Goal: Task Accomplishment & Management: Manage account settings

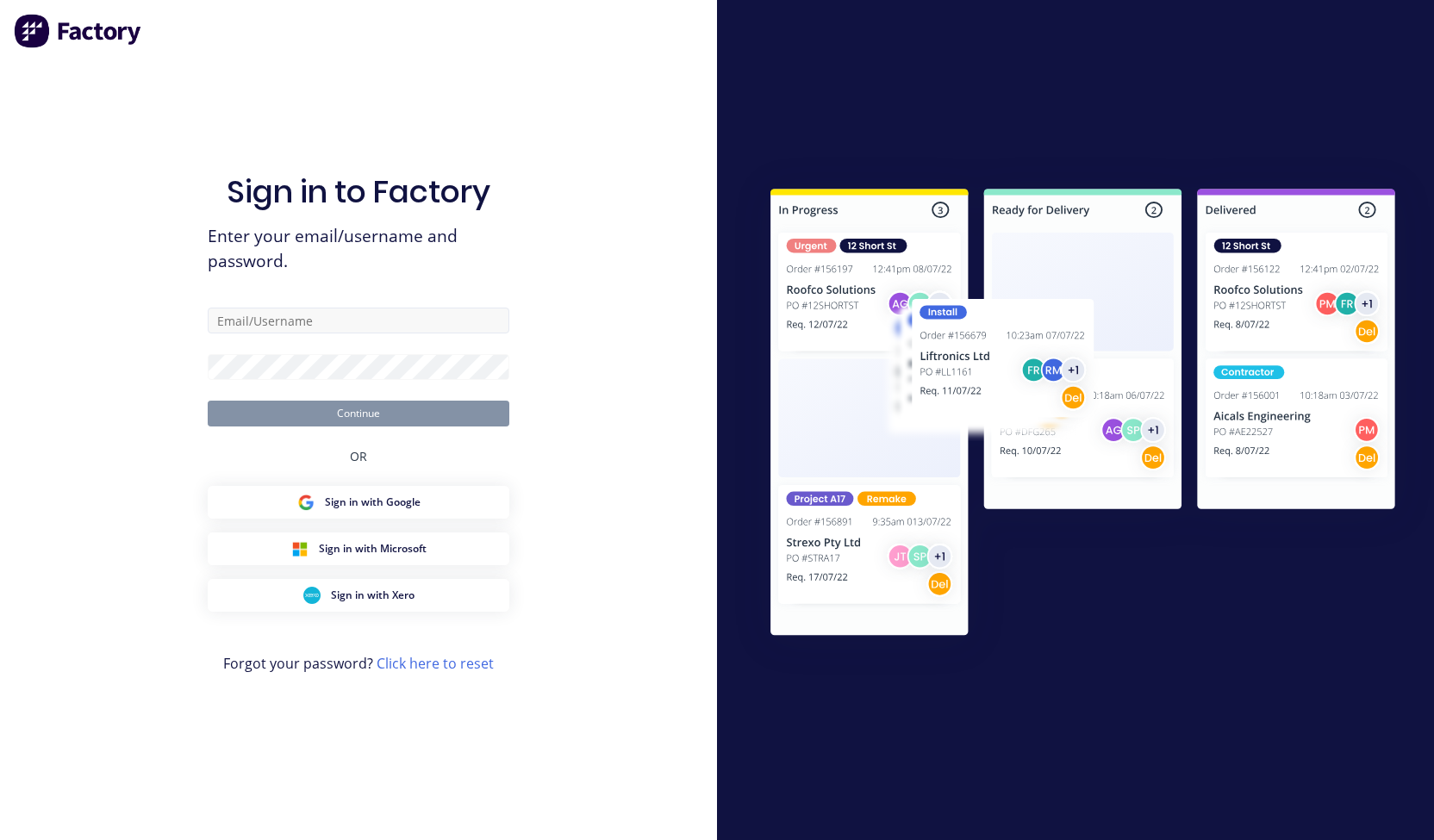
click at [279, 332] on input "text" at bounding box center [359, 320] width 302 height 26
type input "Megan@nabulletproof.com"
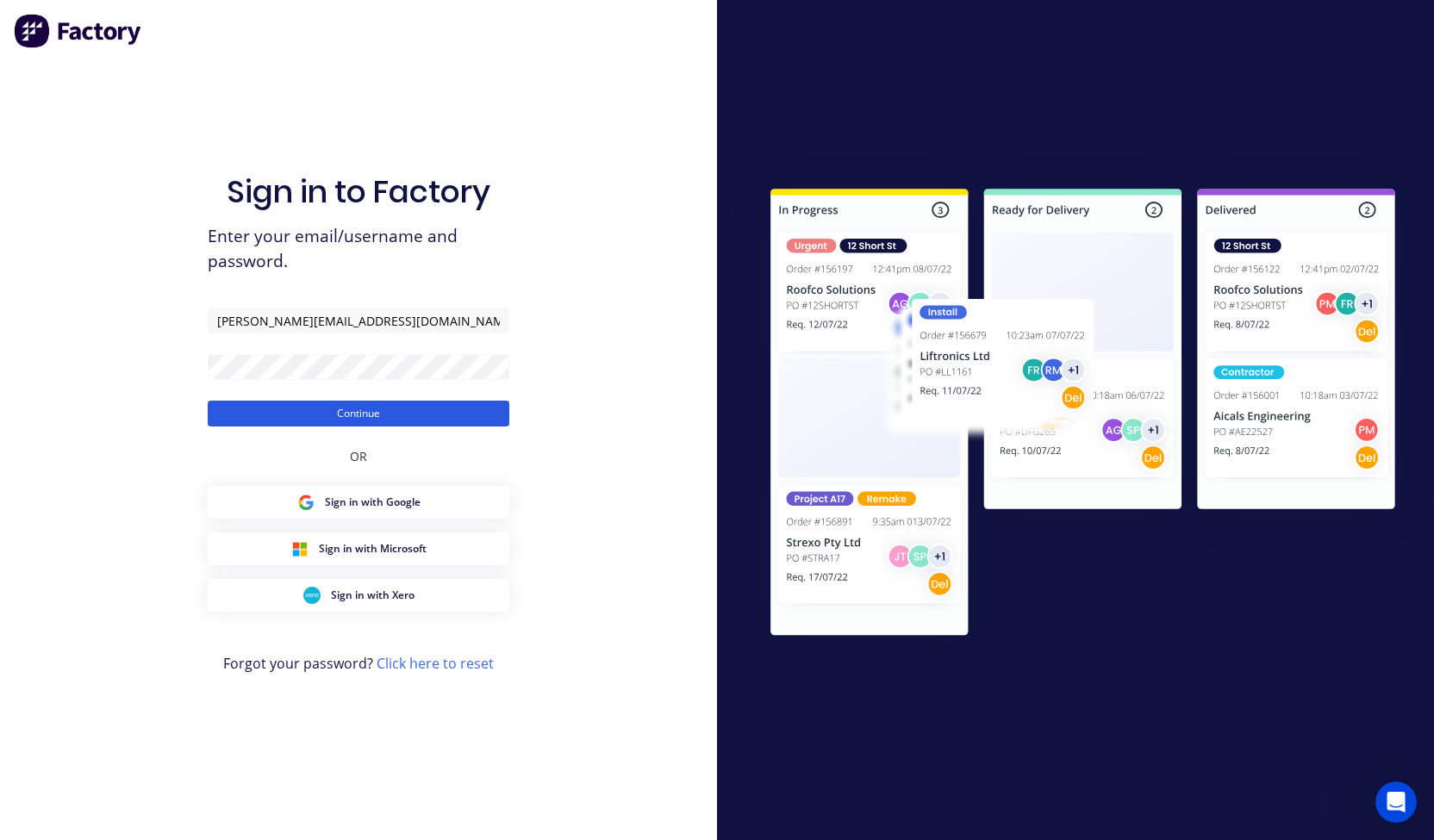
click at [356, 418] on button "Continue" at bounding box center [359, 413] width 302 height 26
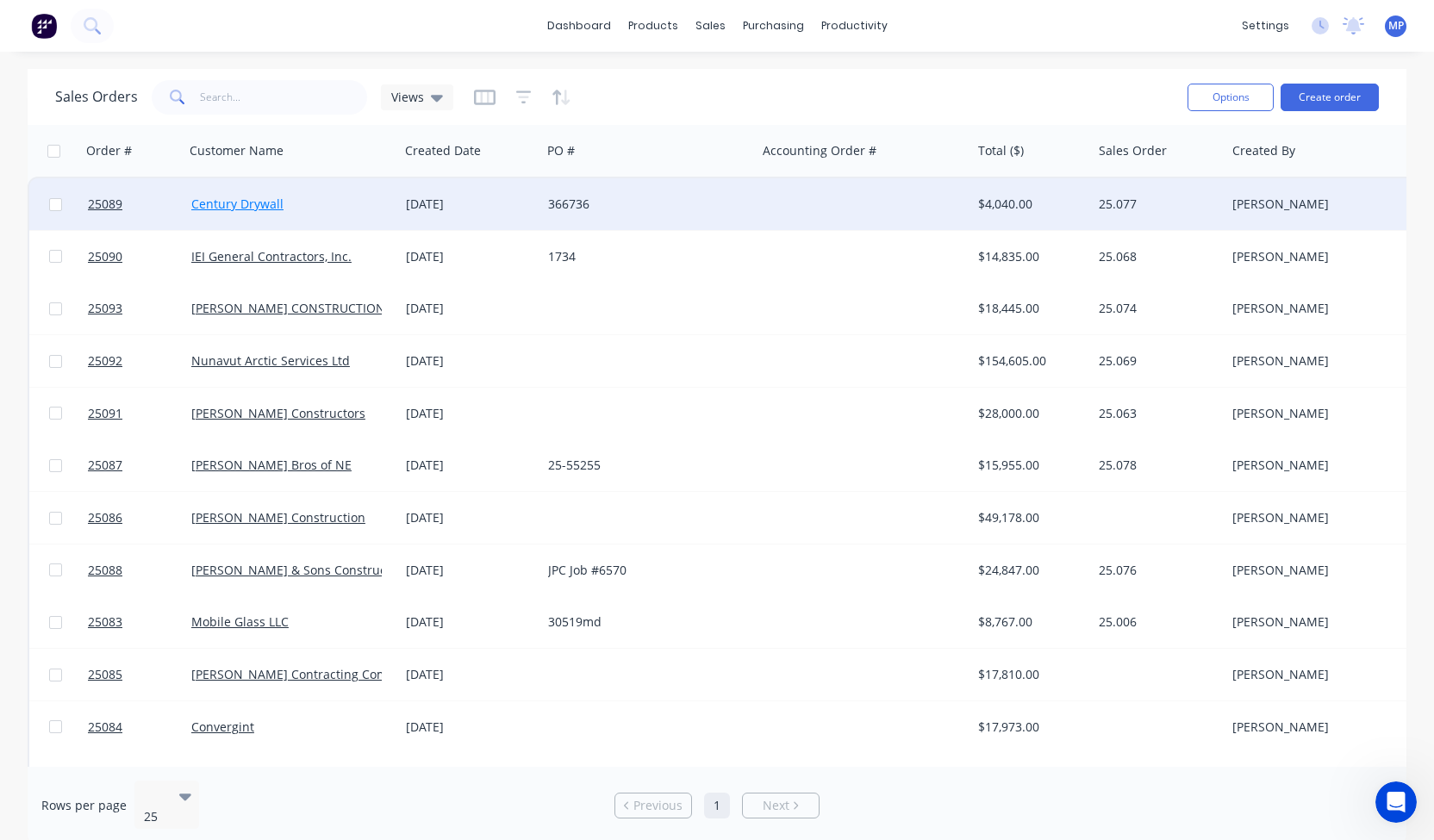
click at [250, 204] on link "Century Drywall" at bounding box center [237, 203] width 92 height 16
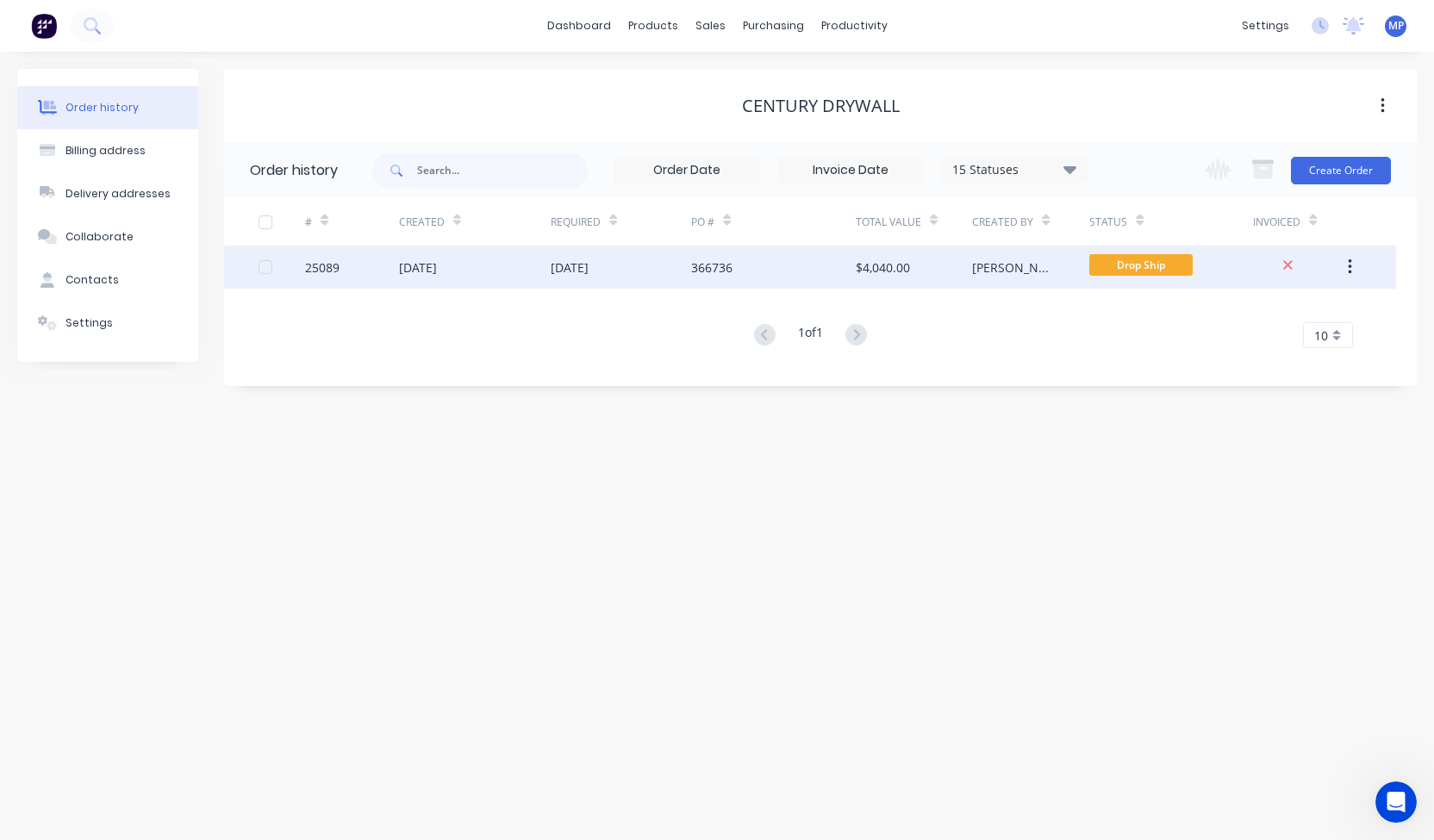
click at [326, 265] on div "25089" at bounding box center [322, 267] width 35 height 18
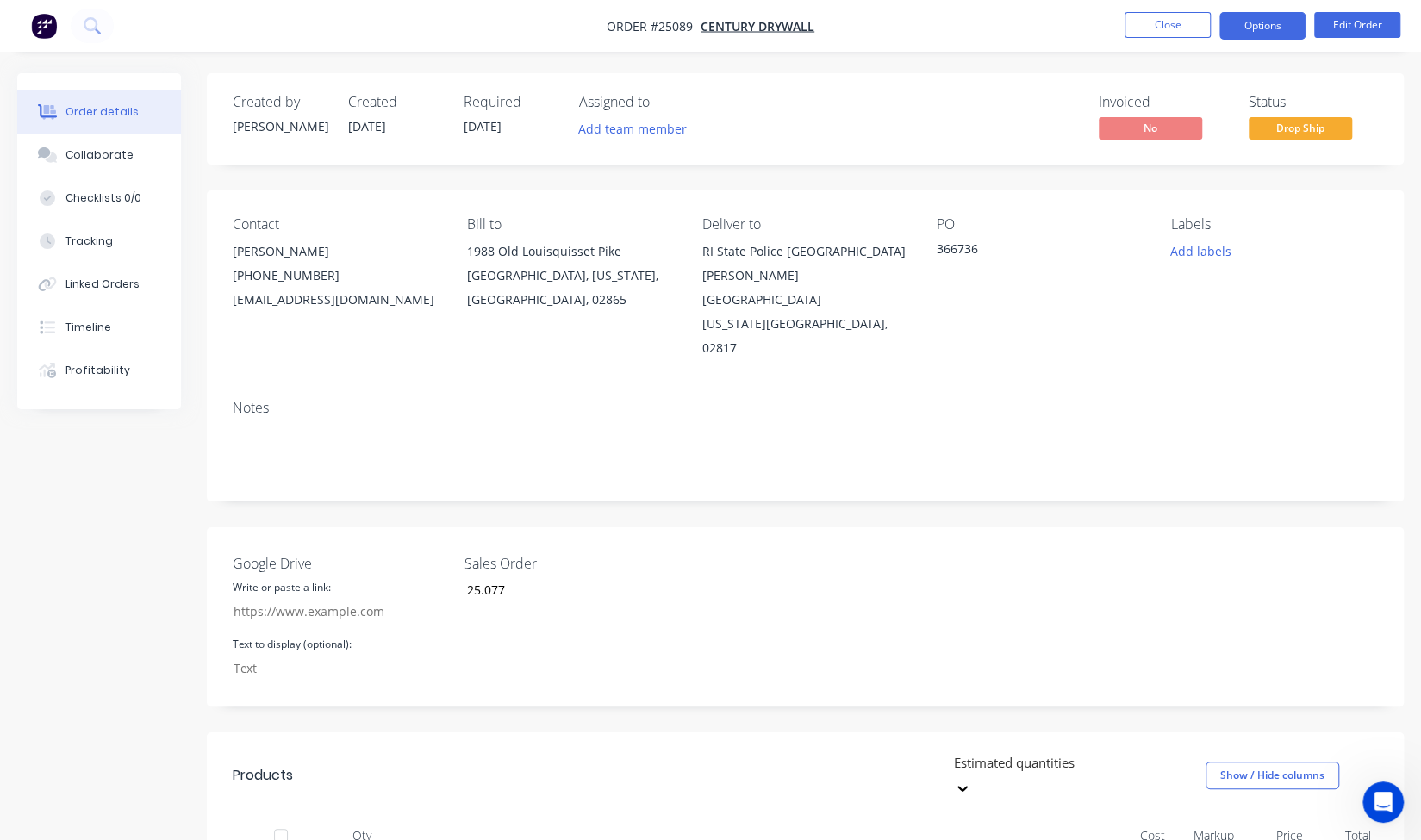
click at [1290, 17] on button "Options" at bounding box center [1262, 26] width 86 height 28
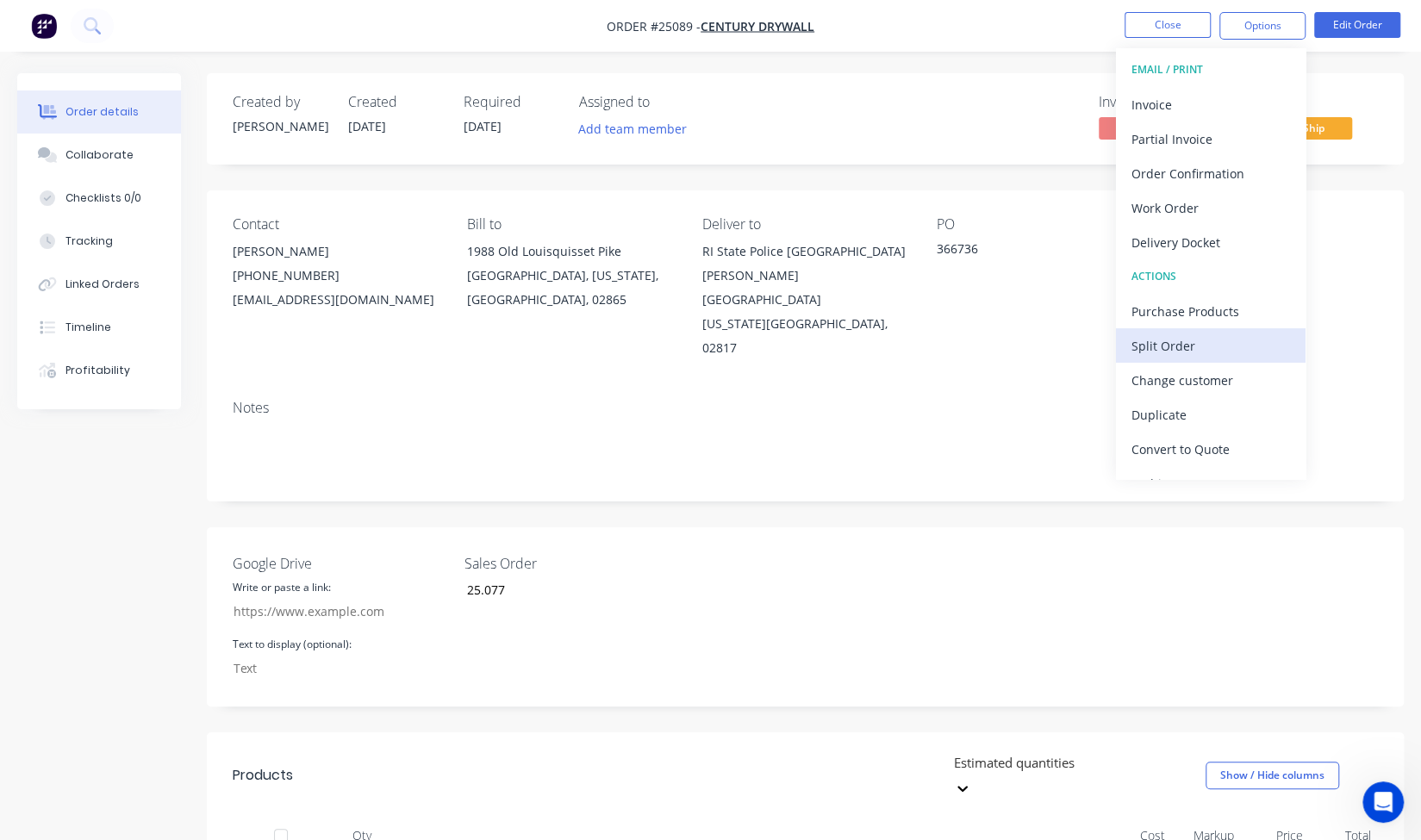
scroll to position [26, 0]
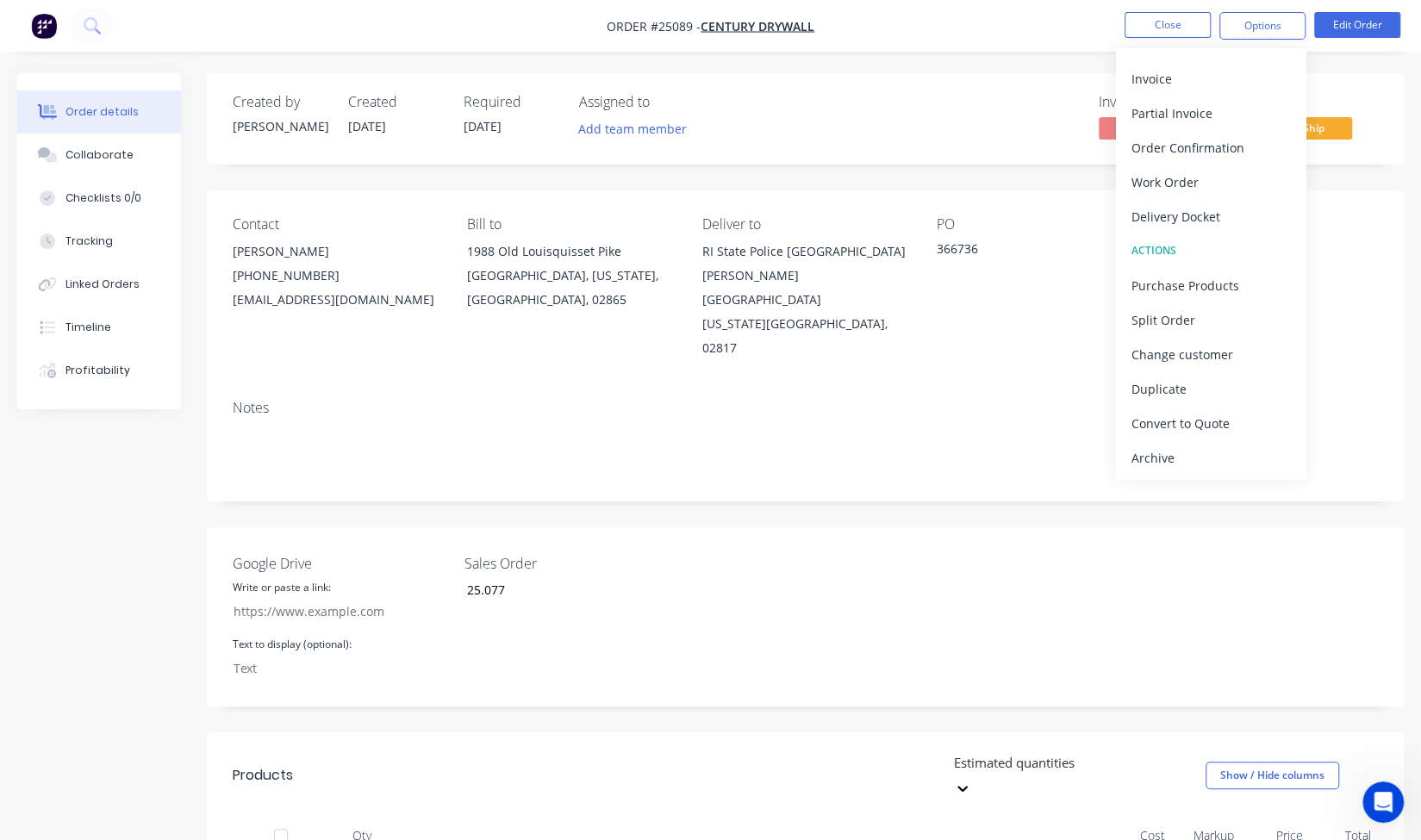
click at [1360, 314] on div "Contact Lawrence Abatiello (401) 640-4737 labatiello@centurydrywallinc.com Bill…" at bounding box center [806, 288] width 1197 height 195
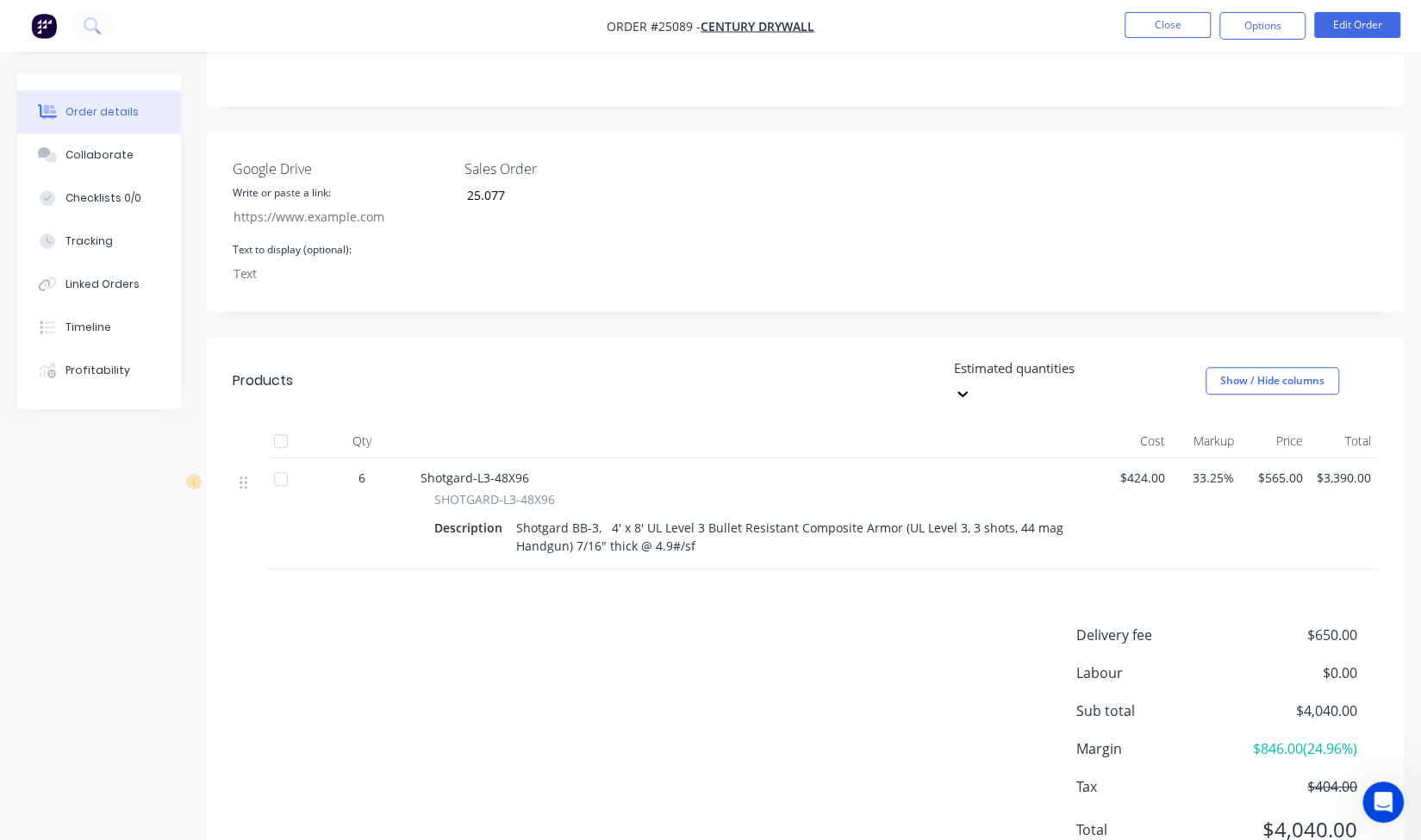
scroll to position [0, 0]
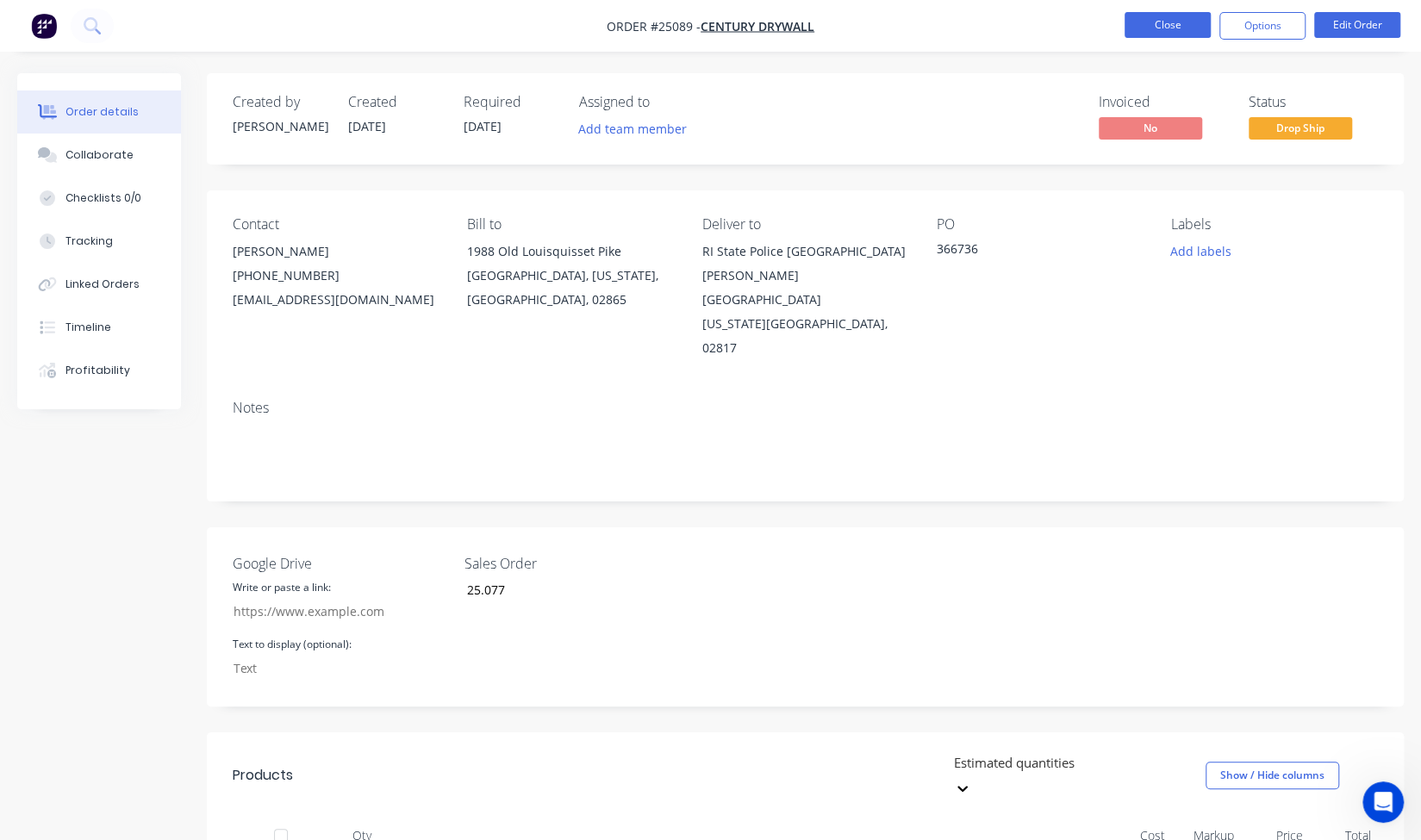
click at [1188, 25] on button "Close" at bounding box center [1167, 25] width 86 height 26
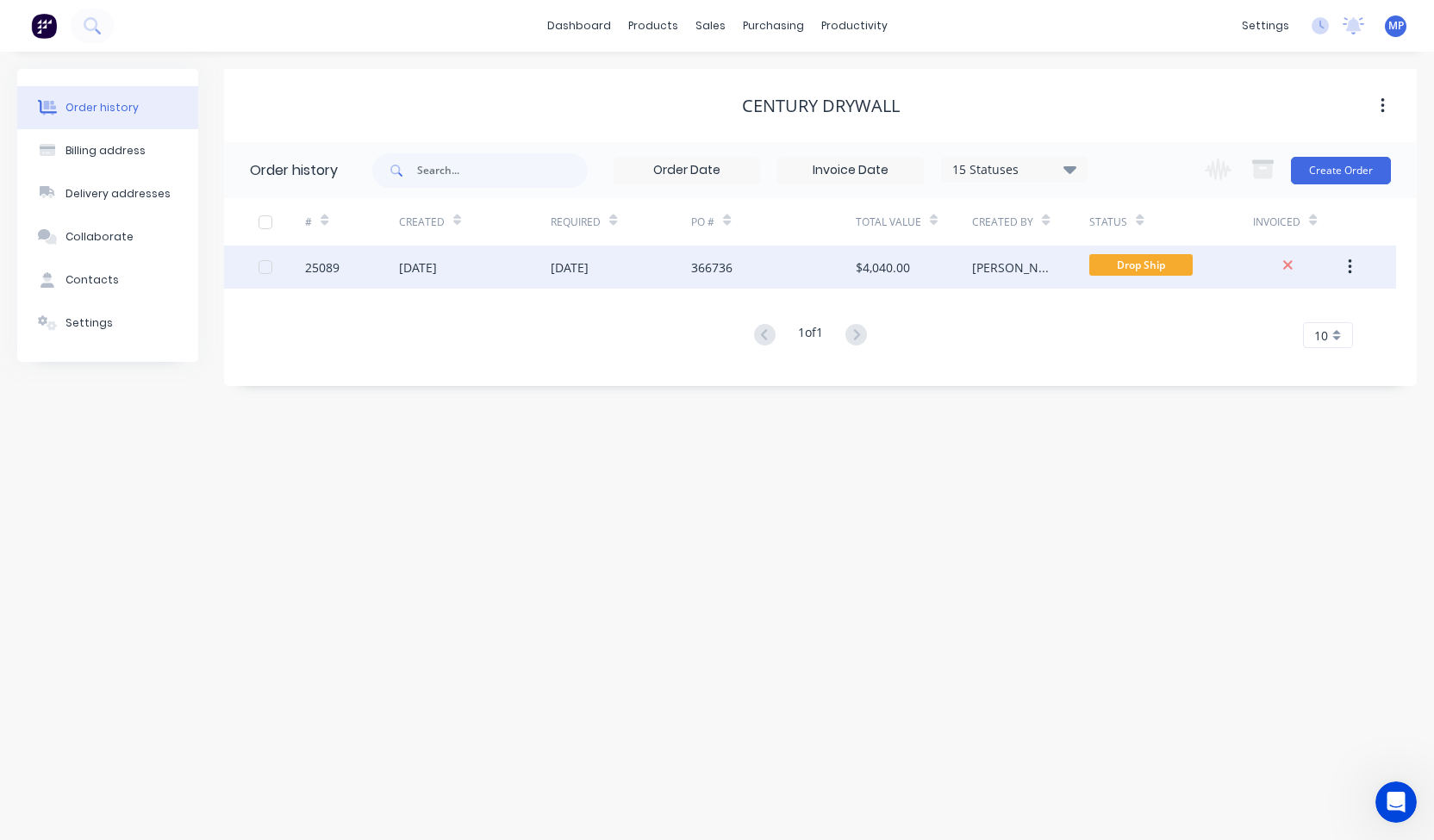
click at [1355, 265] on button "button" at bounding box center [1350, 266] width 41 height 31
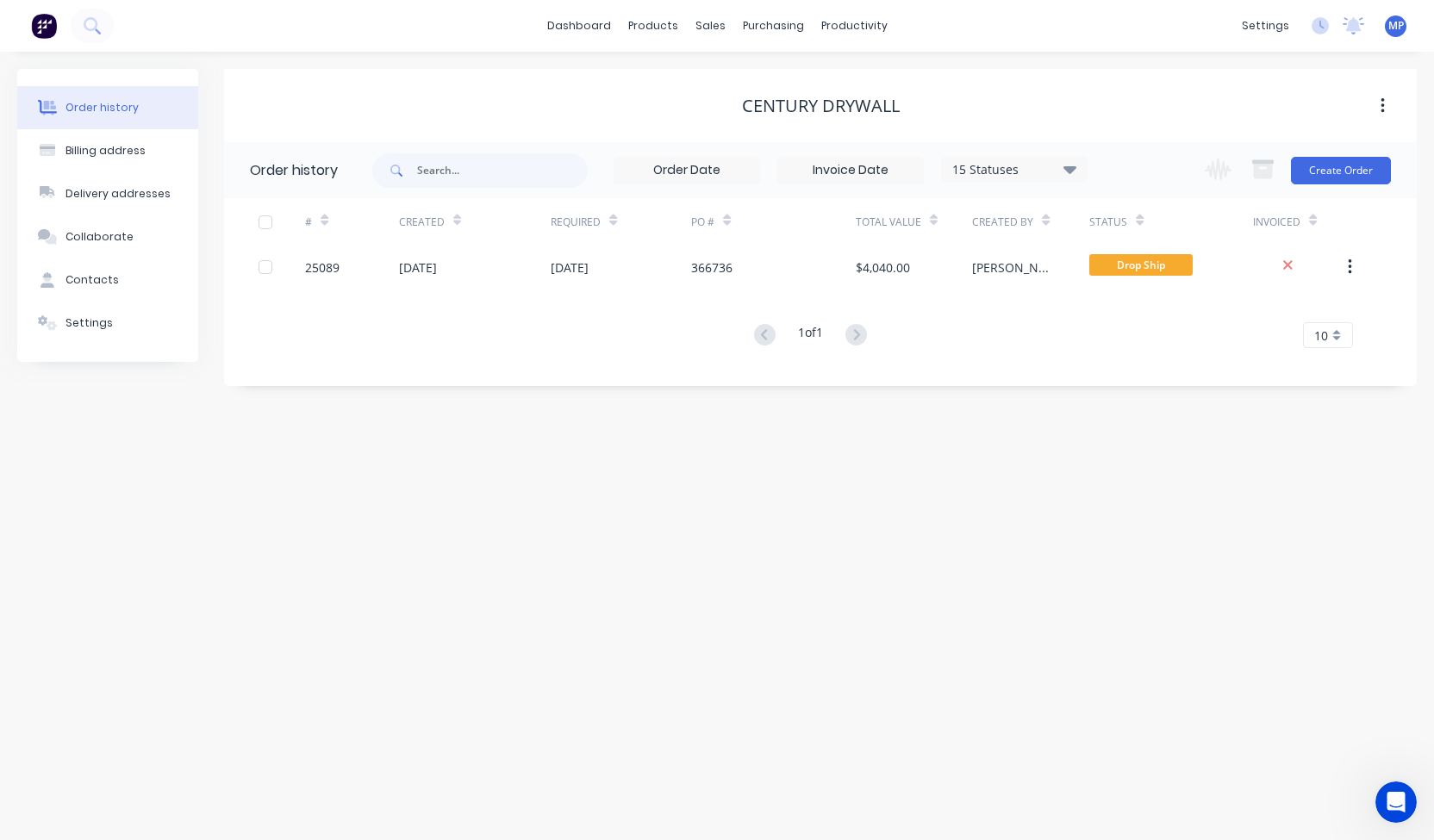
click at [1395, 100] on button "button" at bounding box center [1383, 106] width 41 height 31
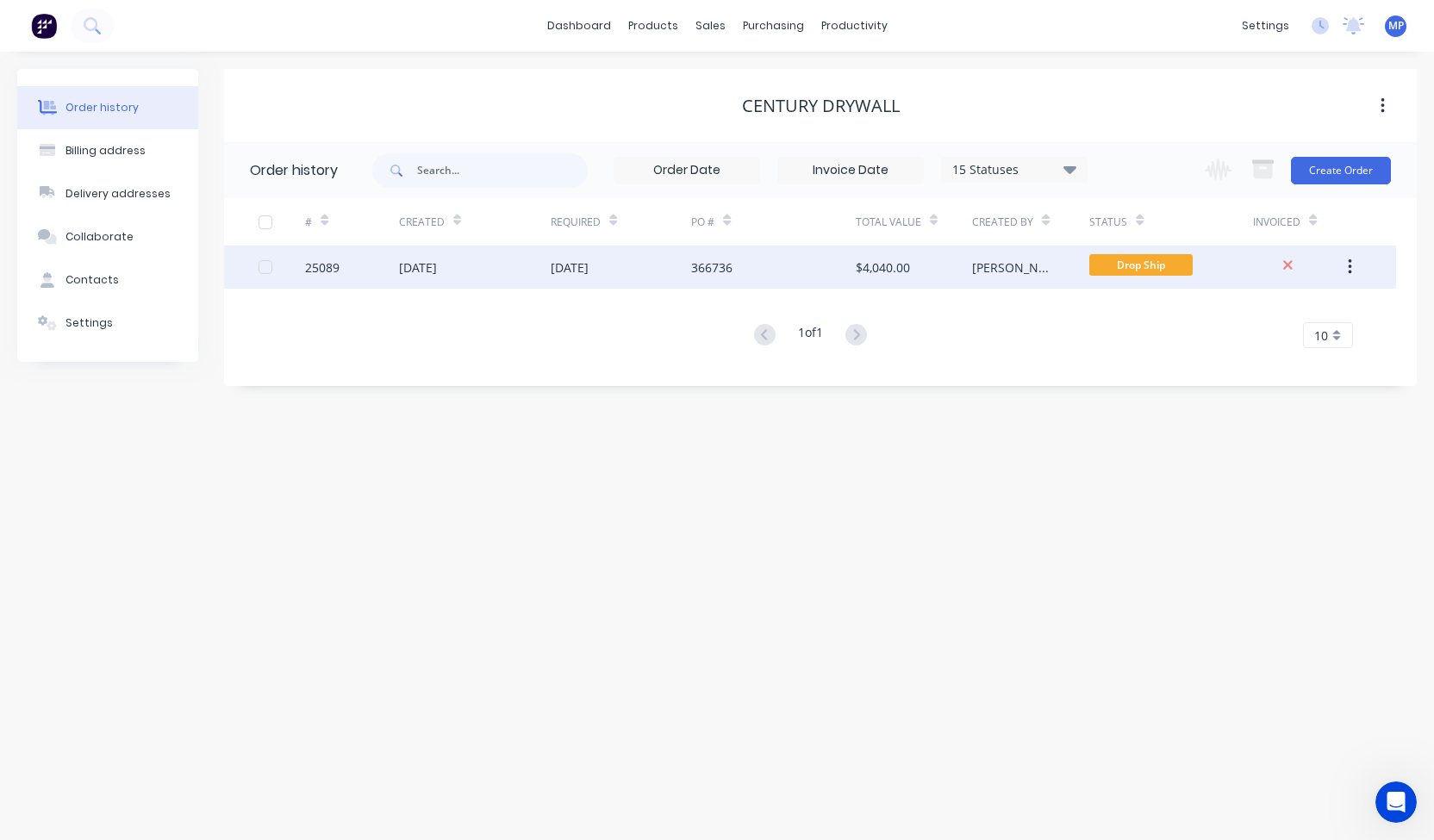
click at [589, 259] on div "13 Oct 2025" at bounding box center [570, 267] width 38 height 18
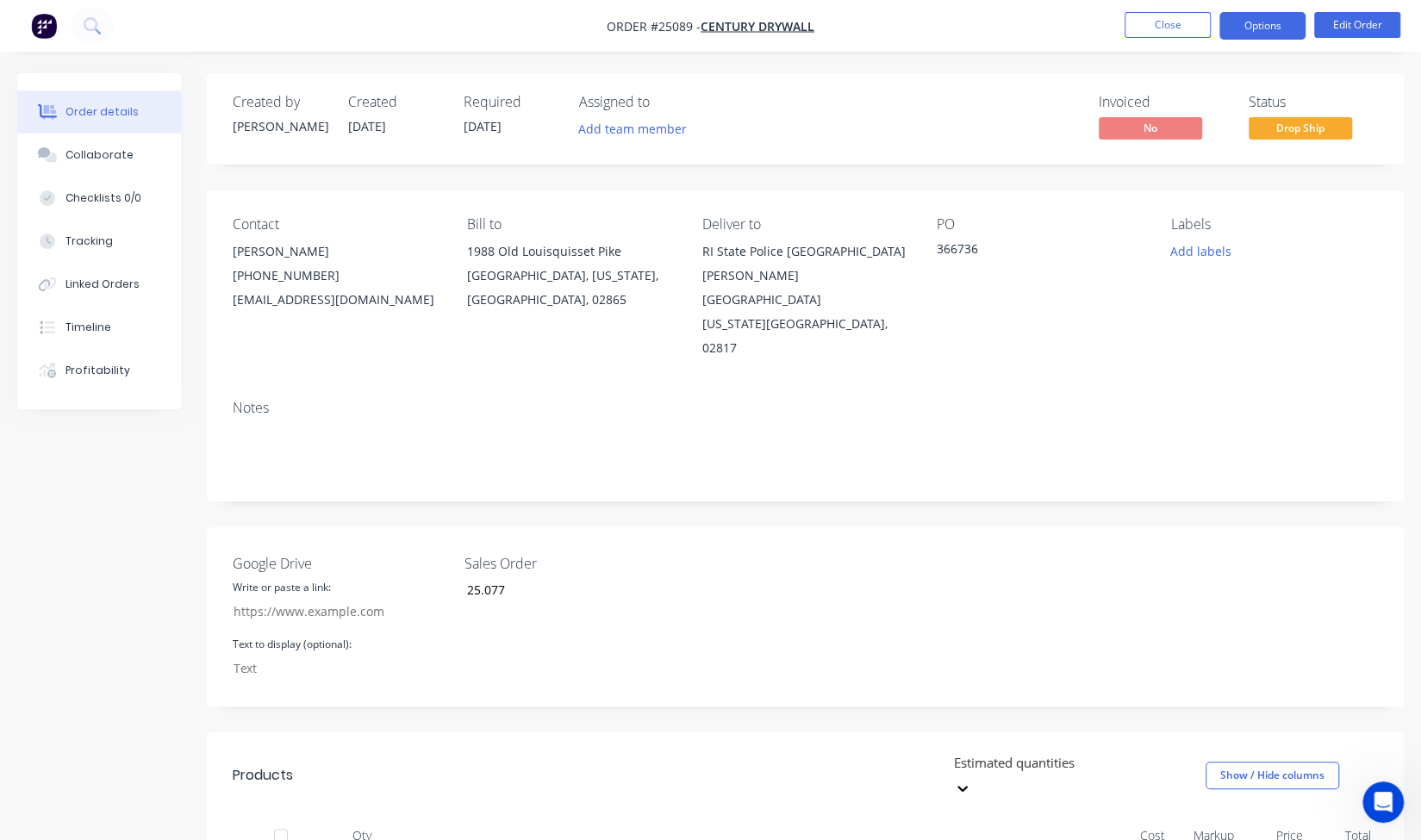
click at [1266, 38] on button "Options" at bounding box center [1262, 26] width 86 height 28
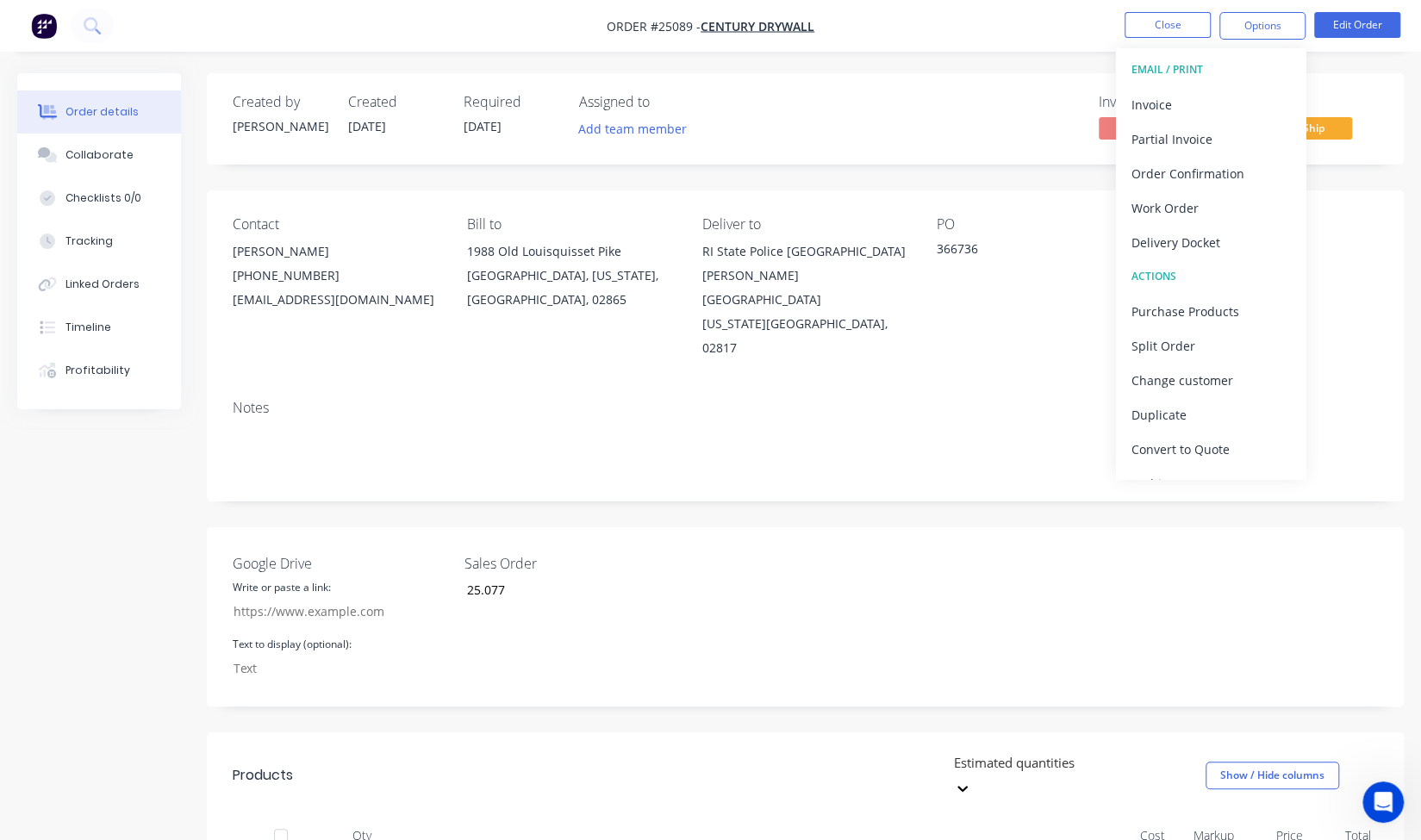
click at [1187, 62] on div "EMAIL / PRINT" at bounding box center [1211, 69] width 159 height 22
click at [1179, 182] on div "Order Confirmation" at bounding box center [1211, 173] width 159 height 25
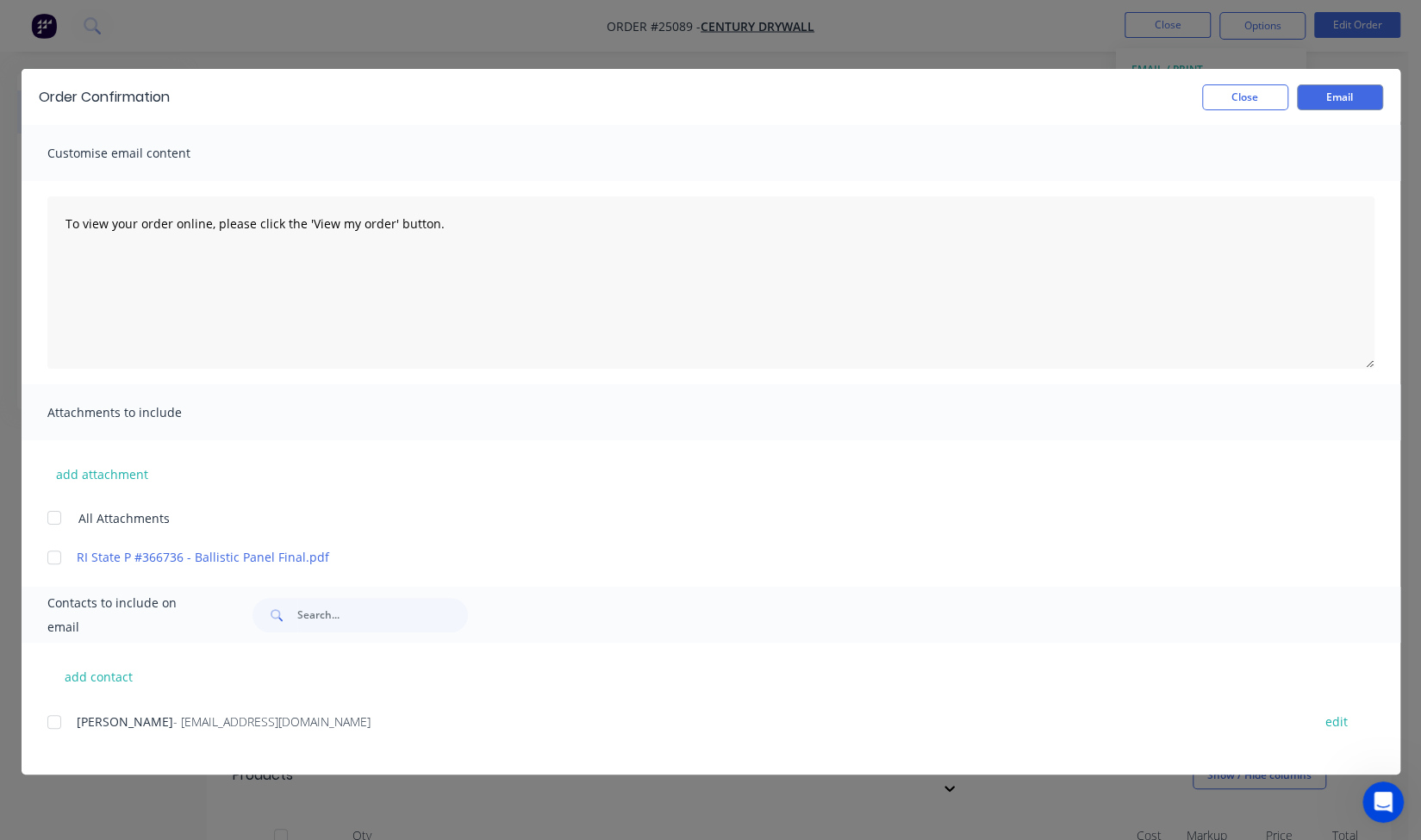
click at [98, 154] on span "Customise email content" at bounding box center [141, 153] width 189 height 24
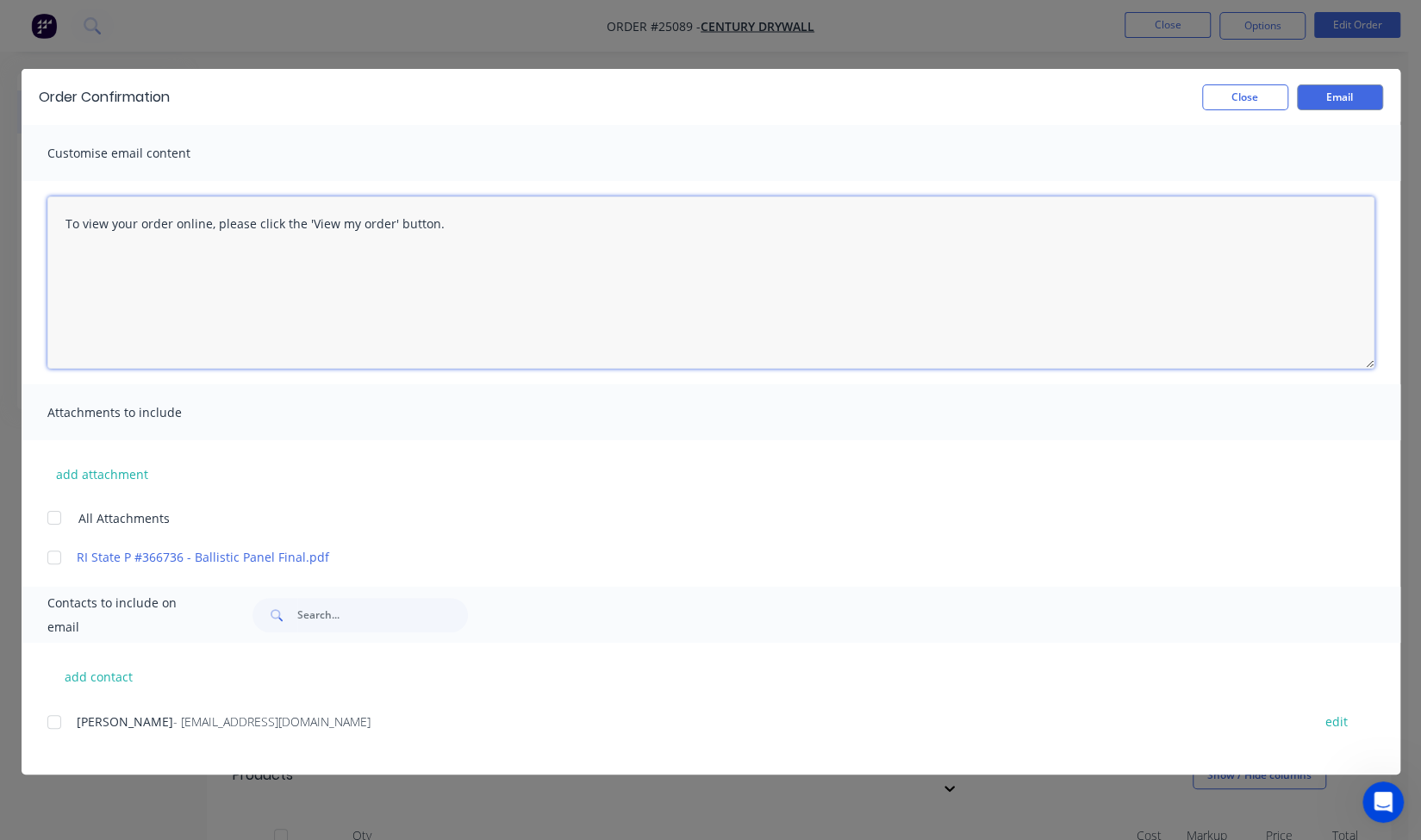
click at [147, 250] on textarea "To view your order online, please click the 'View my order' button." at bounding box center [710, 282] width 1327 height 172
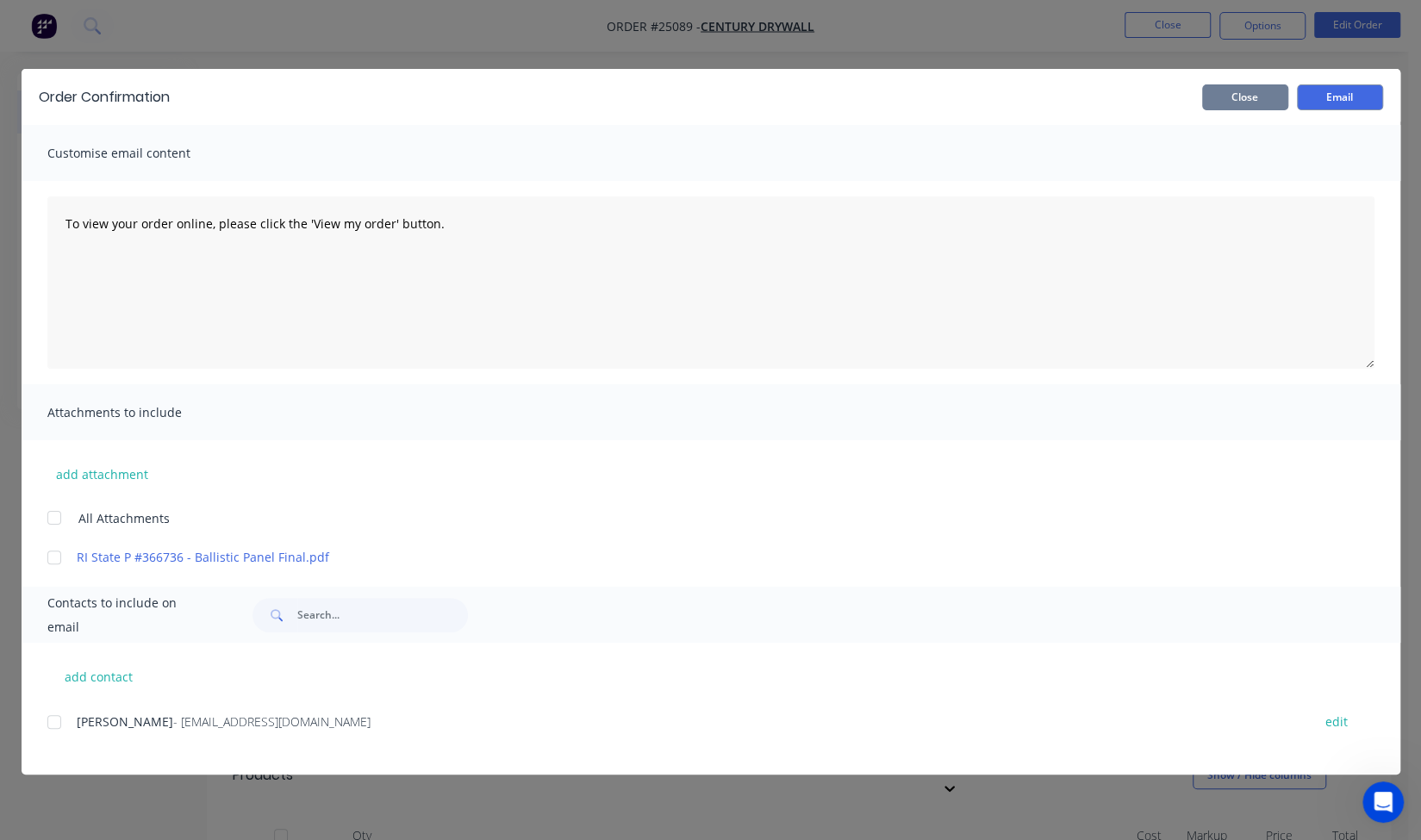
click at [1253, 96] on button "Close" at bounding box center [1244, 97] width 86 height 26
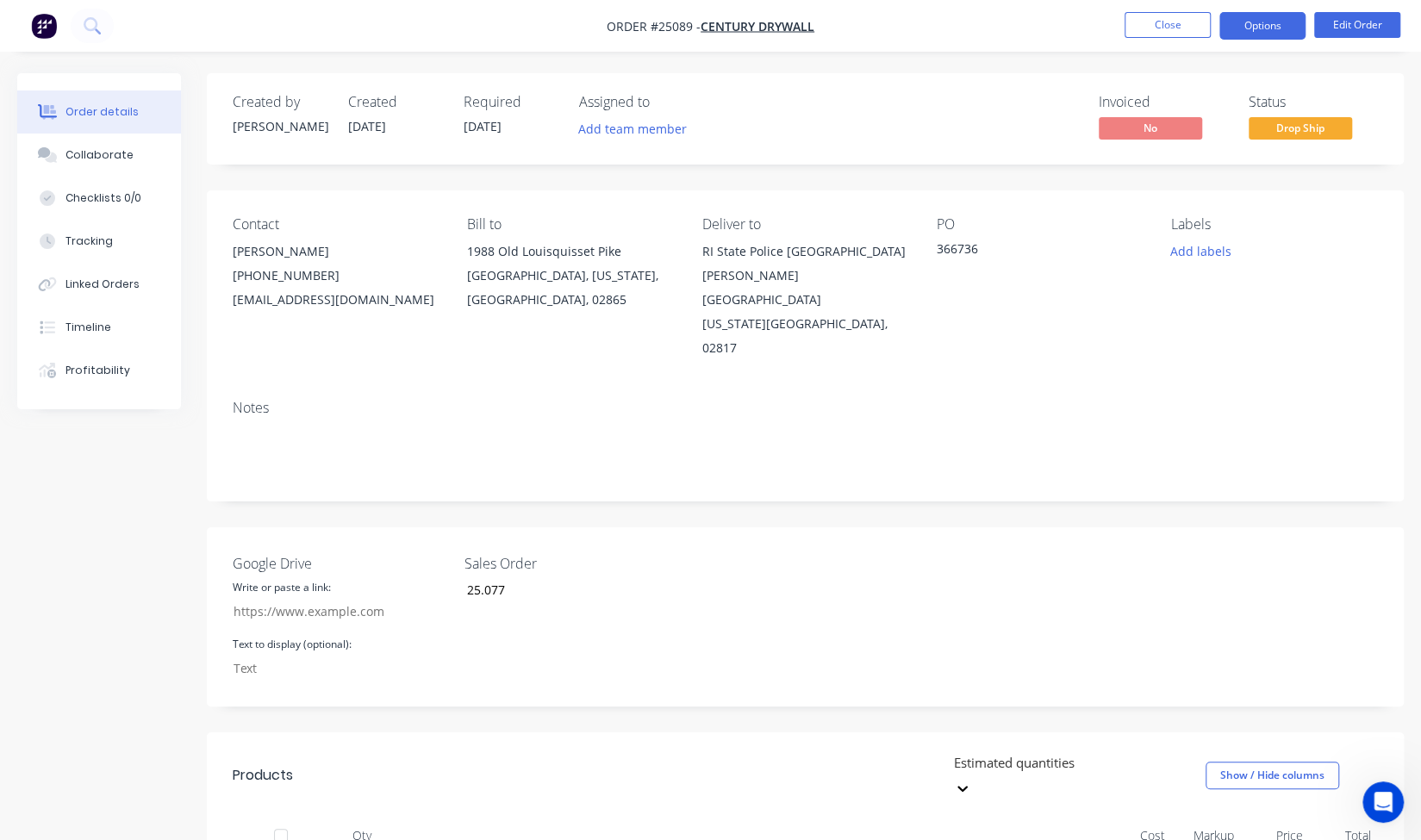
click at [1245, 26] on button "Options" at bounding box center [1262, 26] width 86 height 28
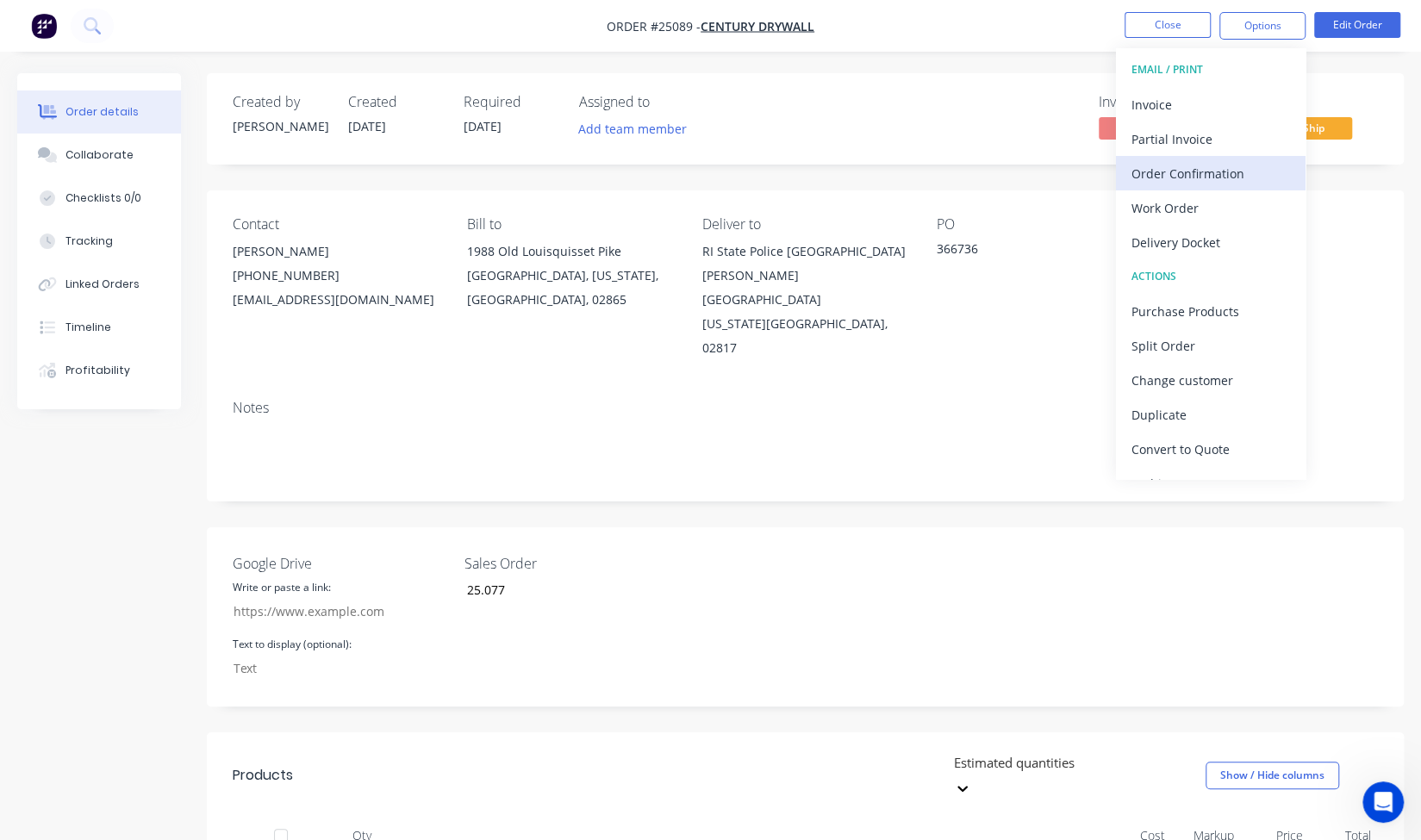
click at [1180, 169] on div "Order Confirmation" at bounding box center [1211, 173] width 159 height 25
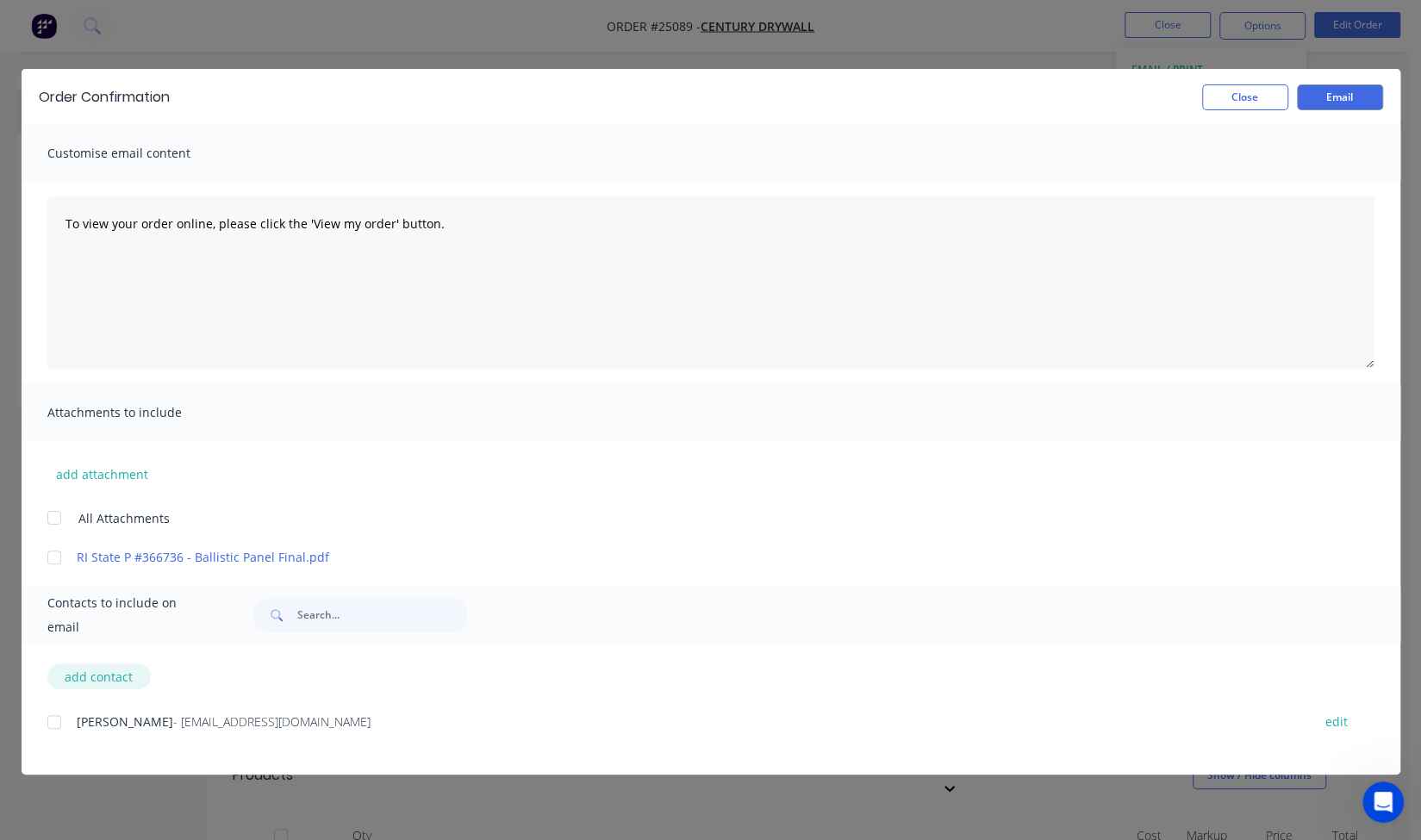
click at [115, 669] on button "add contact" at bounding box center [99, 676] width 103 height 26
select select "AU"
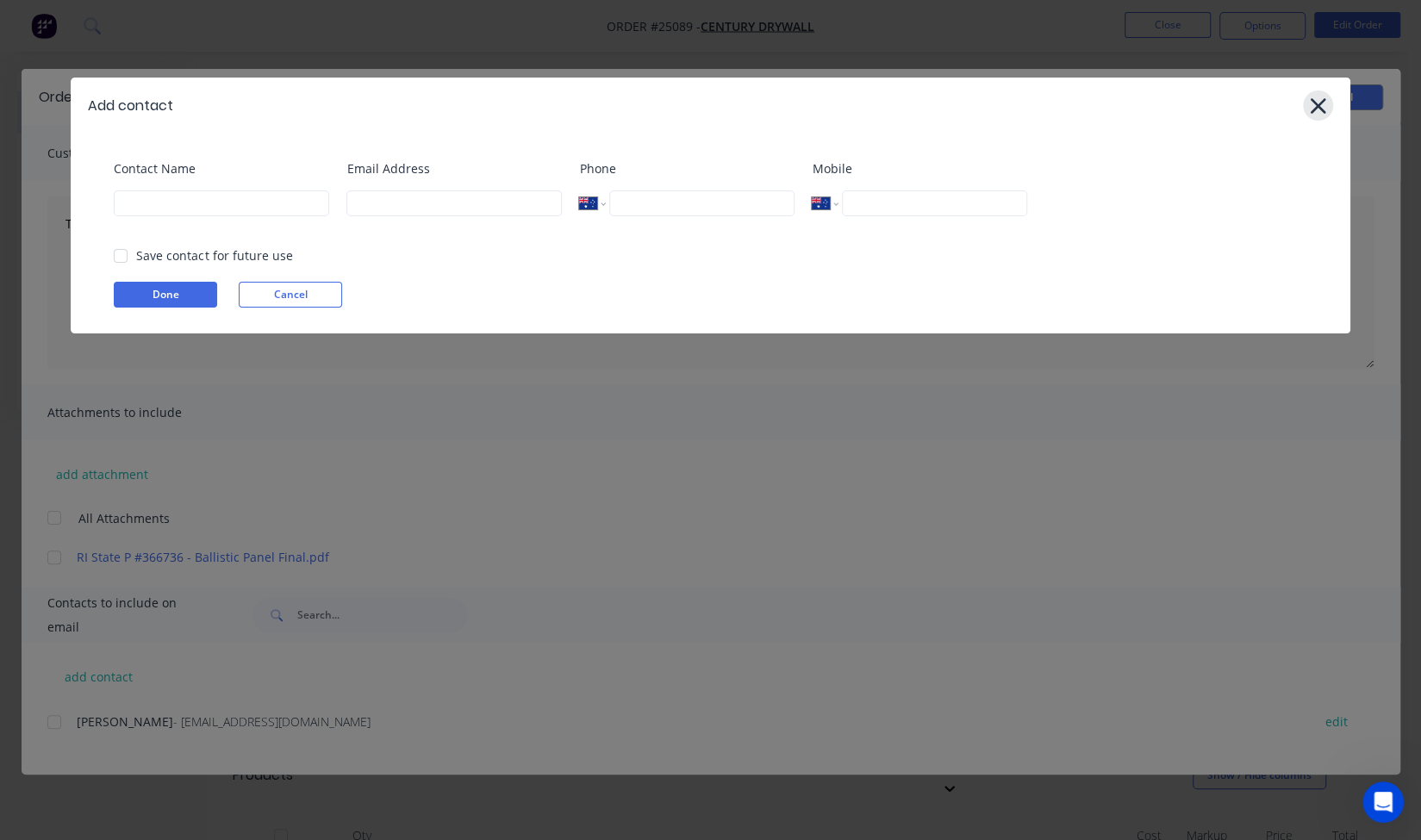
click at [1309, 101] on icon at bounding box center [1318, 106] width 18 height 24
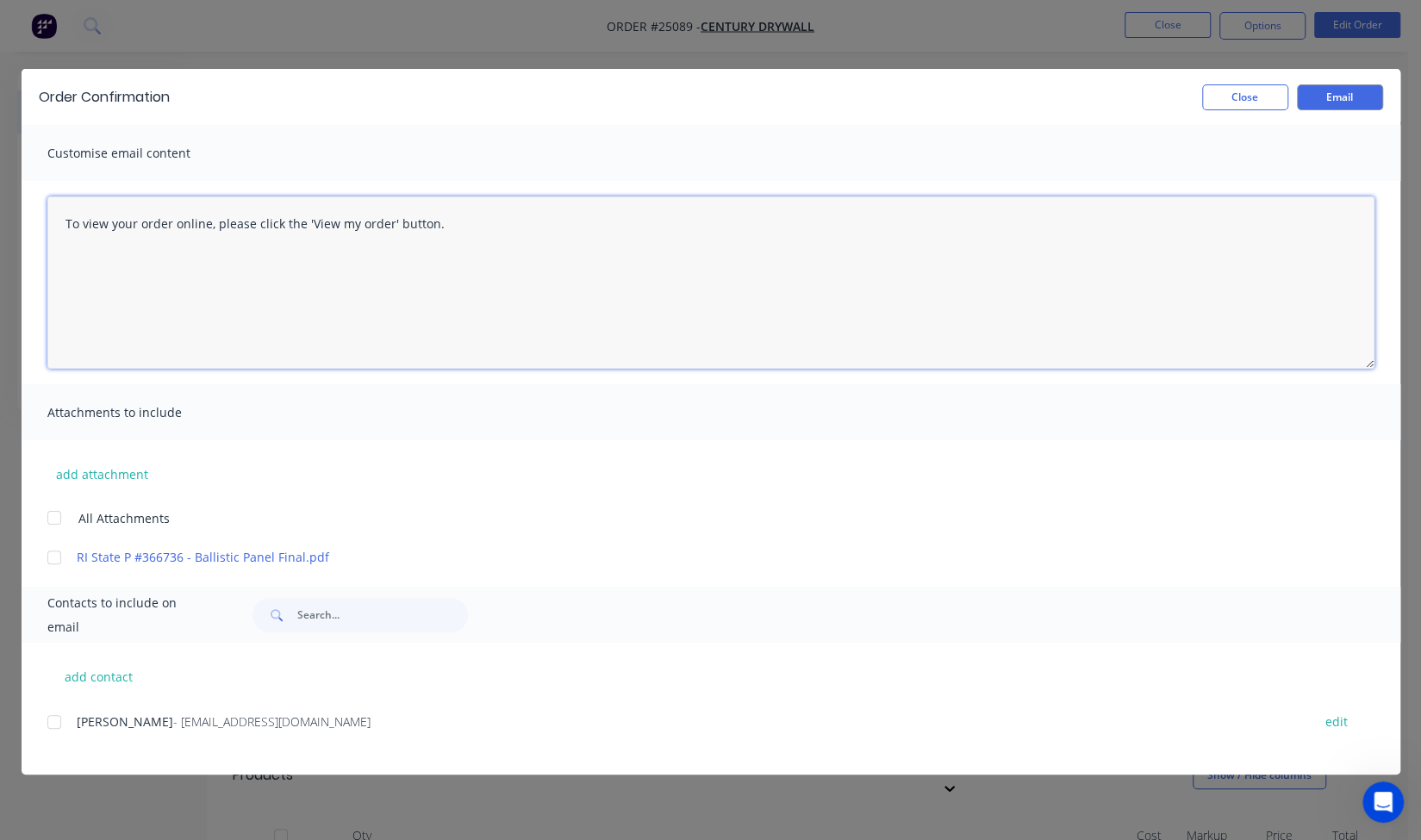
click at [225, 244] on textarea "To view your order online, please click the 'View my order' button." at bounding box center [710, 282] width 1327 height 172
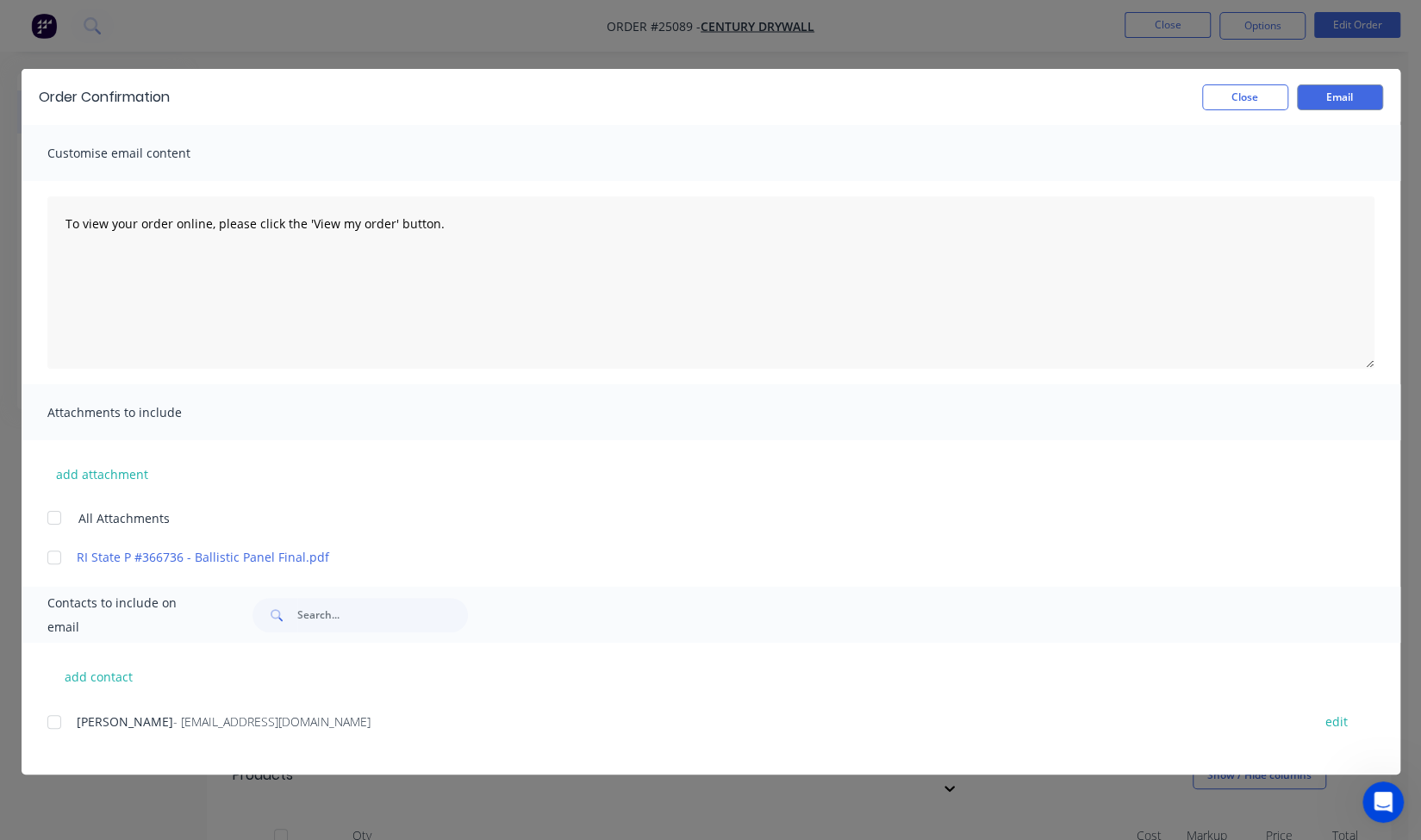
click at [200, 162] on span "Customise email content" at bounding box center [141, 153] width 189 height 24
click at [1227, 105] on button "Close" at bounding box center [1244, 97] width 86 height 26
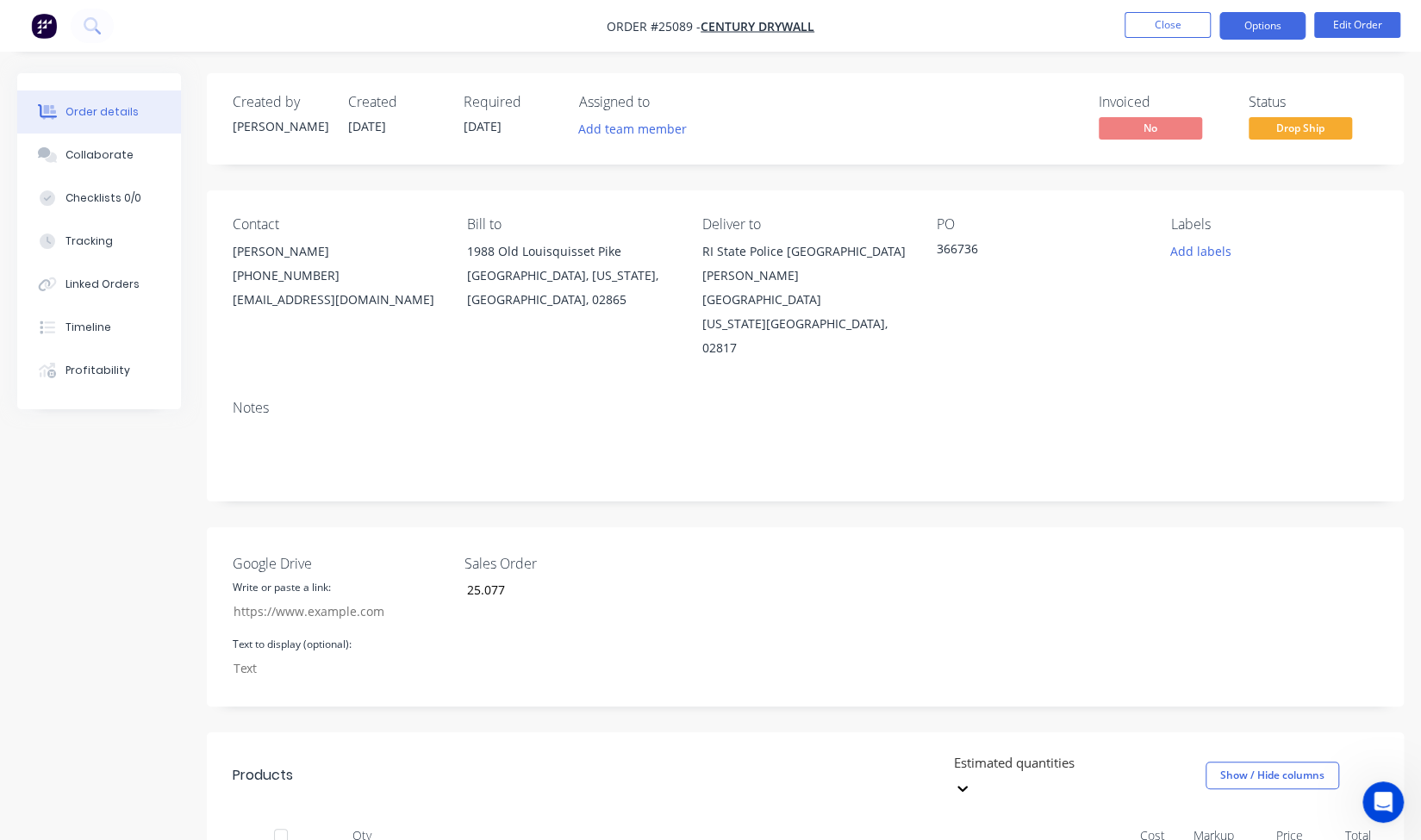
click at [1292, 36] on button "Options" at bounding box center [1262, 26] width 86 height 28
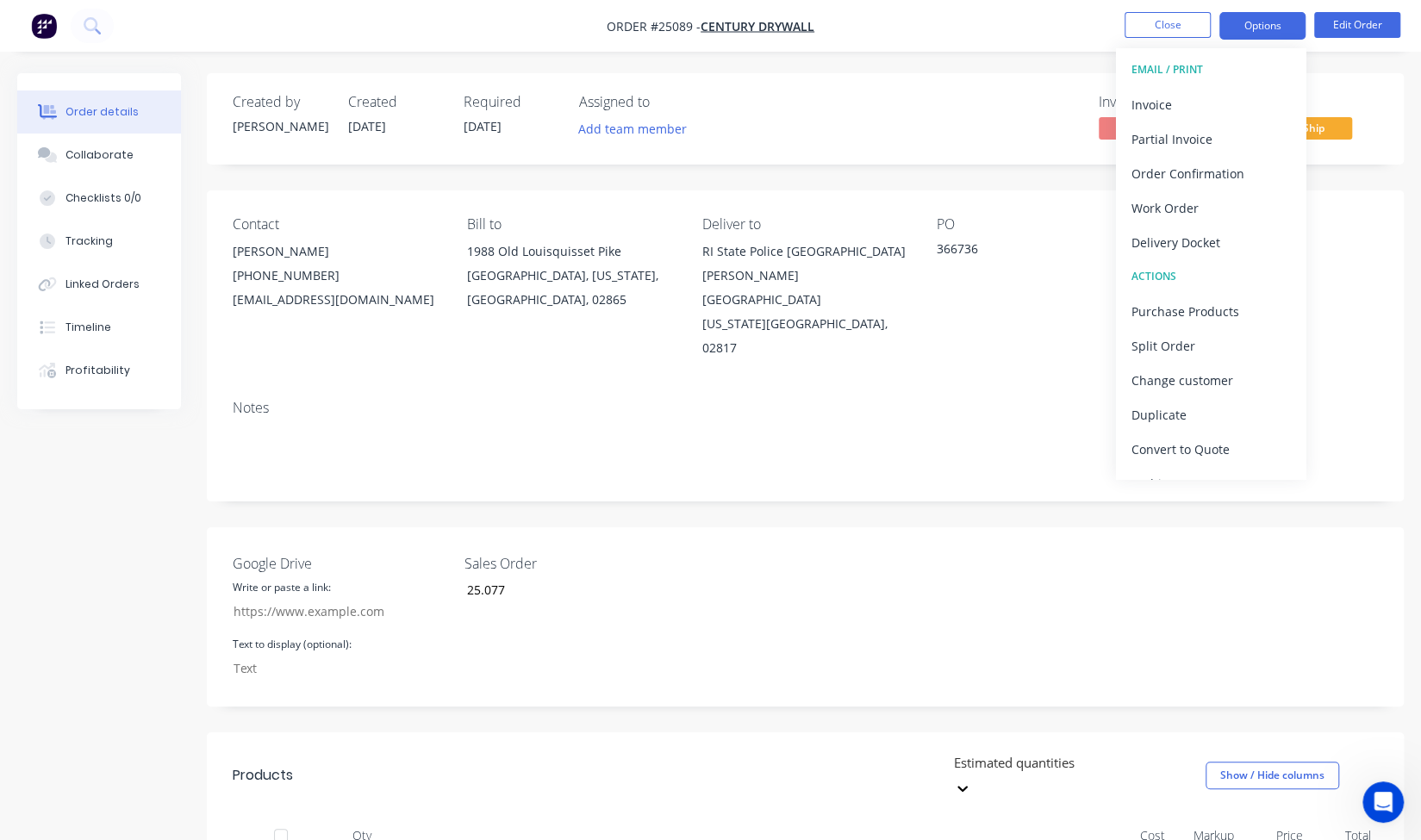
click at [1292, 36] on button "Options" at bounding box center [1262, 26] width 86 height 28
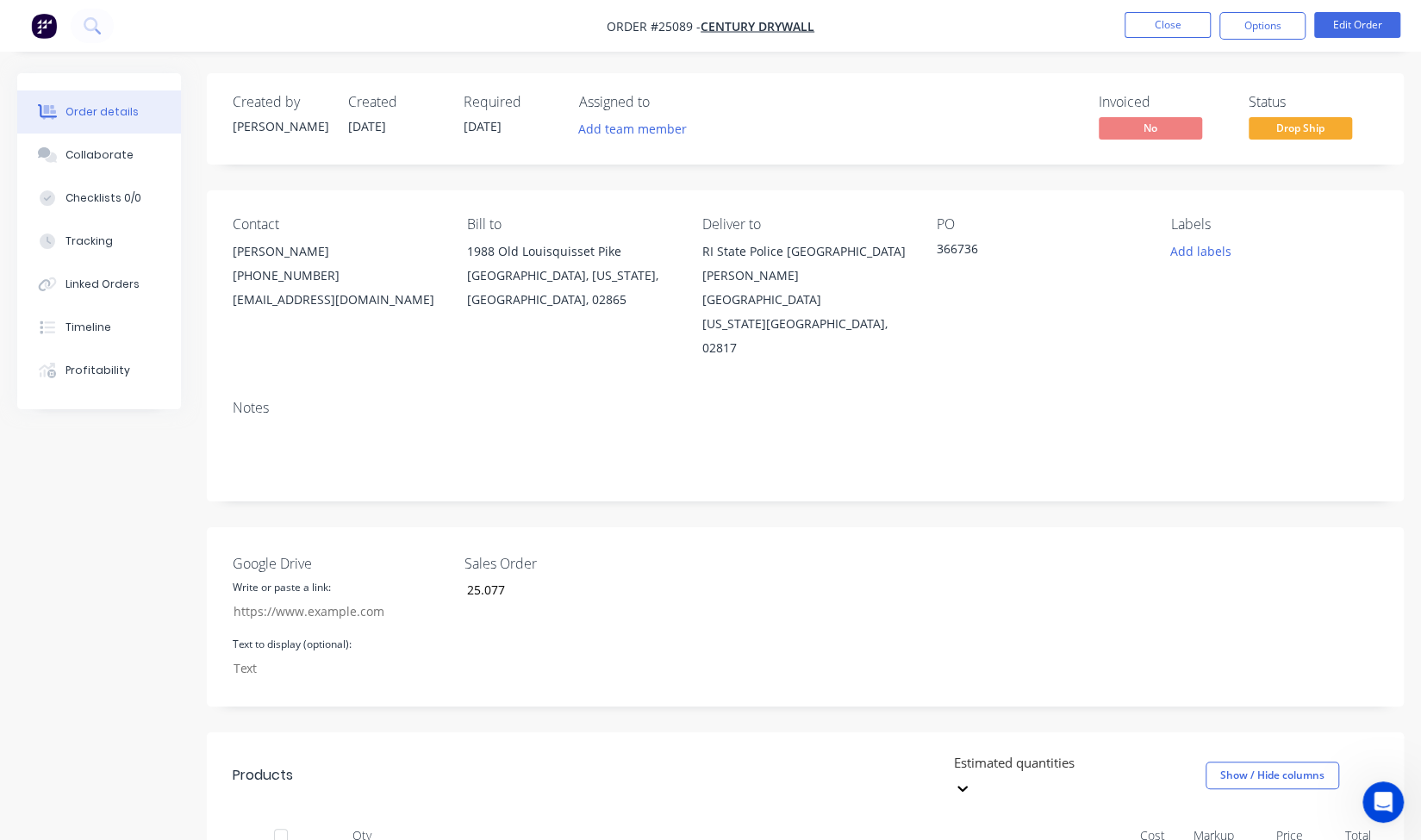
click at [1406, 4] on nav "Order #25089 - Century Drywall Close Options Edit Order" at bounding box center [710, 26] width 1421 height 52
click at [1230, 20] on button "Options" at bounding box center [1262, 26] width 86 height 28
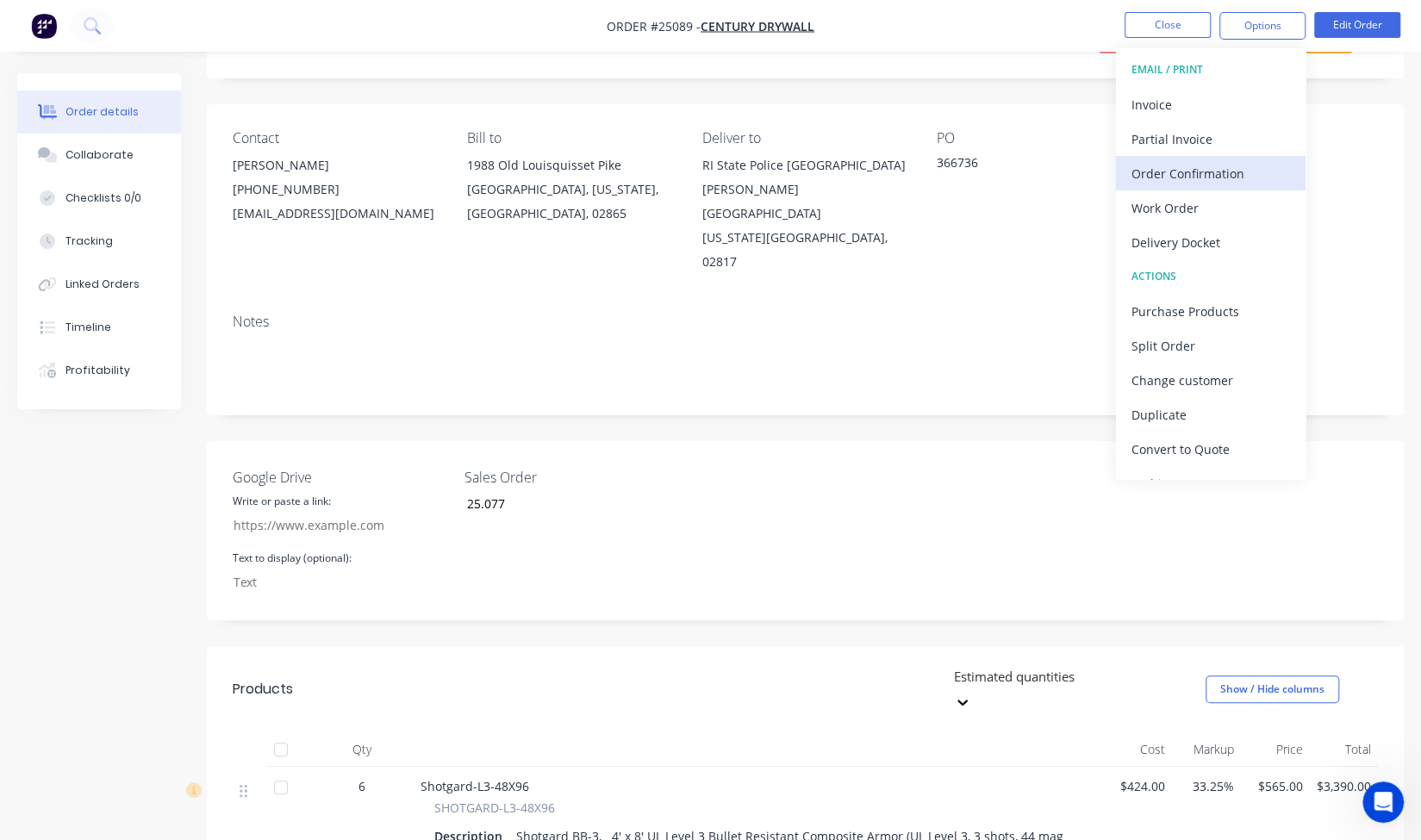
click at [1231, 166] on div "Order Confirmation" at bounding box center [1211, 173] width 159 height 25
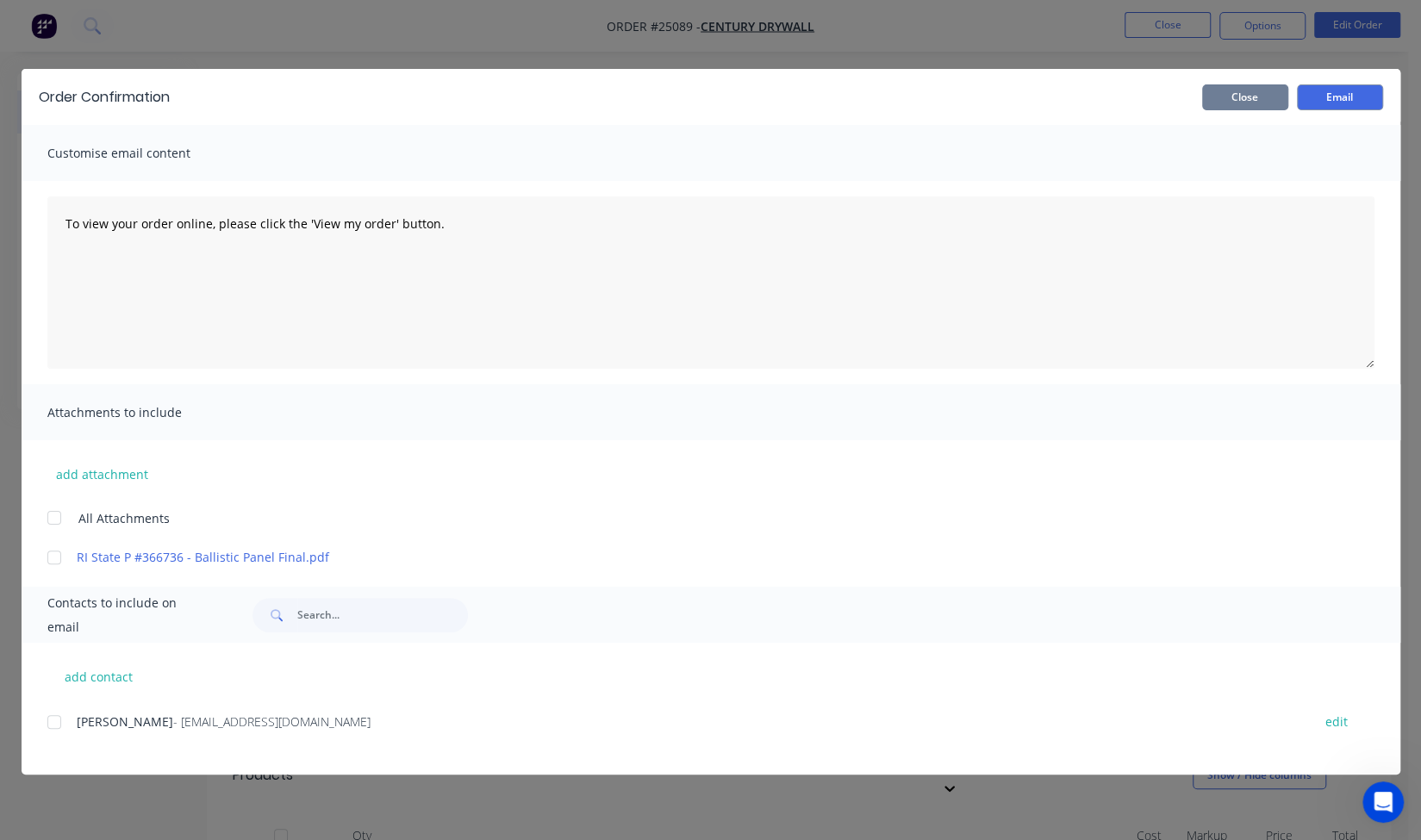
click at [1244, 99] on button "Close" at bounding box center [1244, 97] width 86 height 26
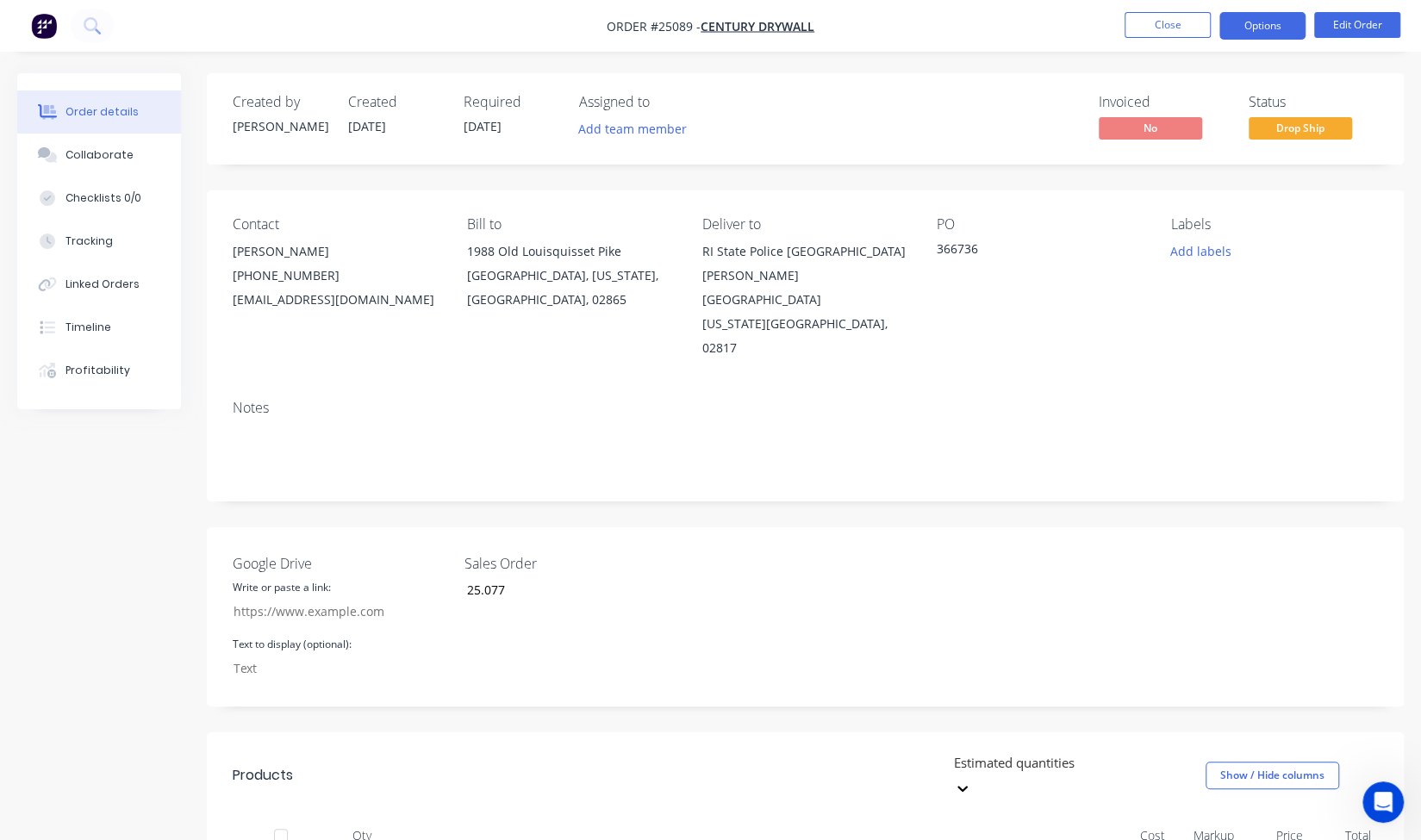
click at [1248, 35] on button "Options" at bounding box center [1262, 26] width 86 height 28
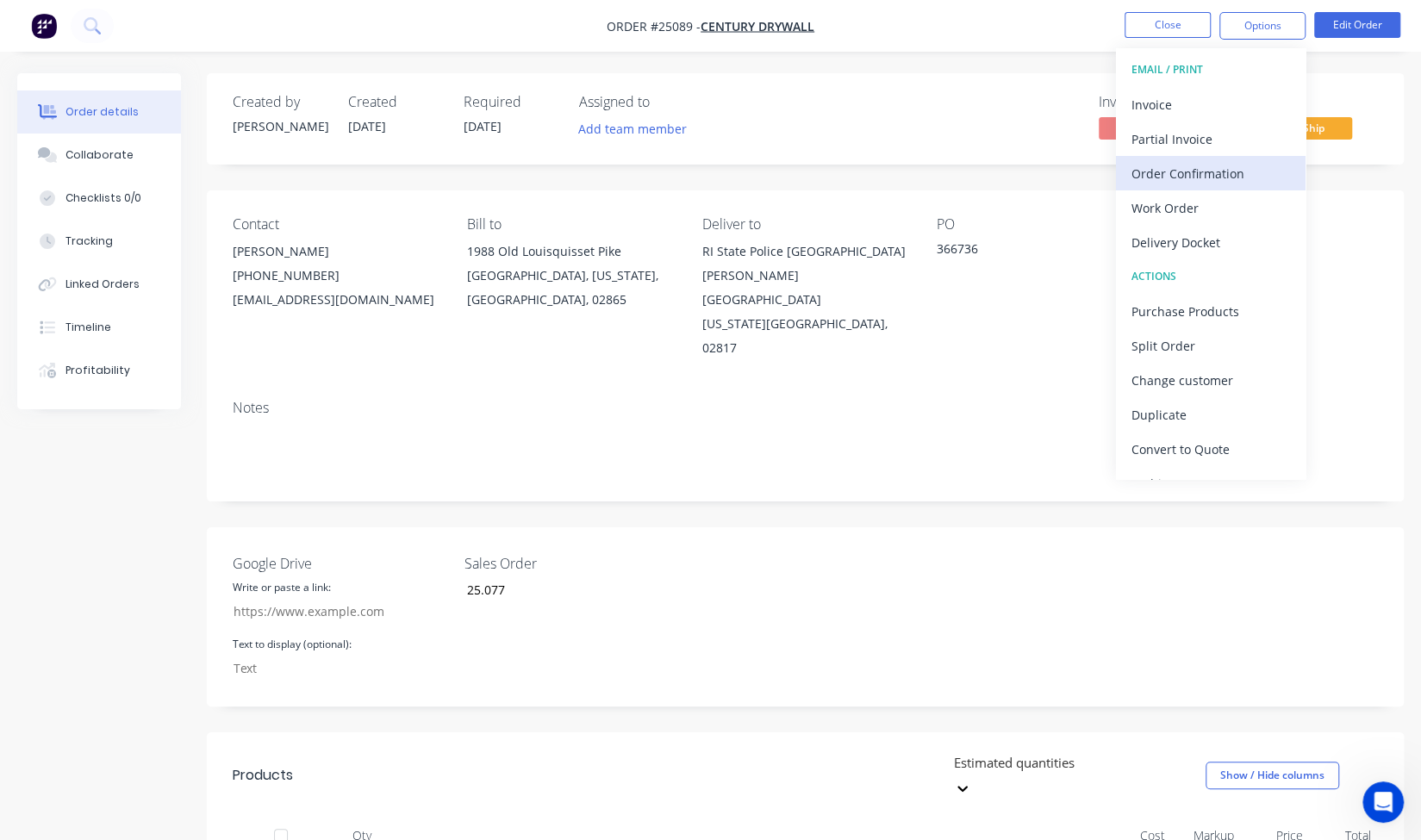
click at [1227, 168] on div "Order Confirmation" at bounding box center [1211, 173] width 159 height 25
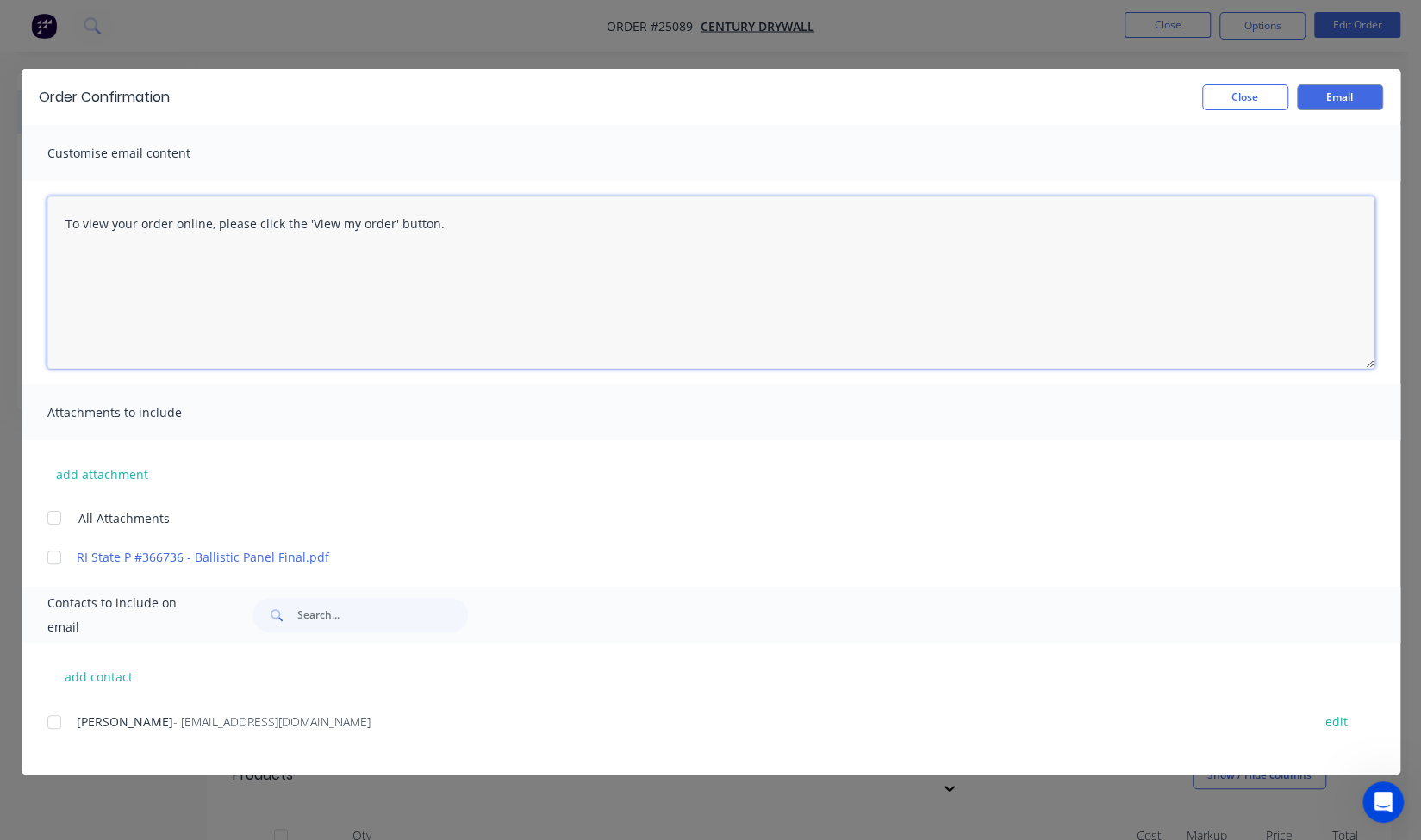
click at [171, 230] on textarea "To view your order online, please click the 'View my order' button." at bounding box center [710, 282] width 1327 height 172
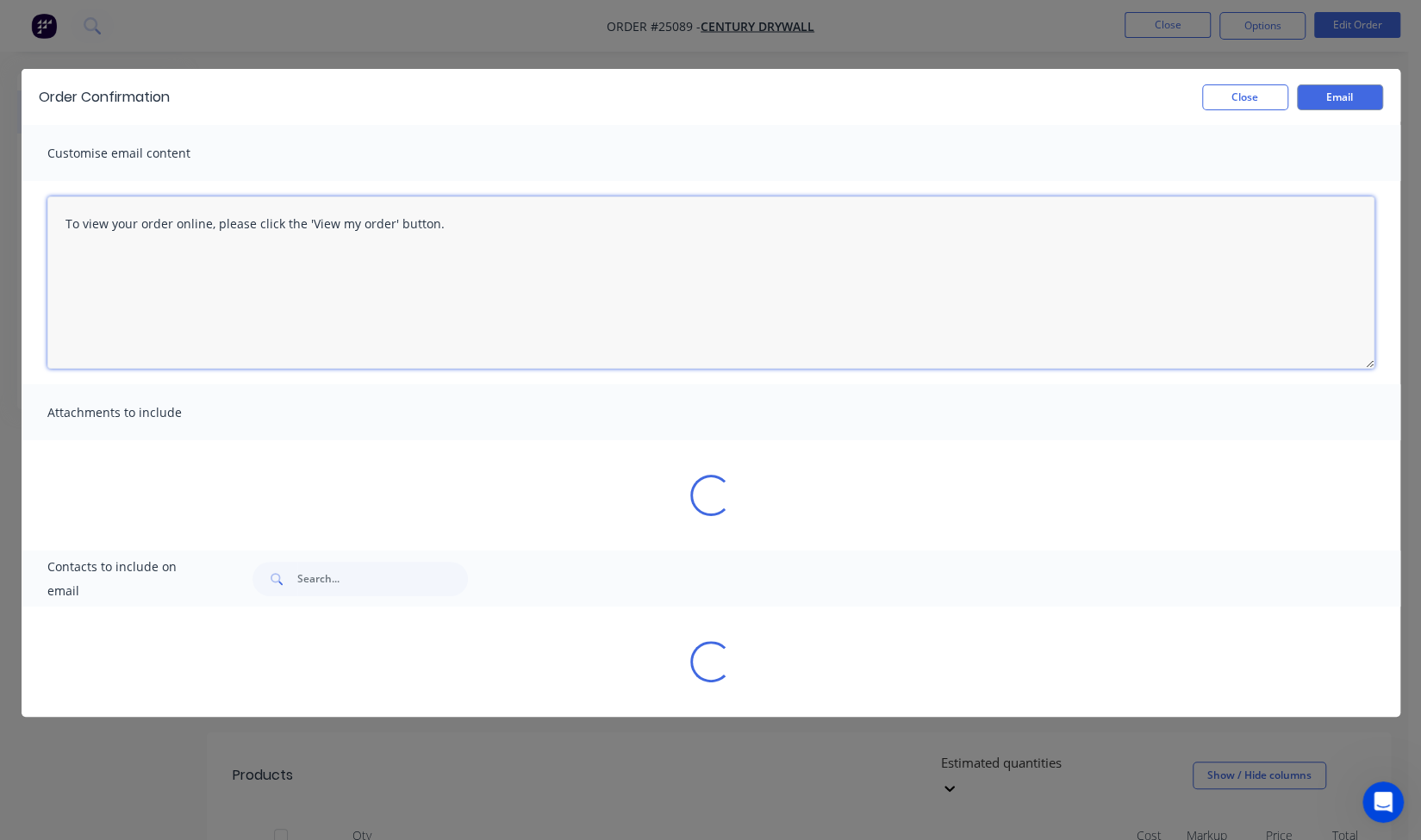
click at [187, 255] on textarea "To view your order online, please click the 'View my order' button." at bounding box center [710, 282] width 1327 height 172
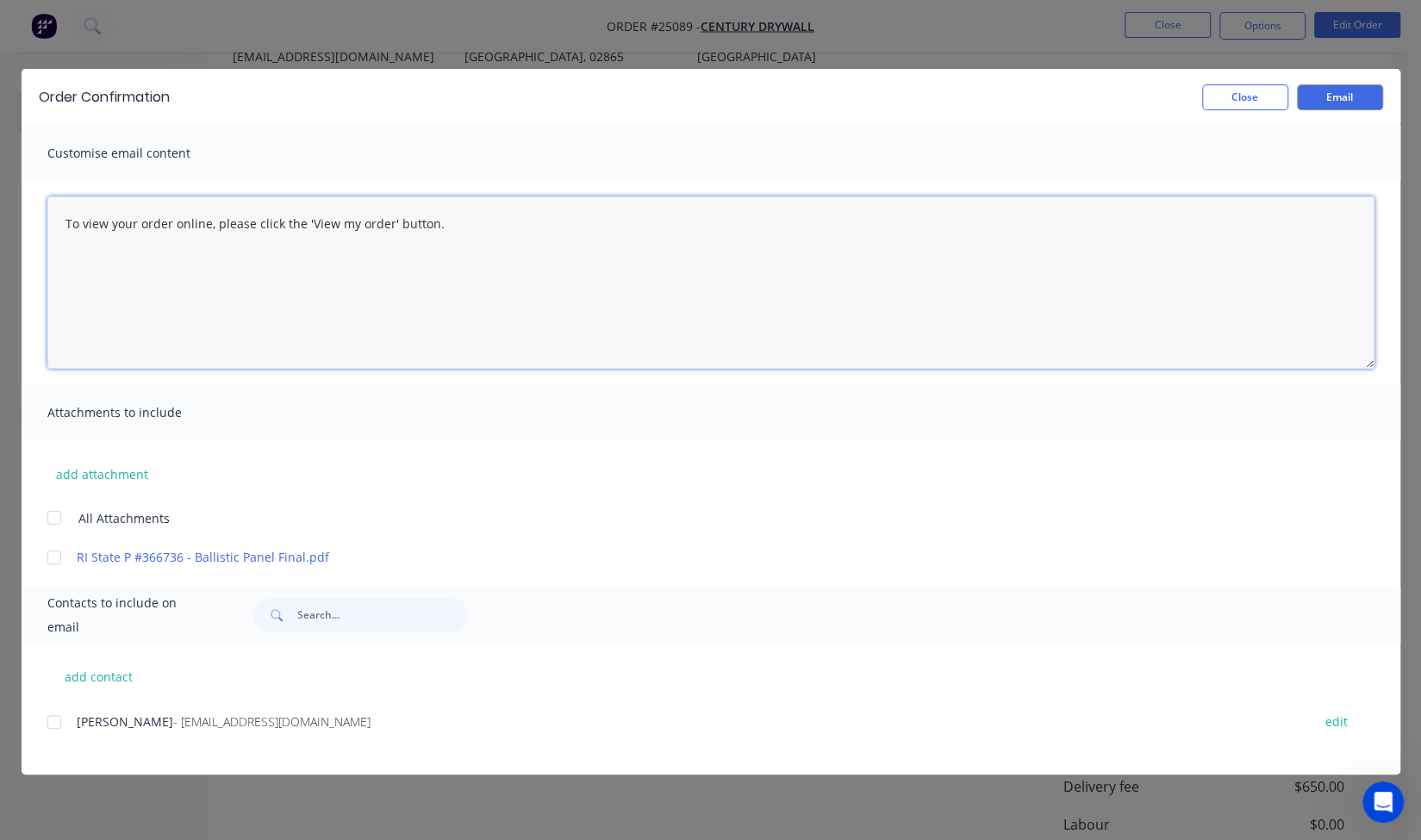
scroll to position [258, 0]
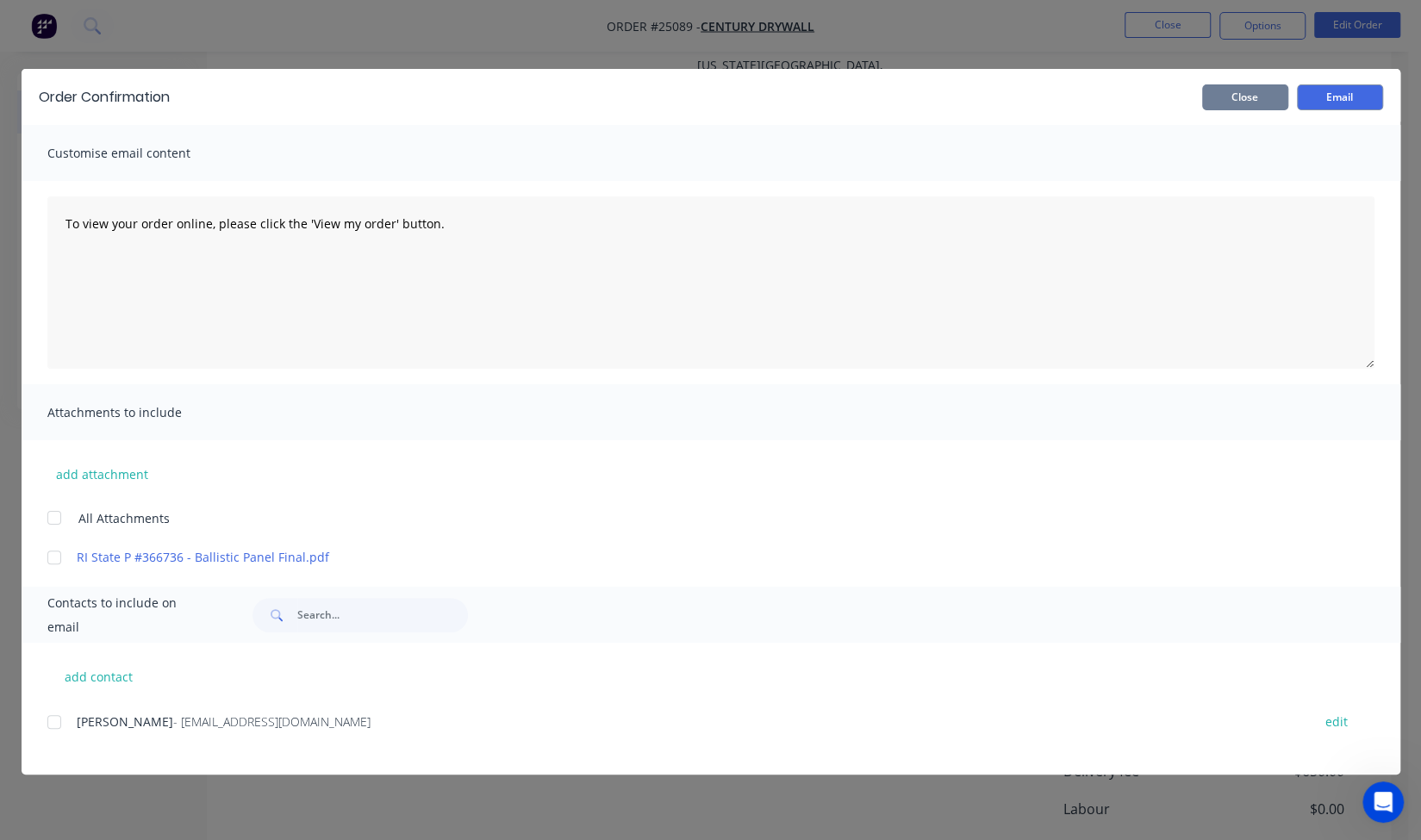
click at [1264, 99] on button "Close" at bounding box center [1244, 97] width 86 height 26
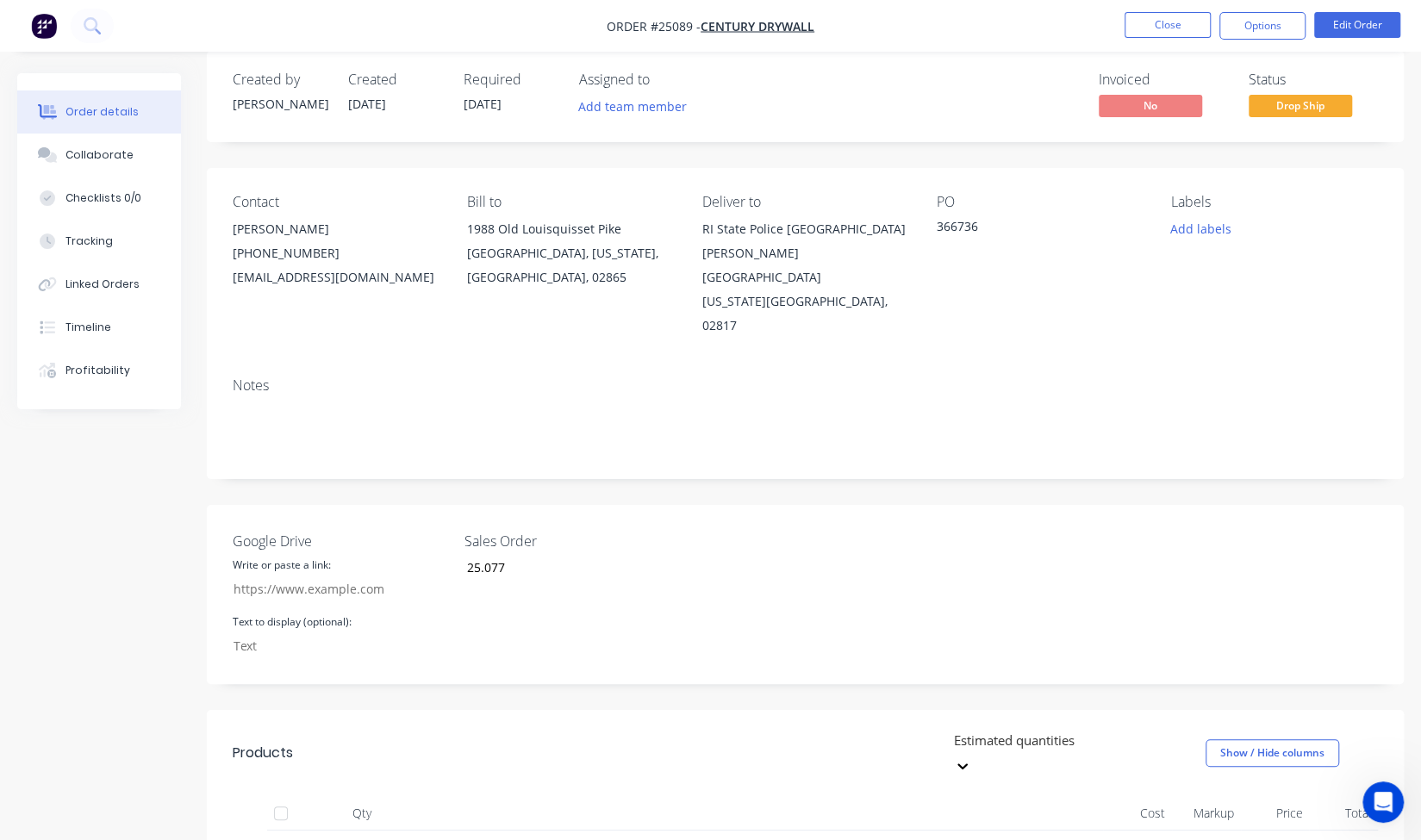
scroll to position [0, 0]
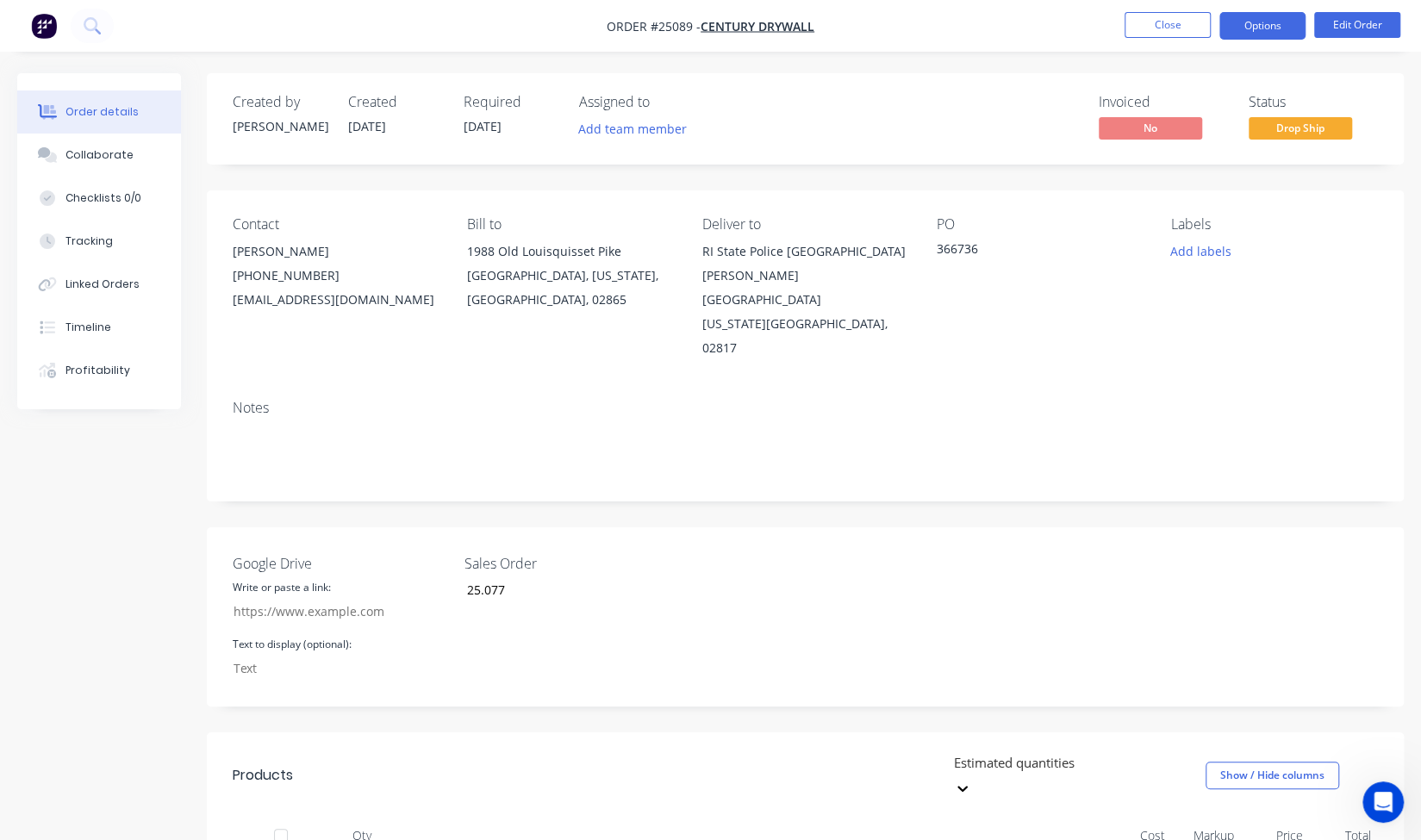
click at [1266, 37] on button "Options" at bounding box center [1262, 26] width 86 height 28
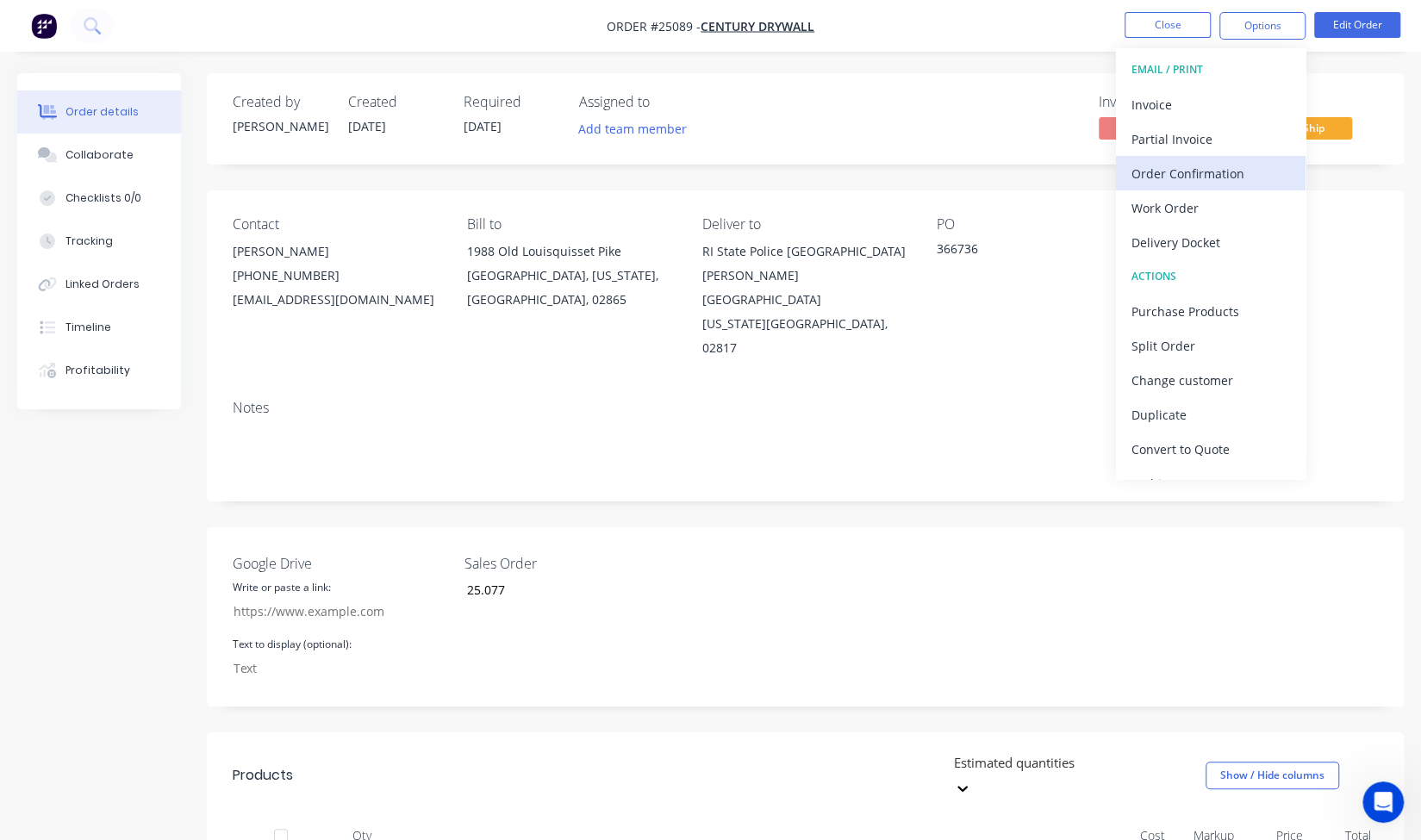
click at [1219, 177] on div "Order Confirmation" at bounding box center [1211, 173] width 159 height 25
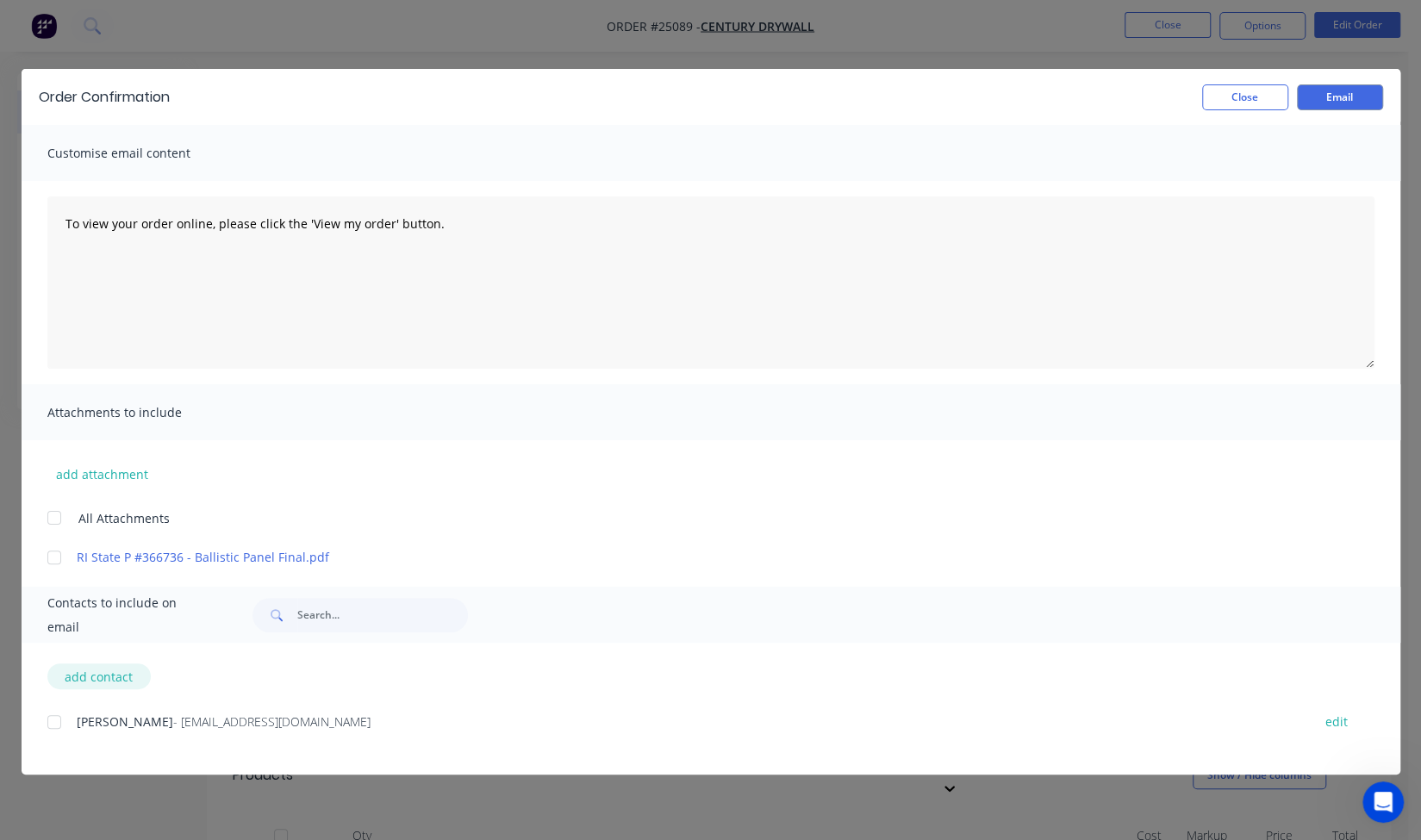
click at [107, 666] on button "add contact" at bounding box center [99, 676] width 103 height 26
select select "AU"
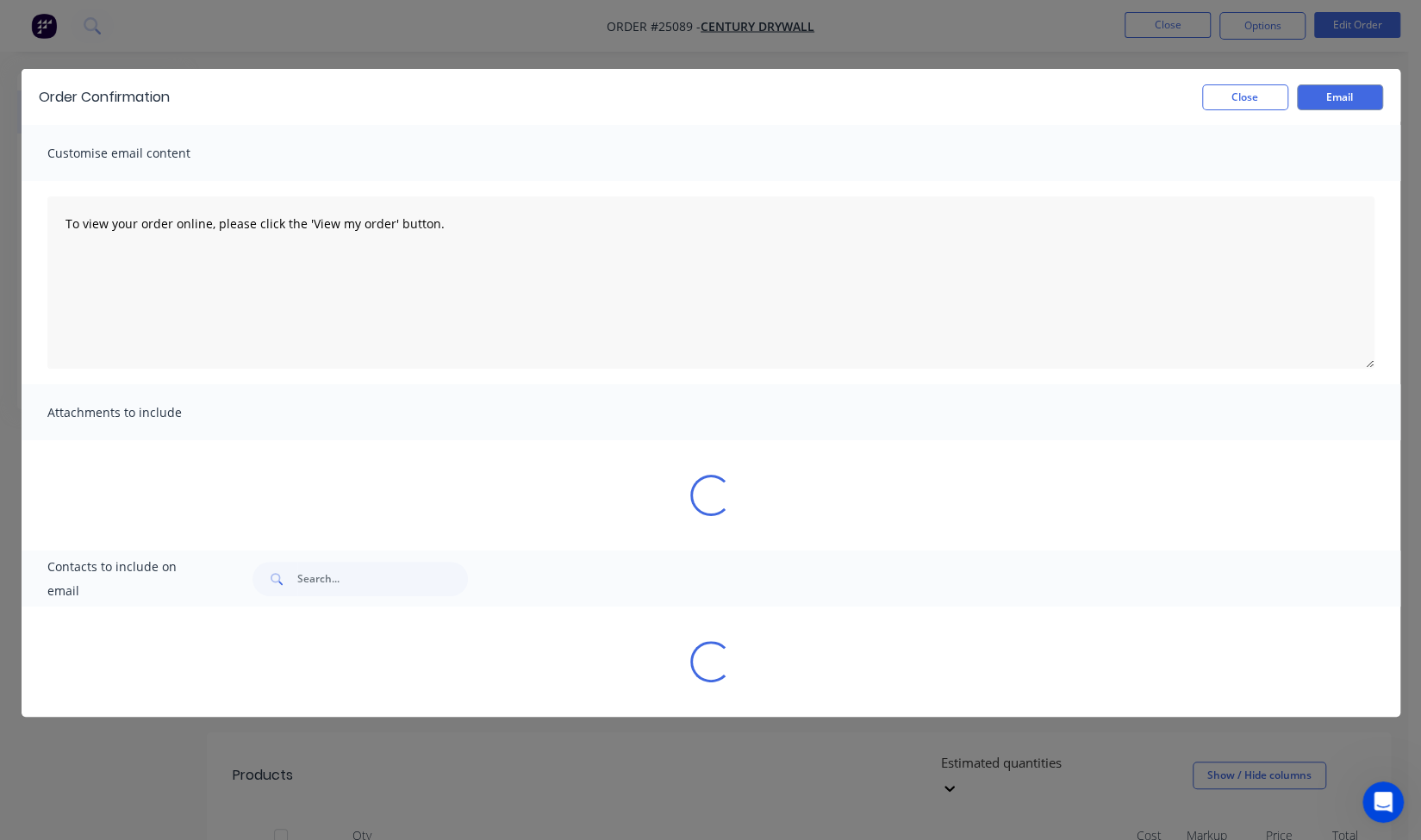
select select "AU"
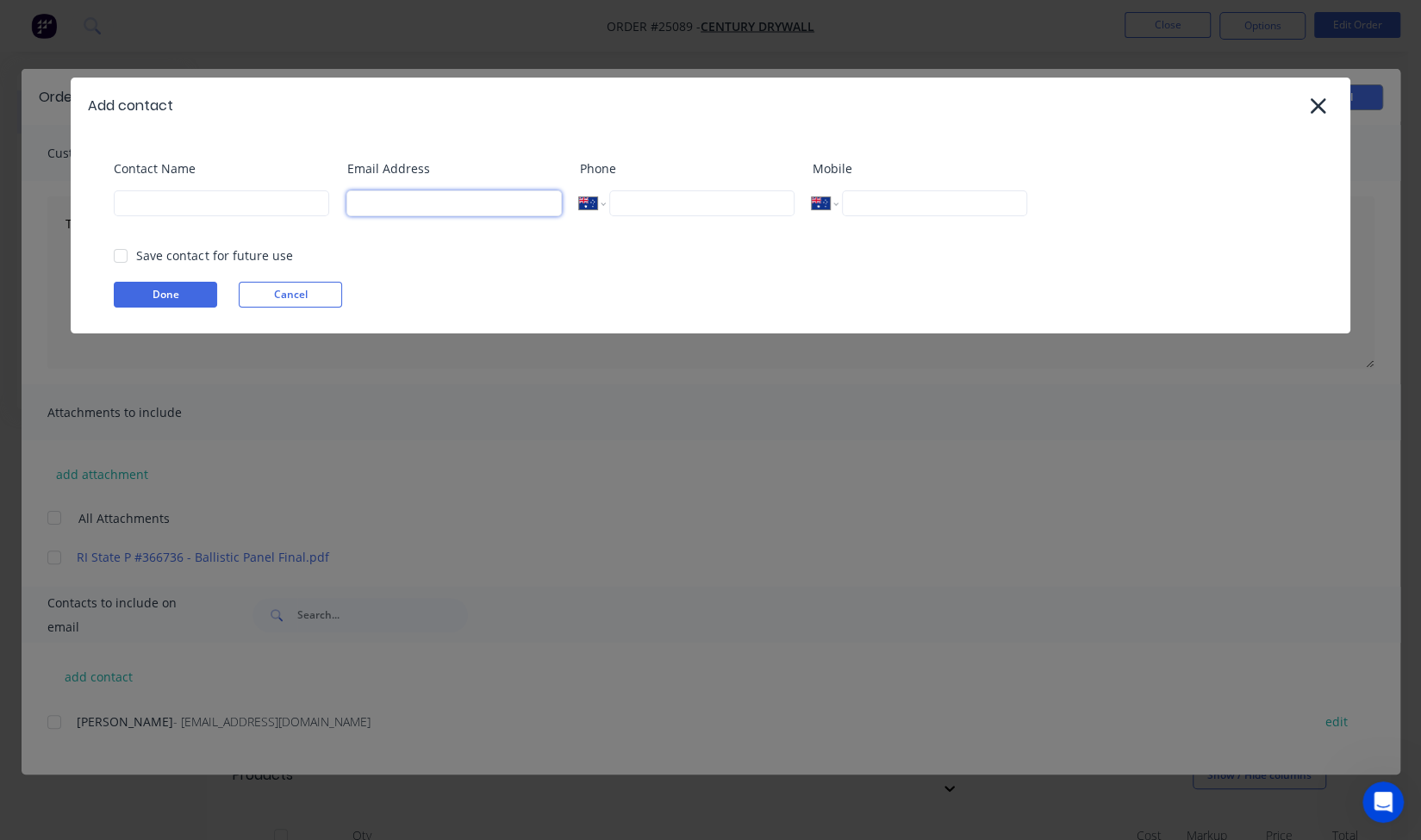
click at [409, 204] on input at bounding box center [454, 202] width 216 height 26
type input "Megan@nabulletproof.com"
type input "[PERSON_NAME]"
select select "US"
type input "1 (210) 225-0982"
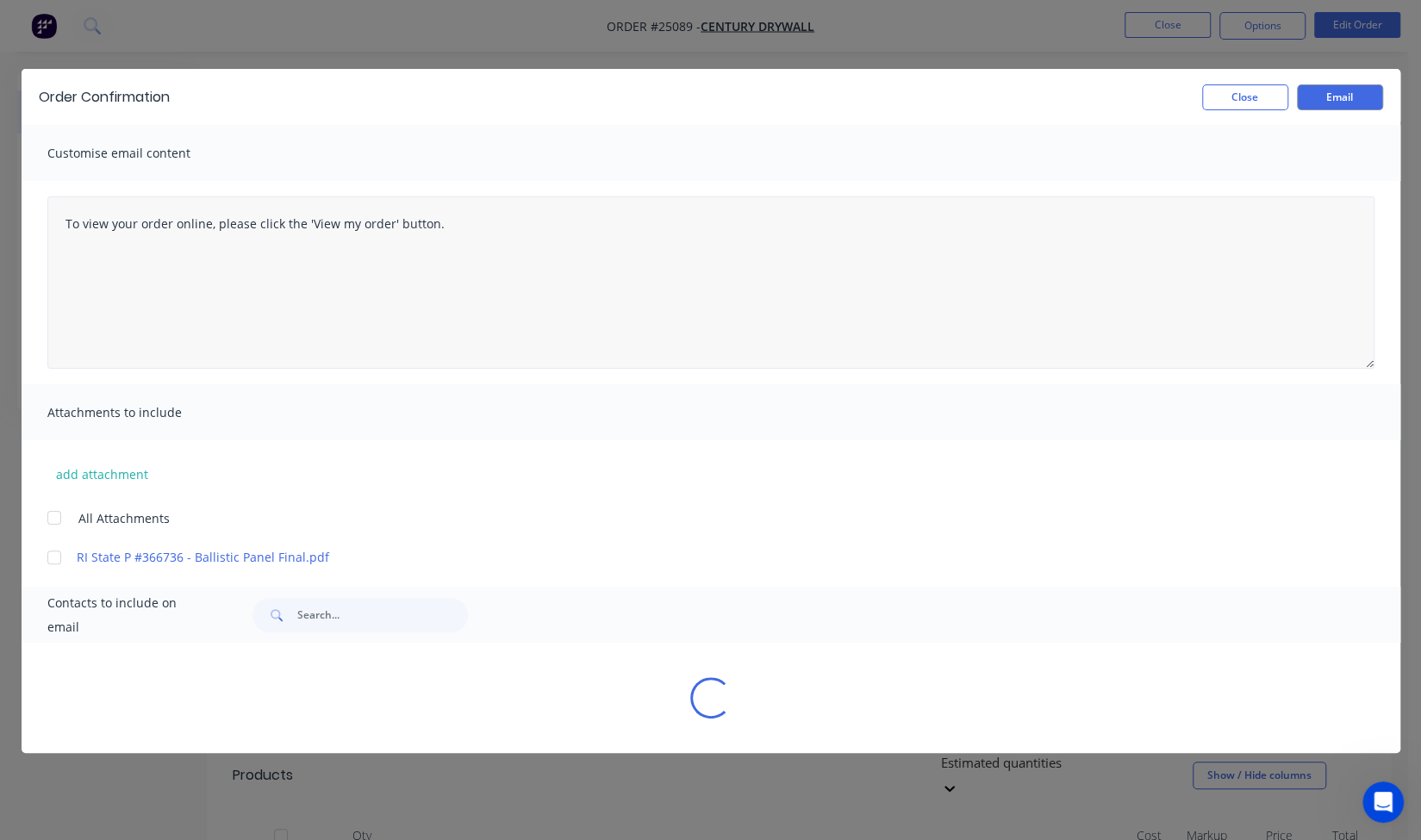
select select "AU"
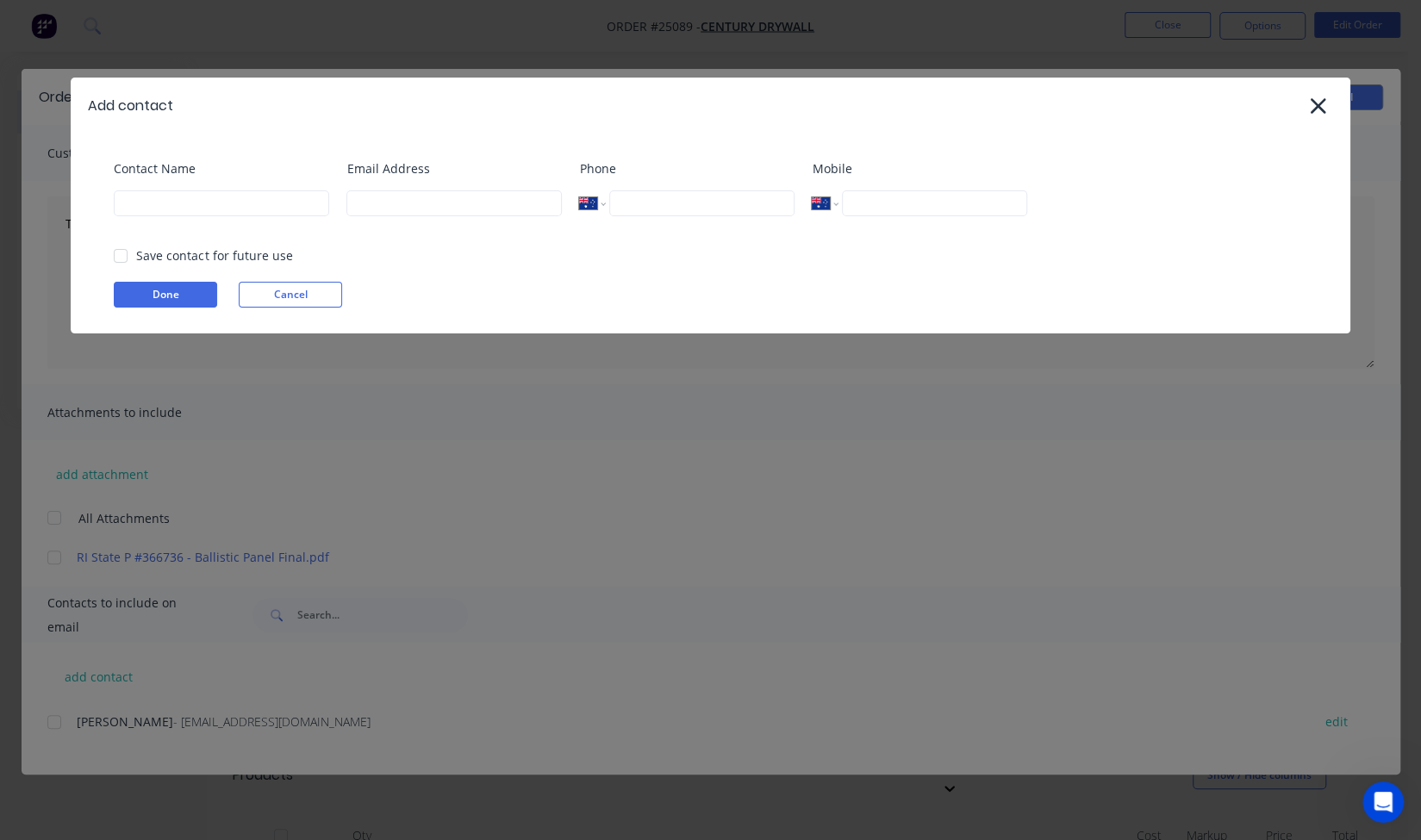
click at [670, 208] on input "tel" at bounding box center [702, 202] width 186 height 26
click at [426, 195] on input at bounding box center [454, 202] width 216 height 26
type input "Megan@nabulletproof.com"
type input "[PERSON_NAME]"
select select "US"
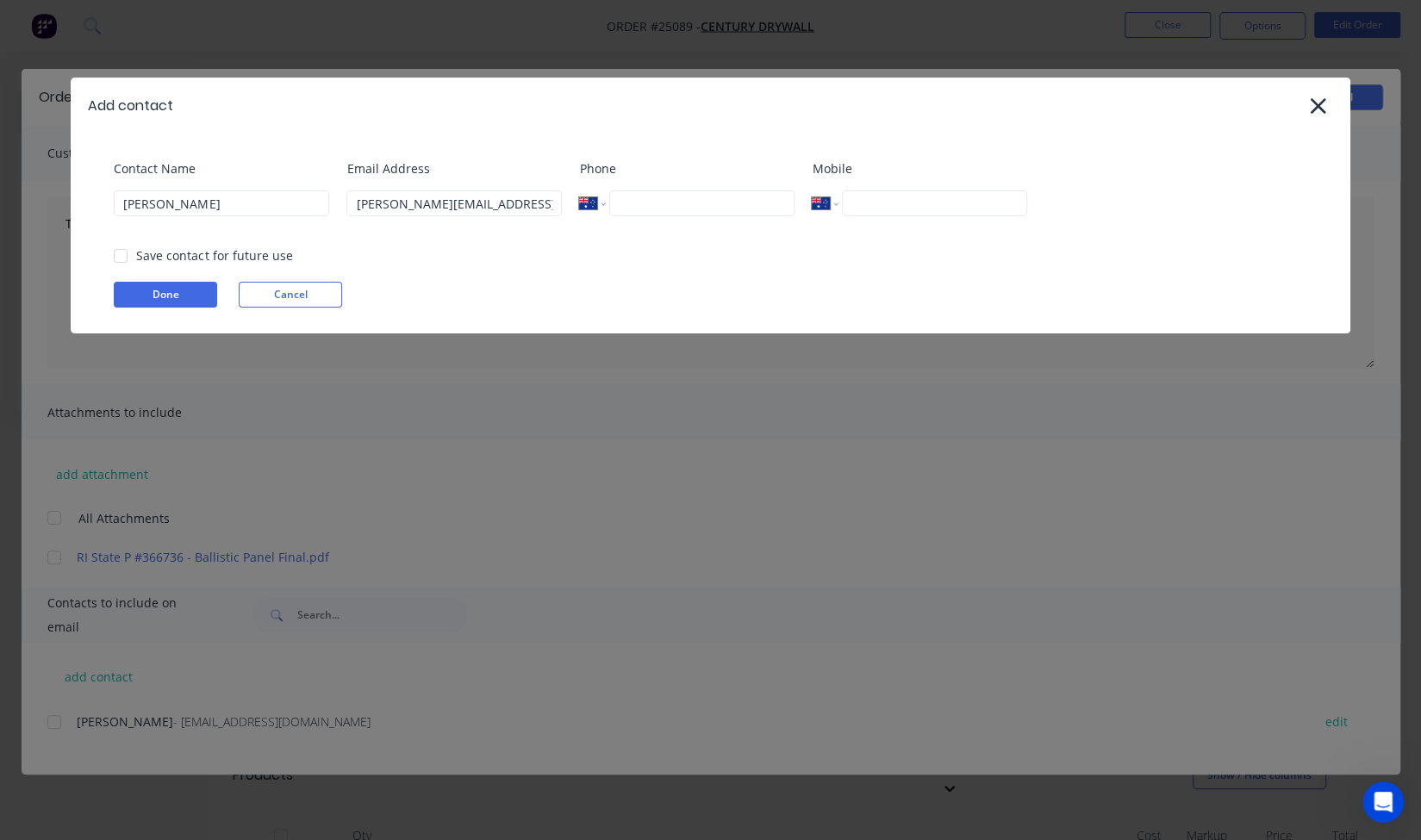
type input "1 (210) 225-0982"
click at [328, 203] on input "[PERSON_NAME]" at bounding box center [221, 202] width 216 height 26
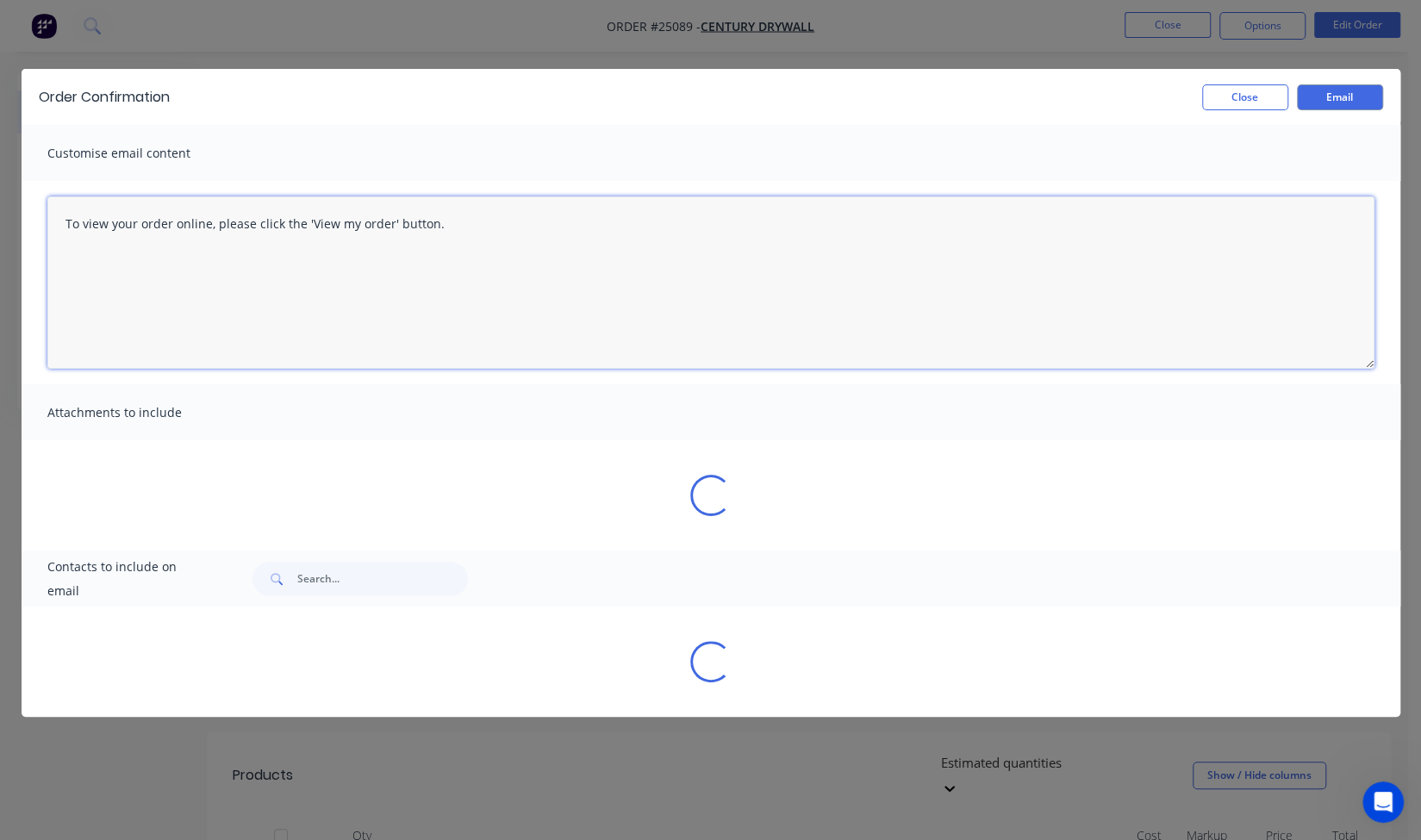
click at [729, 196] on textarea "To view your order online, please click the 'View my order' button." at bounding box center [710, 282] width 1327 height 172
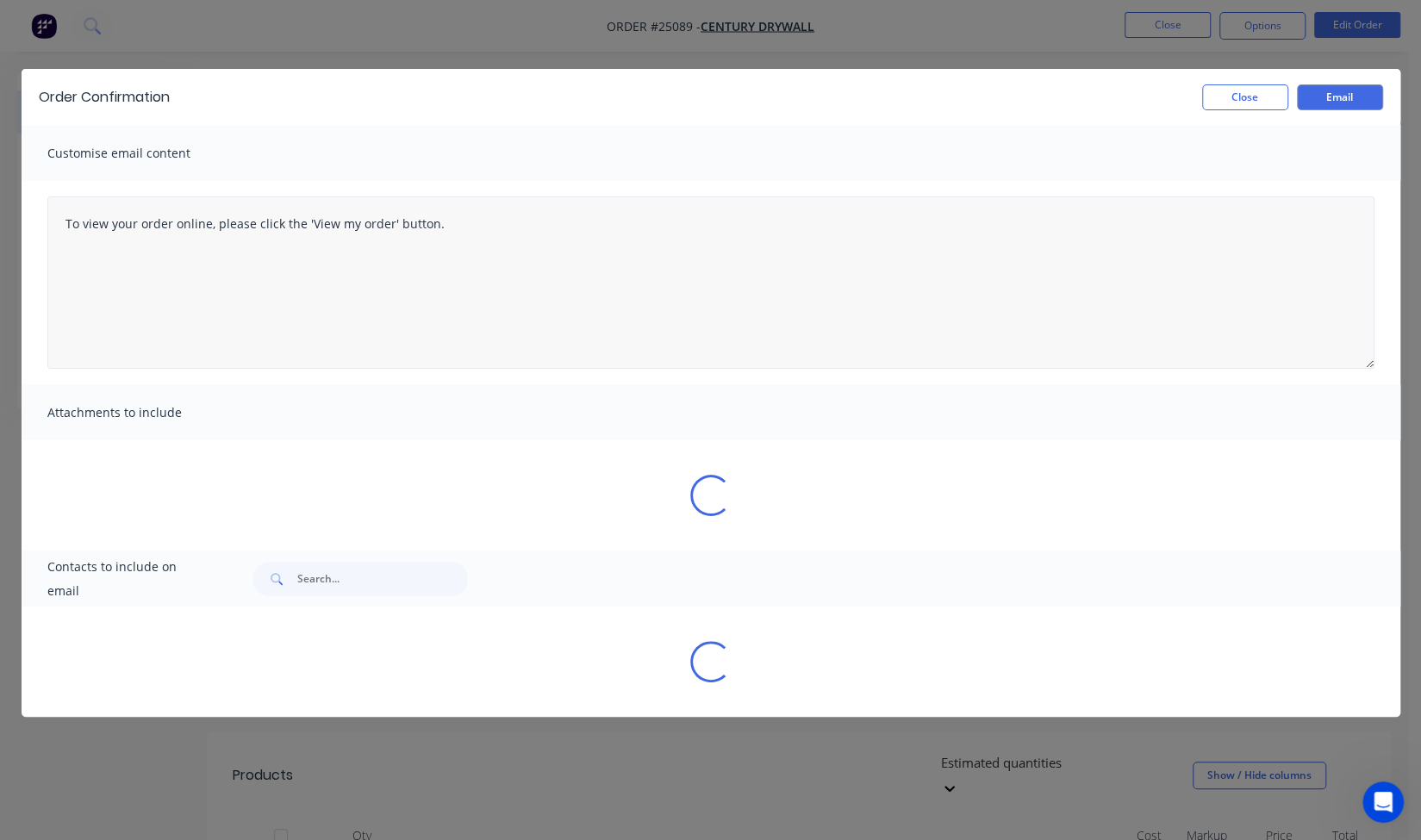
click at [729, 195] on body "Order #25089 - Century Drywall Close Options Edit Order Order details Collabora…" at bounding box center [710, 654] width 1421 height 1309
select select "AU"
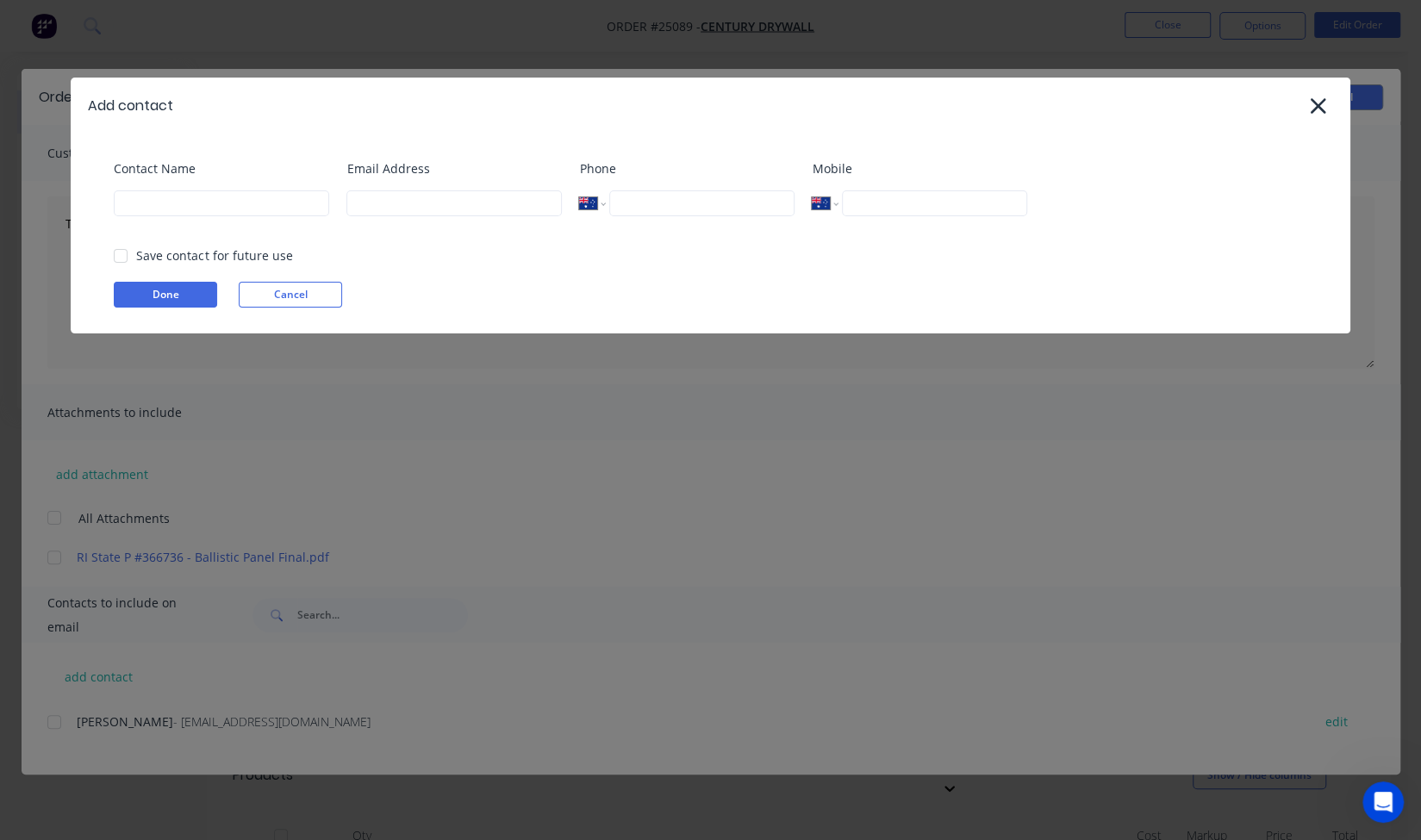
click at [729, 195] on input "tel" at bounding box center [702, 202] width 186 height 26
click at [441, 197] on input at bounding box center [454, 202] width 216 height 26
type input "Megan@nabulletproof.com"
type input "[PERSON_NAME]"
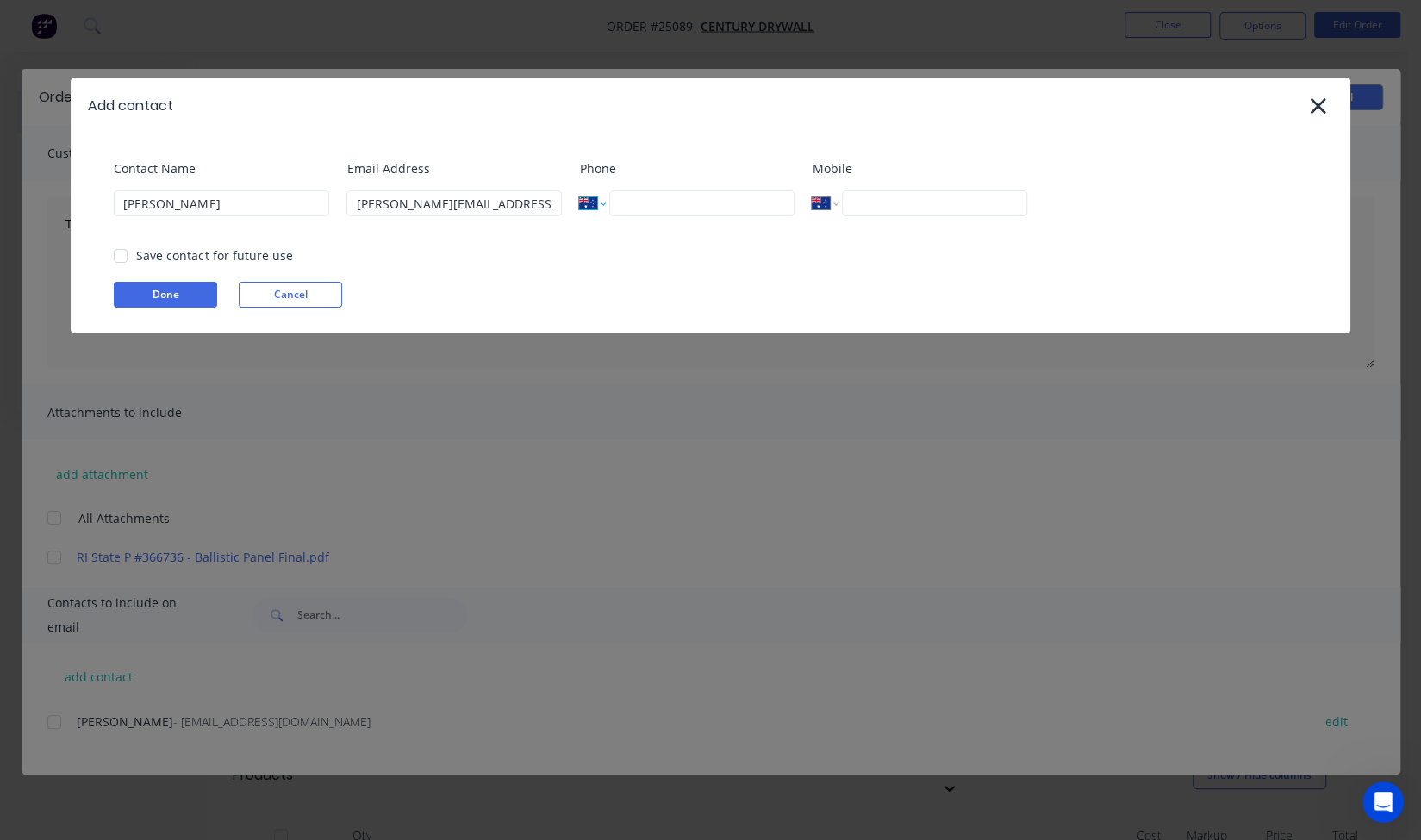
select select "US"
type input "1 (210) 225-0982"
click at [329, 229] on div "Contact Name Megan Pina" at bounding box center [221, 194] width 216 height 70
click at [157, 289] on button "Done" at bounding box center [165, 294] width 103 height 26
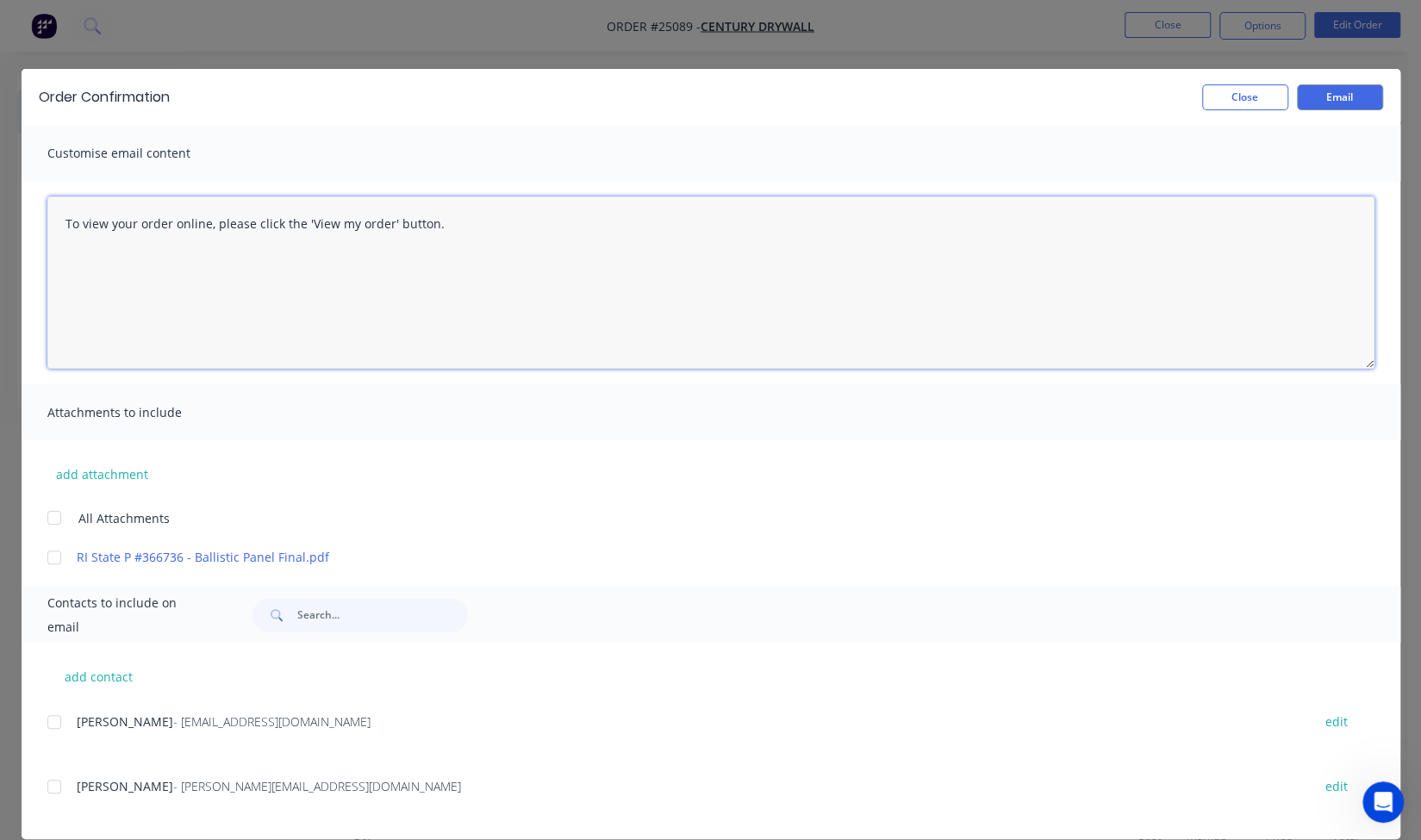
click at [45, 792] on div at bounding box center [54, 786] width 35 height 35
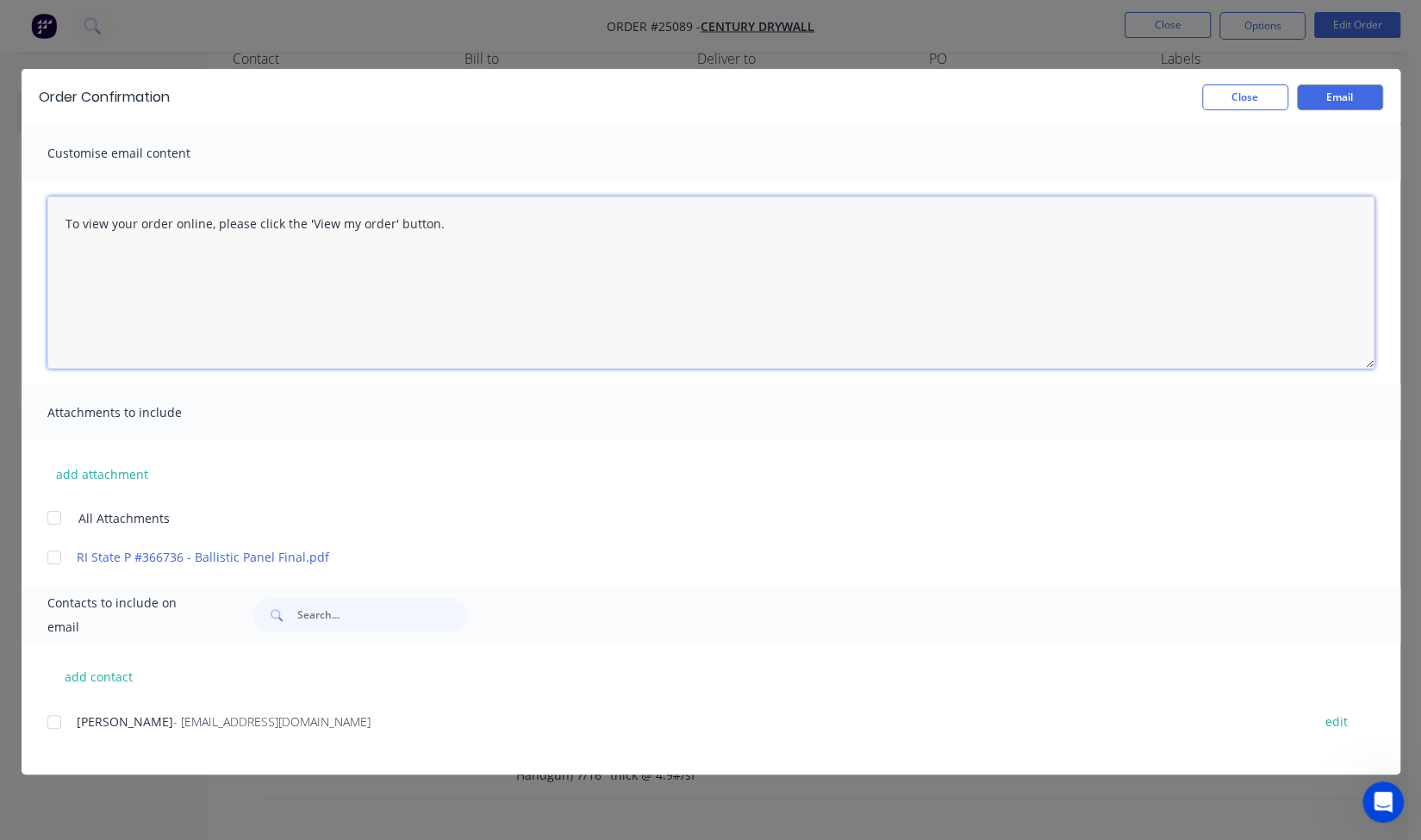
scroll to position [394, 0]
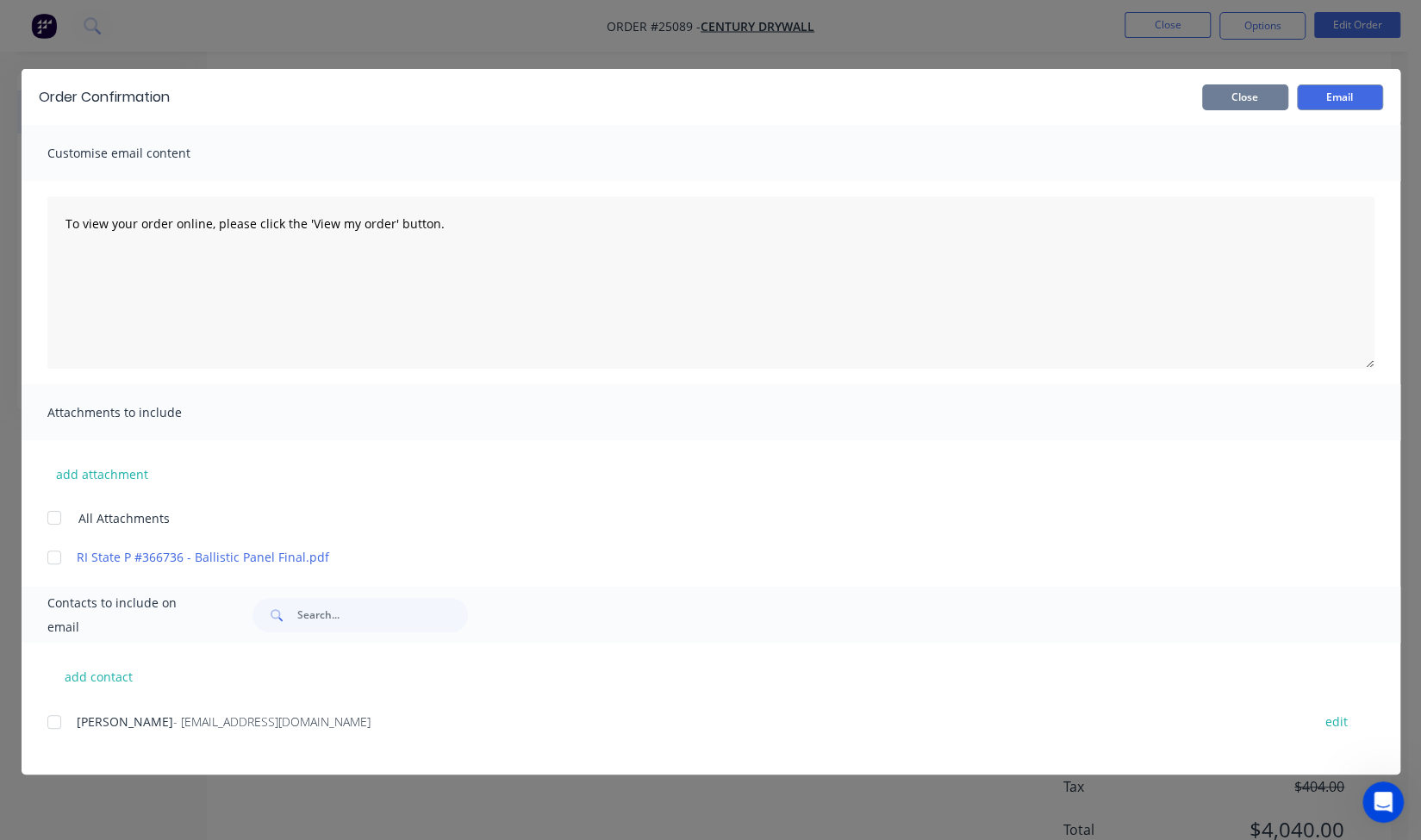
click at [1239, 106] on button "Close" at bounding box center [1244, 97] width 86 height 26
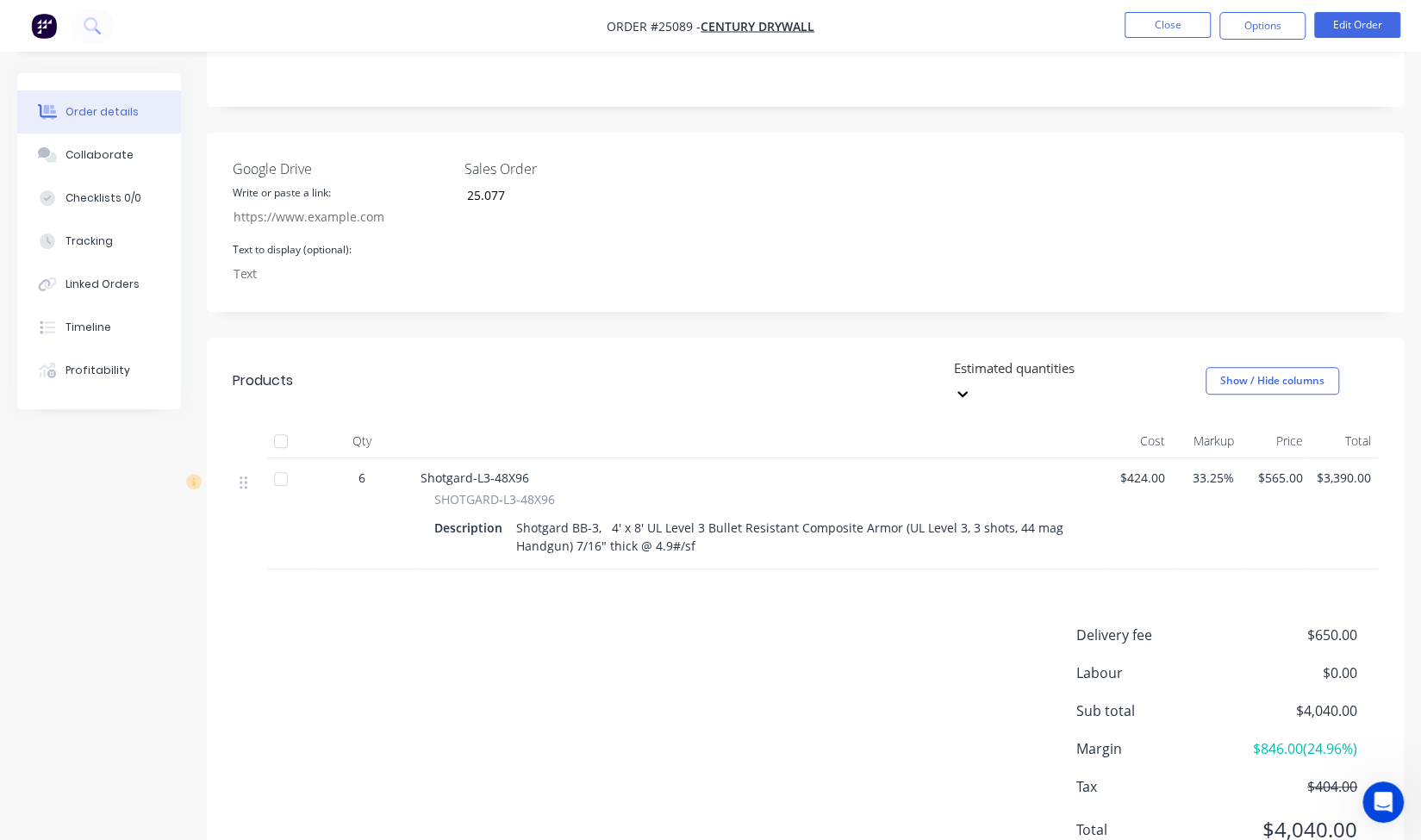
click at [720, 677] on div "Delivery fee $650.00 Labour $0.00 Sub total $4,040.00 Margin $846.00 ( 24.96 %)…" at bounding box center [805, 743] width 1145 height 238
drag, startPoint x: 657, startPoint y: 137, endPoint x: 634, endPoint y: 139, distance: 23.1
click at [657, 183] on input "25.077" at bounding box center [566, 195] width 227 height 26
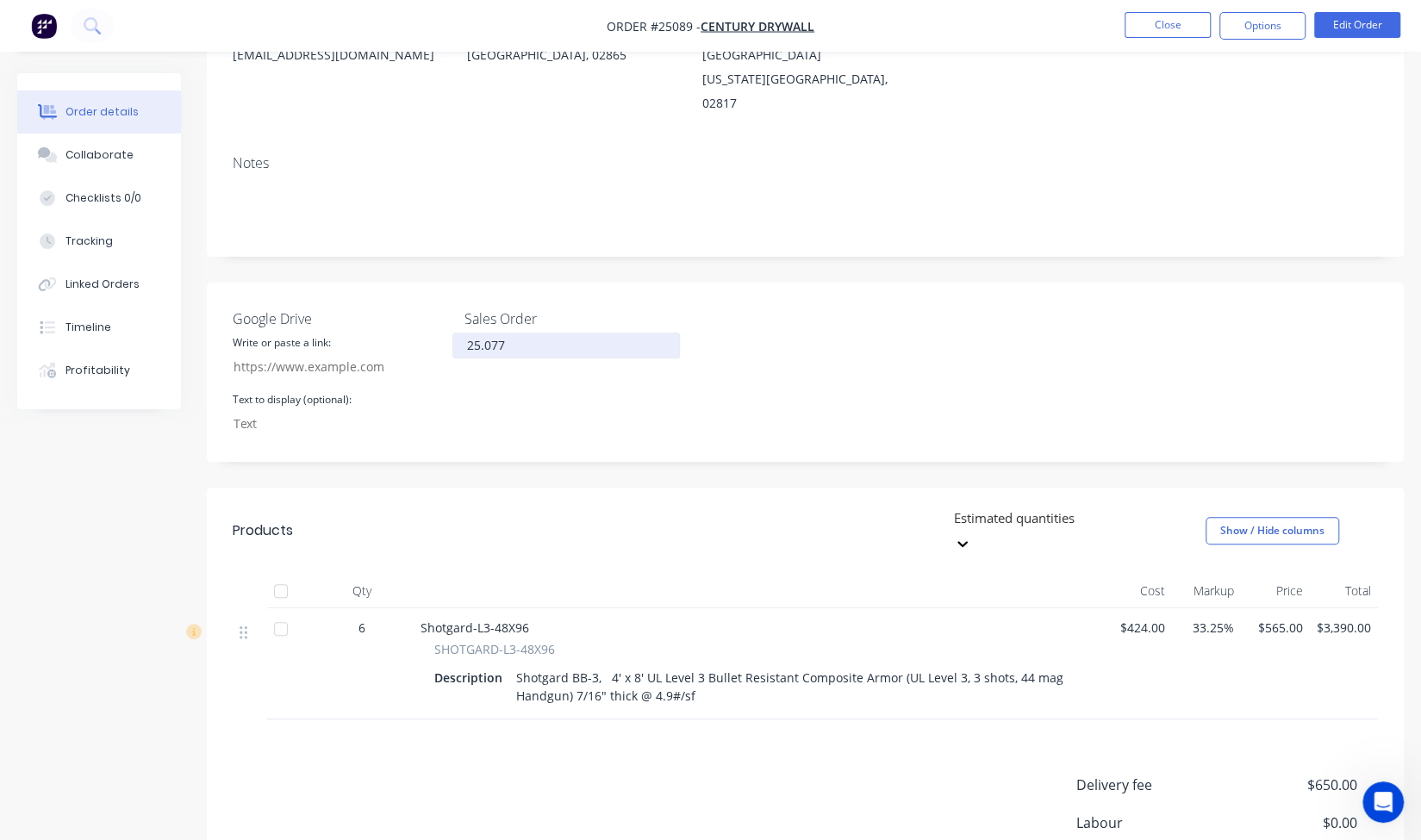
scroll to position [0, 0]
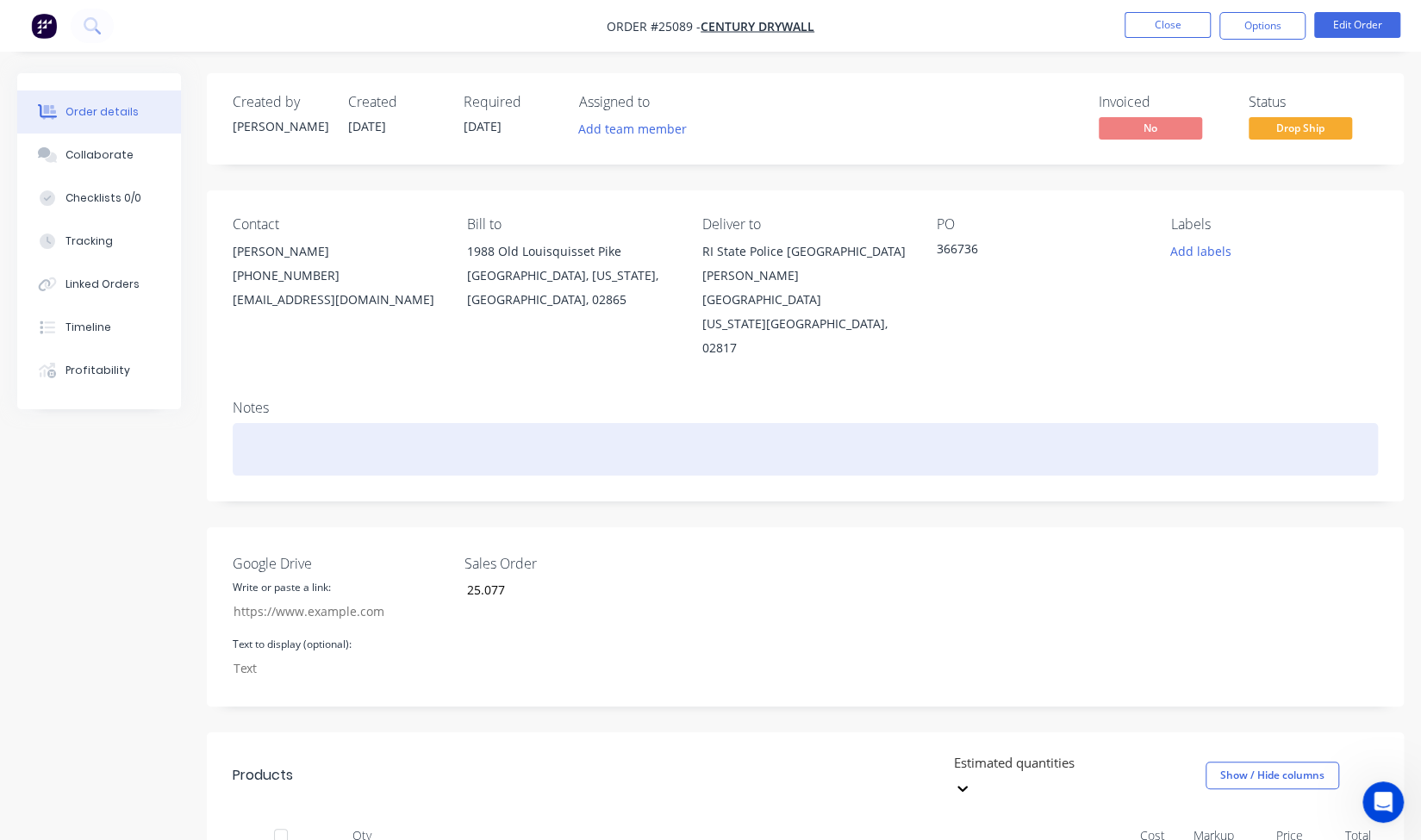
click at [612, 423] on div at bounding box center [805, 448] width 1145 height 52
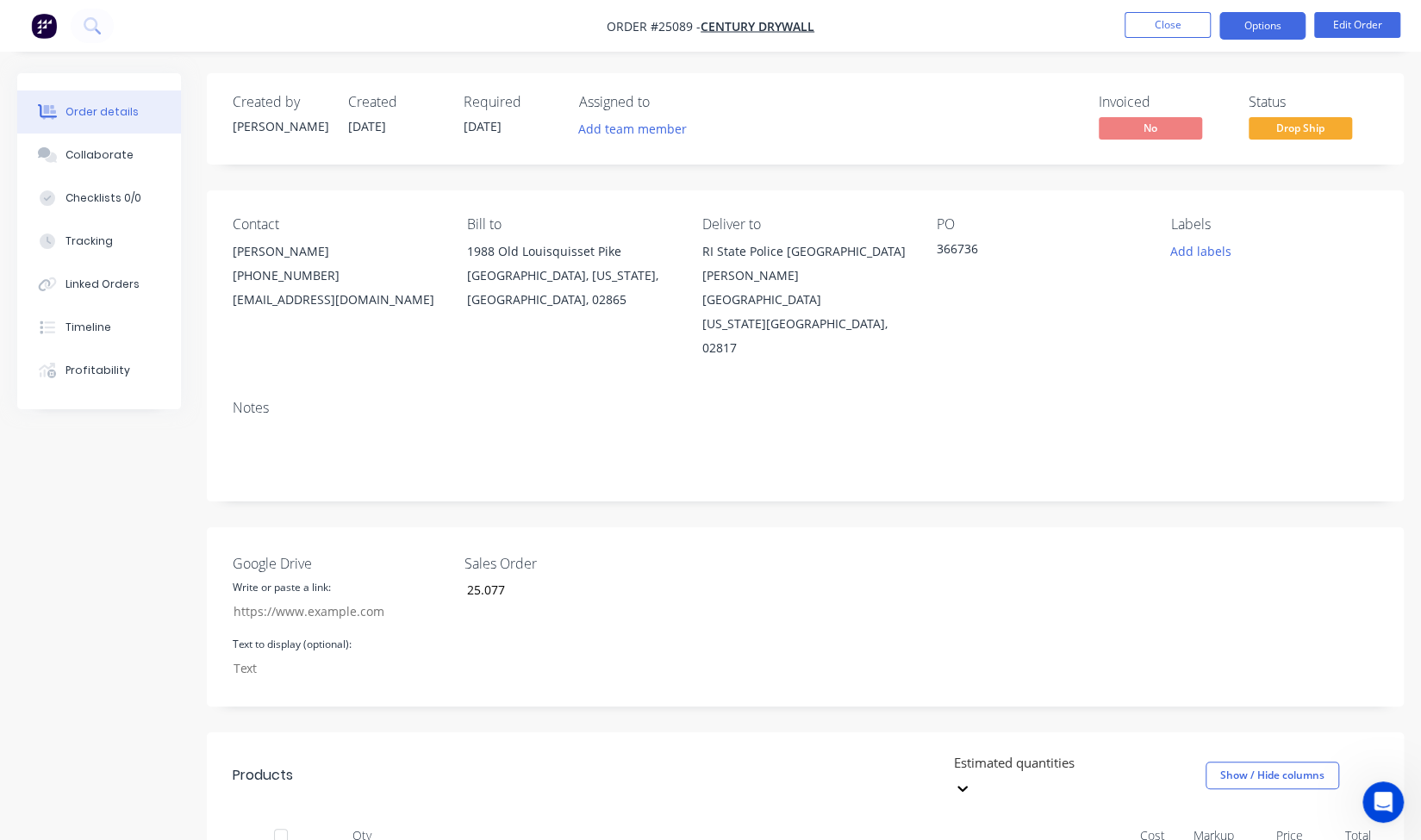
click at [1266, 33] on button "Options" at bounding box center [1262, 26] width 86 height 28
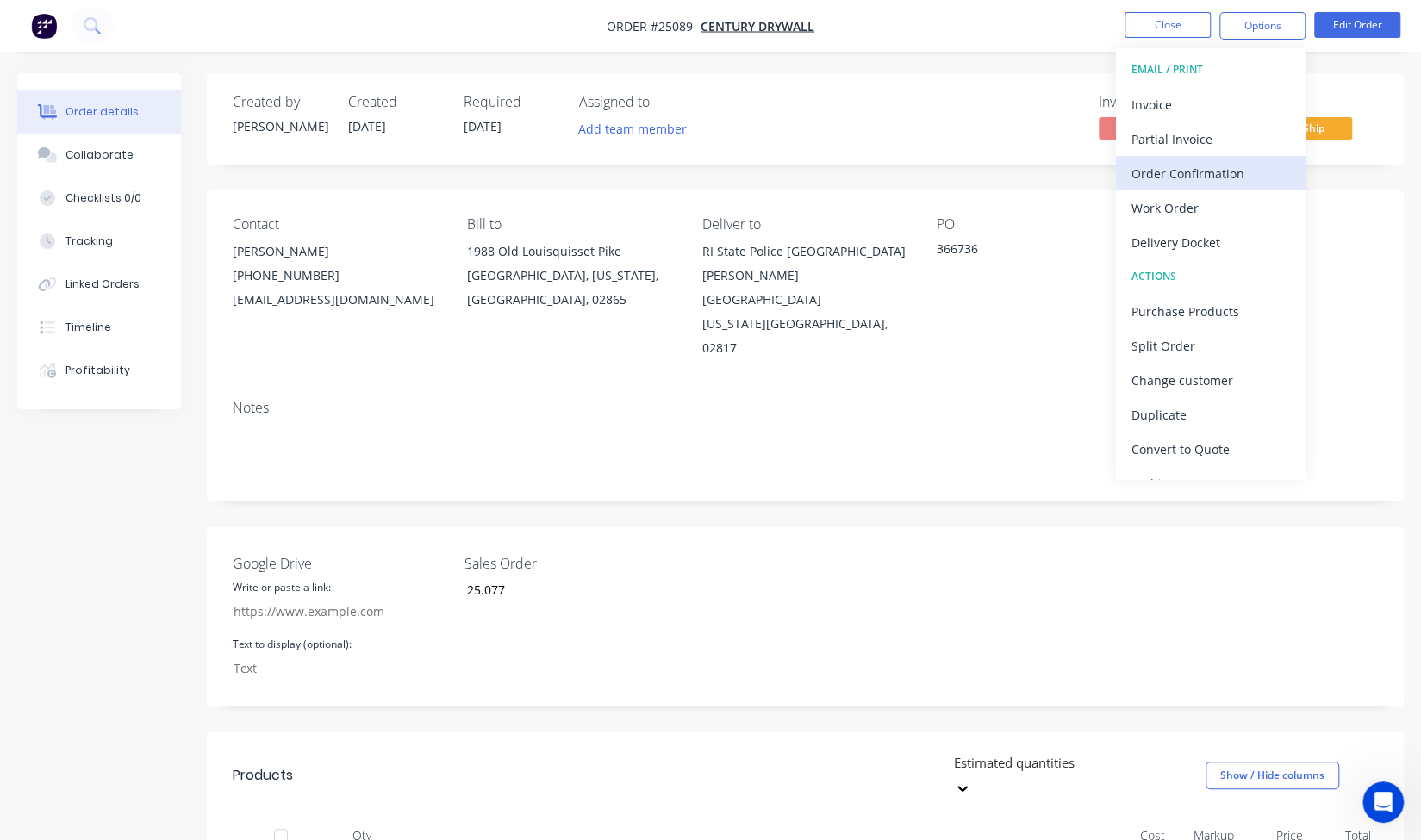
click at [1182, 180] on div "Order Confirmation" at bounding box center [1211, 173] width 159 height 25
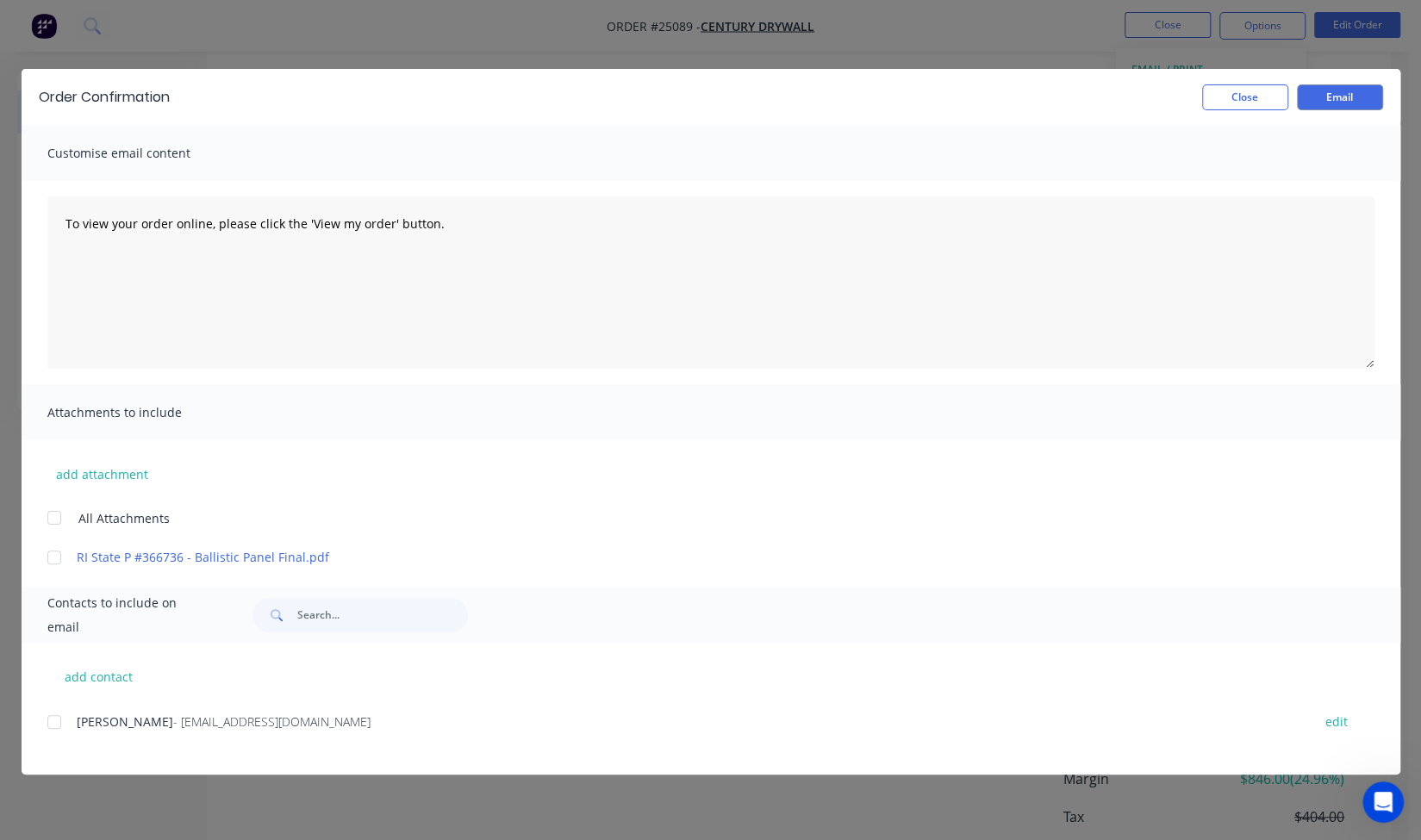
scroll to position [394, 0]
click at [48, 719] on div "Lawrence Abatiello - labatiello@centurydrywallinc.com edit" at bounding box center [723, 741] width 1353 height 65
click at [48, 719] on div at bounding box center [54, 722] width 35 height 35
click at [52, 717] on div at bounding box center [54, 722] width 35 height 35
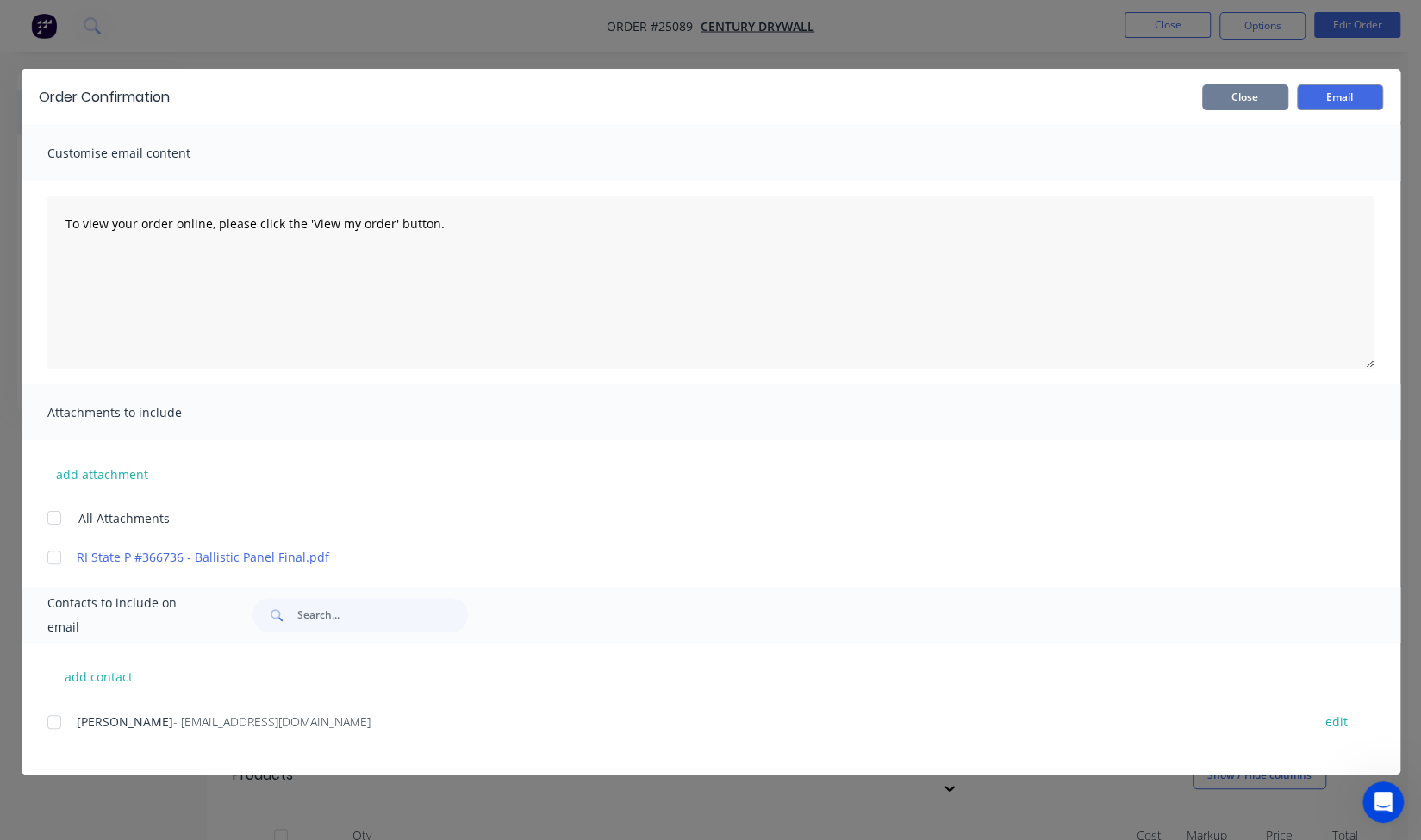
click at [1223, 93] on button "Close" at bounding box center [1244, 97] width 86 height 26
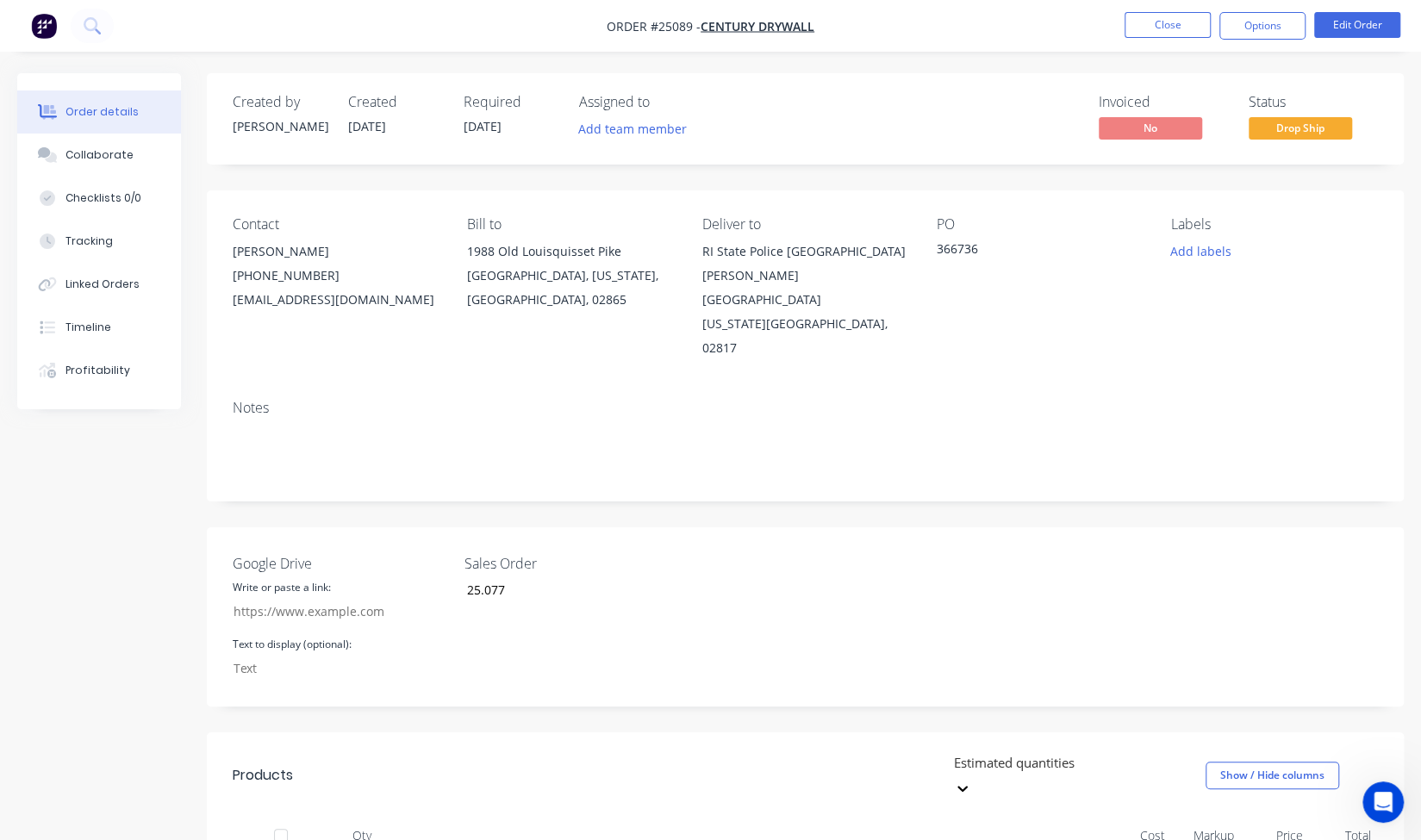
click at [881, 77] on div "Created by Kris Created 10/10/25 Required 13/10/25 Assigned to Add team member …" at bounding box center [806, 118] width 1197 height 91
click at [71, 164] on button "Collaborate" at bounding box center [99, 155] width 163 height 44
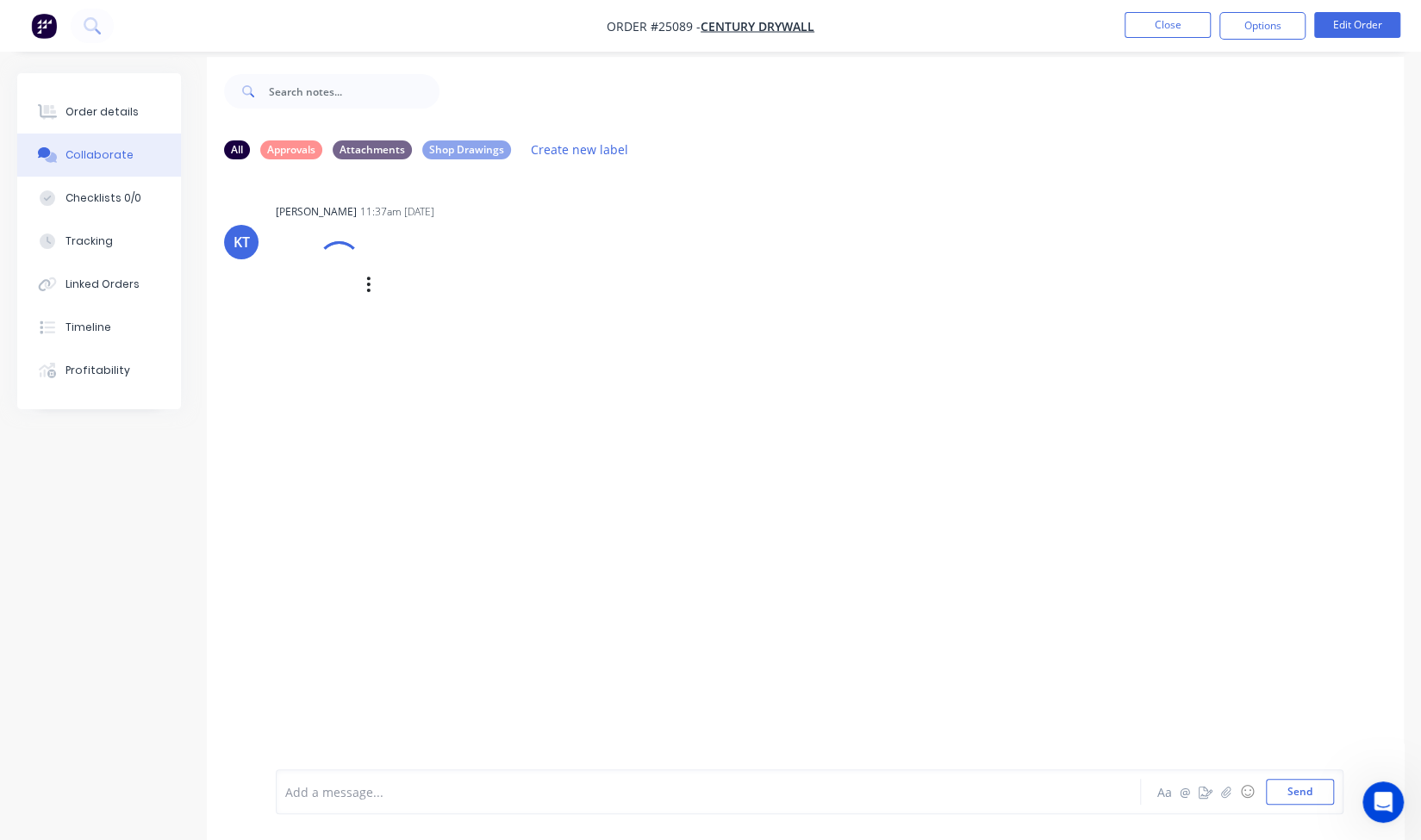
scroll to position [25, 0]
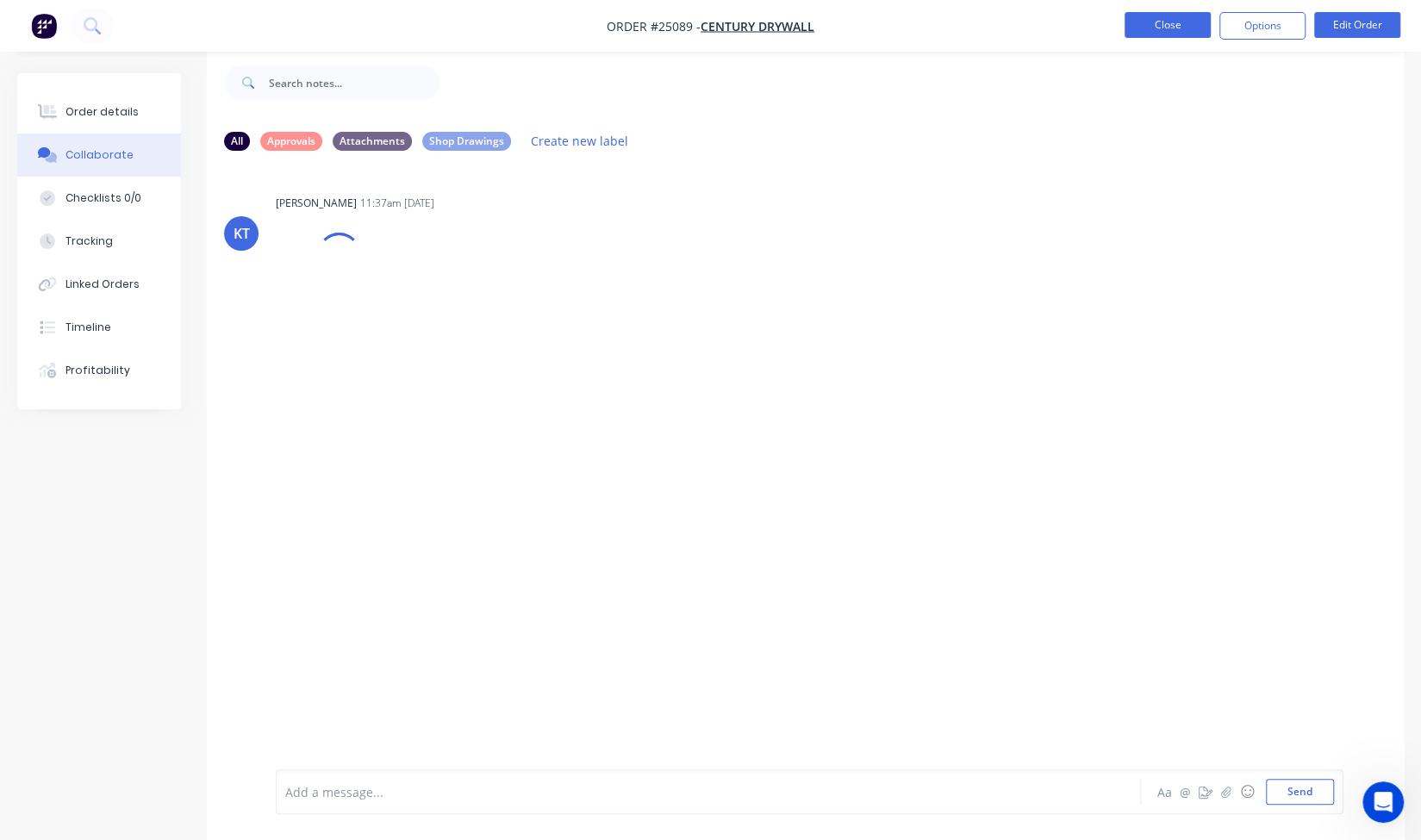
click at [1187, 28] on button "Close" at bounding box center [1167, 25] width 86 height 26
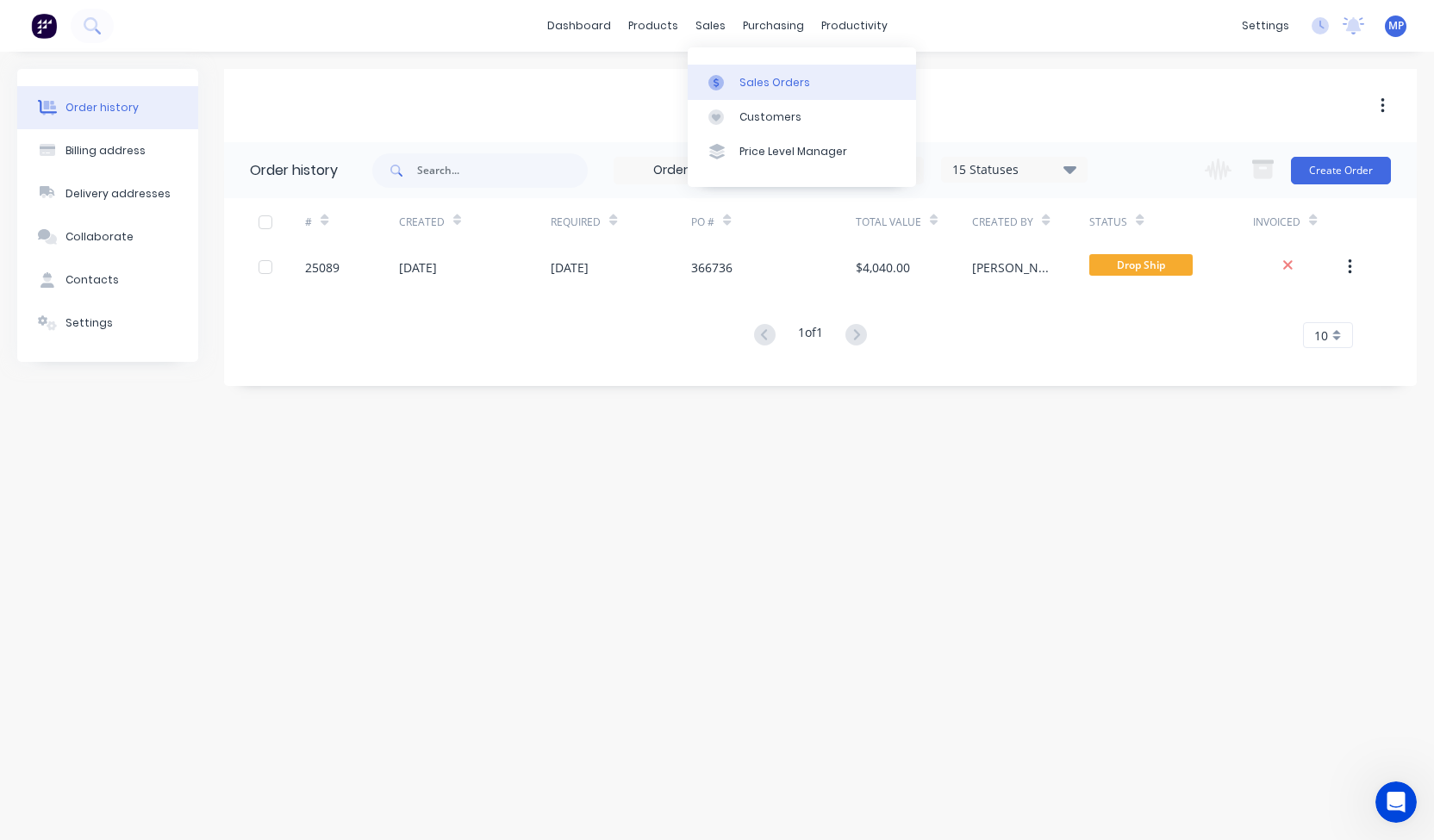
click at [757, 77] on div "Sales Orders" at bounding box center [775, 82] width 71 height 15
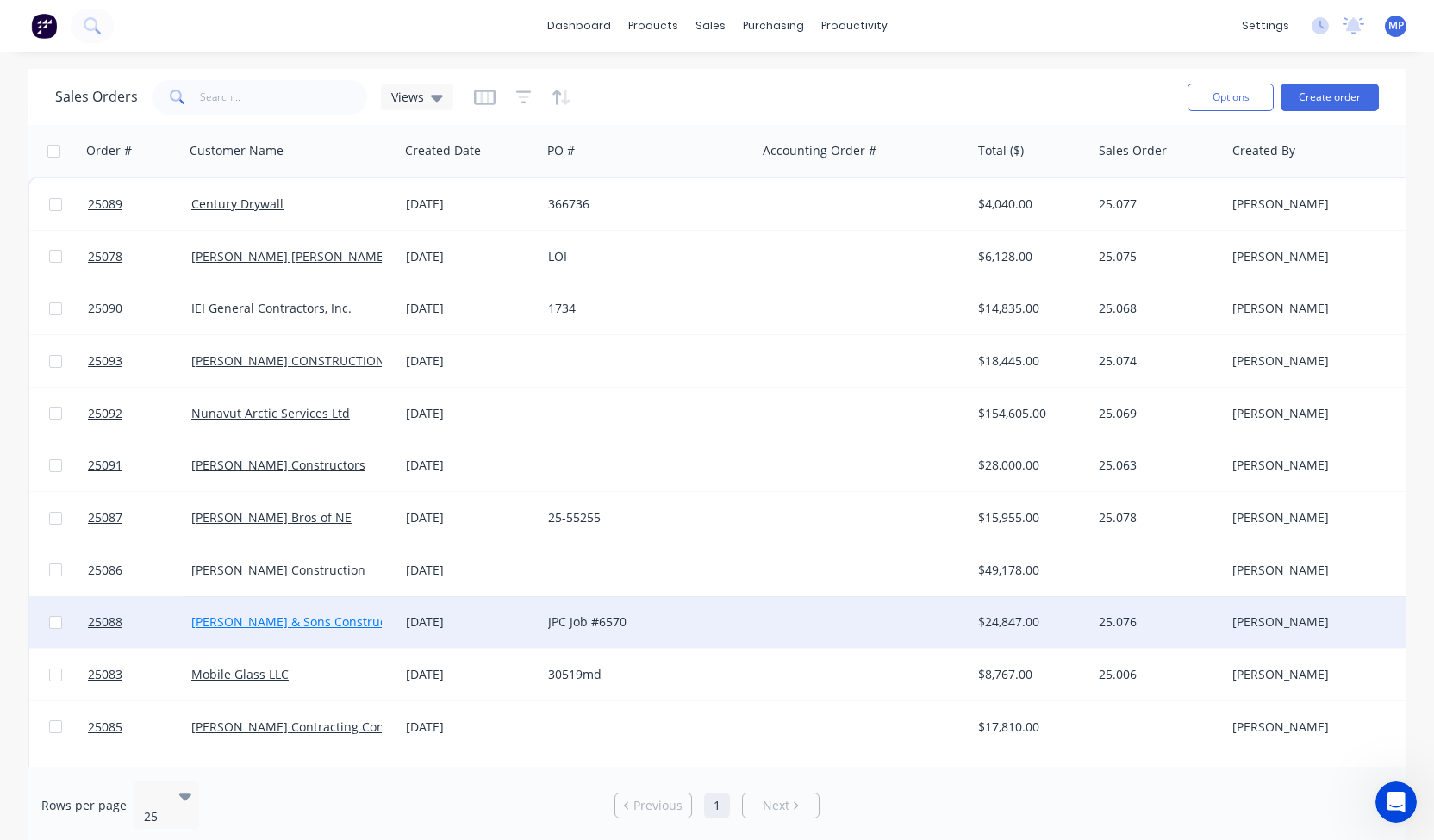
click at [316, 622] on link "[PERSON_NAME] & Sons Construction" at bounding box center [299, 622] width 217 height 16
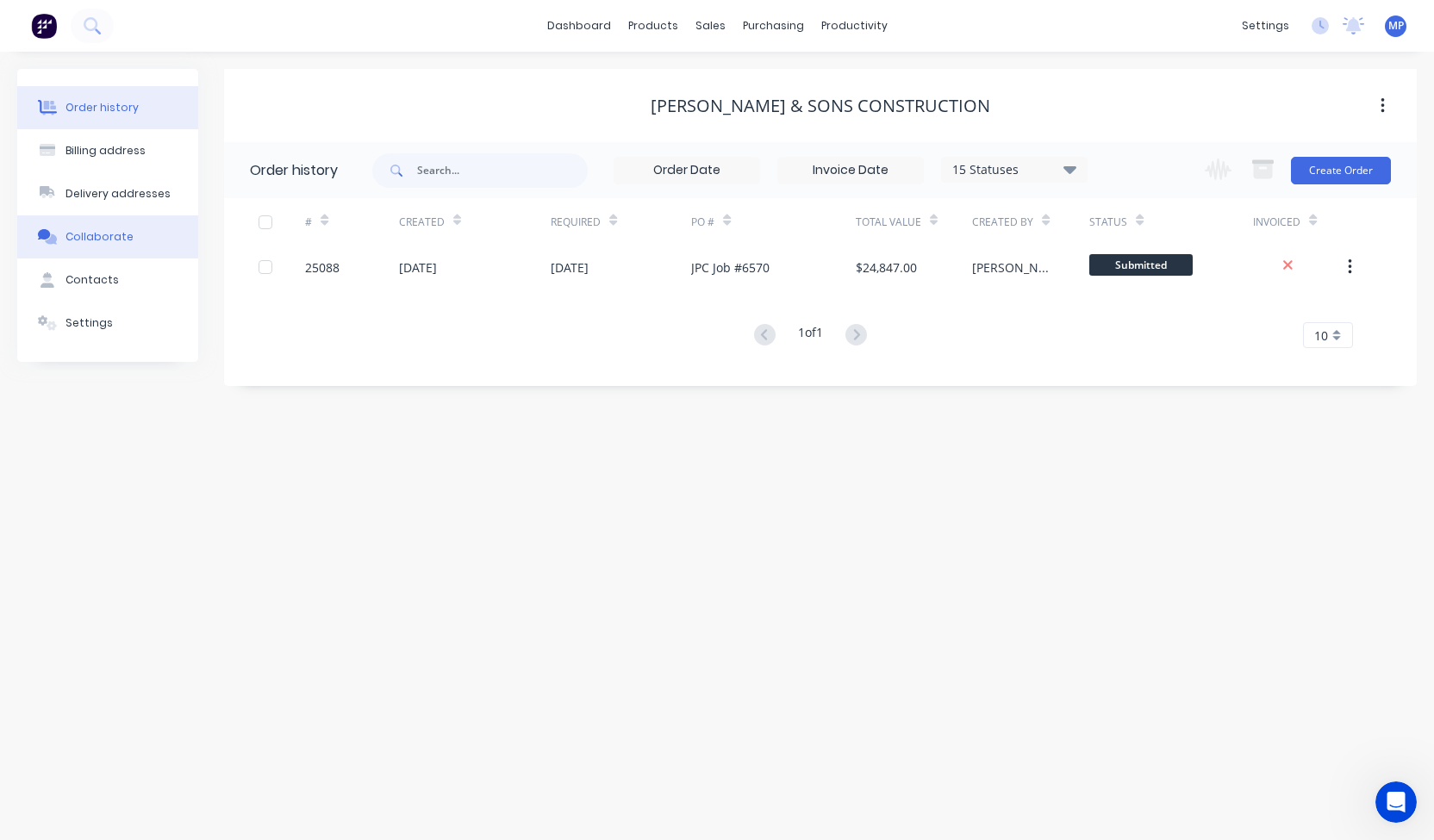
click at [101, 224] on button "Collaborate" at bounding box center [108, 237] width 181 height 44
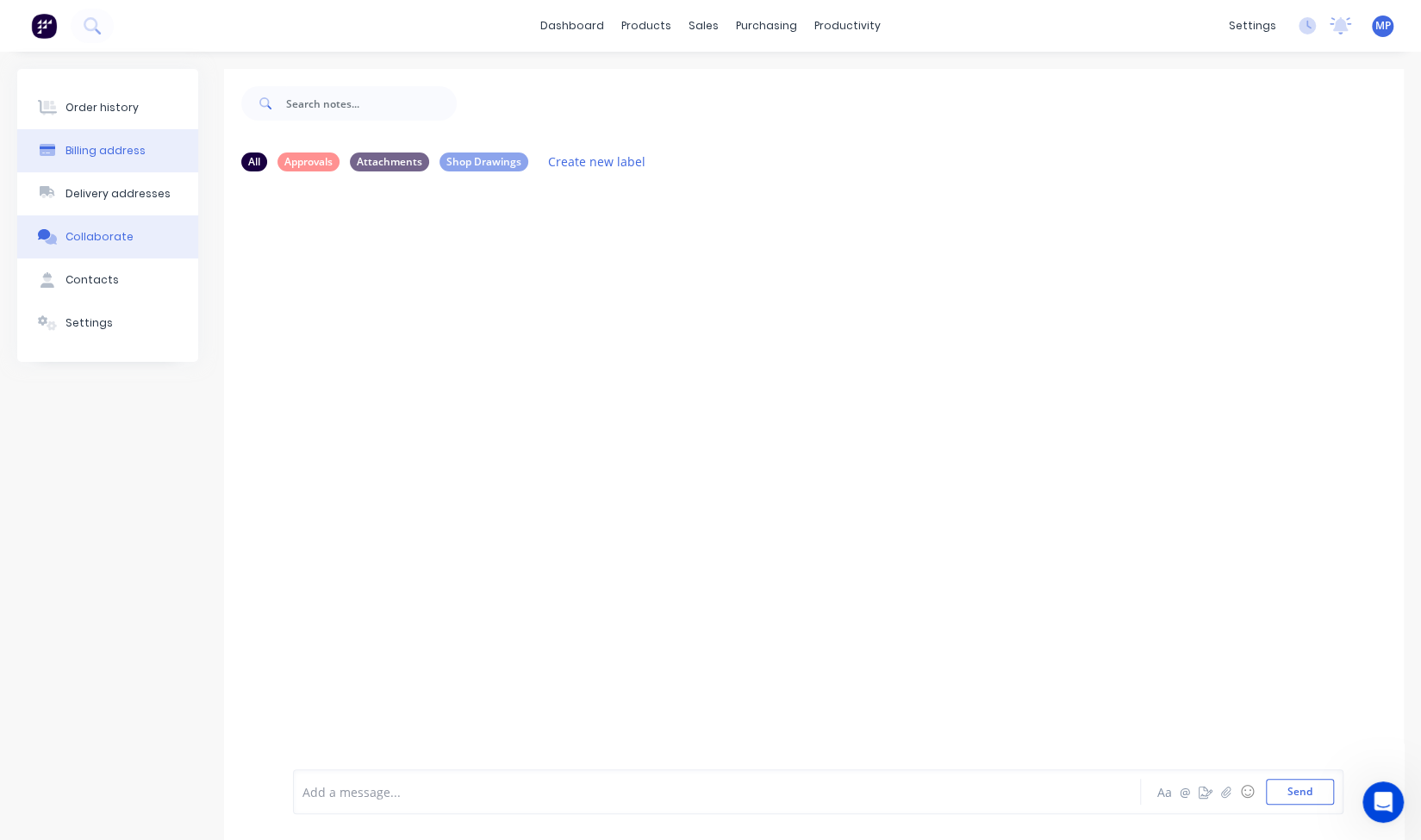
click at [110, 159] on button "Billing address" at bounding box center [107, 151] width 181 height 44
select select "US"
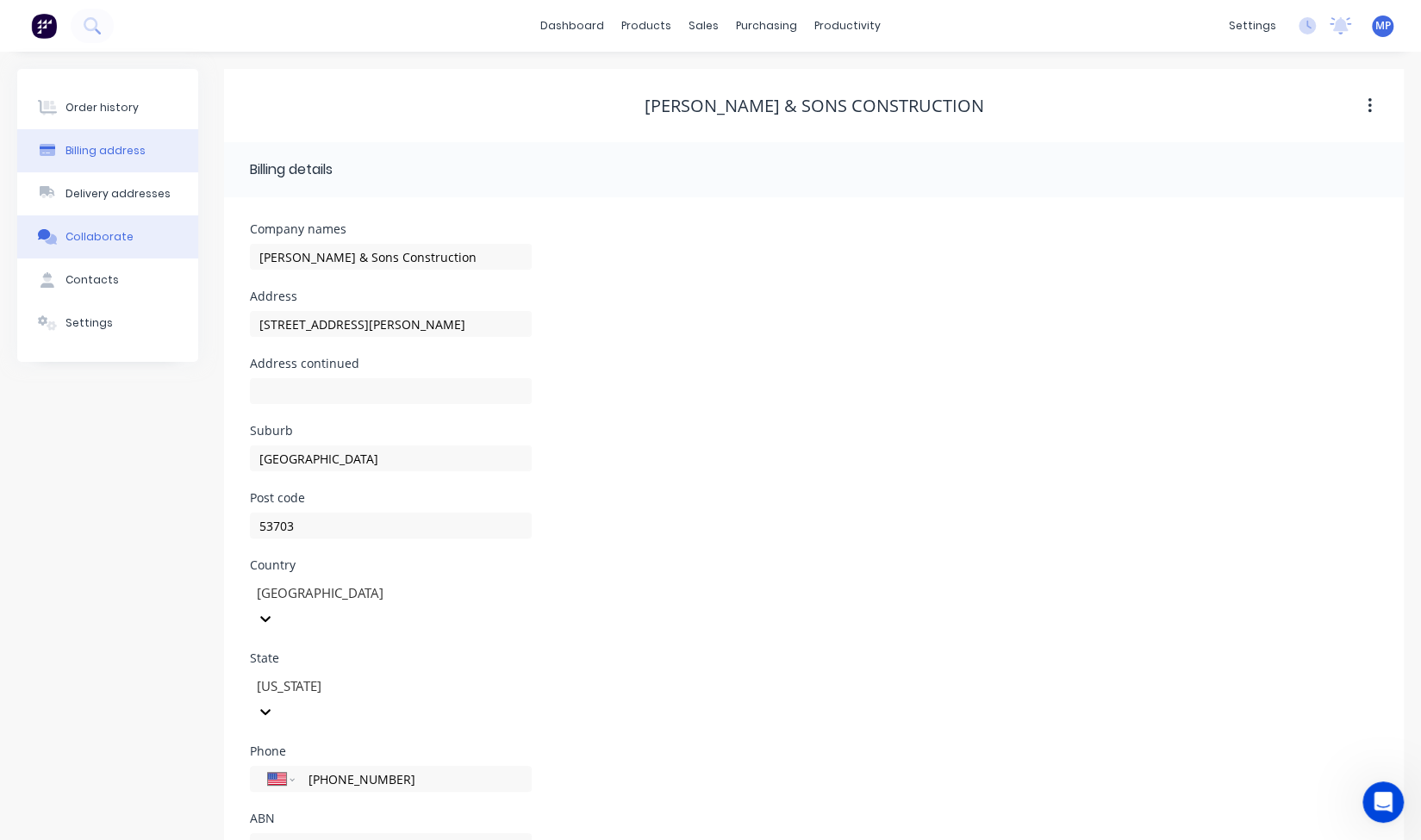
click at [115, 246] on button "Collaborate" at bounding box center [107, 237] width 181 height 44
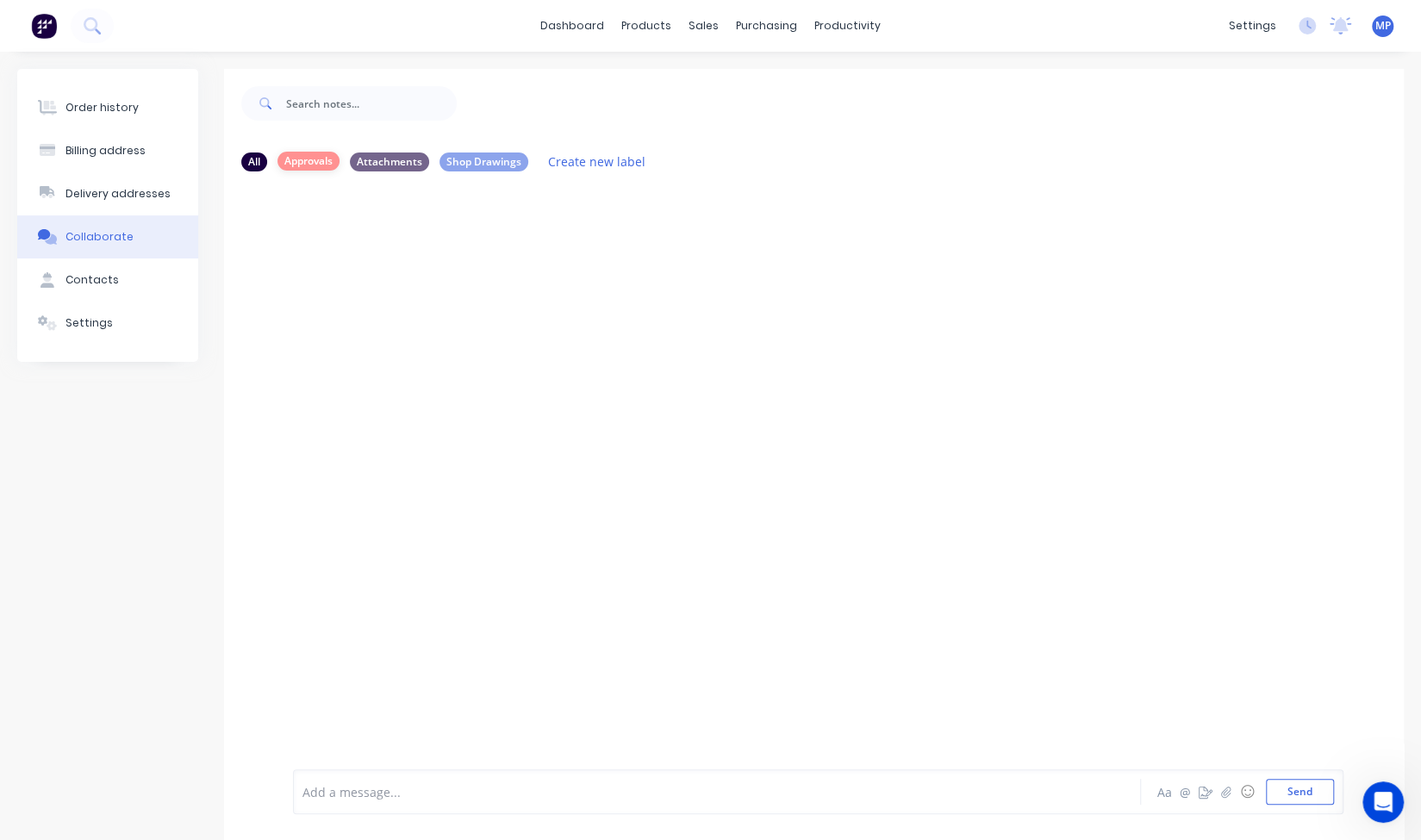
click at [309, 163] on div "Approvals" at bounding box center [308, 161] width 62 height 19
click at [393, 161] on div "Attachments" at bounding box center [389, 161] width 79 height 19
click at [472, 162] on div "Shop Drawings" at bounding box center [484, 161] width 89 height 19
click at [592, 21] on link "dashboard" at bounding box center [572, 26] width 81 height 26
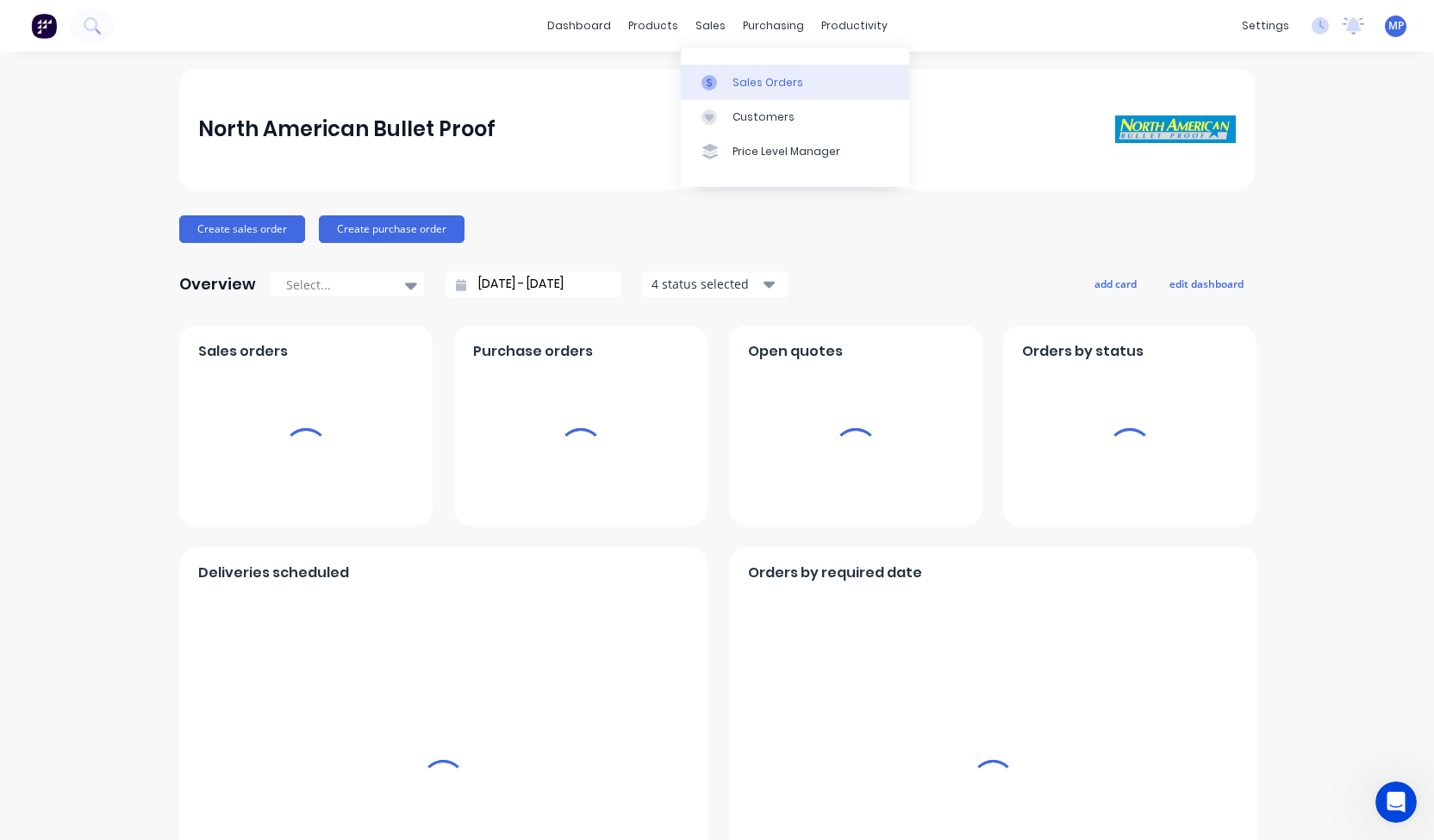
click at [728, 88] on link "Sales Orders" at bounding box center [794, 82] width 228 height 35
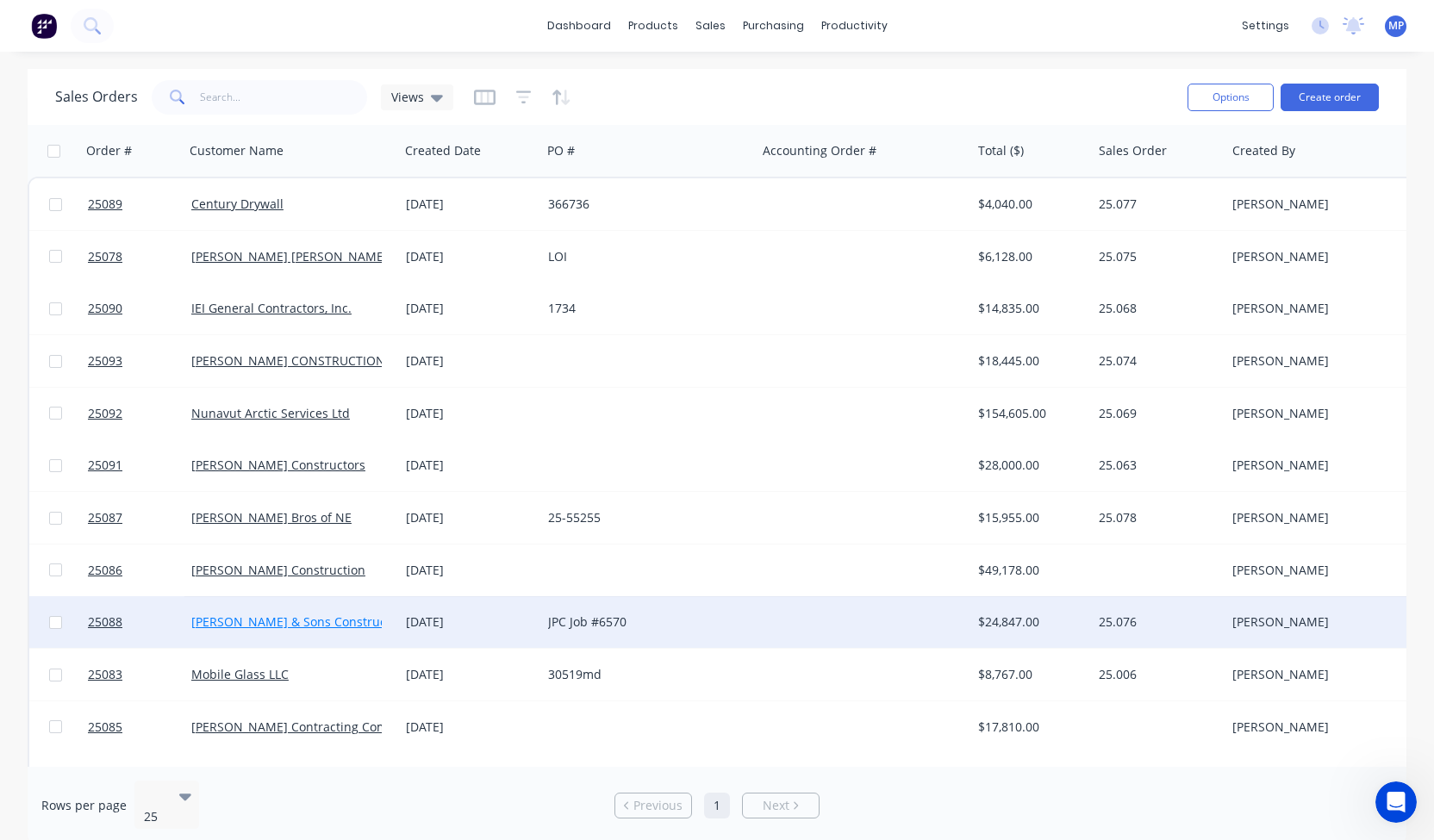
click at [245, 622] on link "[PERSON_NAME] & Sons Construction" at bounding box center [299, 622] width 217 height 16
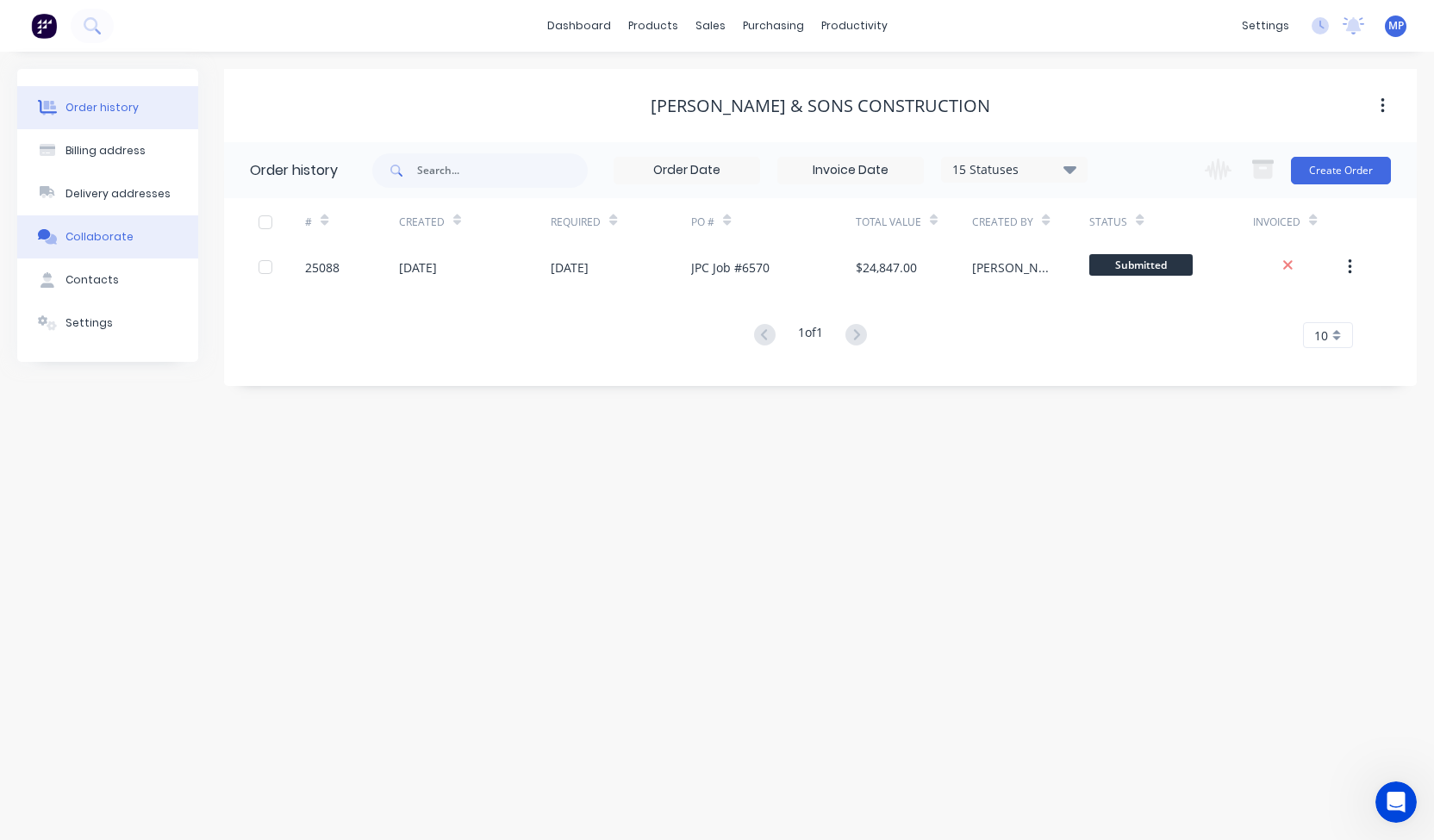
click at [102, 245] on button "Collaborate" at bounding box center [108, 237] width 181 height 44
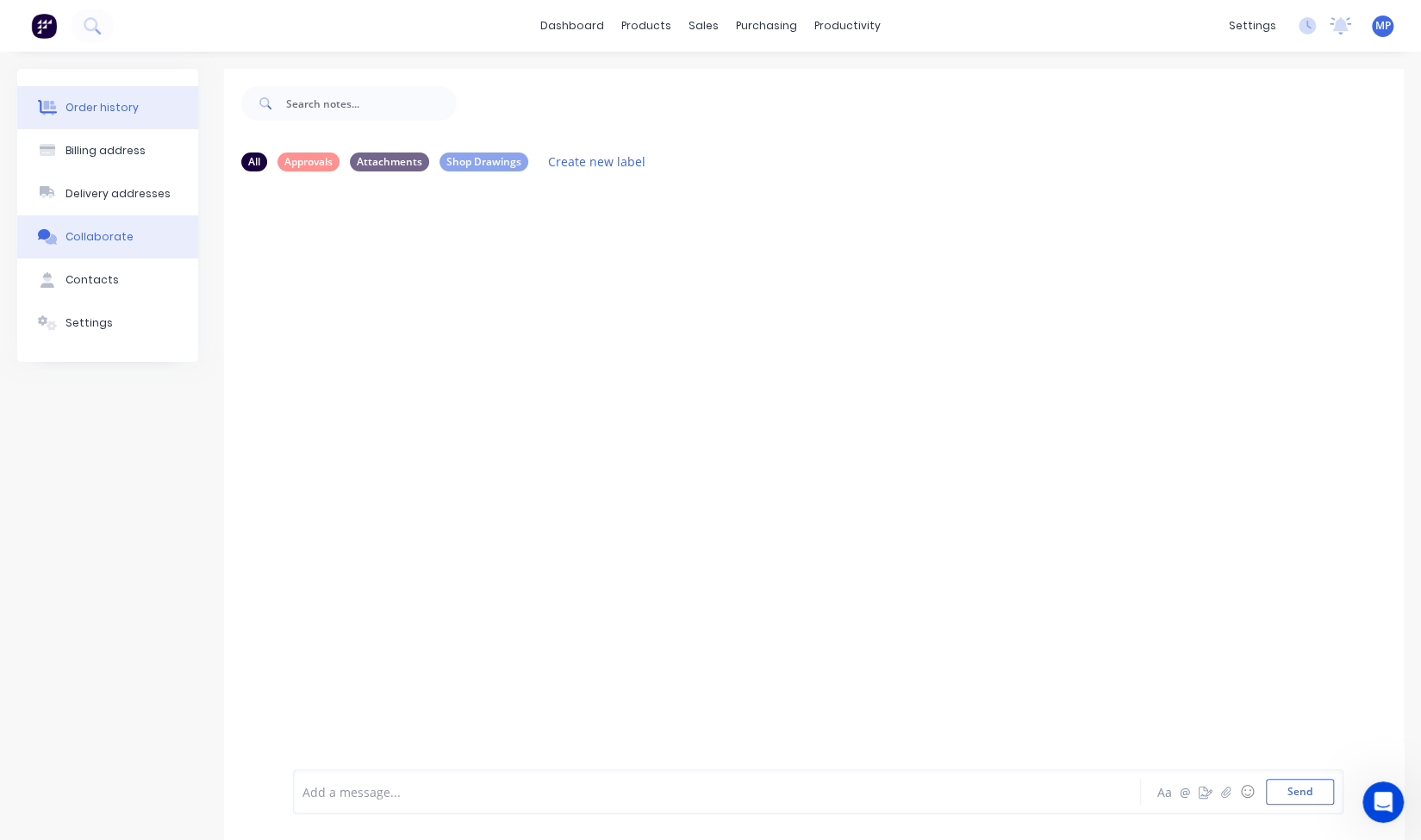
click at [107, 118] on button "Order history" at bounding box center [107, 107] width 181 height 44
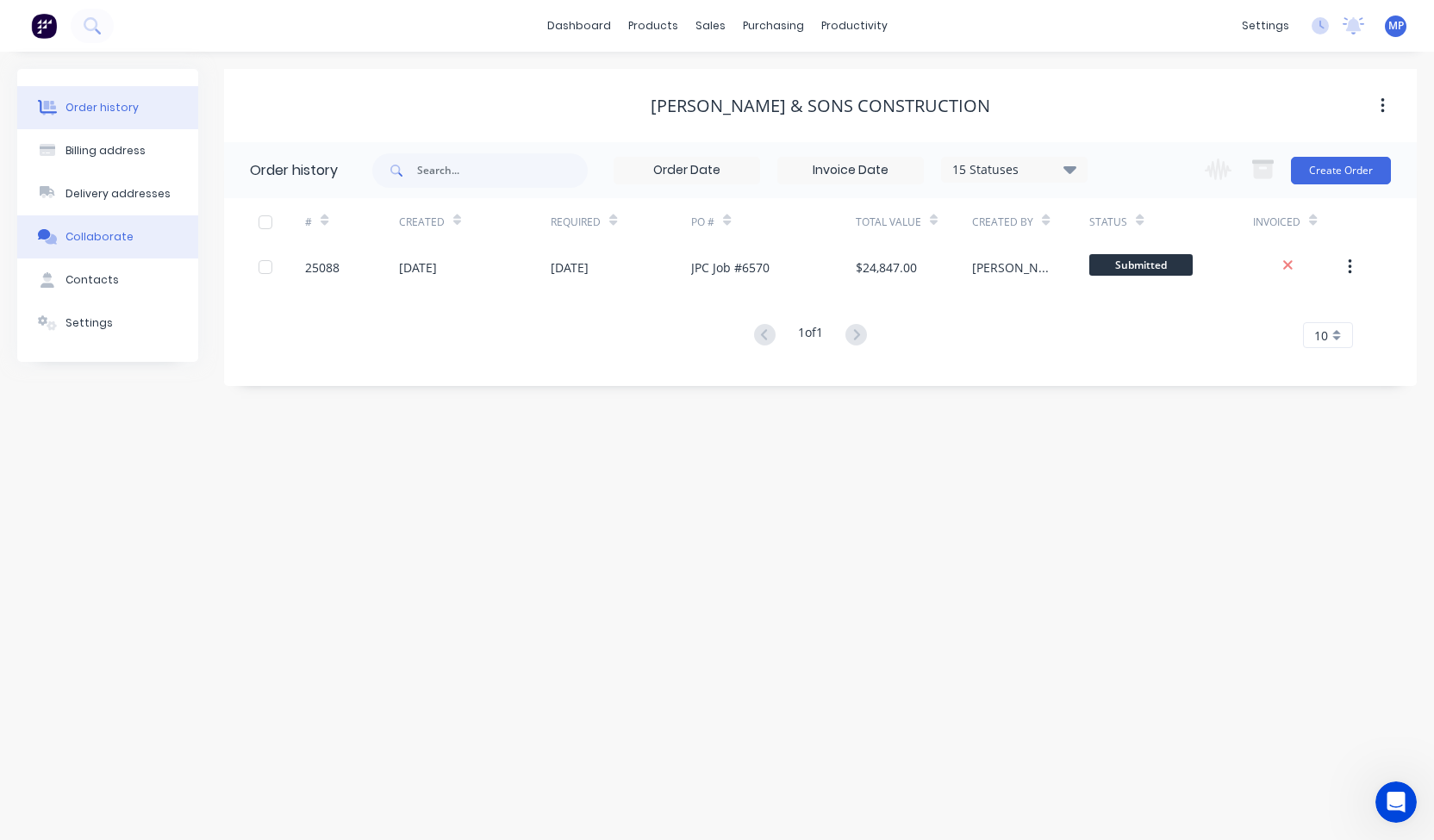
click at [84, 242] on div "Collaborate" at bounding box center [100, 236] width 68 height 15
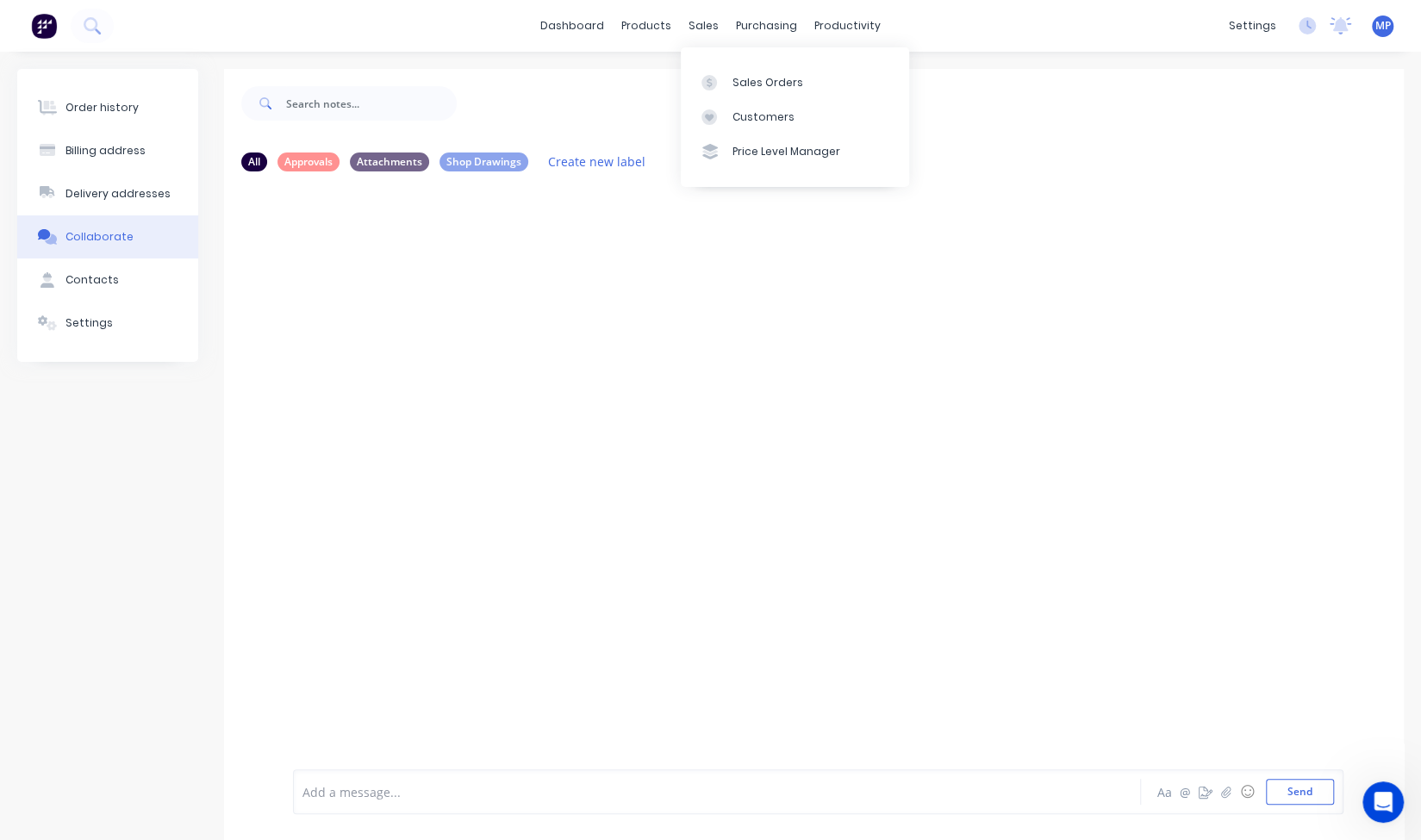
click at [712, 62] on div "Sales Orders Customers Price Level Manager" at bounding box center [794, 116] width 228 height 139
click at [710, 76] on icon at bounding box center [709, 82] width 15 height 15
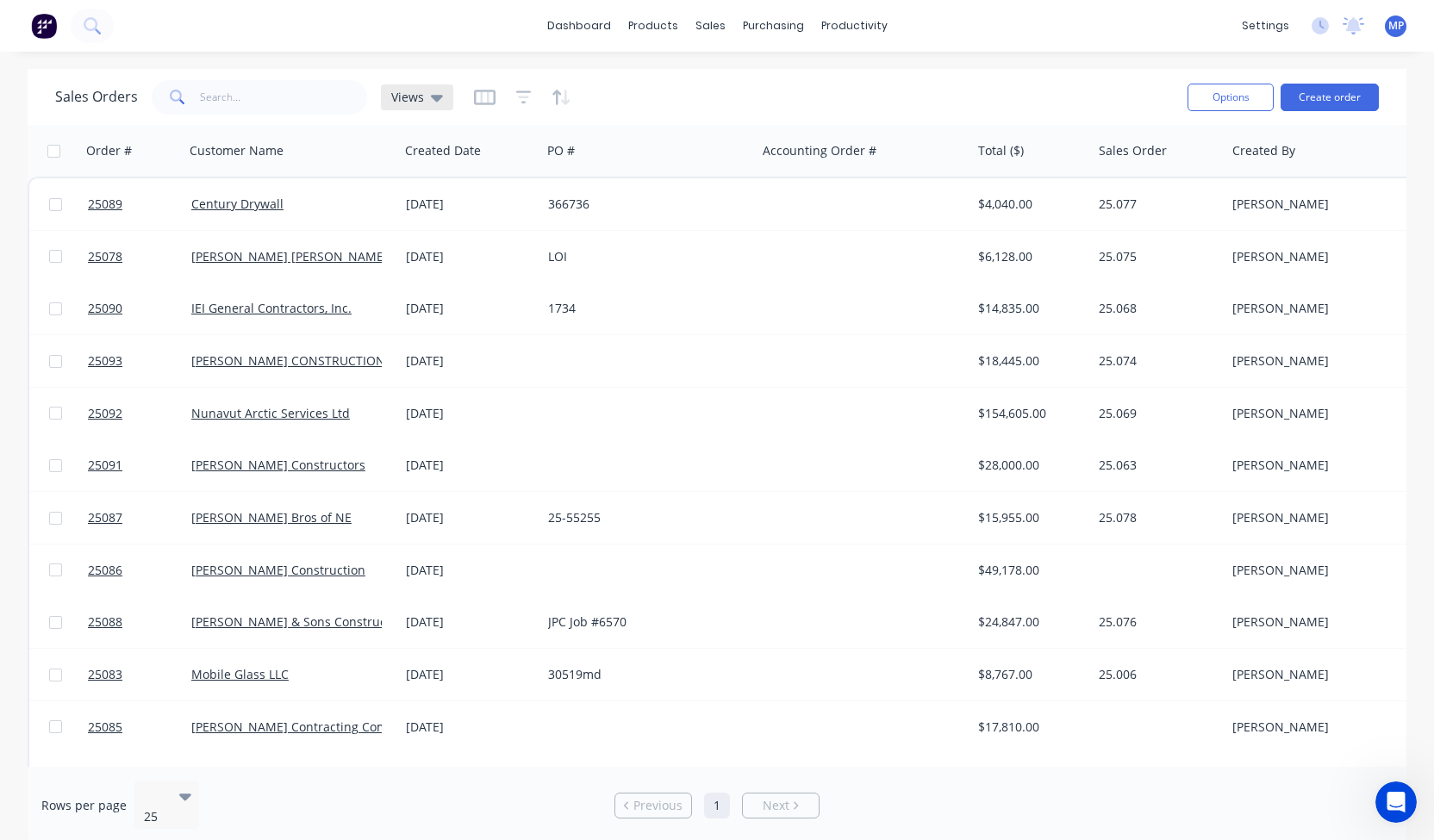
click at [437, 102] on icon at bounding box center [437, 97] width 12 height 19
click at [438, 102] on icon at bounding box center [437, 97] width 12 height 19
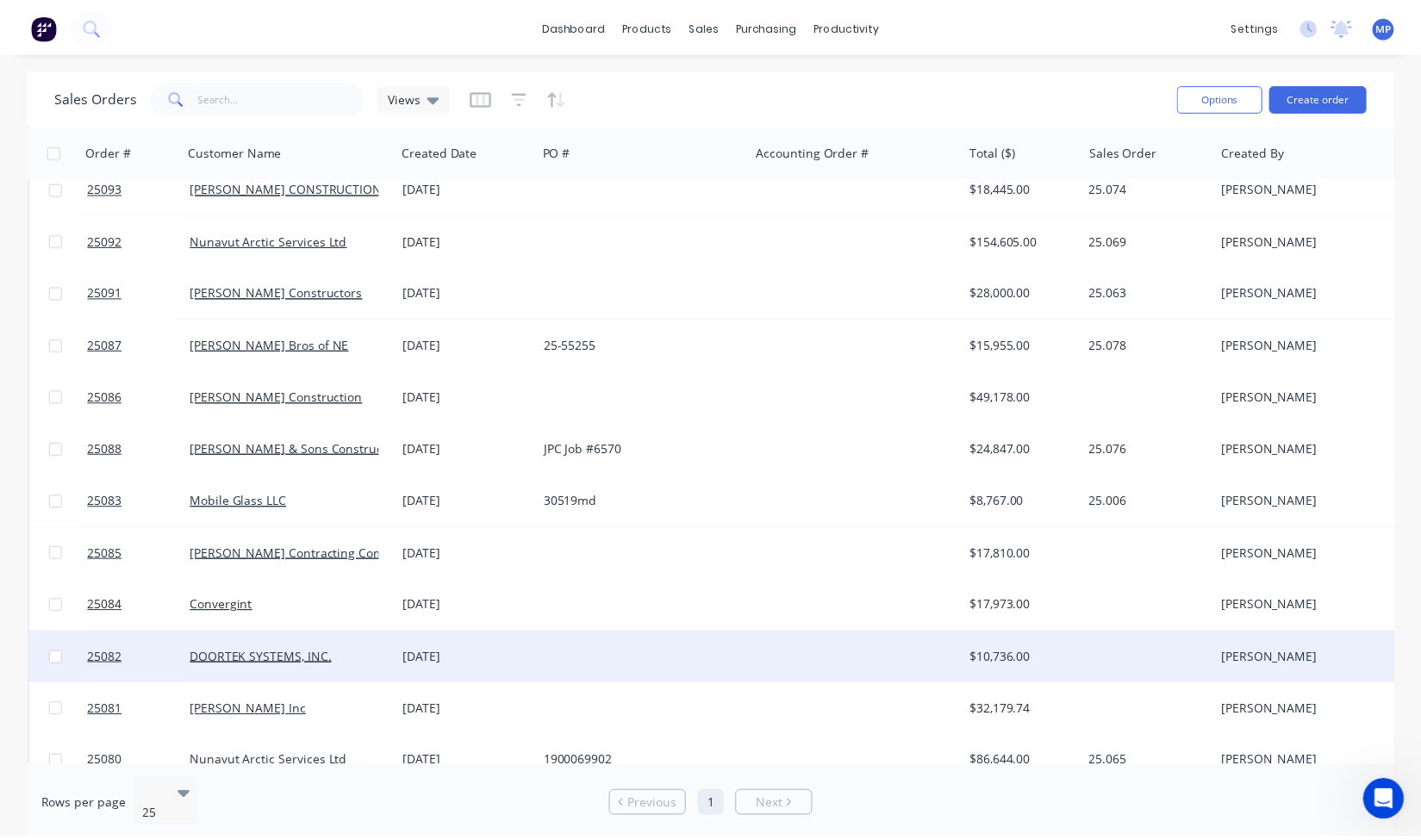
scroll to position [254, 0]
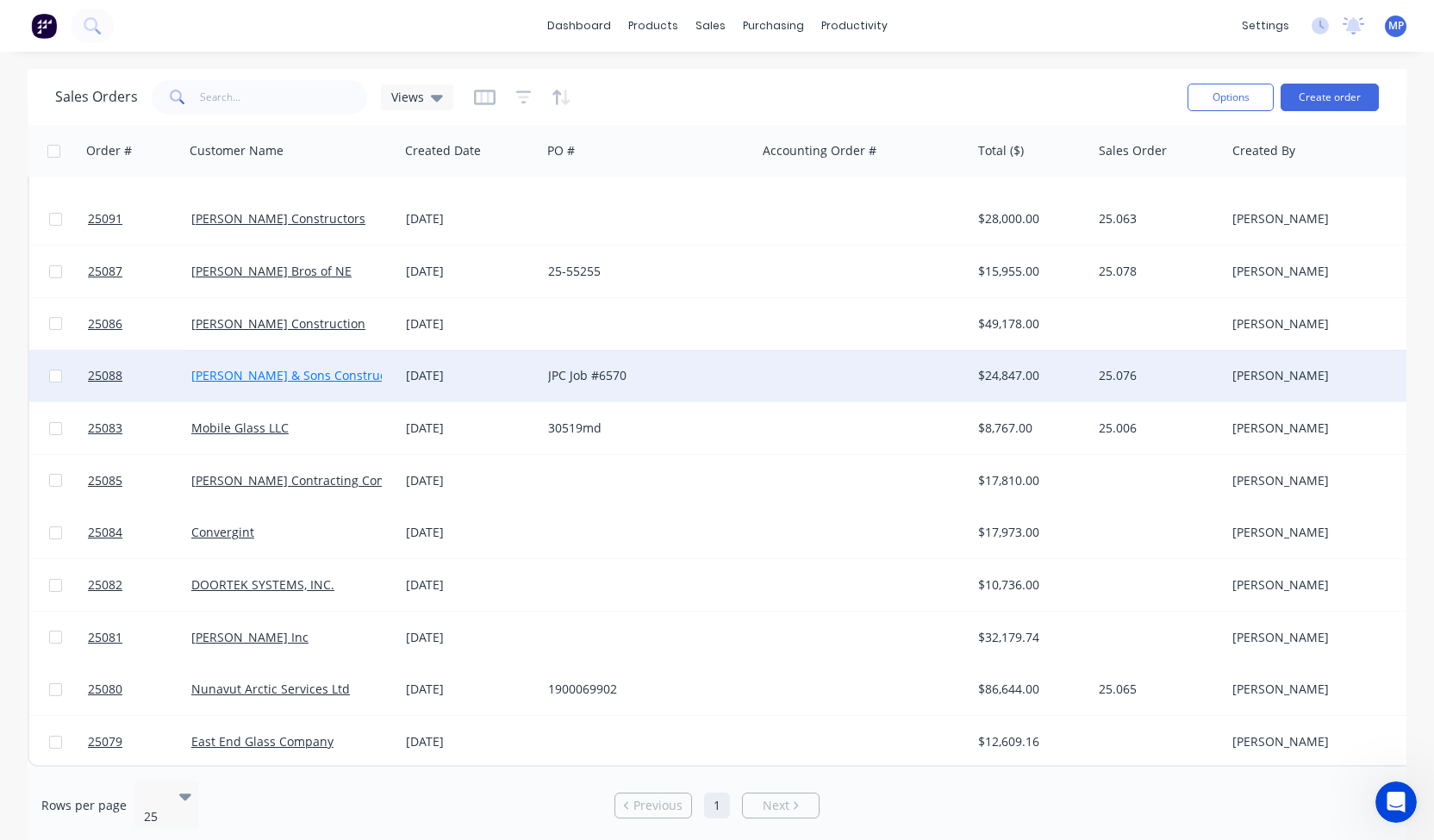
click at [287, 371] on link "[PERSON_NAME] & Sons Construction" at bounding box center [299, 375] width 217 height 16
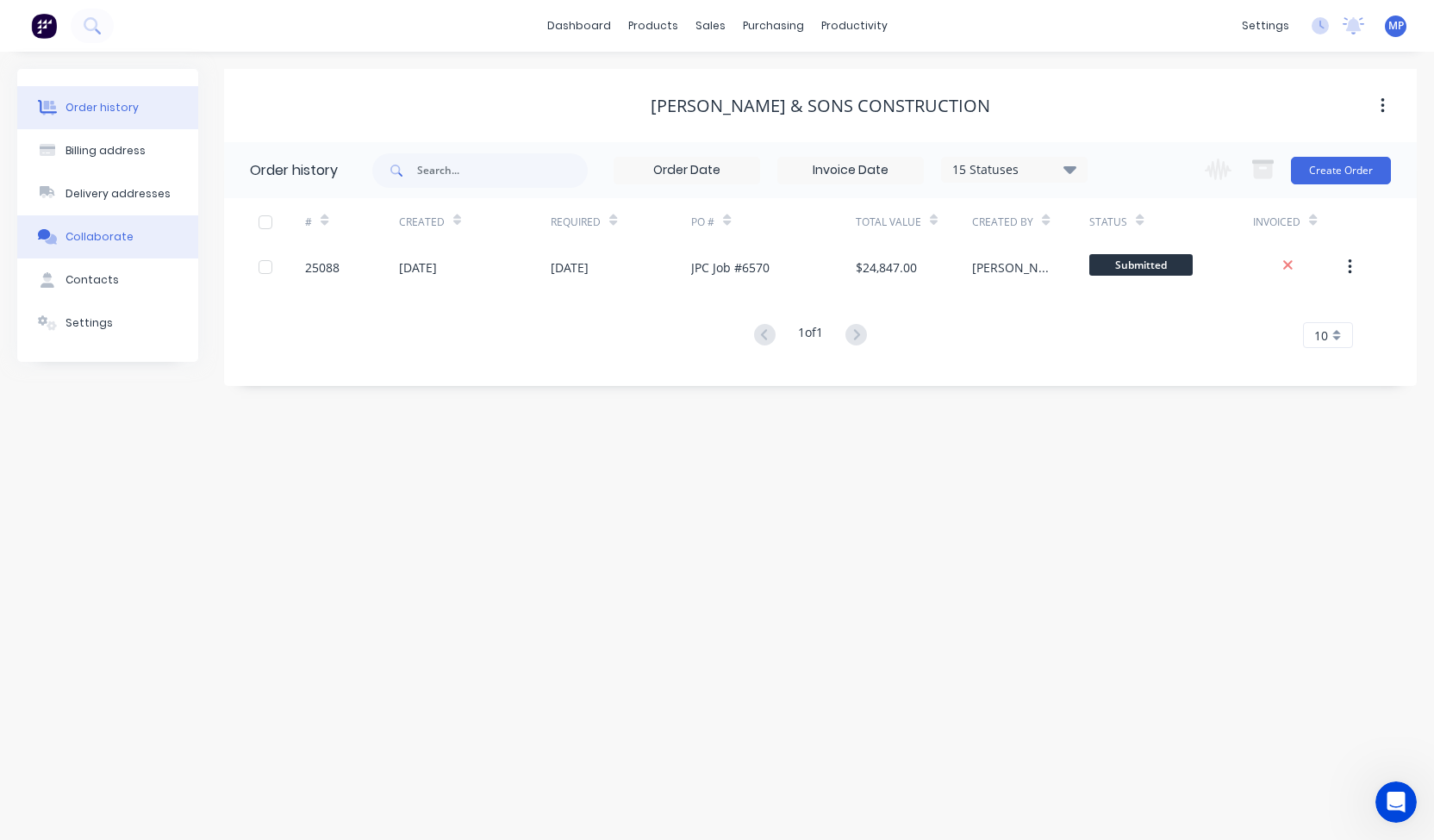
click at [115, 231] on div "Collaborate" at bounding box center [100, 236] width 68 height 15
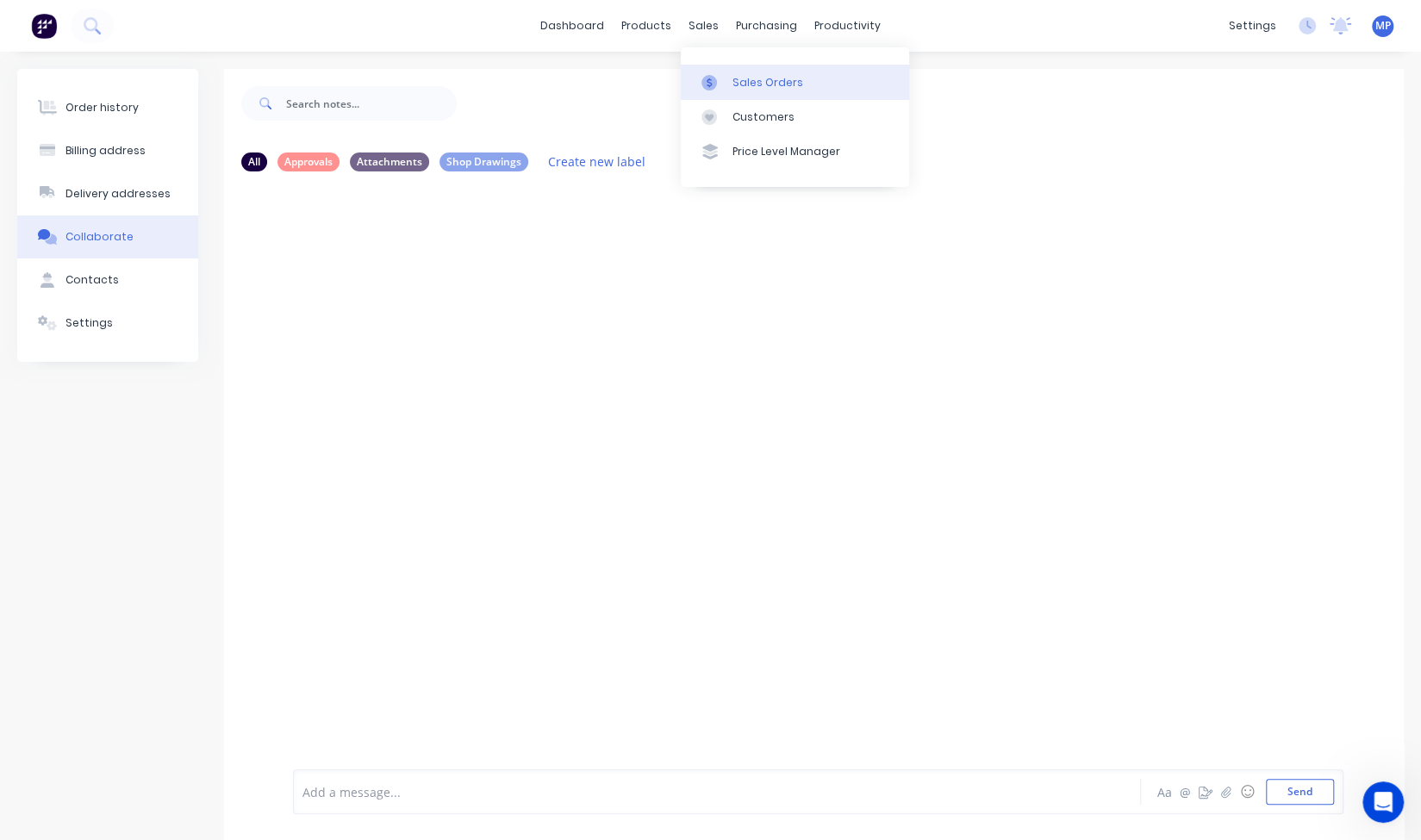
click at [713, 67] on link "Sales Orders" at bounding box center [794, 82] width 228 height 35
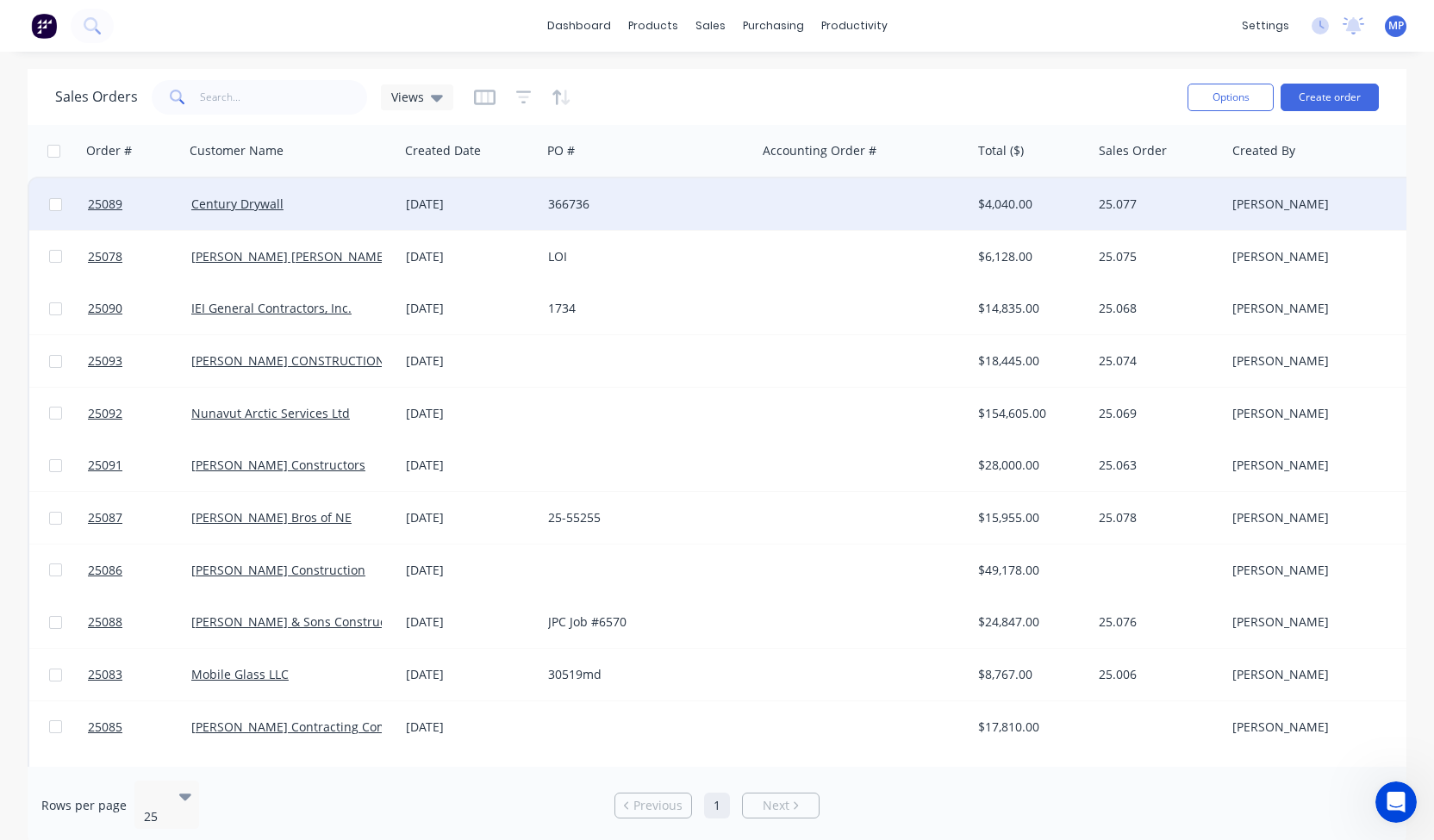
click at [244, 194] on div "Century Drywall" at bounding box center [292, 204] width 215 height 52
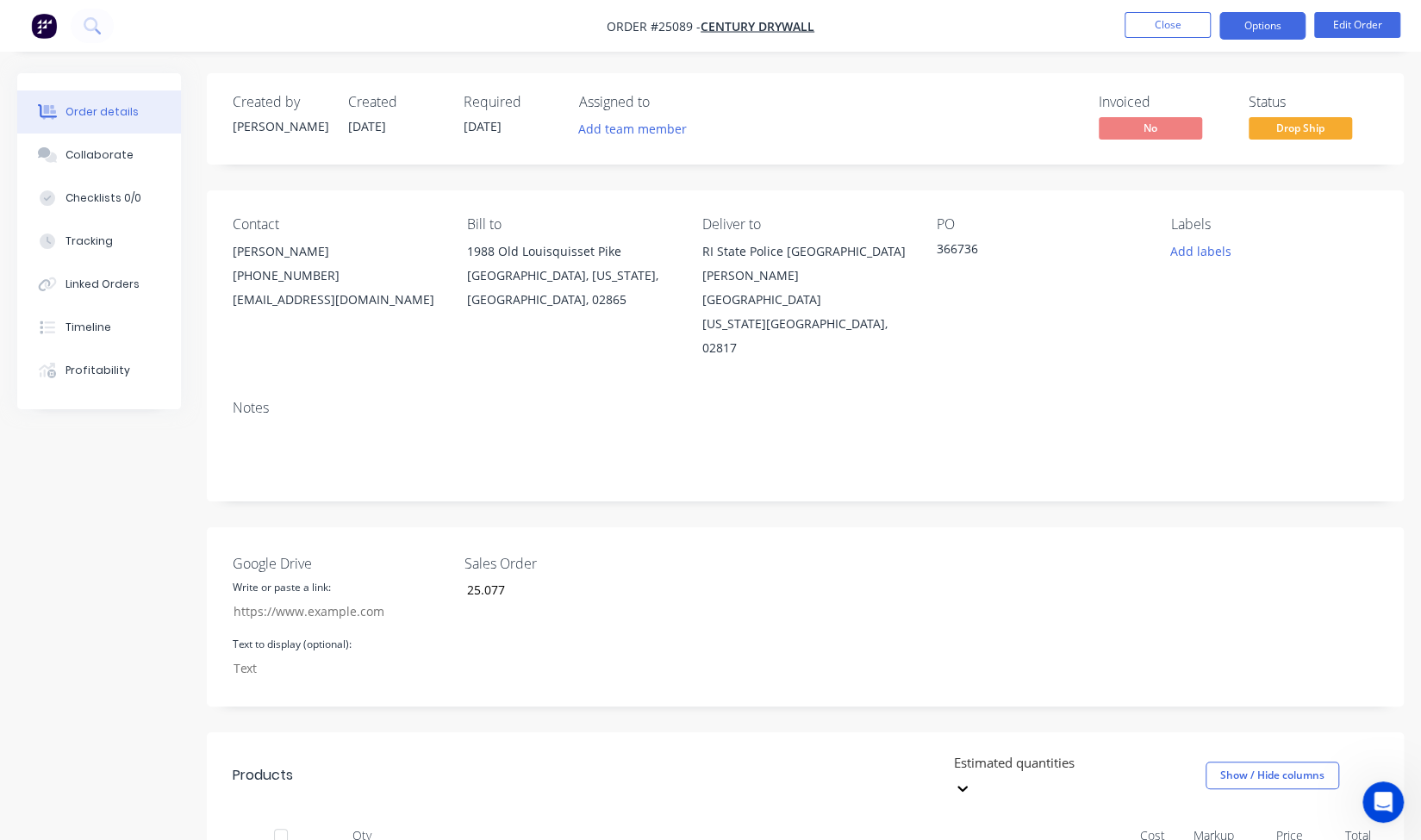
click at [1270, 34] on button "Options" at bounding box center [1262, 26] width 86 height 28
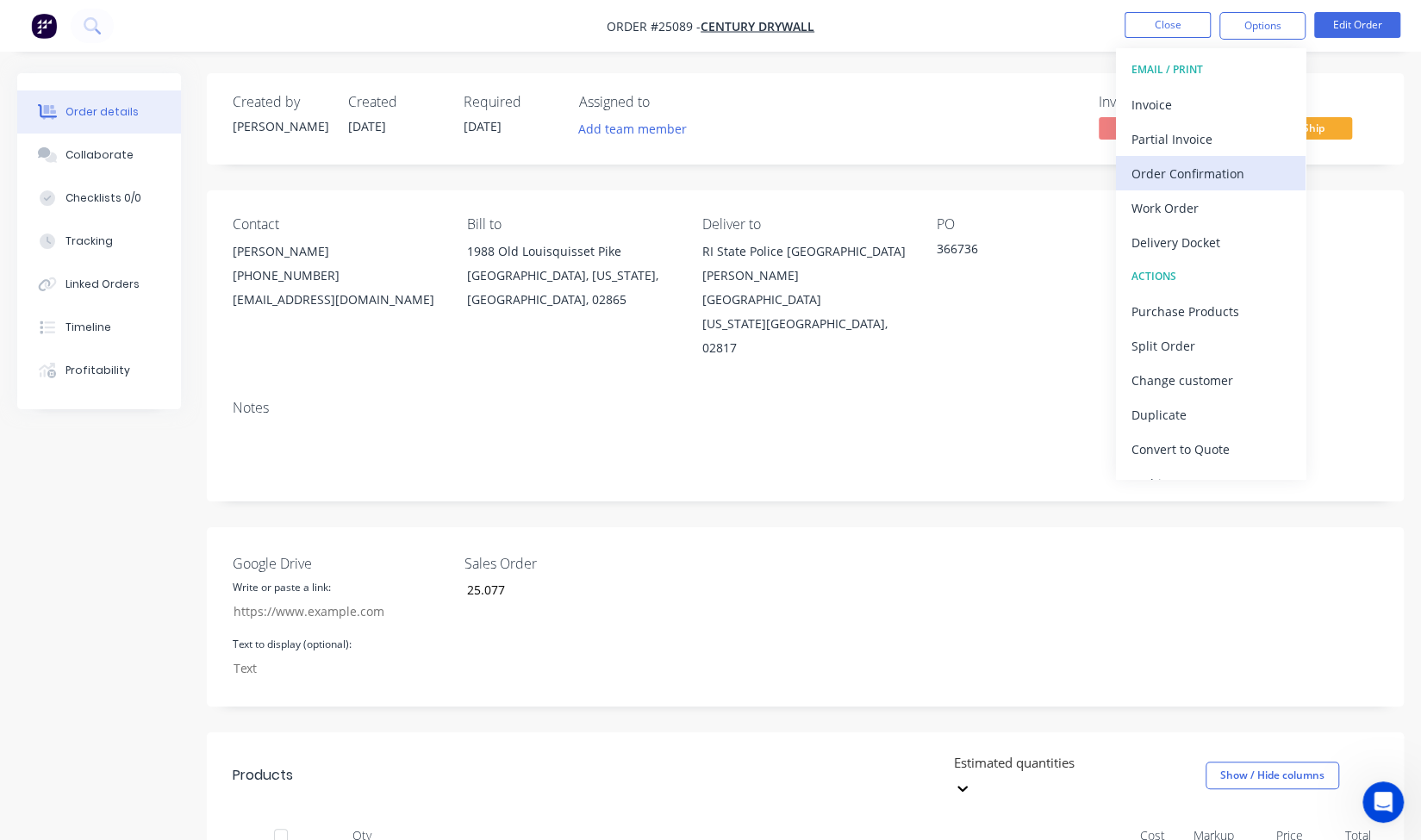
click at [1174, 162] on div "Order Confirmation" at bounding box center [1211, 173] width 159 height 25
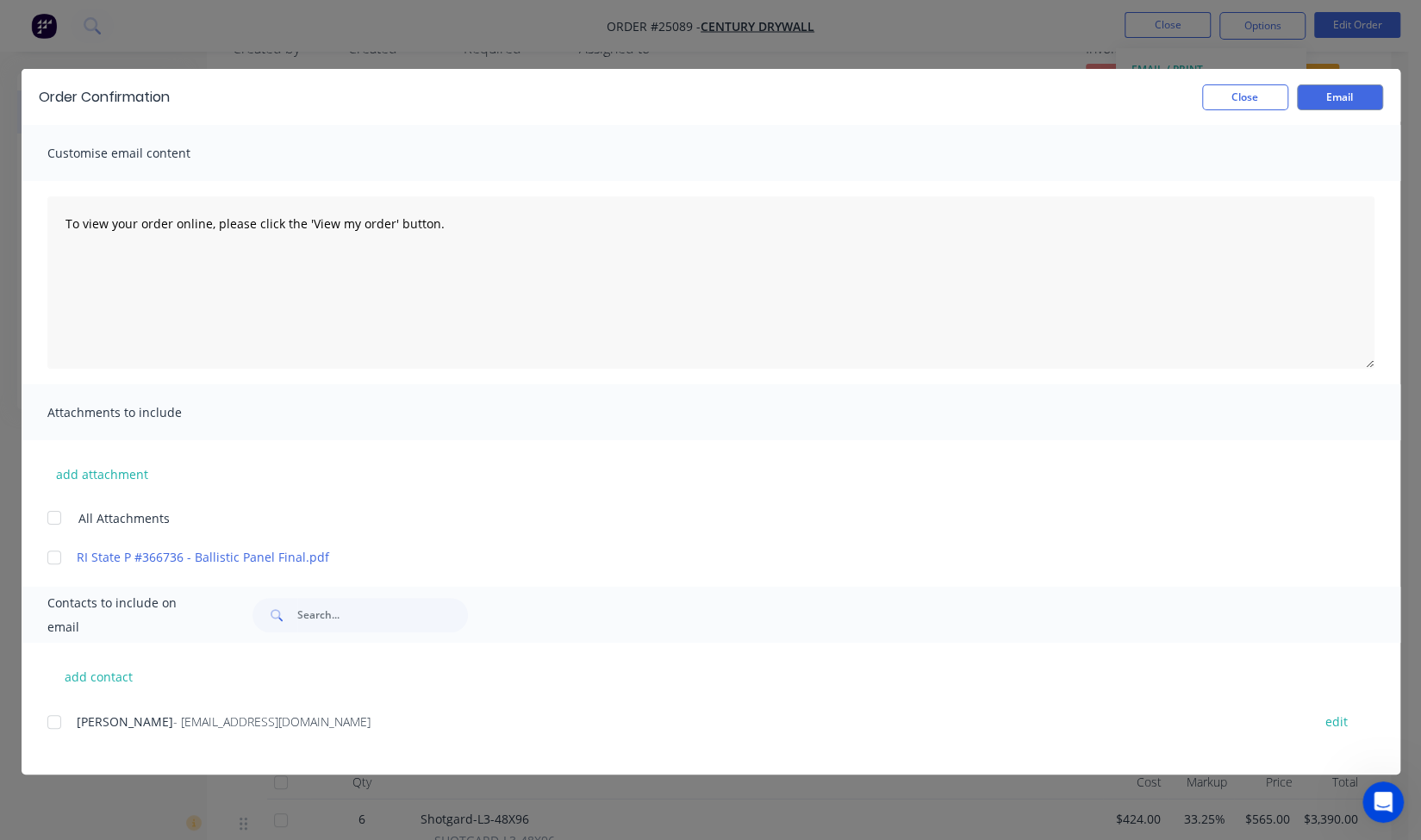
scroll to position [50, 0]
click at [77, 677] on button "add contact" at bounding box center [99, 676] width 103 height 26
select select "AU"
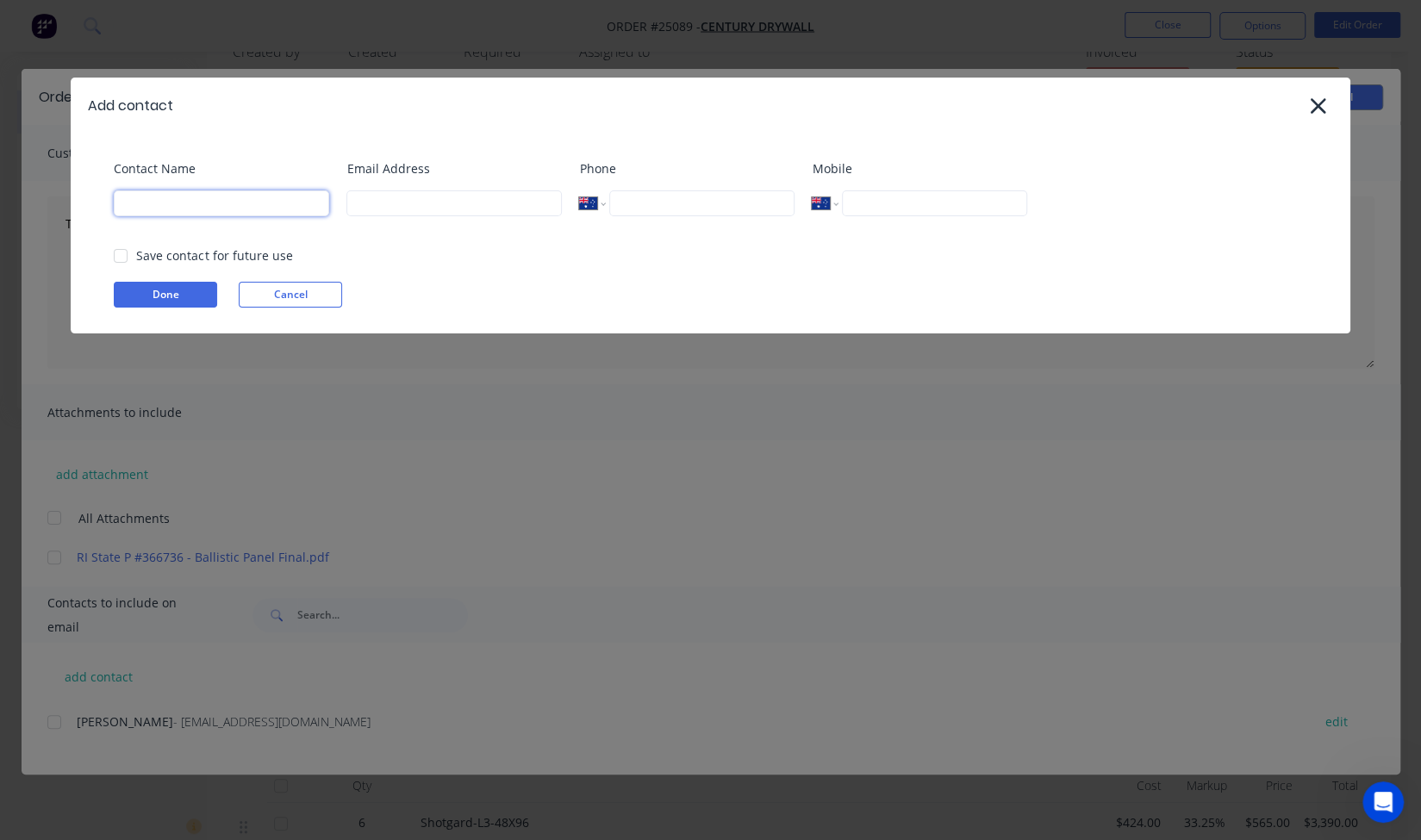
click at [179, 203] on input at bounding box center [221, 202] width 216 height 26
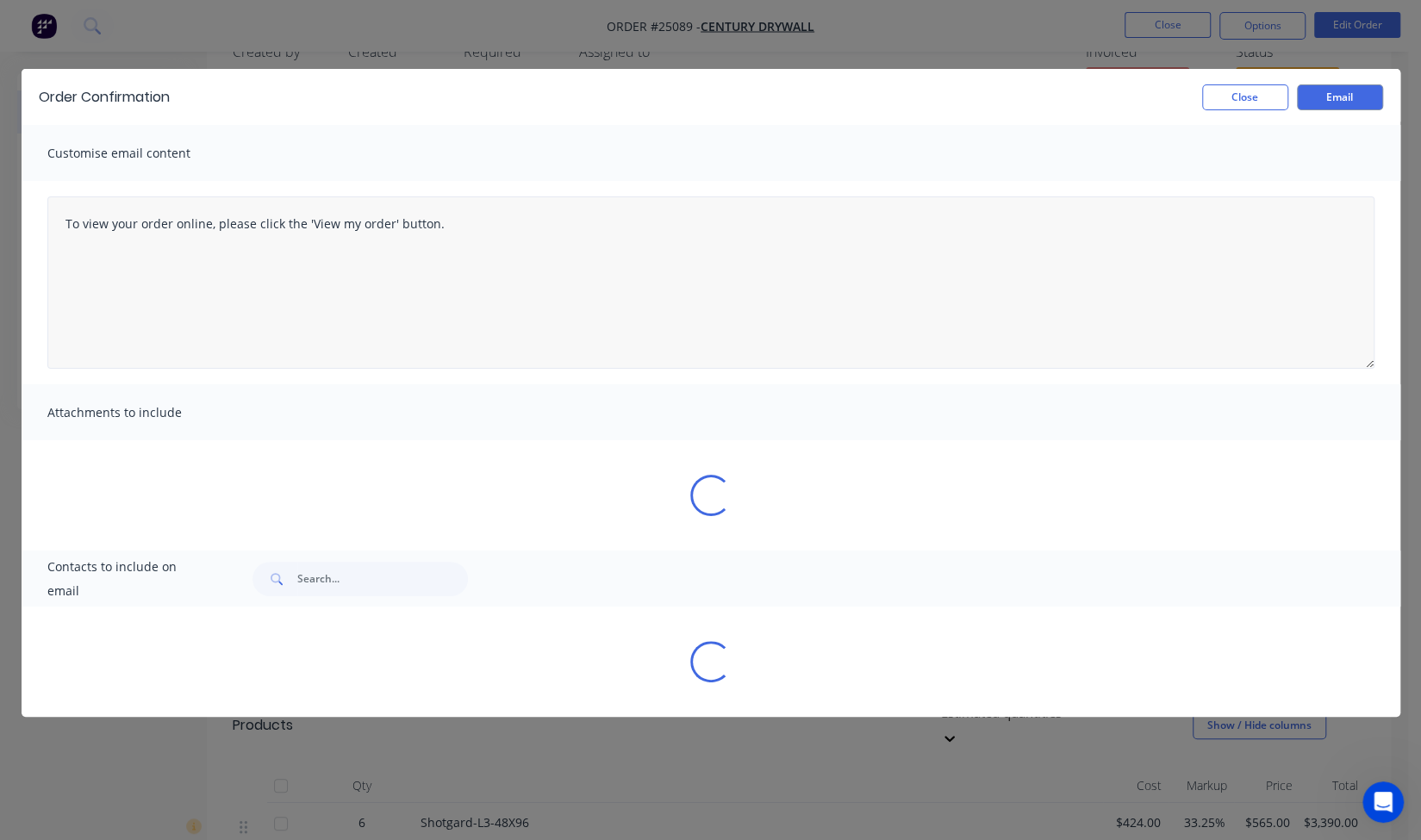
select select "AU"
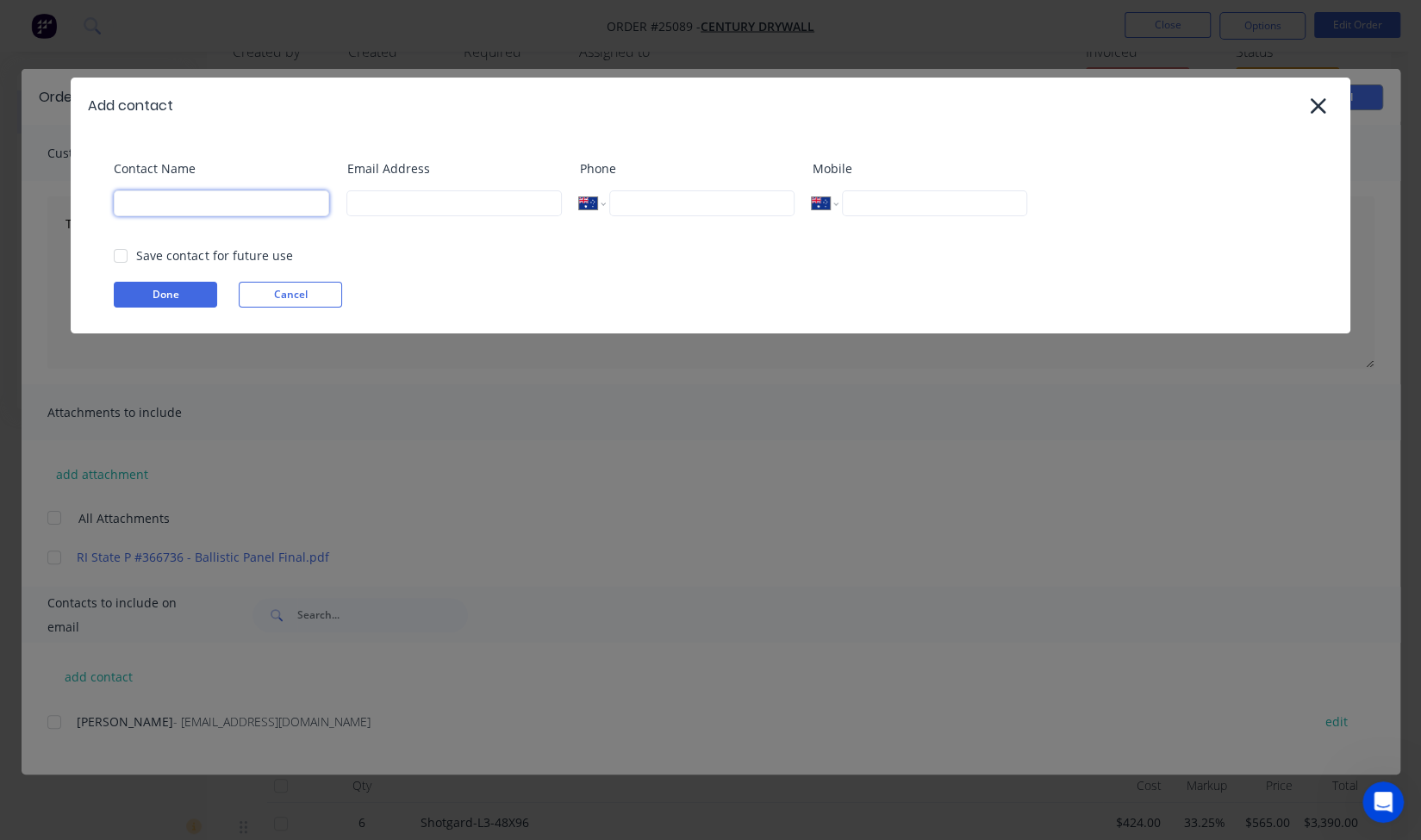
click at [247, 204] on input at bounding box center [221, 202] width 216 height 26
type input "[PERSON_NAME]"
type input "Megan@nabulletproof.com"
select select "US"
type input "1 (210) 225-0982"
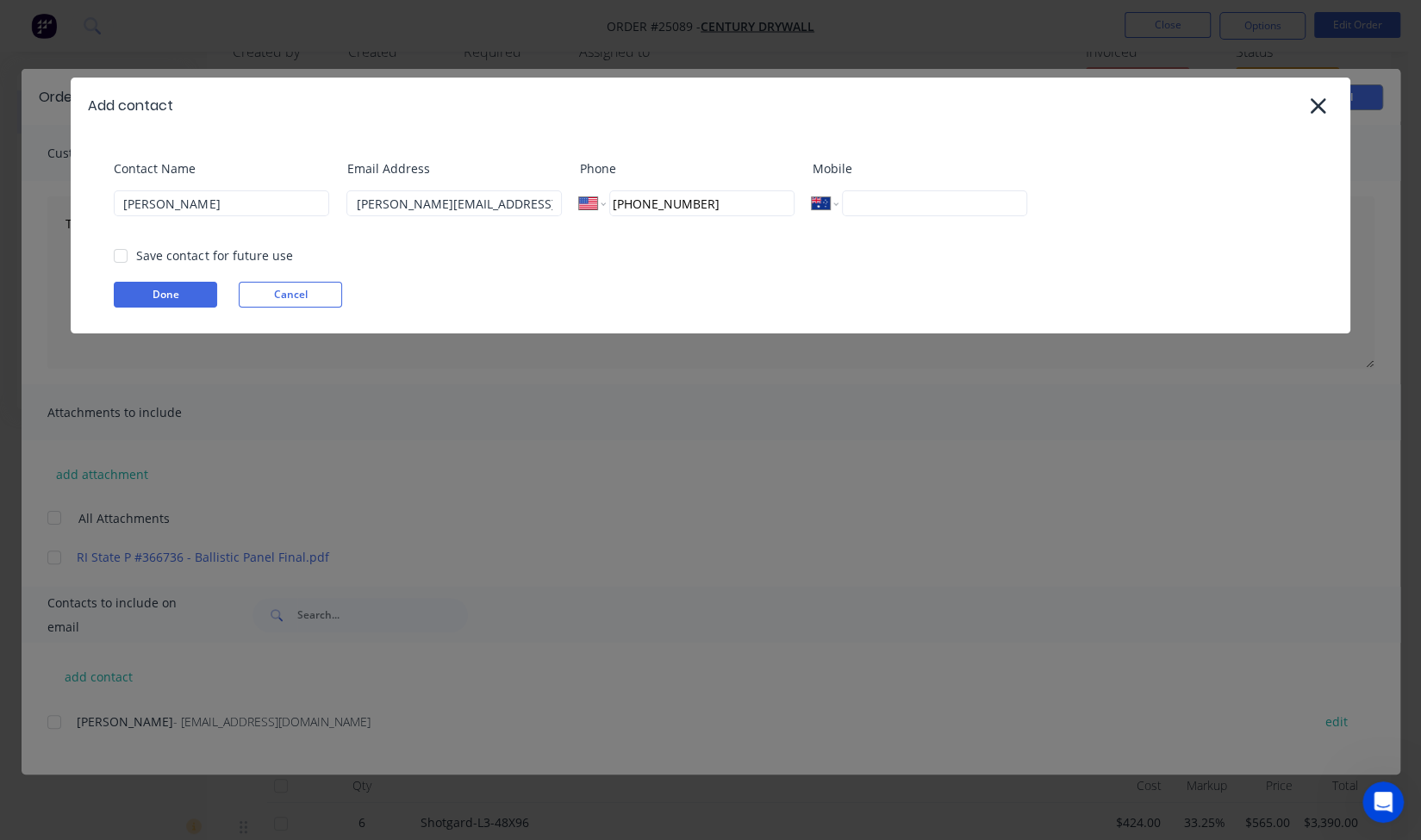
click at [562, 229] on div "Email Address Megan@nabulletproof.com" at bounding box center [454, 194] width 216 height 70
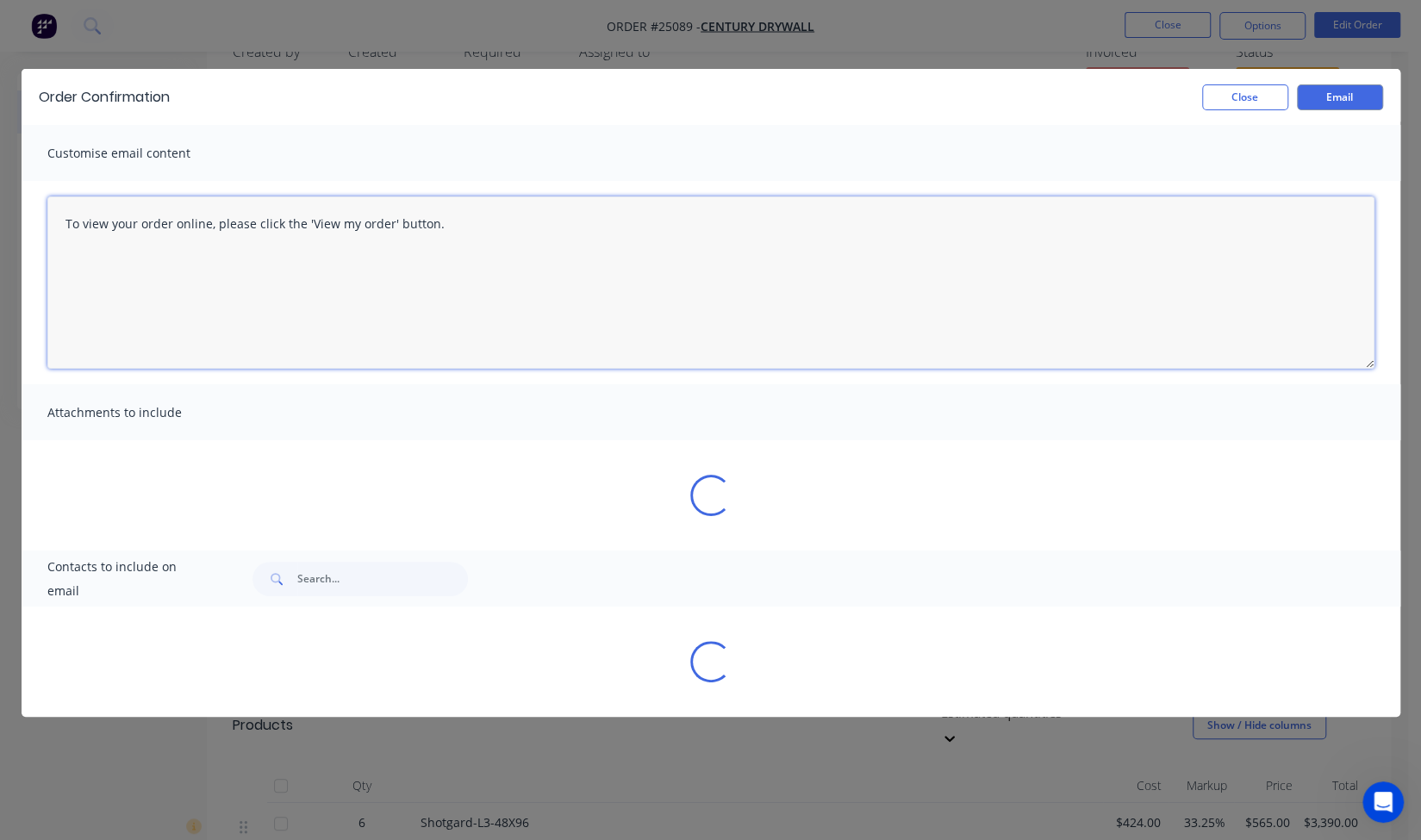
click at [191, 290] on textarea "To view your order online, please click the 'View my order' button." at bounding box center [710, 282] width 1327 height 172
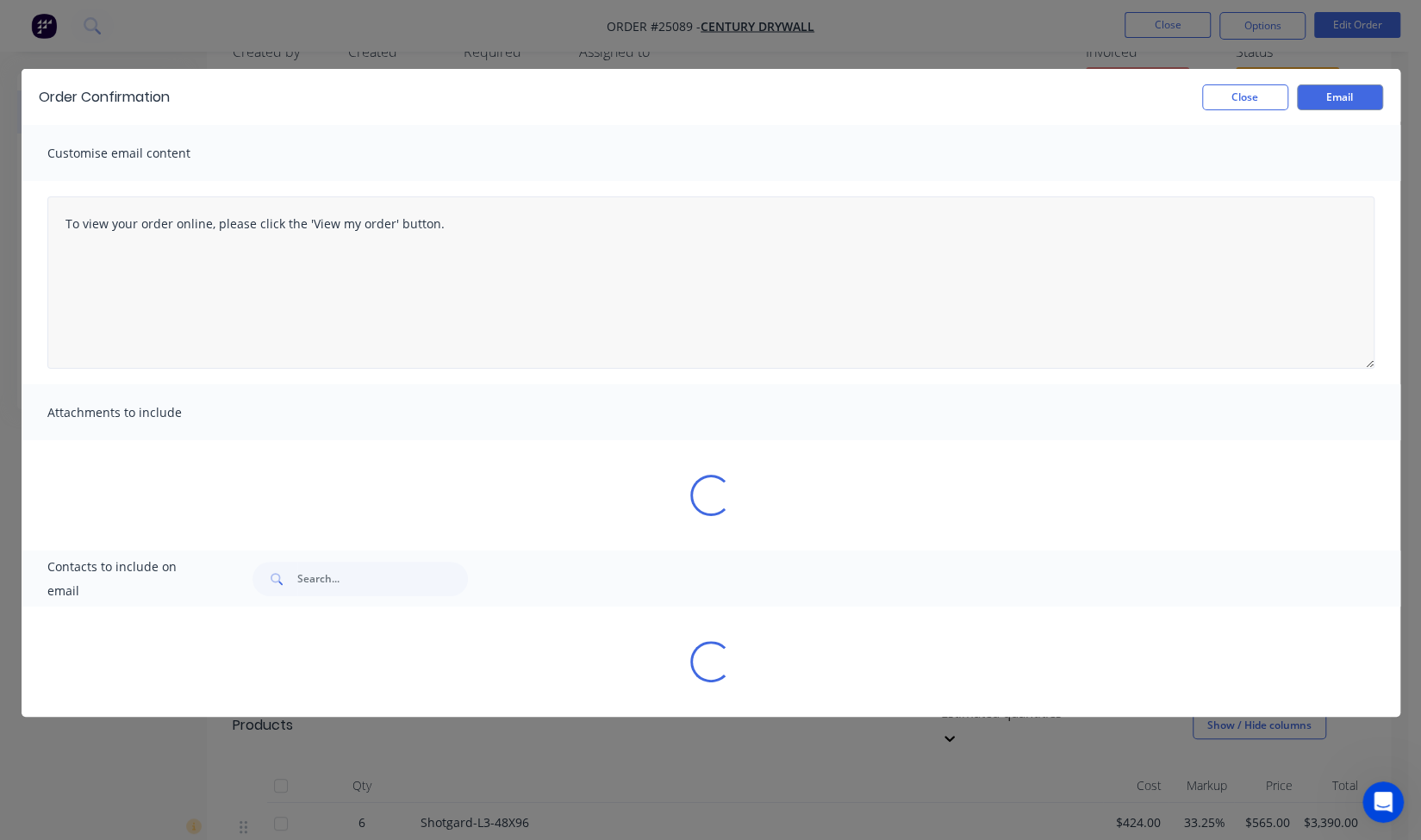
select select "AU"
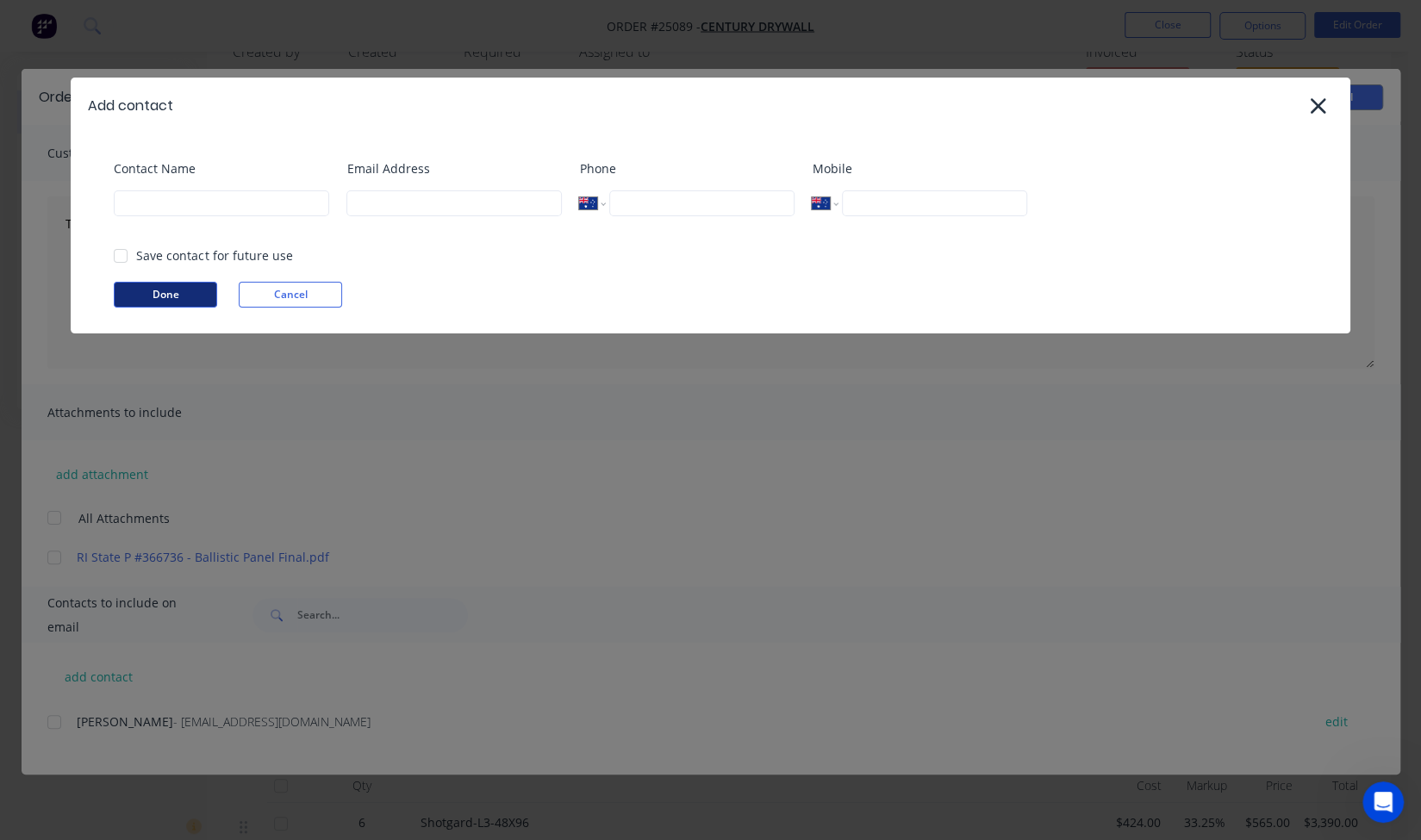
click at [184, 297] on button "Done" at bounding box center [165, 294] width 103 height 26
click at [174, 206] on input at bounding box center [221, 202] width 216 height 26
type input "[PERSON_NAME]"
type input "Megan@nabulletproof.com"
select select "US"
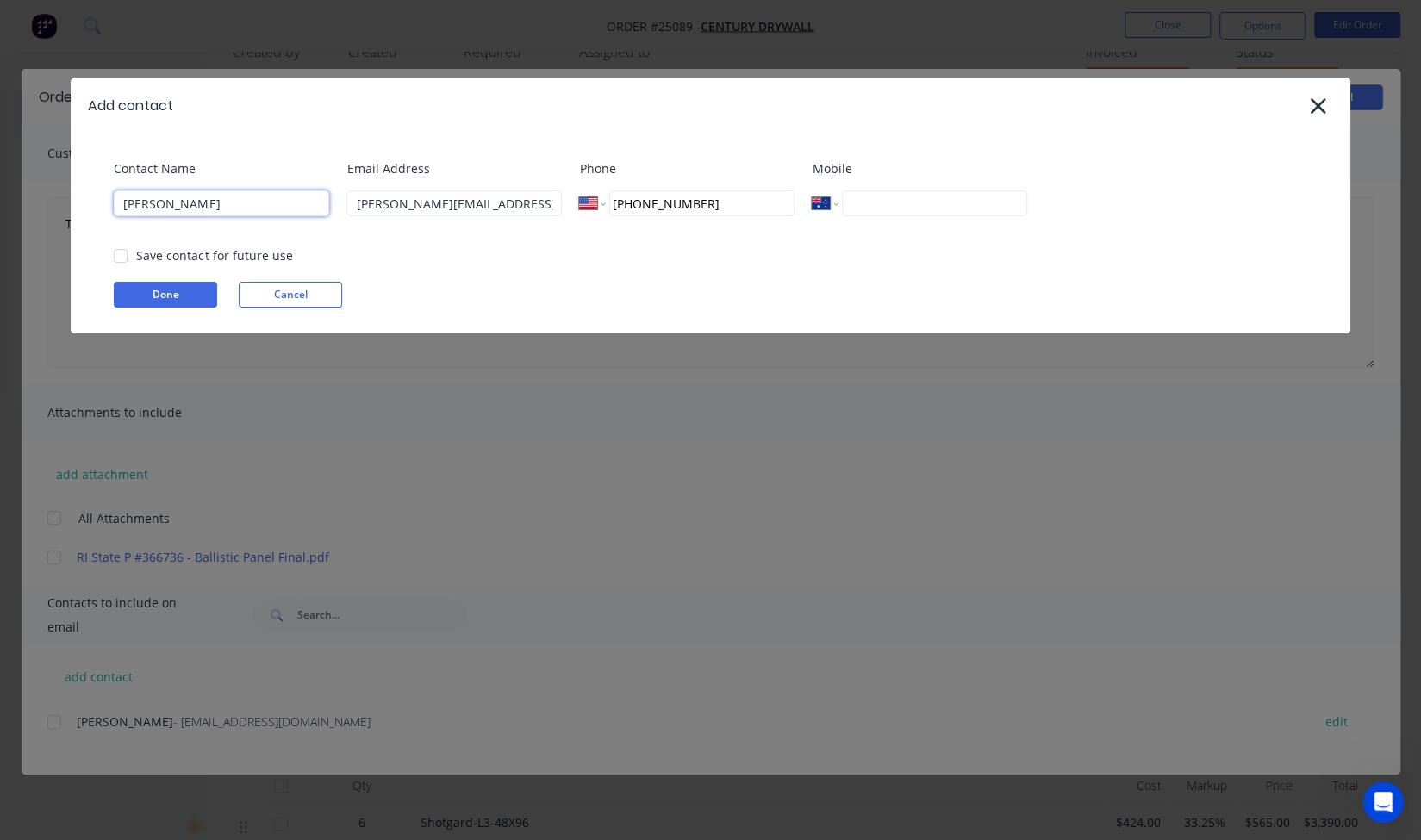
type input "1 (210) 225-0982"
click at [439, 263] on textarea "To view your order online, please click the 'View my order' button." at bounding box center [710, 282] width 1327 height 172
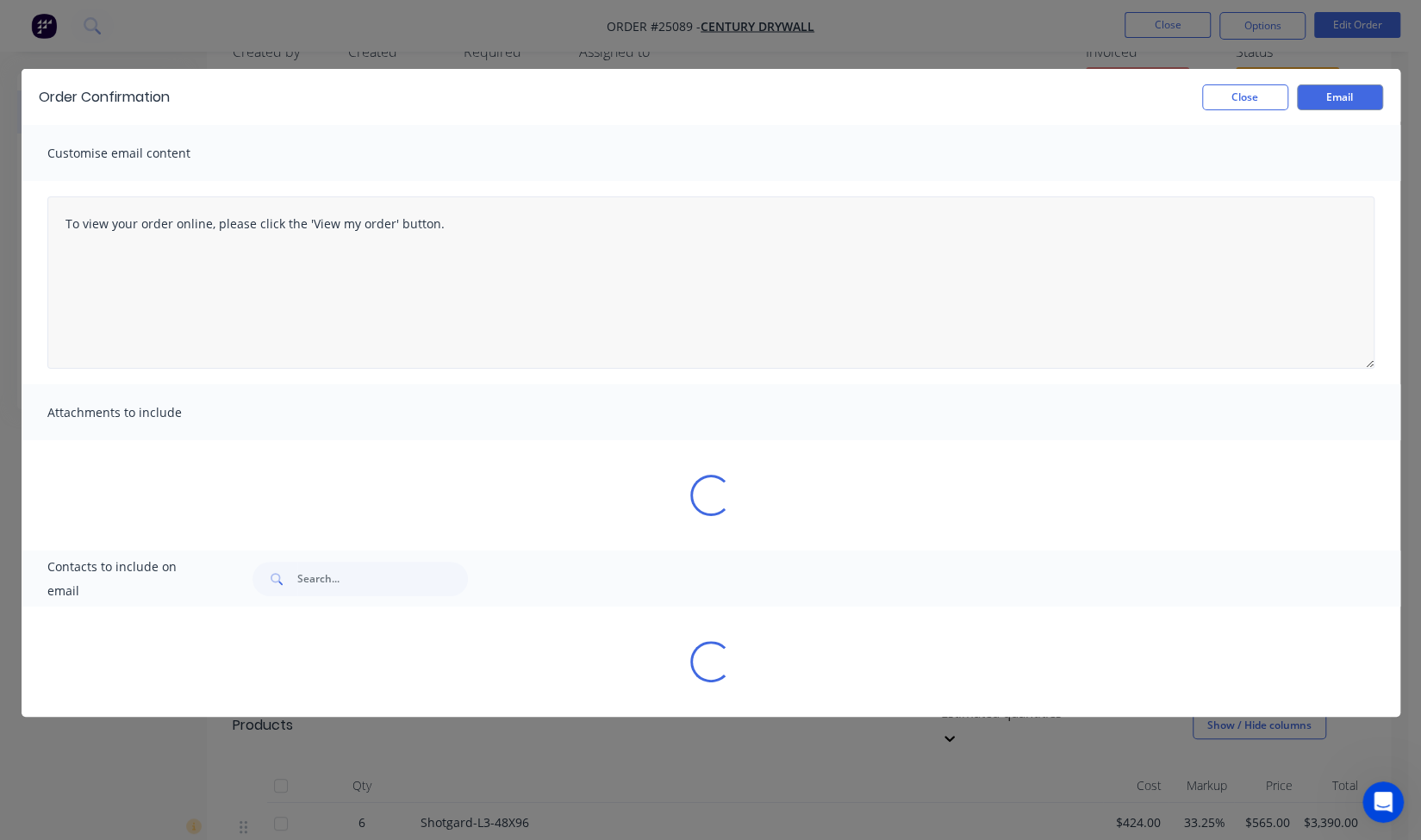
select select "AU"
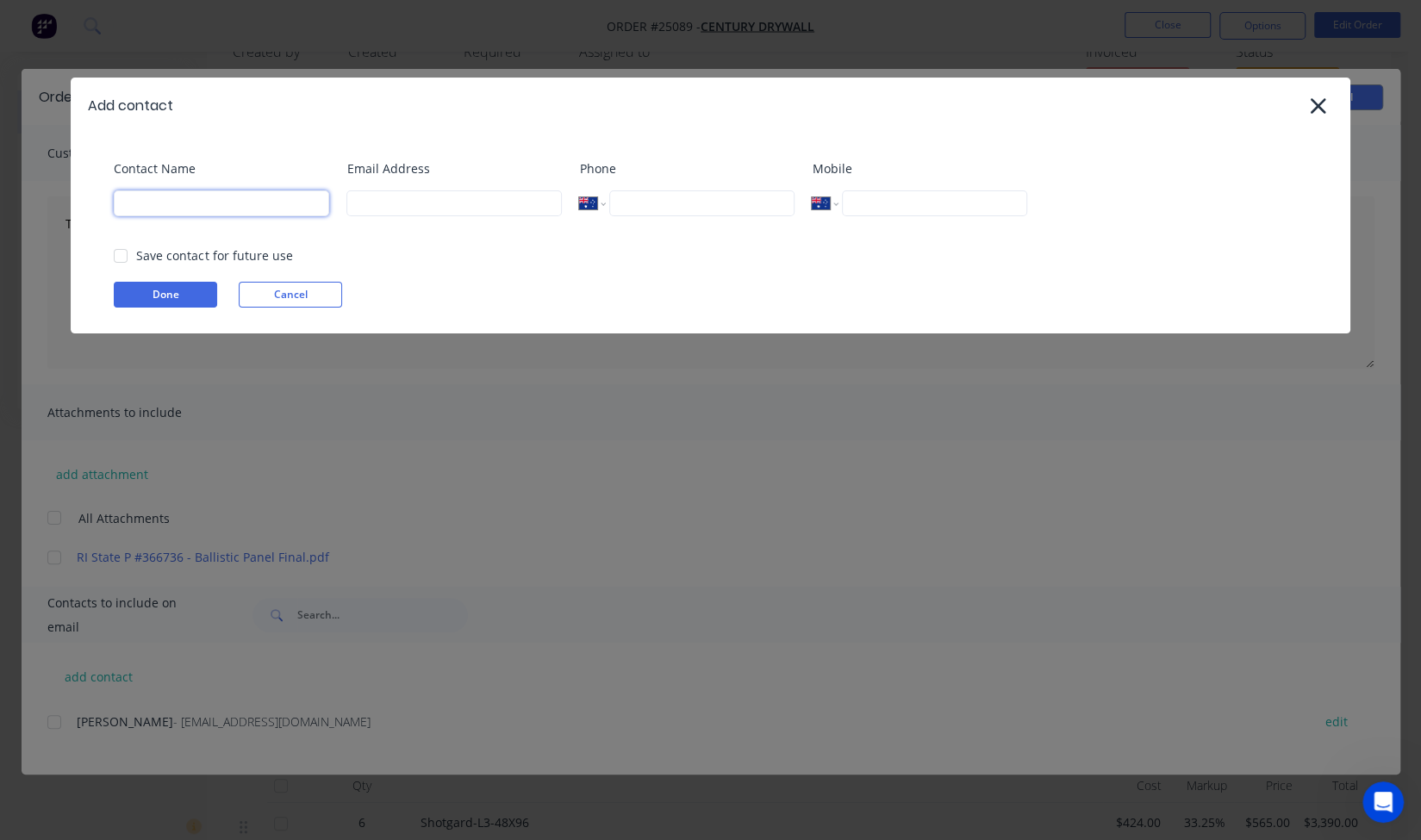
click at [288, 195] on input at bounding box center [221, 202] width 216 height 26
type input "[PERSON_NAME]"
type input "Megan@nabulletproof.com"
select select "US"
type input "1 (210) 225-0982"
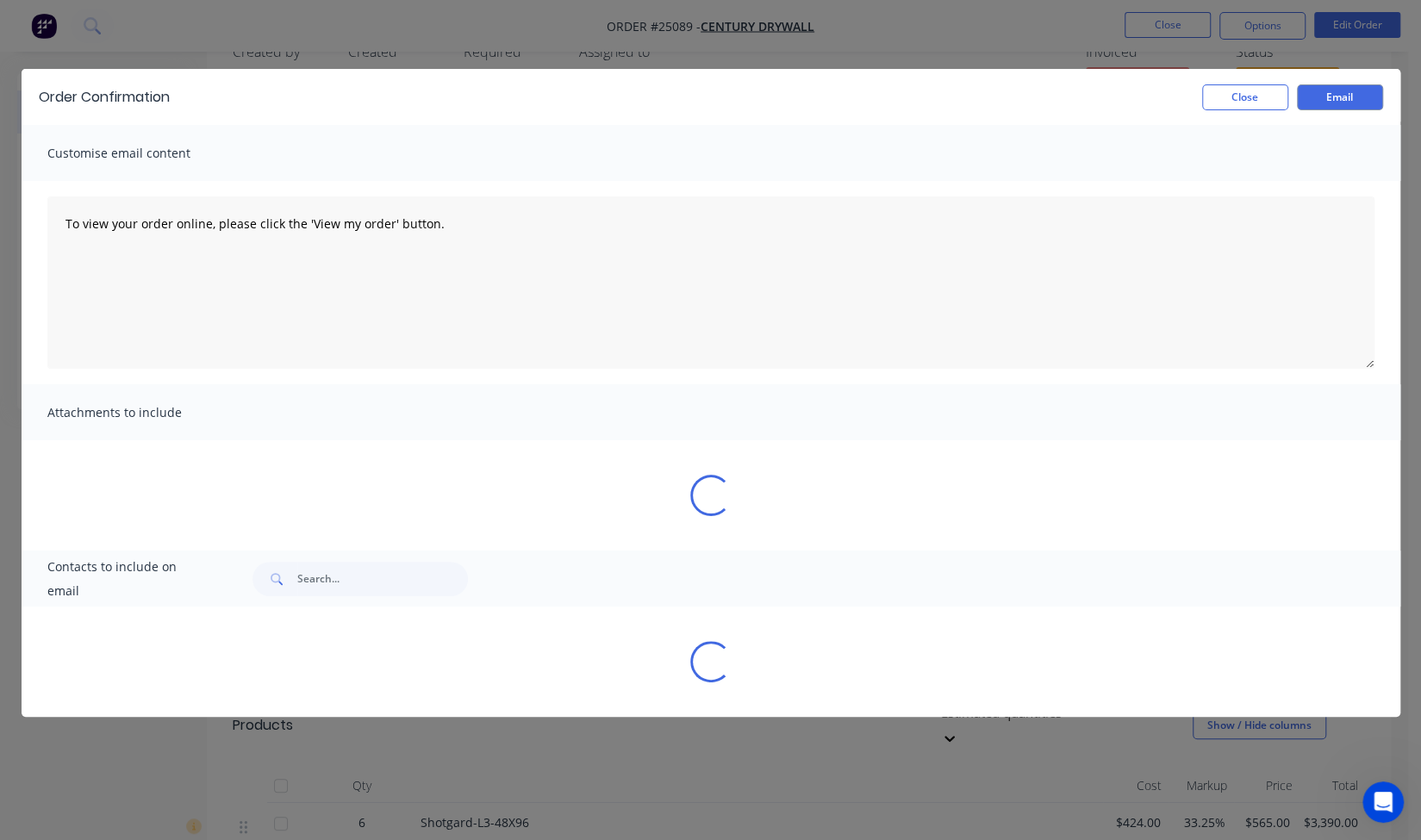
select select "AU"
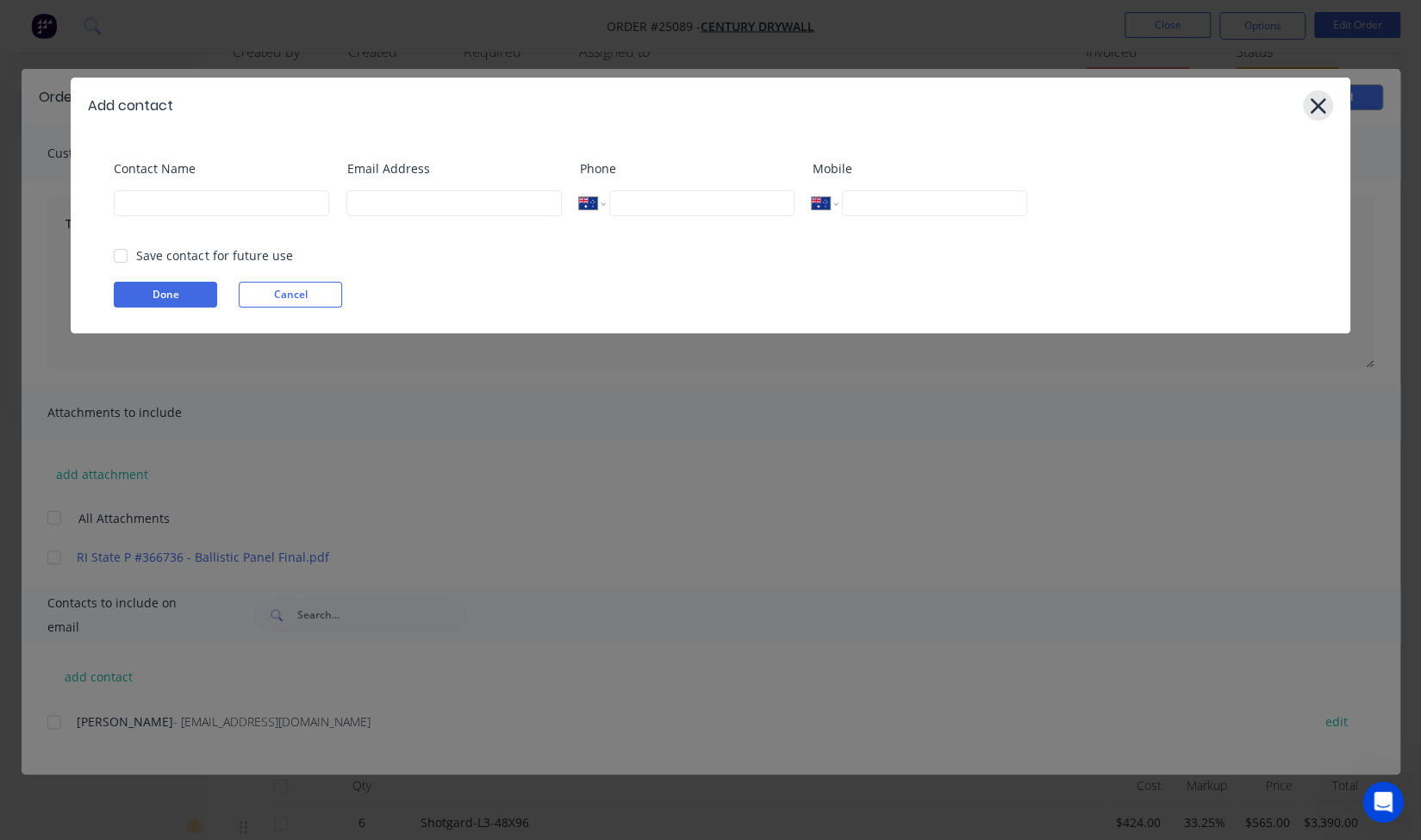
click at [1322, 107] on icon at bounding box center [1318, 106] width 18 height 24
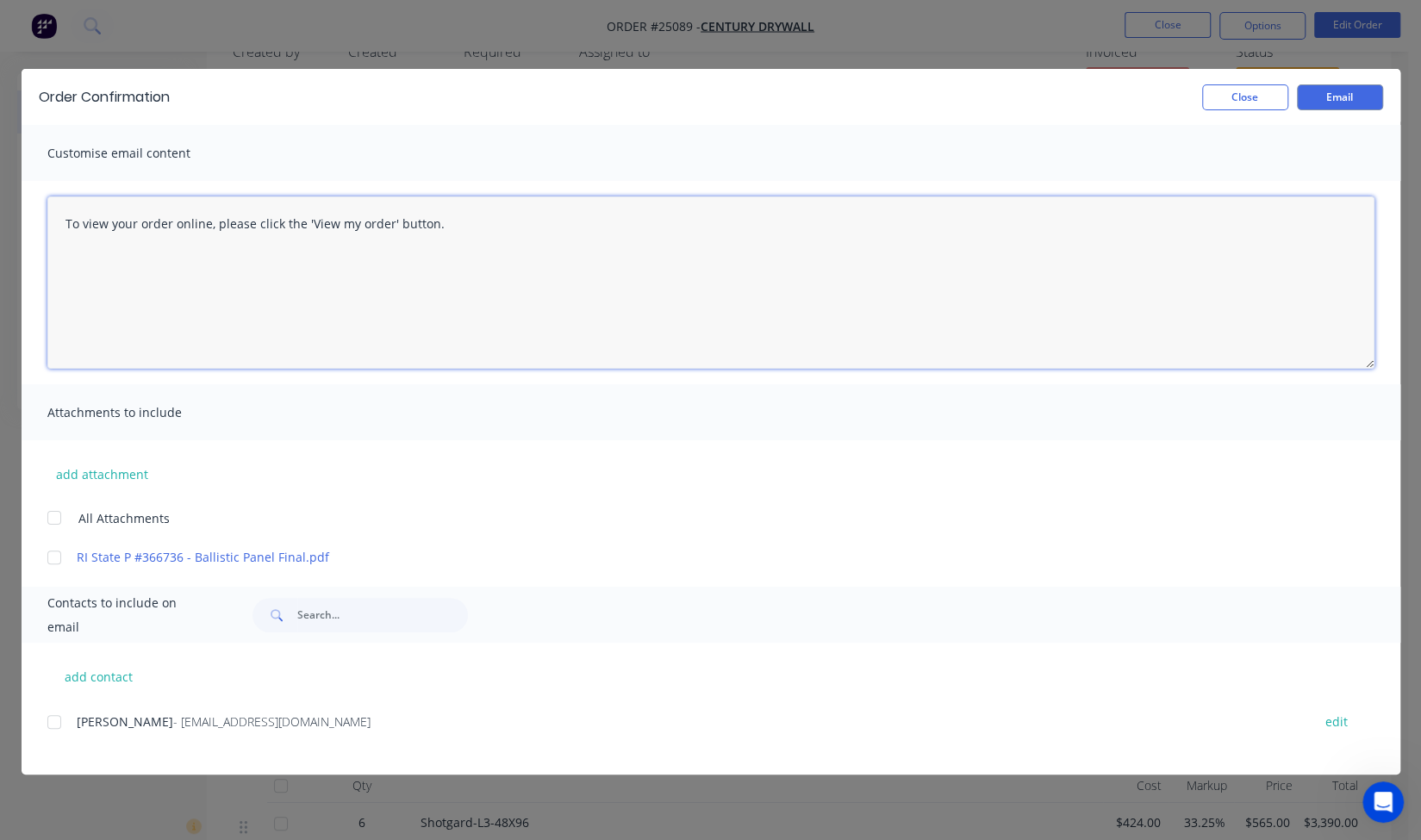
scroll to position [394, 0]
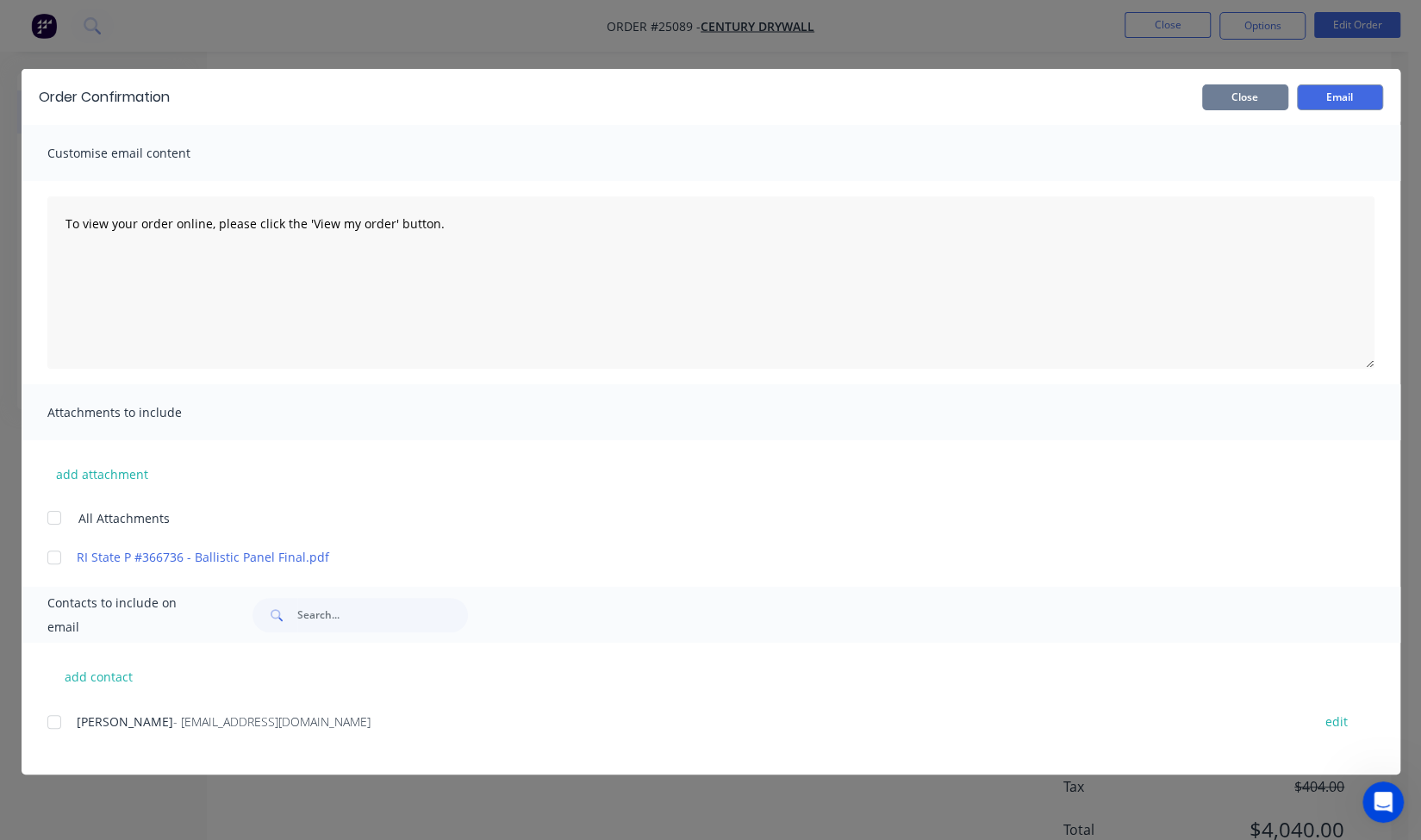
click at [1250, 103] on button "Close" at bounding box center [1244, 97] width 86 height 26
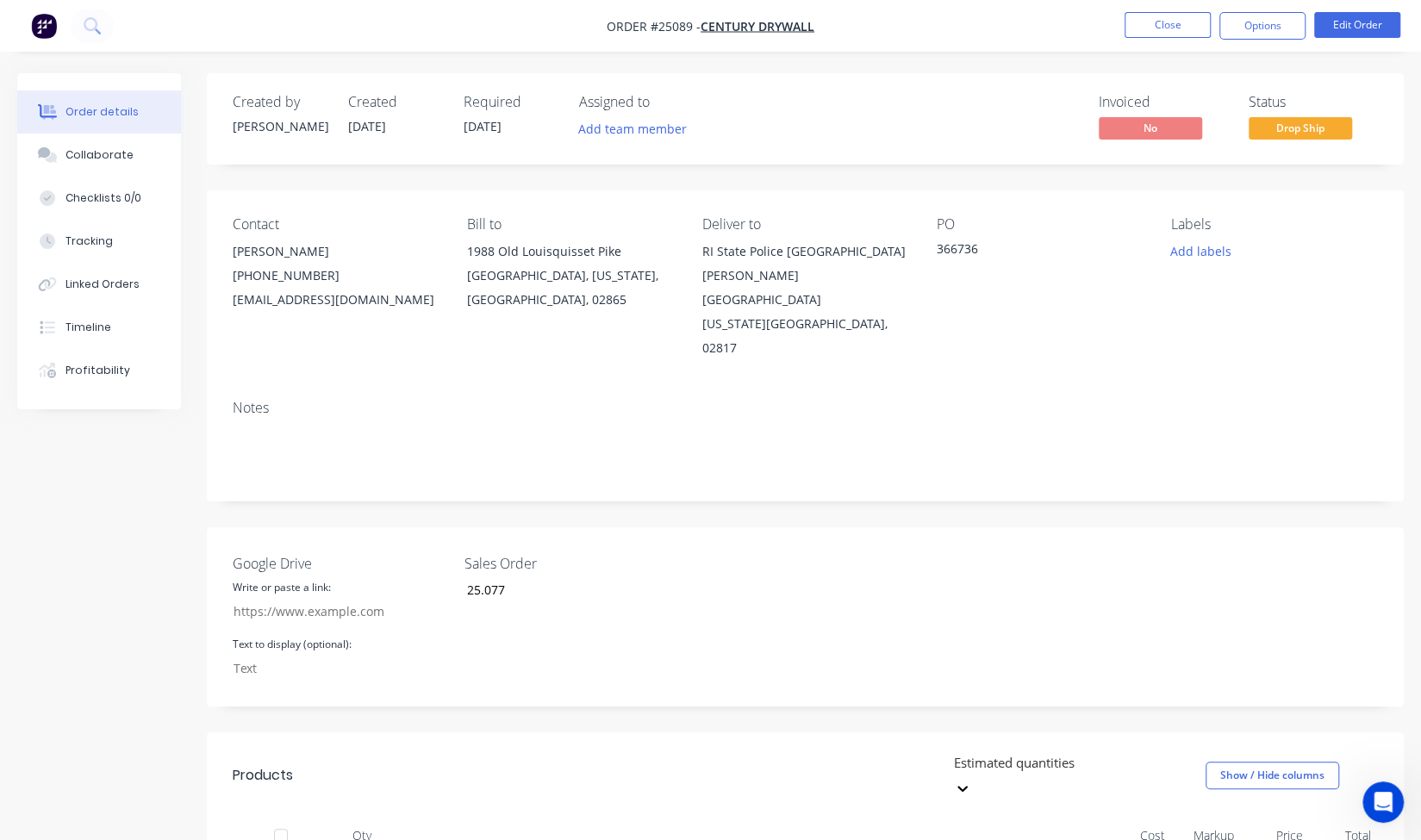
scroll to position [0, 0]
click at [1271, 23] on button "Options" at bounding box center [1262, 26] width 86 height 28
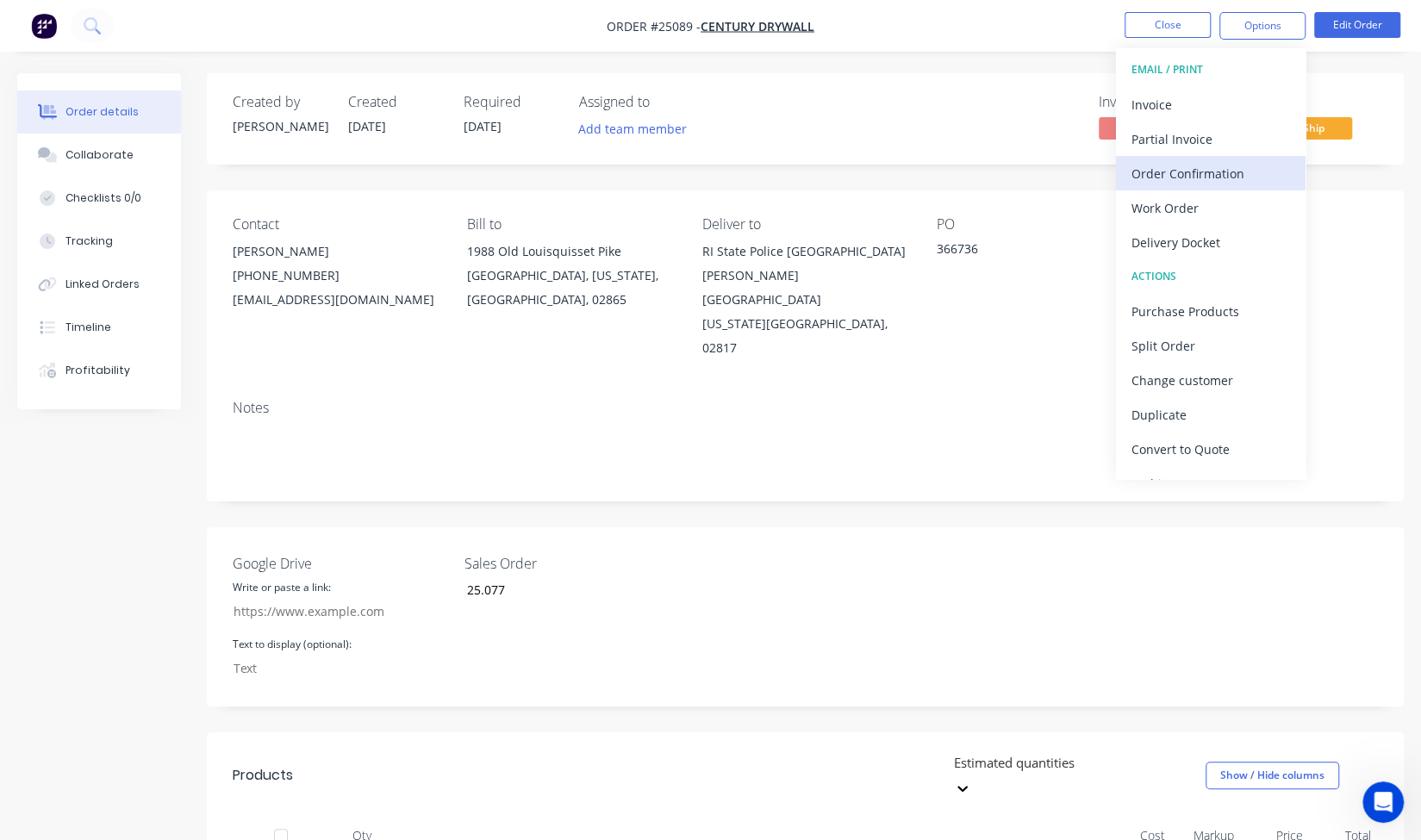
click at [1208, 180] on div "Order Confirmation" at bounding box center [1211, 173] width 159 height 25
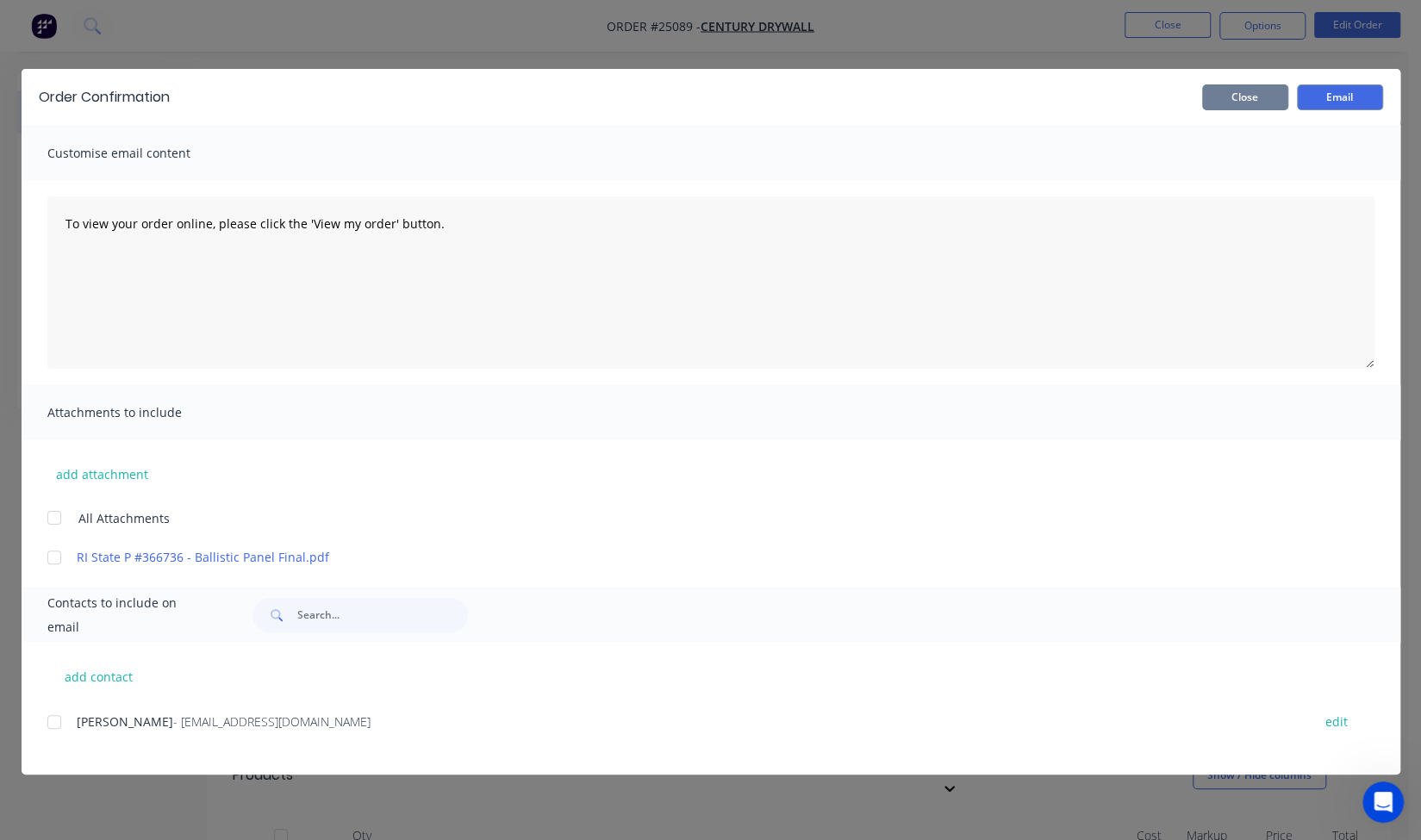
click at [1245, 105] on button "Close" at bounding box center [1244, 97] width 86 height 26
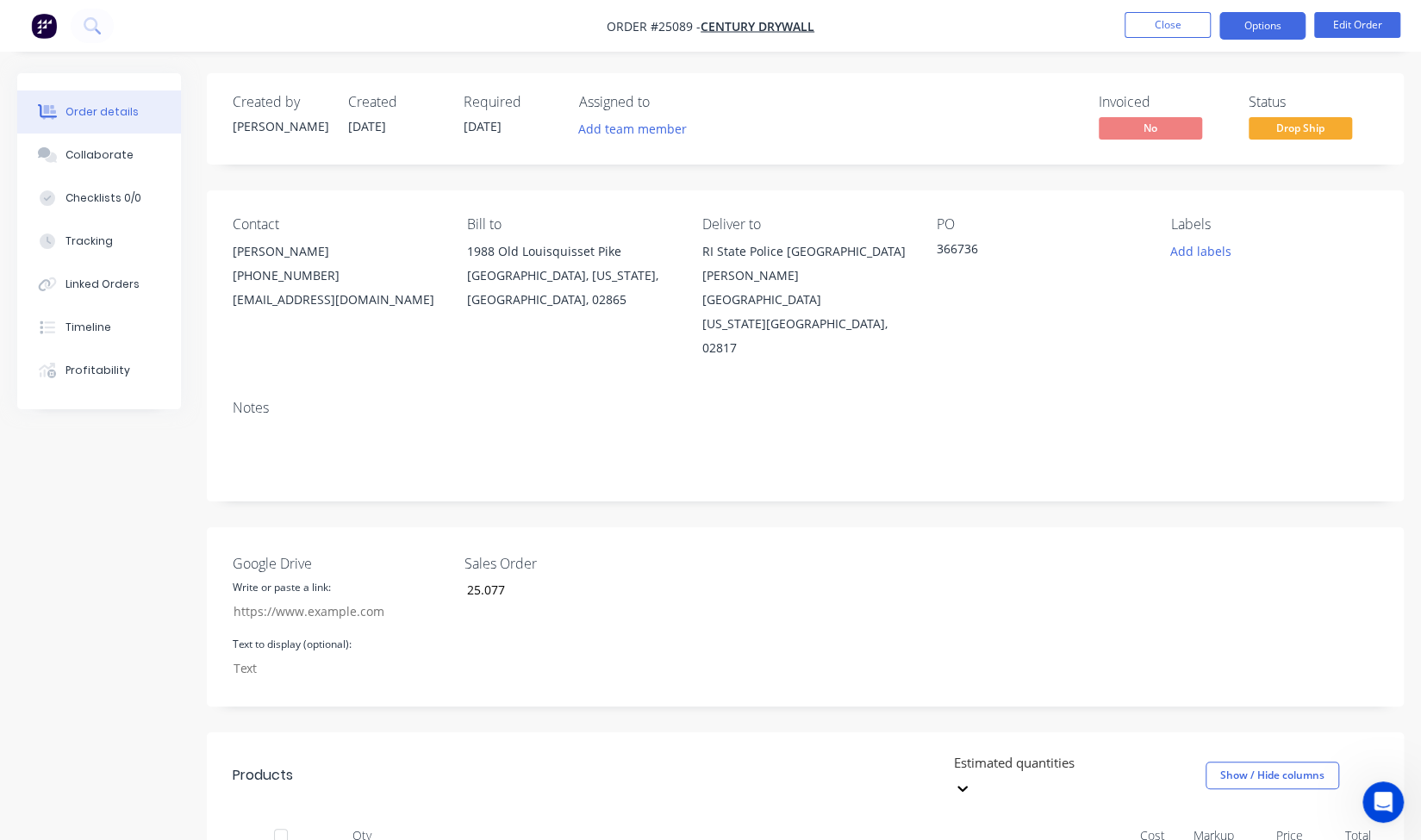
click at [1272, 30] on button "Options" at bounding box center [1262, 26] width 86 height 28
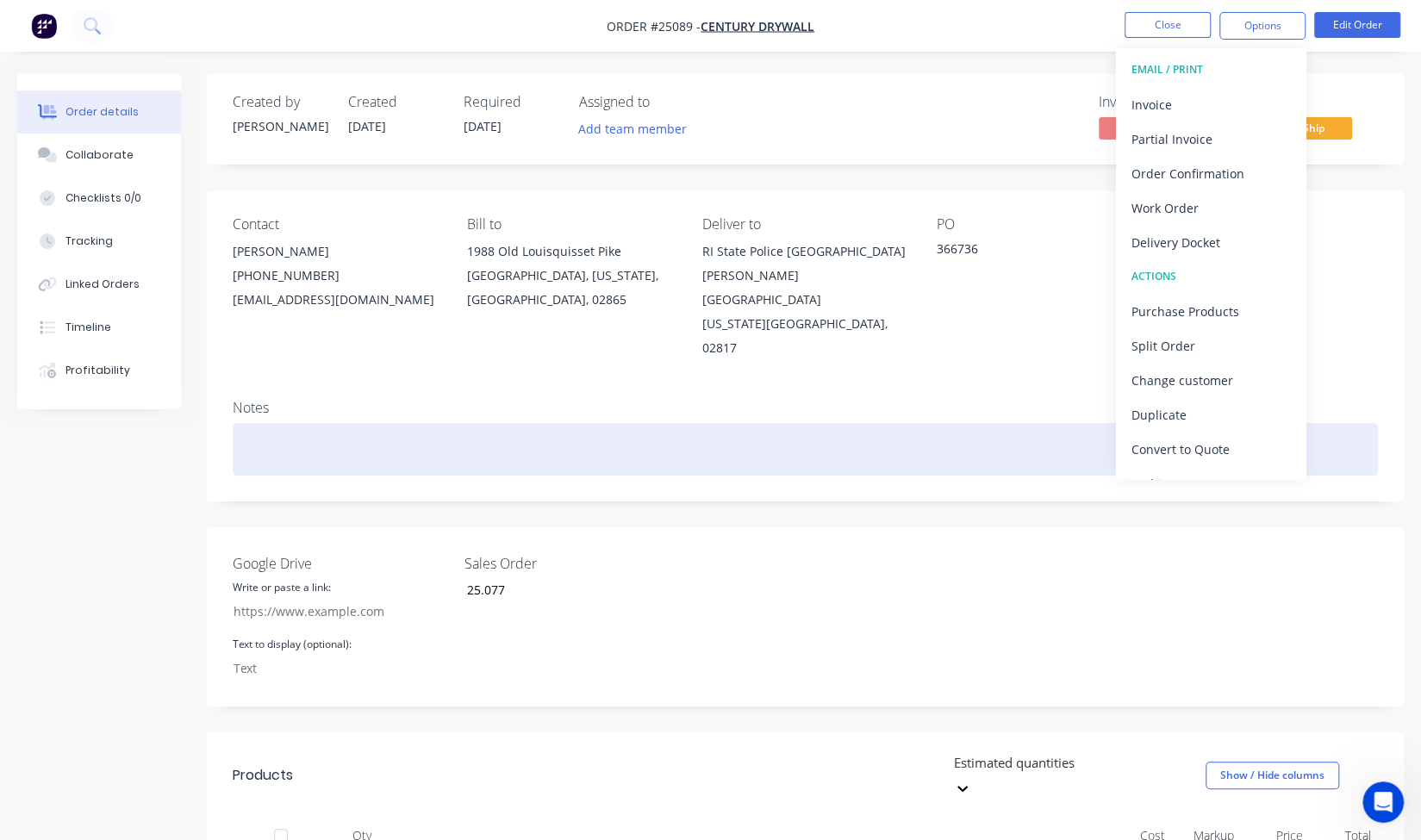
click at [1026, 423] on div at bounding box center [805, 448] width 1145 height 52
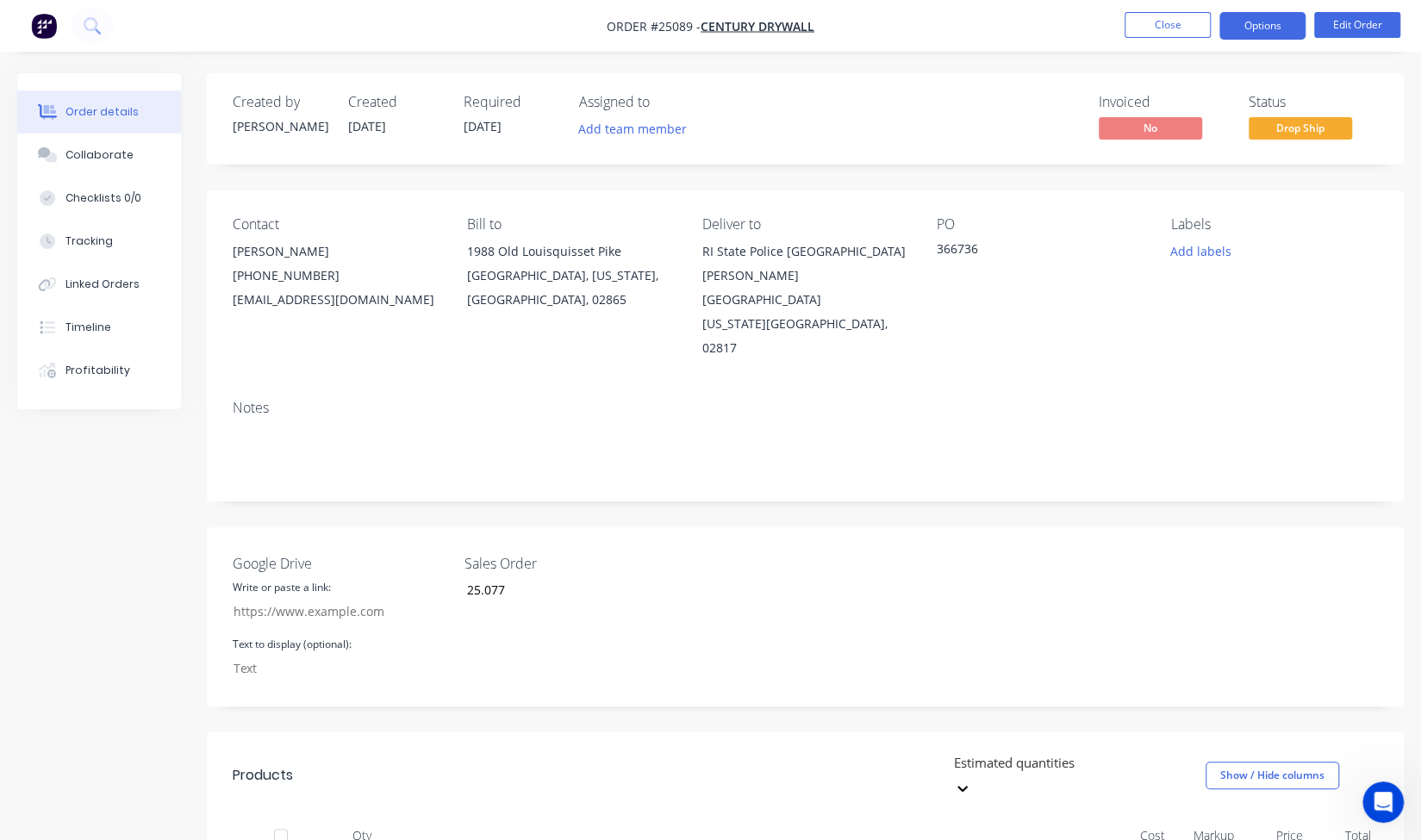
click at [1269, 36] on button "Options" at bounding box center [1262, 26] width 86 height 28
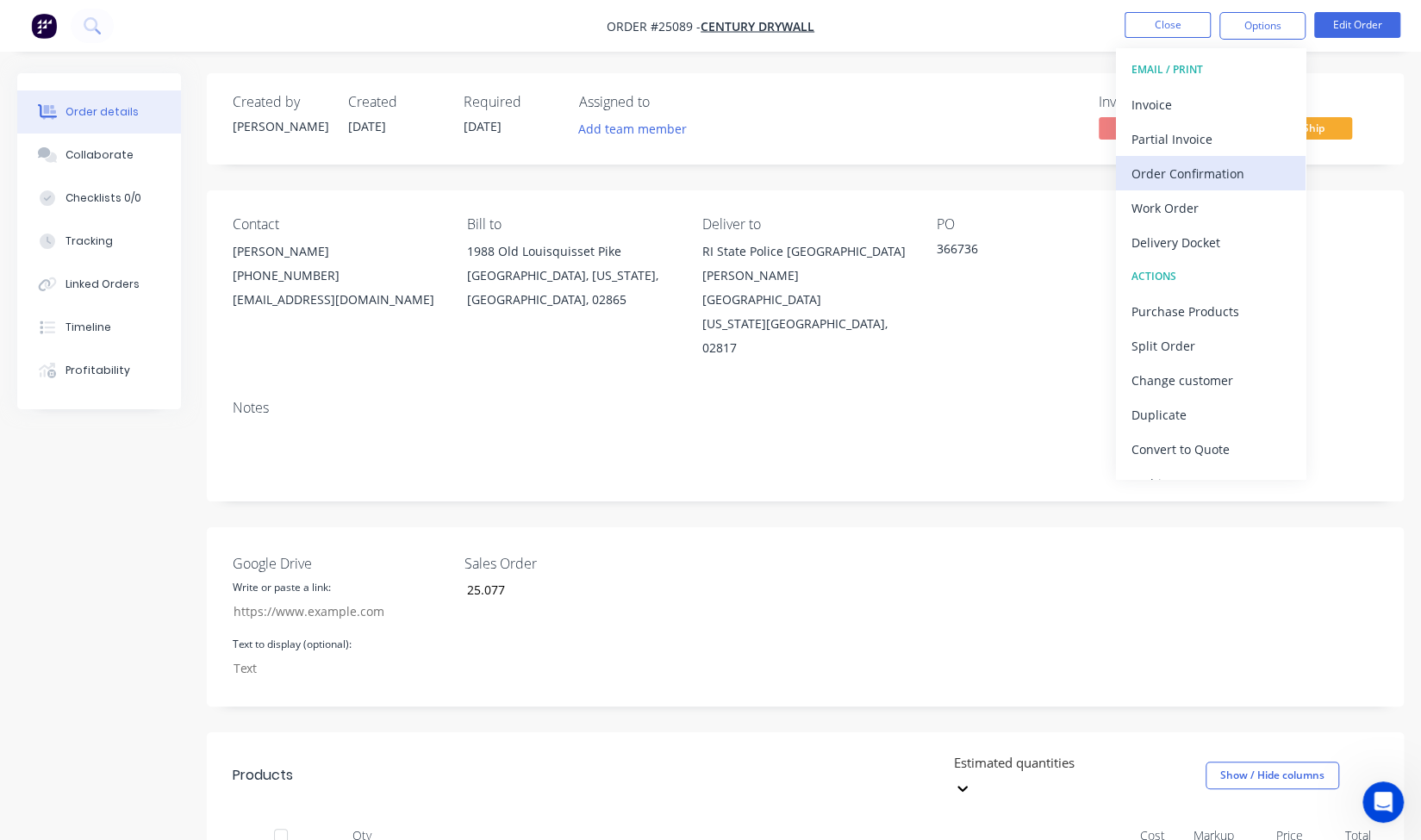
click at [1180, 170] on div "Order Confirmation" at bounding box center [1211, 173] width 159 height 25
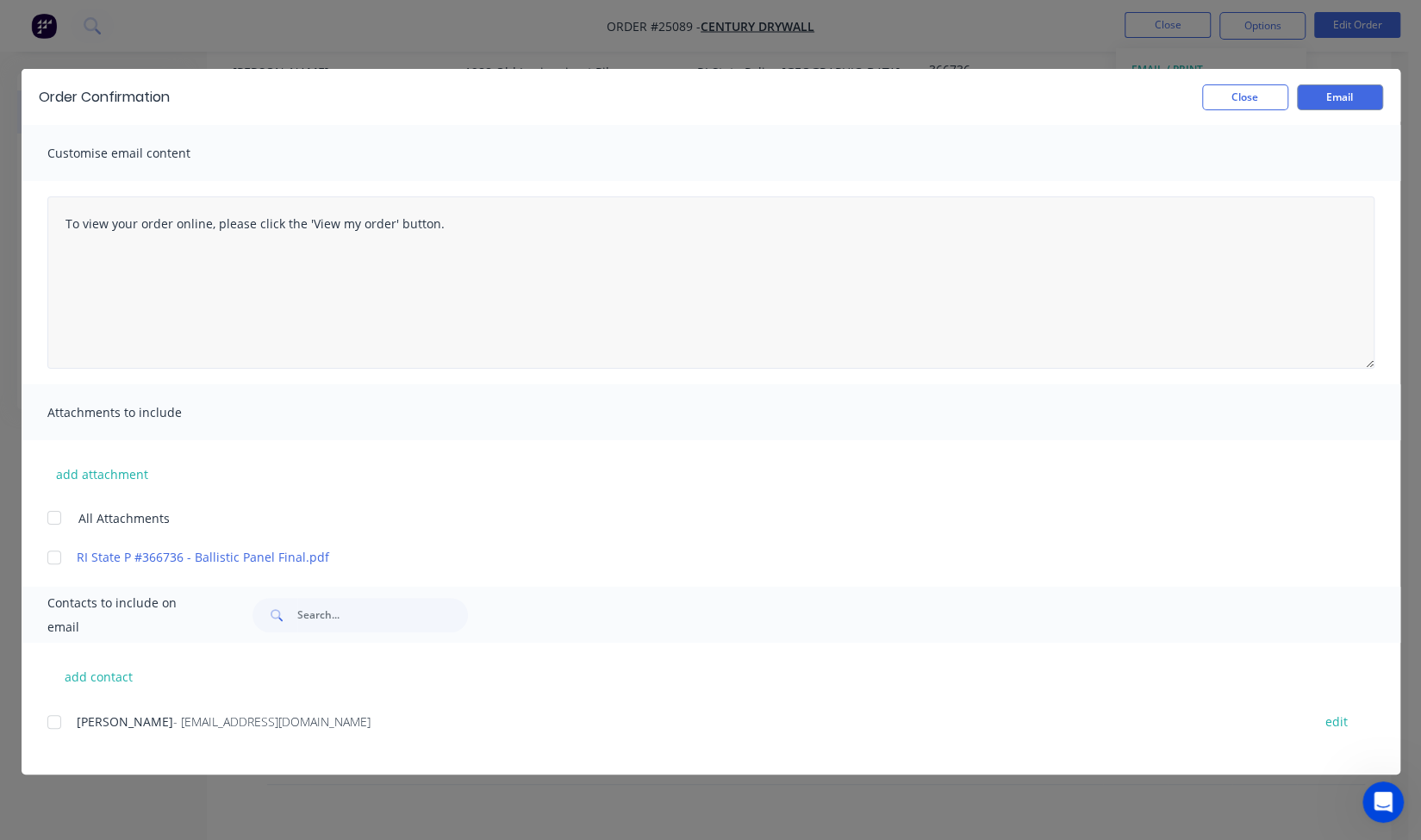
scroll to position [172, 0]
click at [1268, 100] on button "Close" at bounding box center [1244, 97] width 86 height 26
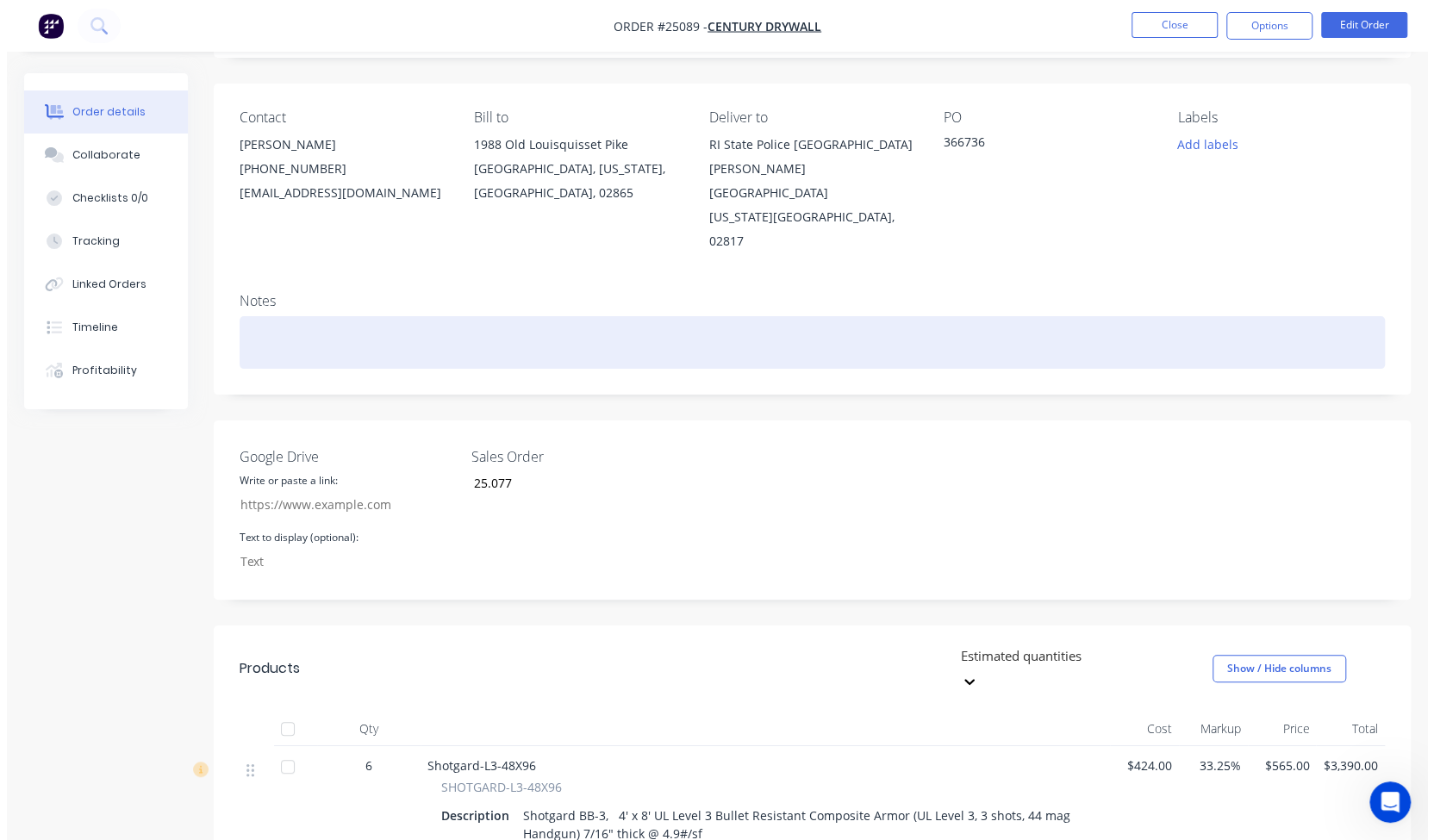
scroll to position [0, 0]
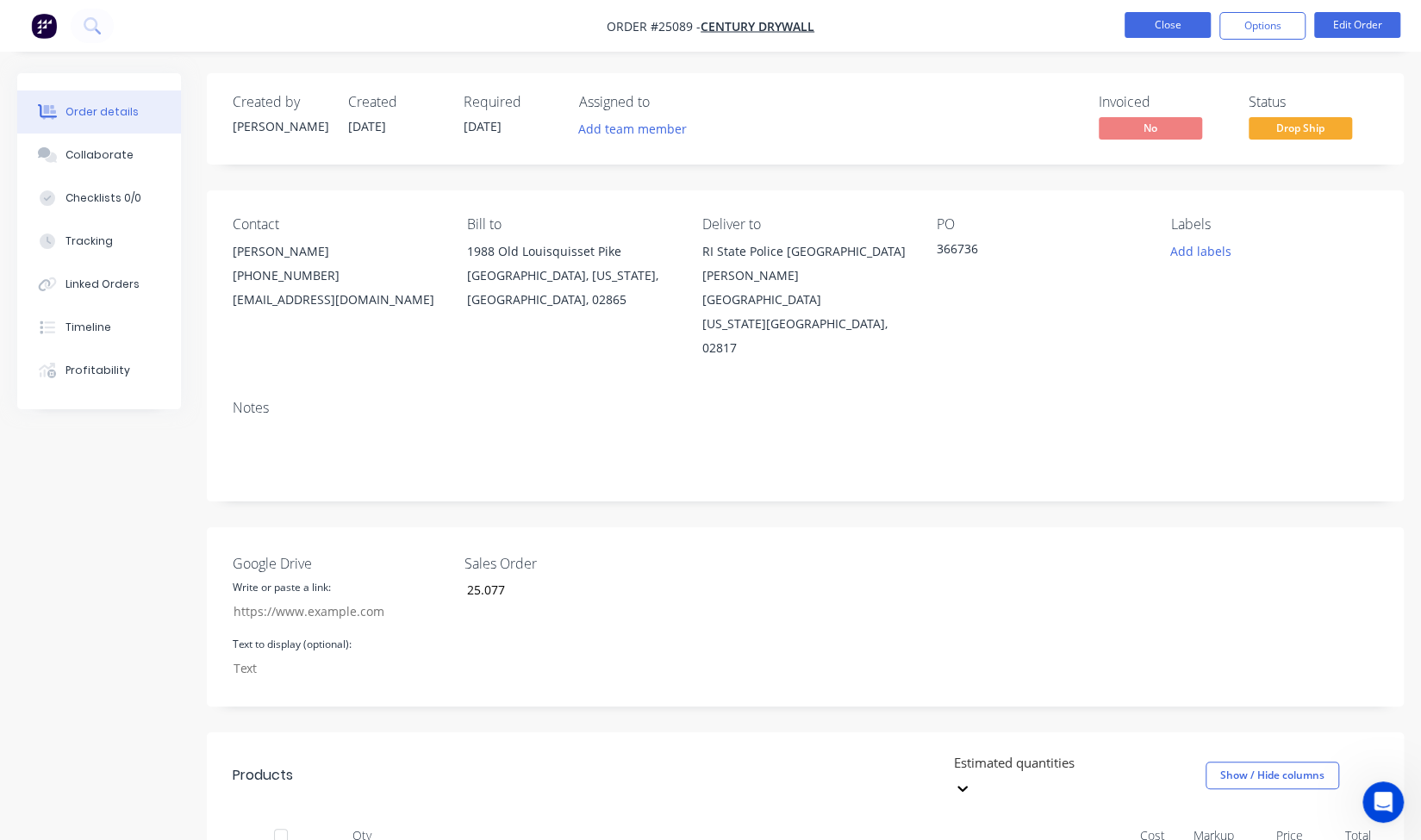
click at [1155, 17] on button "Close" at bounding box center [1167, 25] width 86 height 26
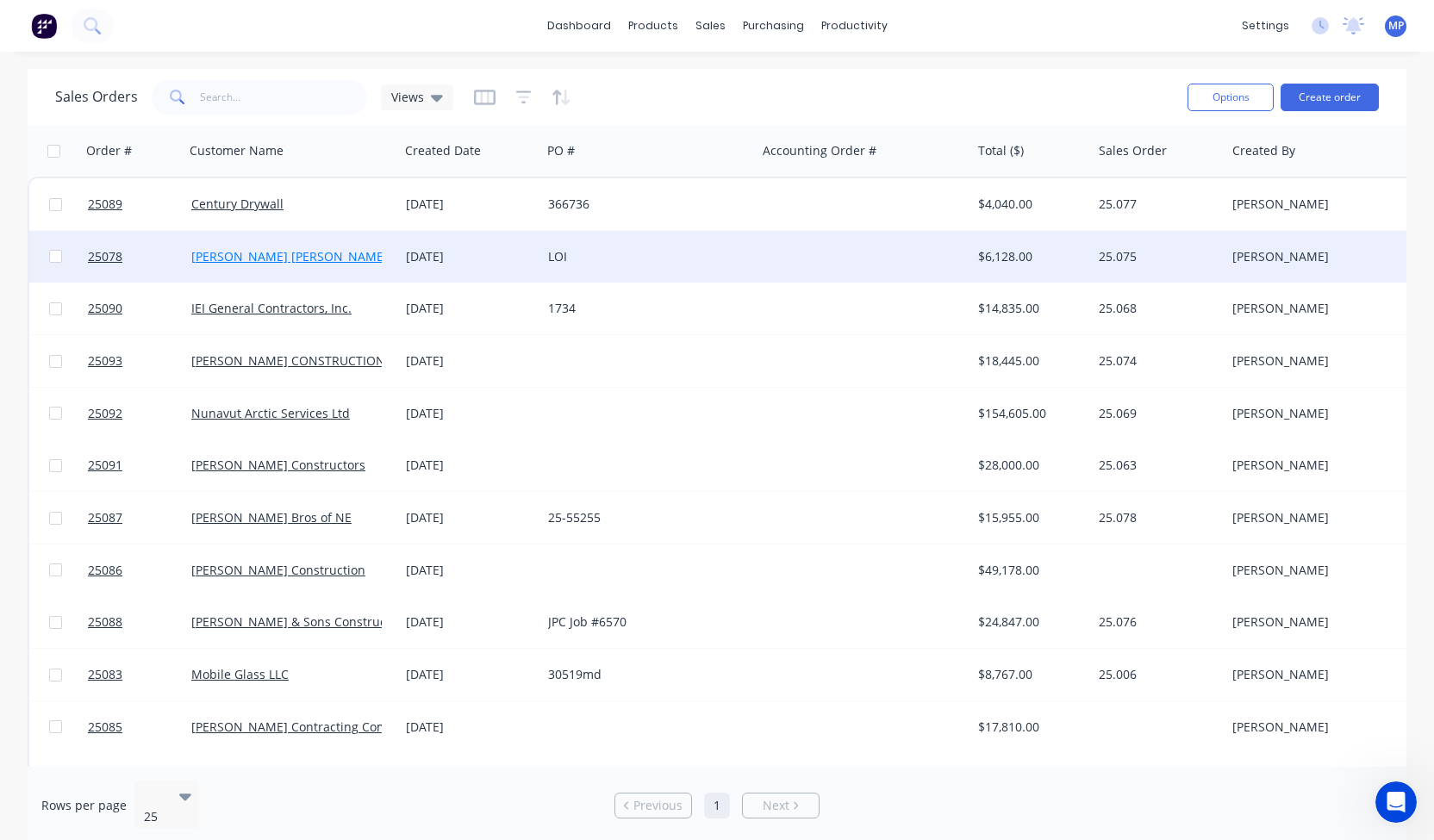
click at [243, 259] on link "[PERSON_NAME]o[PERSON_NAME]th" at bounding box center [289, 256] width 196 height 16
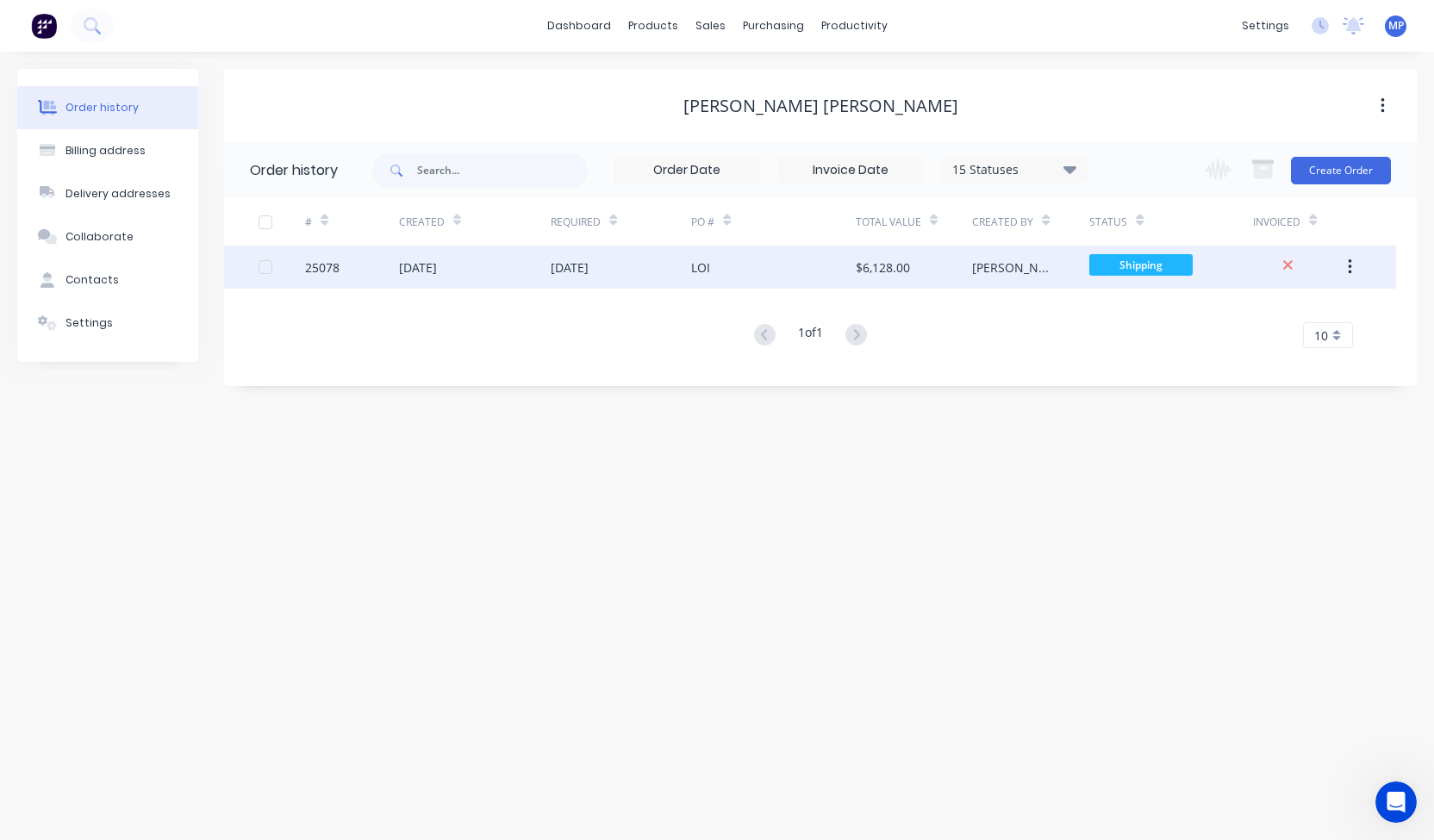
click at [436, 273] on div "[DATE]" at bounding box center [418, 267] width 38 height 18
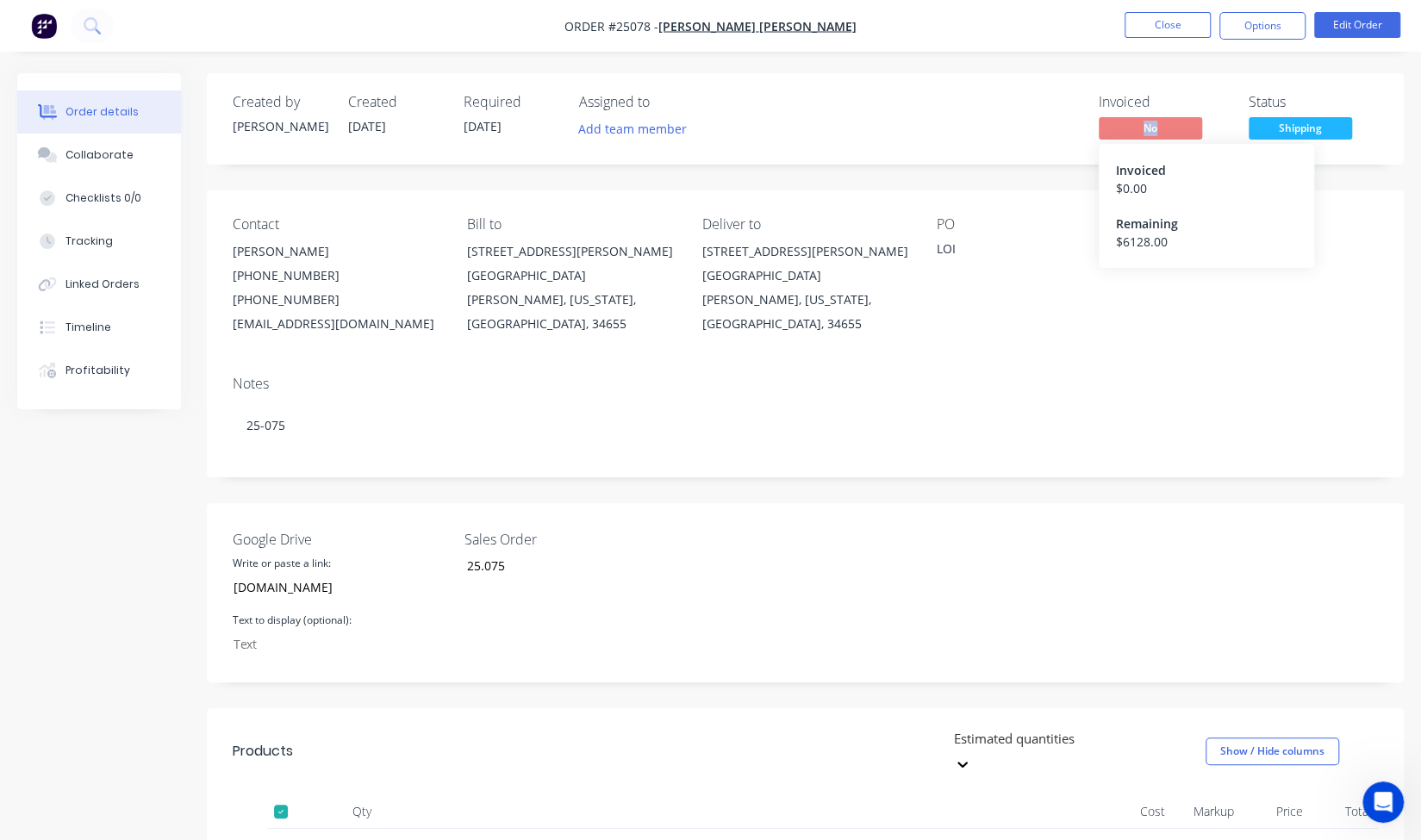
drag, startPoint x: 1128, startPoint y: 131, endPoint x: 1165, endPoint y: 132, distance: 37.0
click at [1165, 132] on span "No" at bounding box center [1150, 128] width 103 height 21
click at [1019, 129] on div "Invoiced No Status Shipping" at bounding box center [1064, 119] width 626 height 50
click at [1248, 28] on button "Options" at bounding box center [1262, 26] width 86 height 28
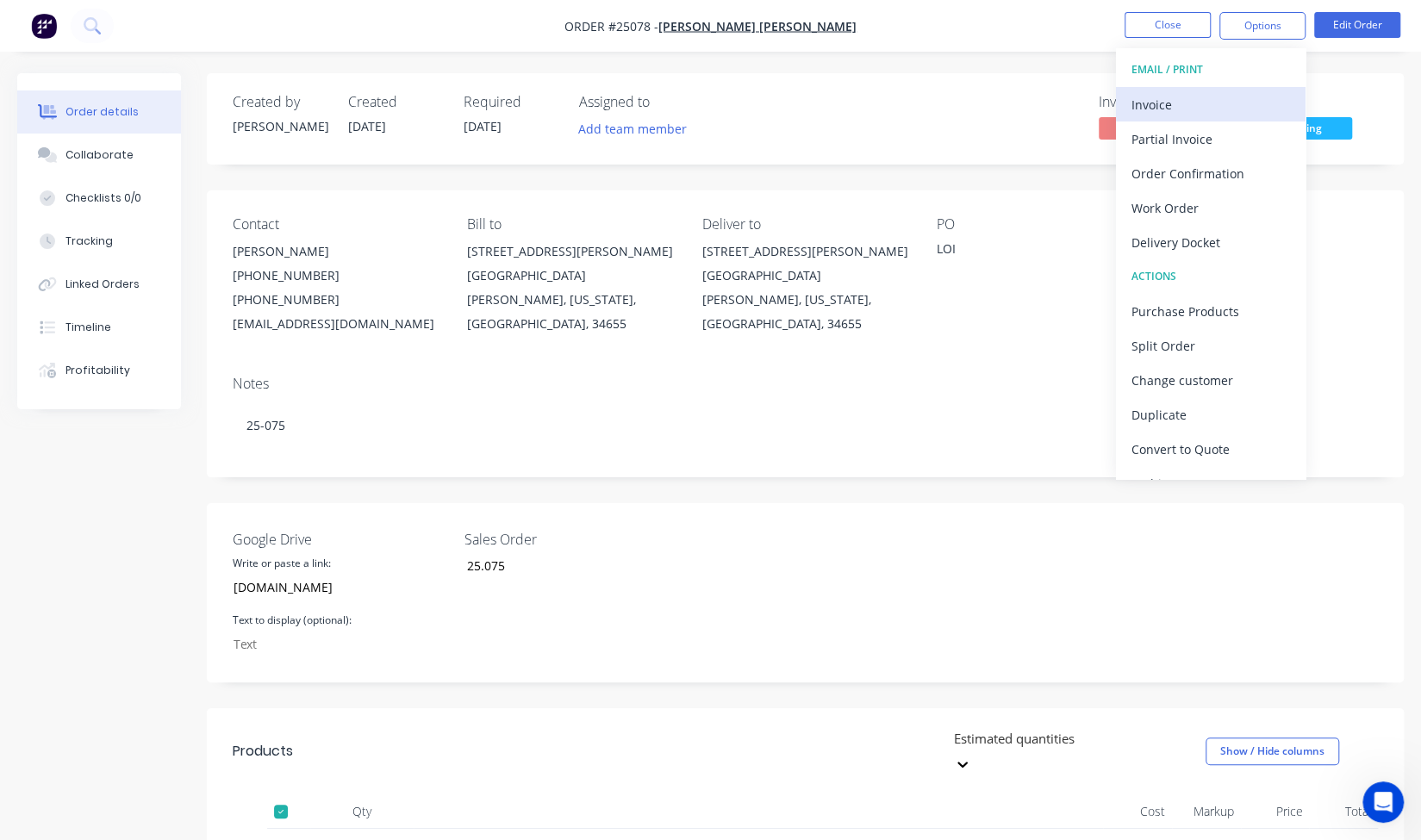
click at [1184, 96] on div "Invoice" at bounding box center [1211, 105] width 159 height 25
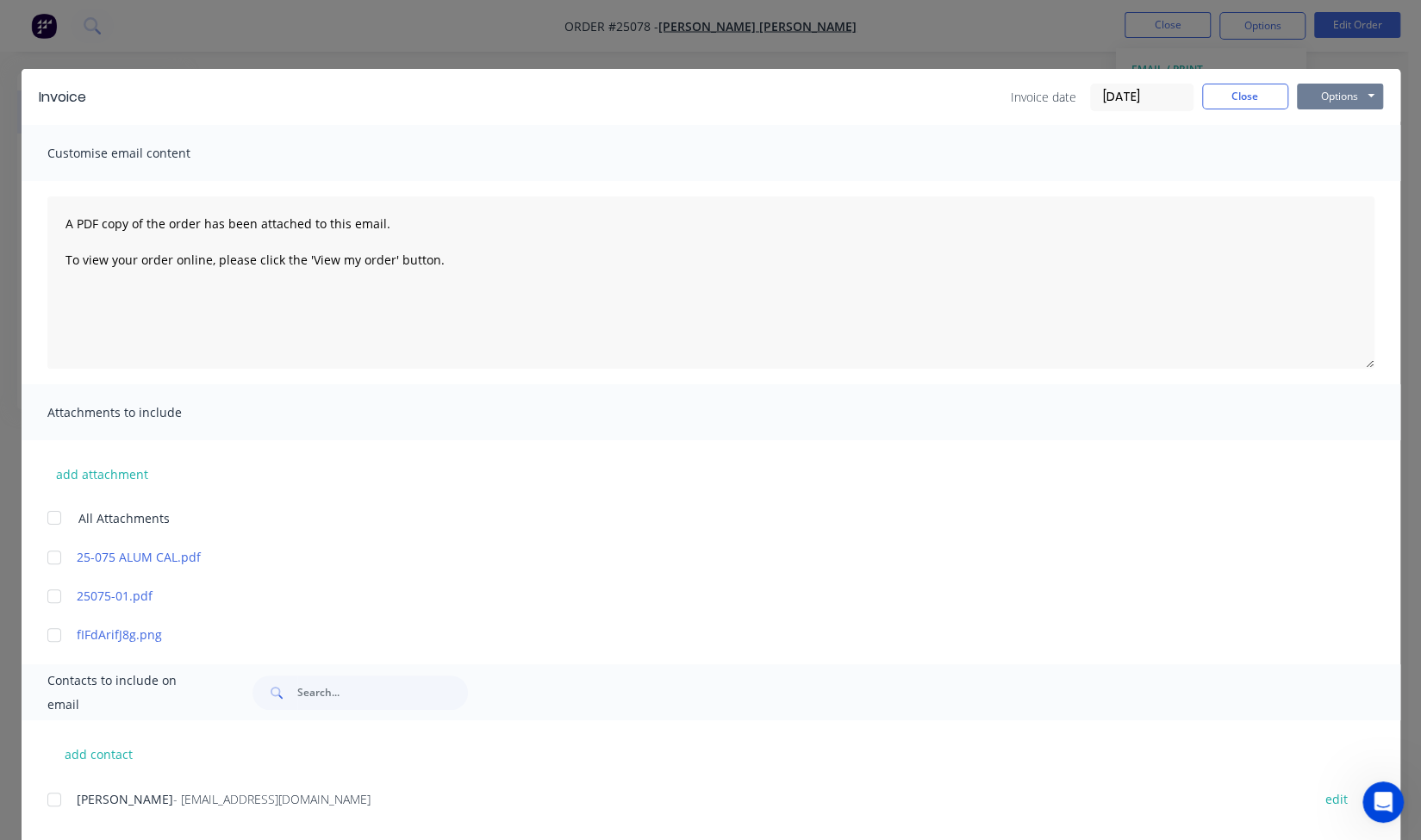
click at [1346, 89] on button "Options" at bounding box center [1339, 96] width 86 height 26
click at [1353, 131] on button "Preview" at bounding box center [1352, 127] width 110 height 28
click at [1336, 99] on button "Options" at bounding box center [1339, 96] width 86 height 26
click at [1227, 99] on button "Close" at bounding box center [1244, 96] width 86 height 26
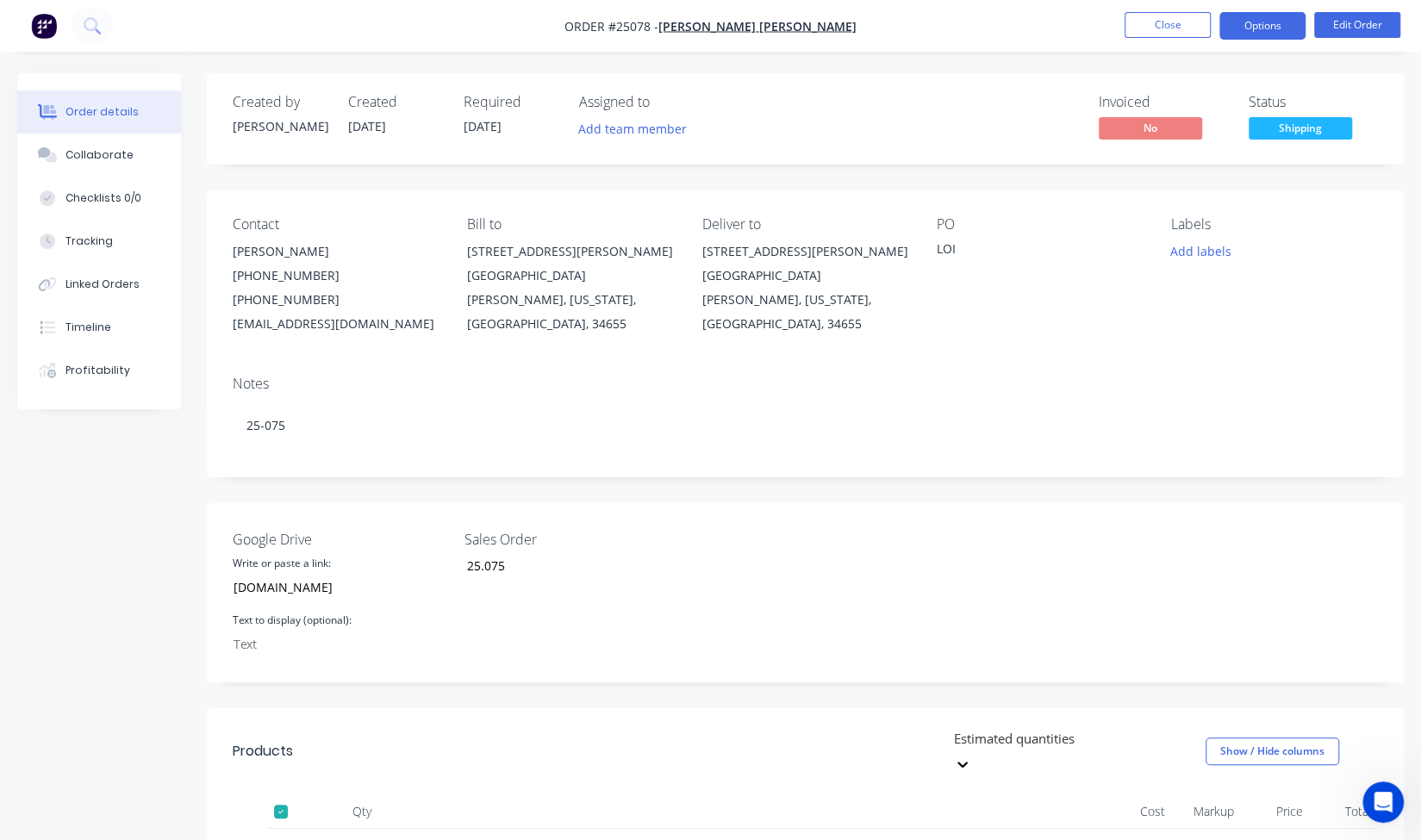
click at [1258, 36] on button "Options" at bounding box center [1262, 26] width 86 height 28
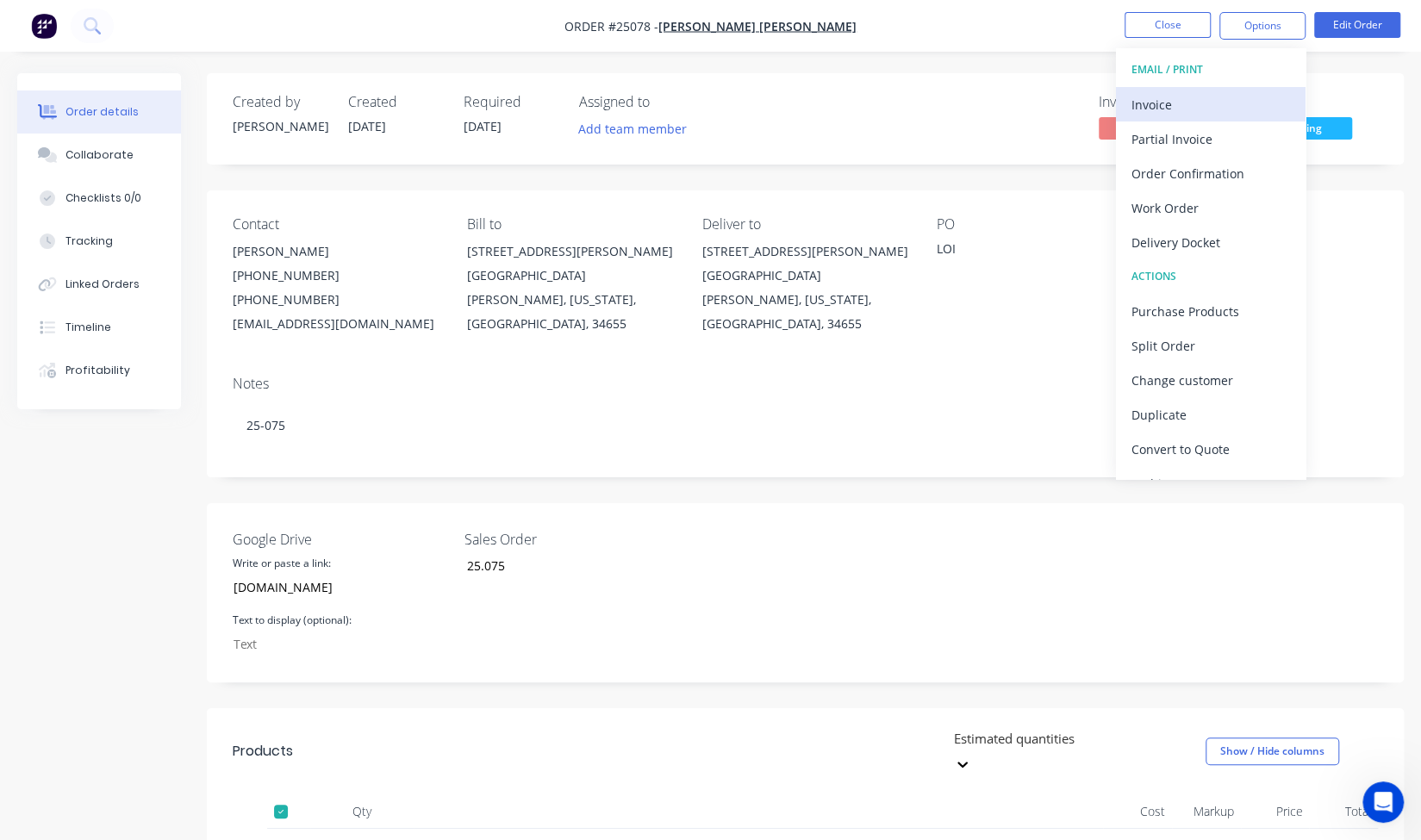
click at [1236, 99] on div "Invoice" at bounding box center [1211, 105] width 159 height 25
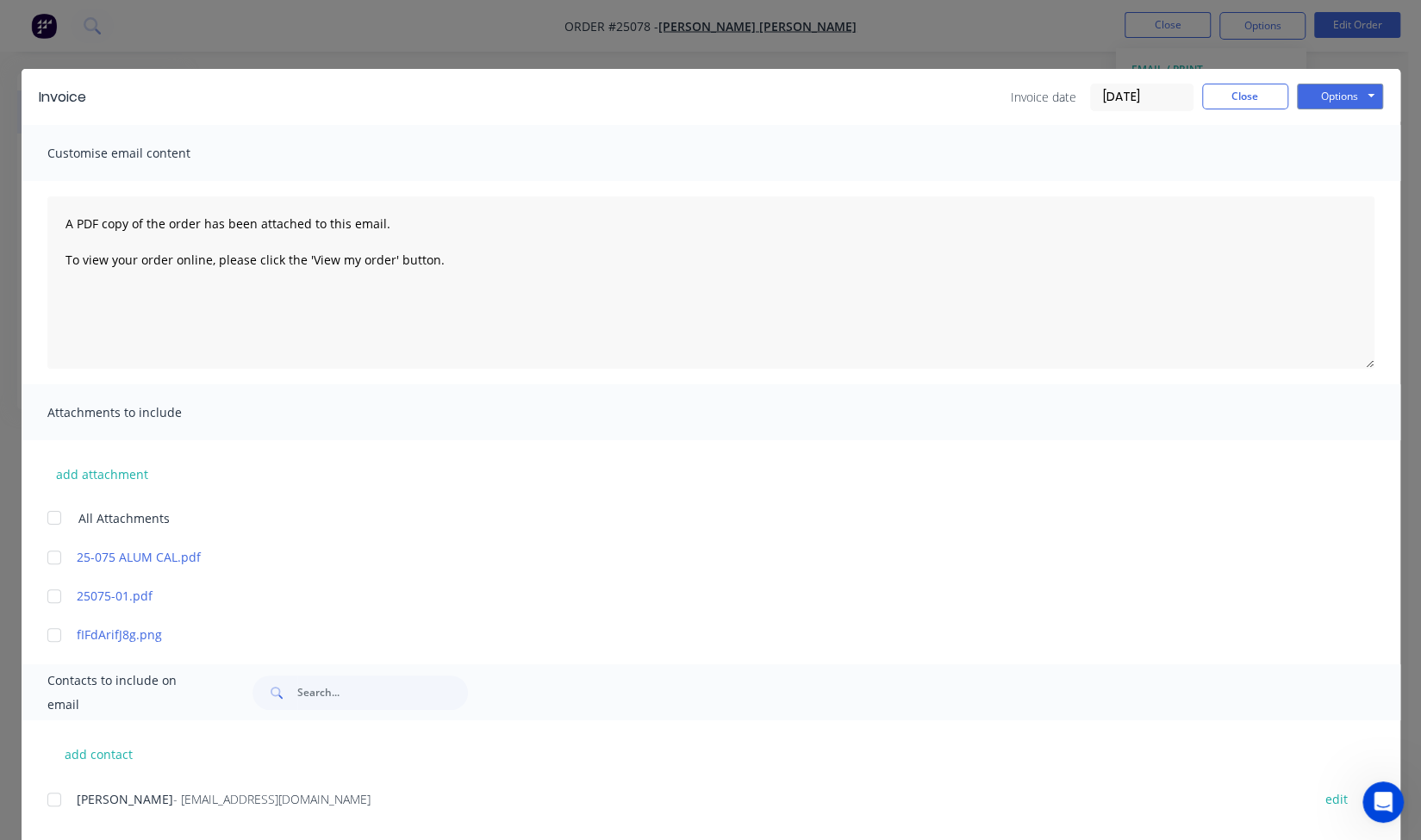
scroll to position [36, 0]
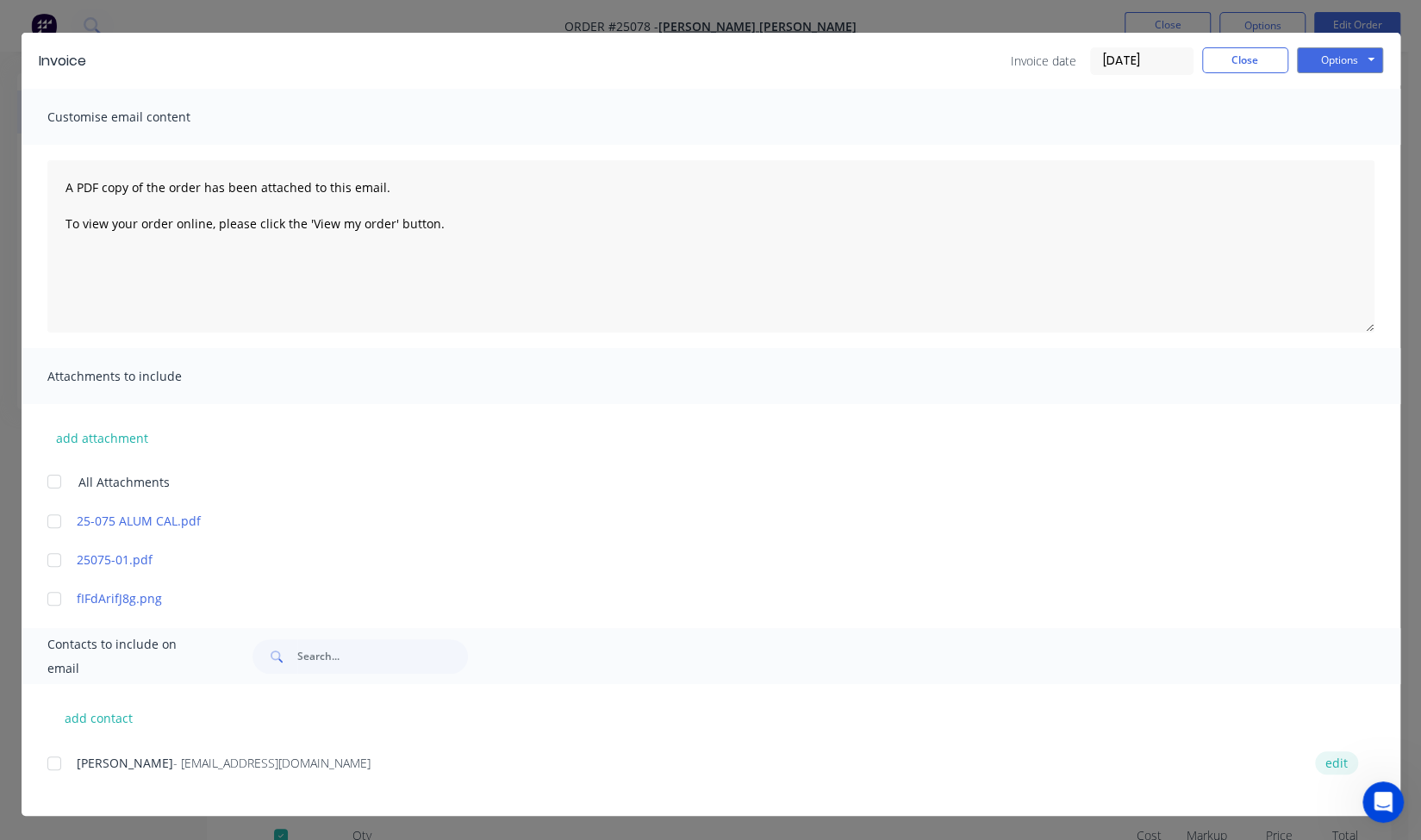
click at [1329, 764] on button "edit" at bounding box center [1337, 763] width 44 height 23
select select "US"
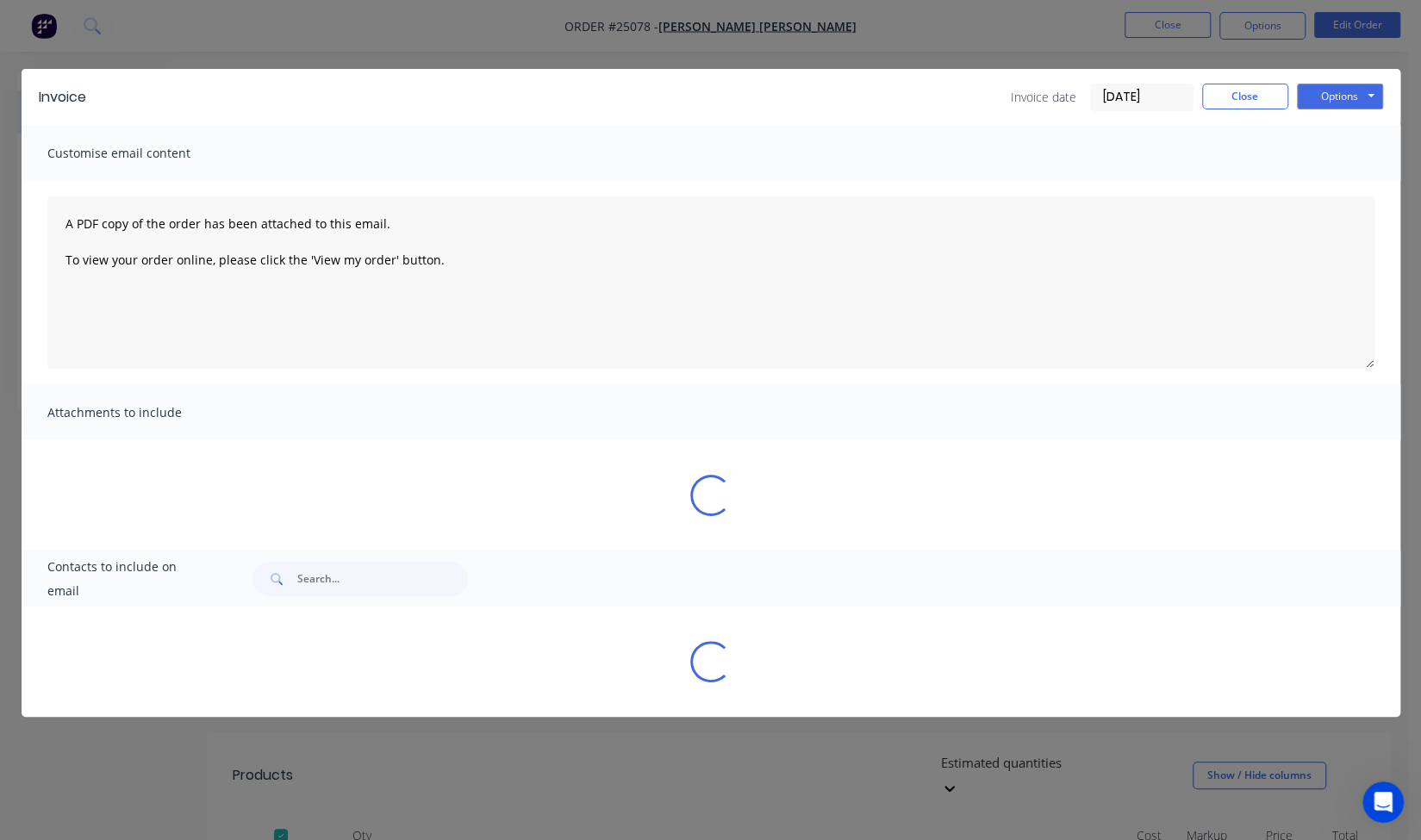
scroll to position [0, 0]
select select "US"
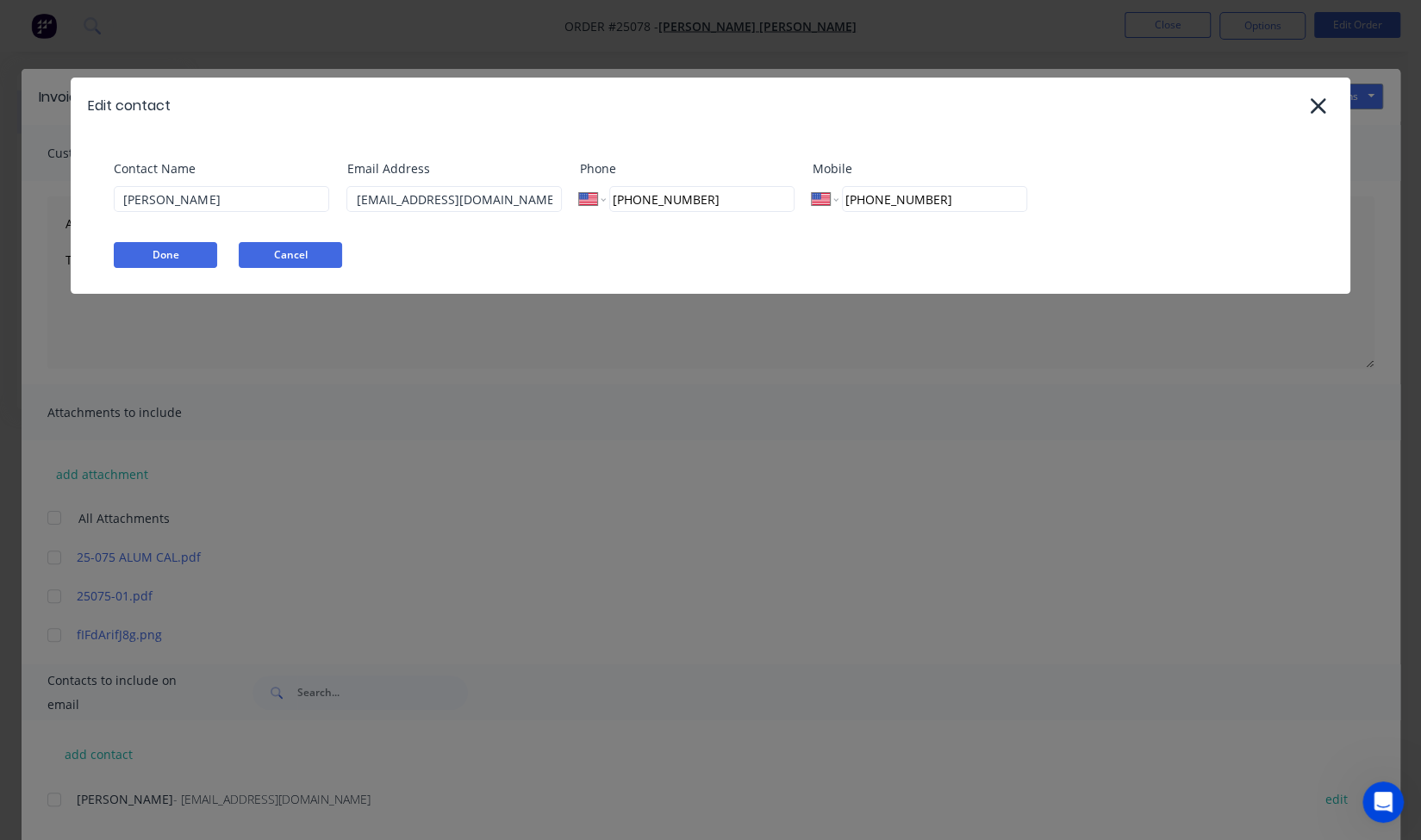
click at [302, 264] on button "Cancel" at bounding box center [290, 255] width 103 height 26
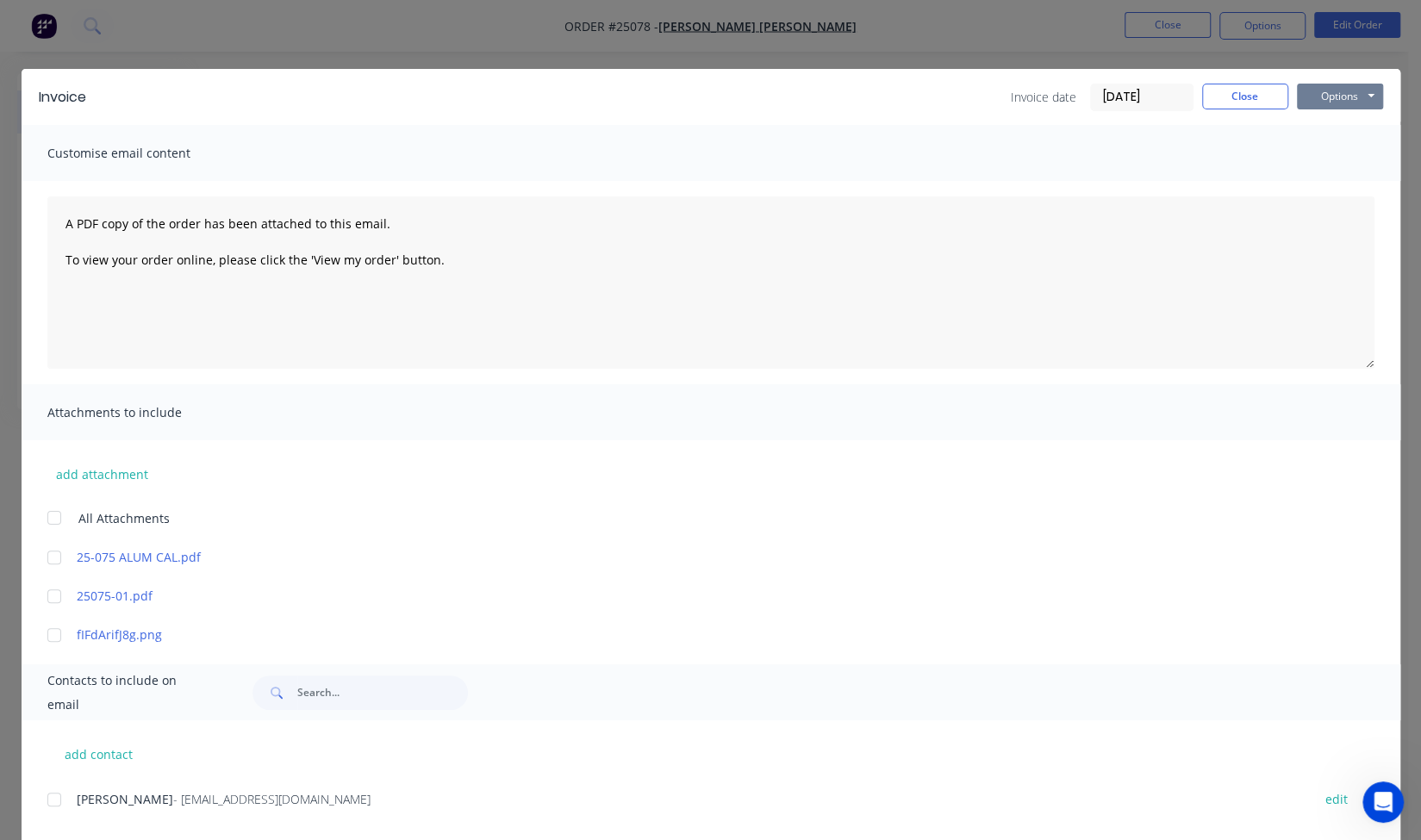
click at [1322, 101] on button "Options" at bounding box center [1339, 96] width 86 height 26
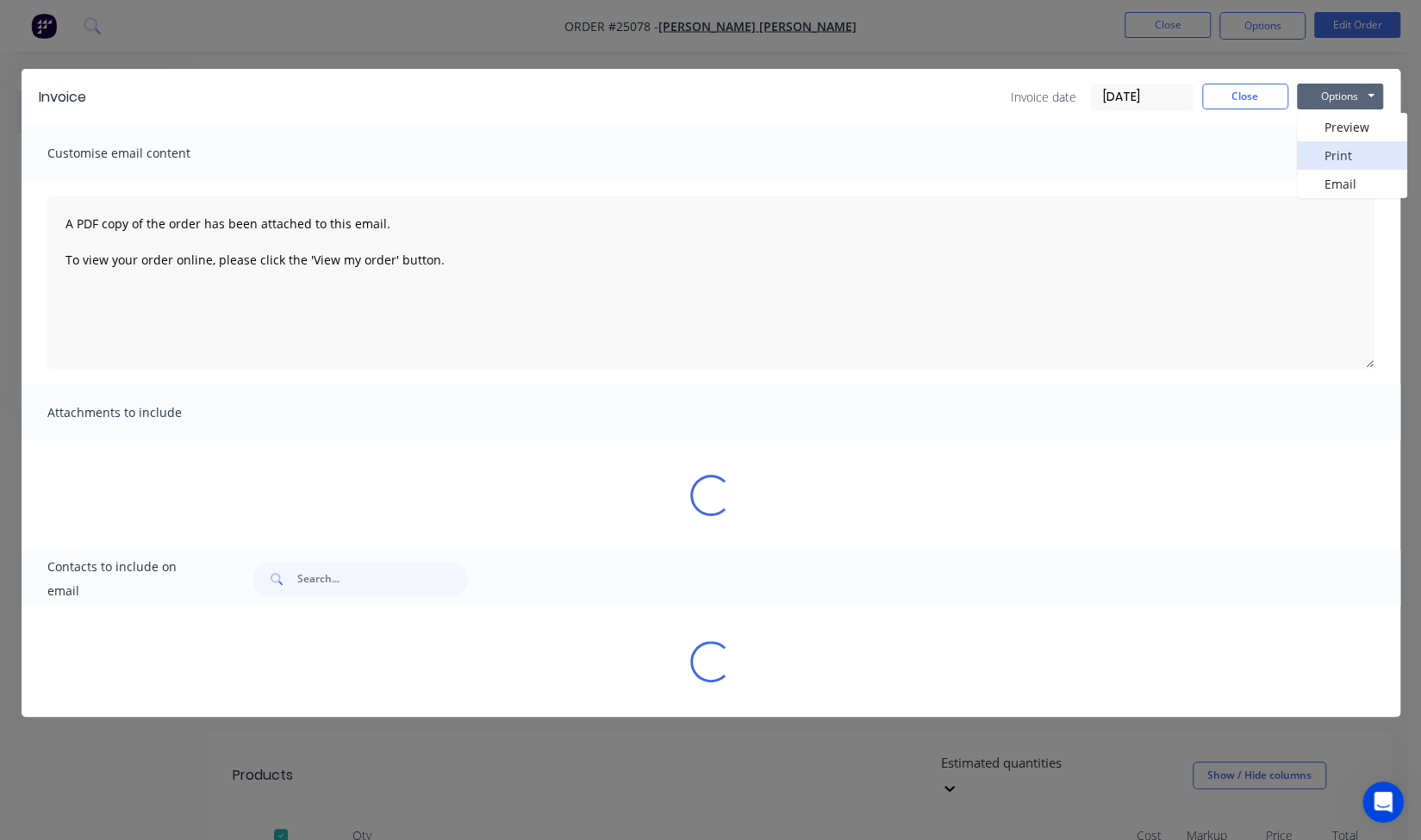
click at [1346, 144] on button "Print" at bounding box center [1352, 155] width 110 height 28
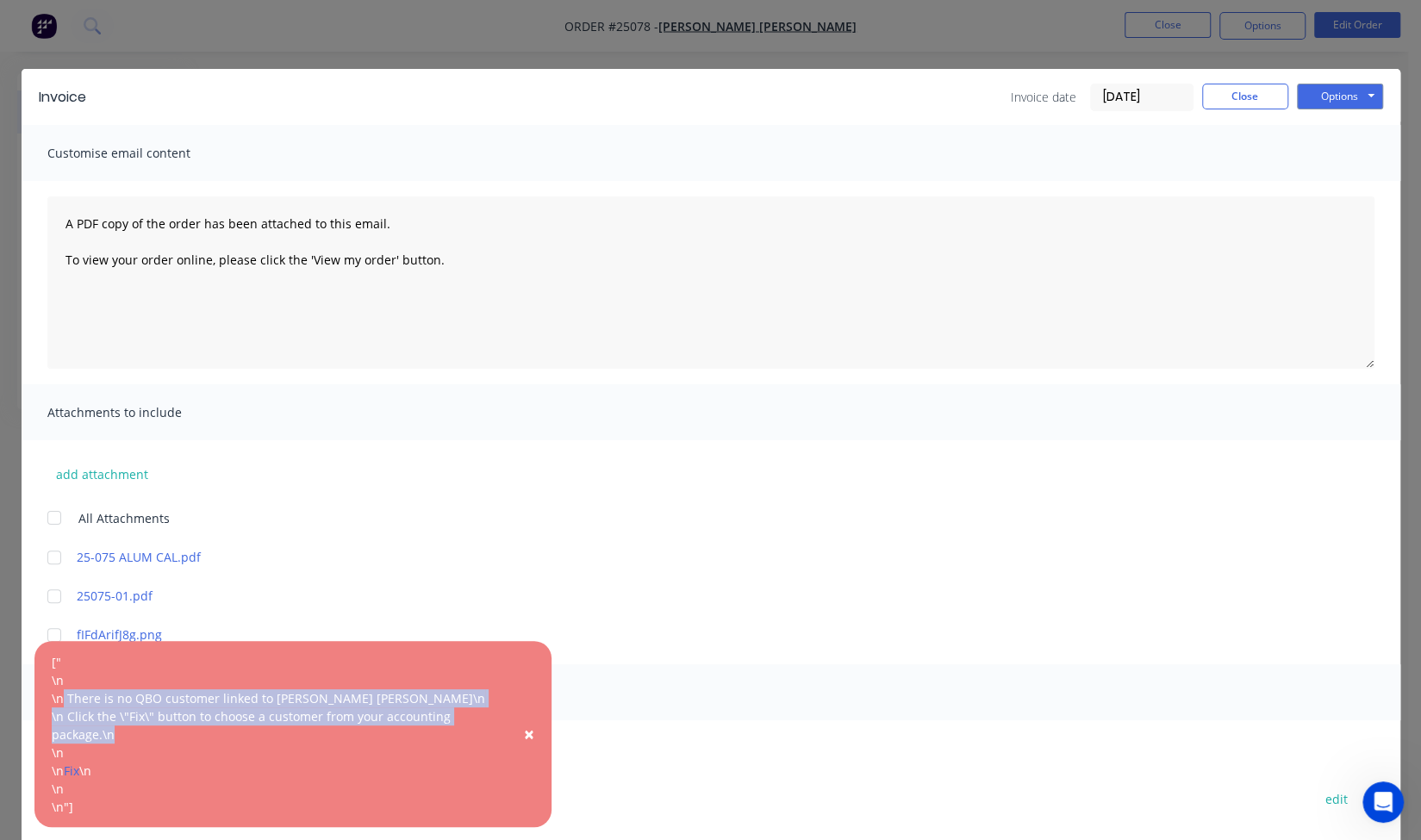
drag, startPoint x: 69, startPoint y: 706, endPoint x: 377, endPoint y: 731, distance: 309.0
click at [377, 731] on div "\n There is no QBO customer linked to Wharton Smith\n \n Click the \"Fix\" butt…" at bounding box center [275, 716] width 448 height 54
click at [70, 766] on link "Fix" at bounding box center [71, 771] width 15 height 16
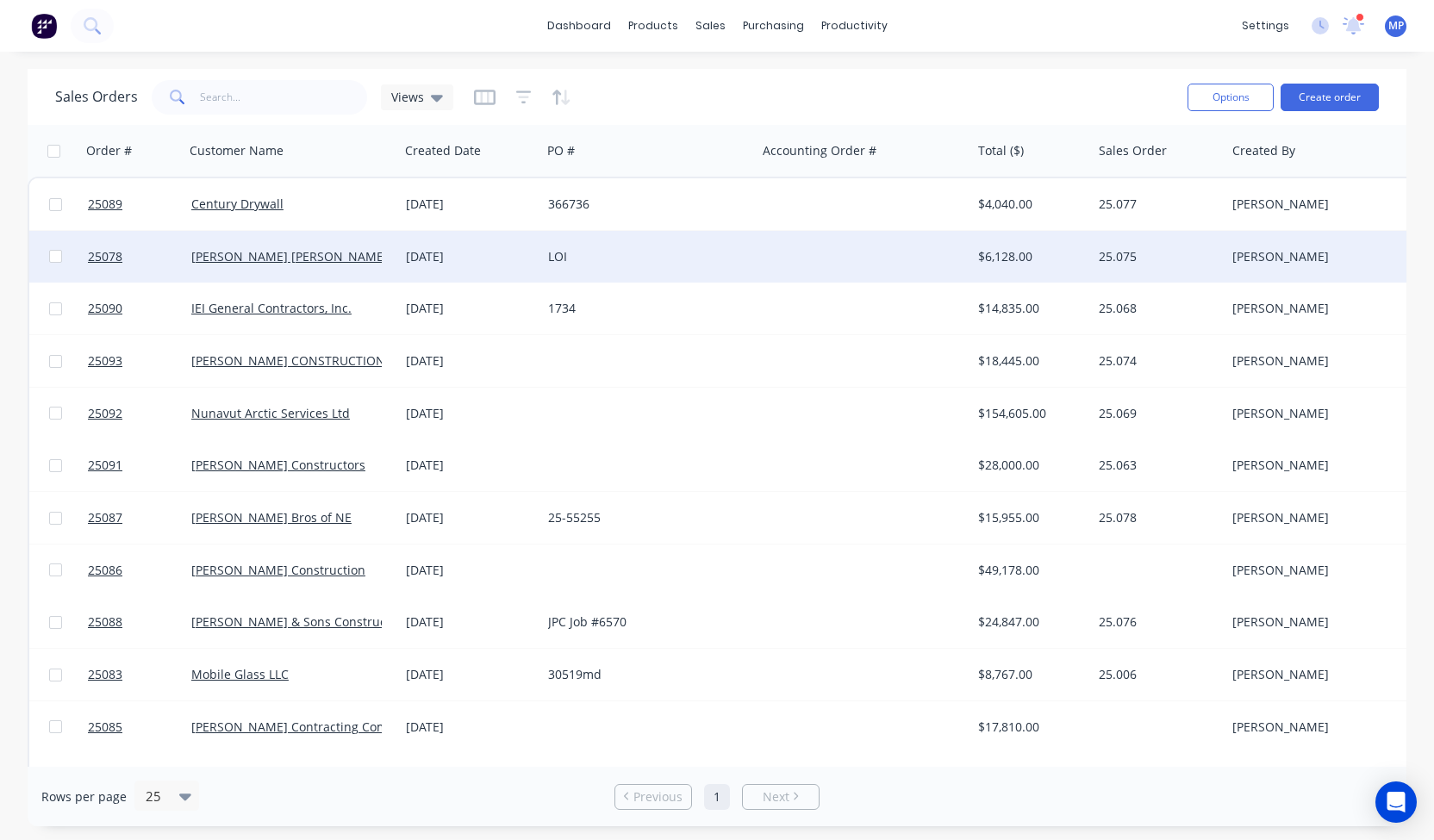
click at [229, 265] on div "Wharton Smith" at bounding box center [292, 257] width 215 height 52
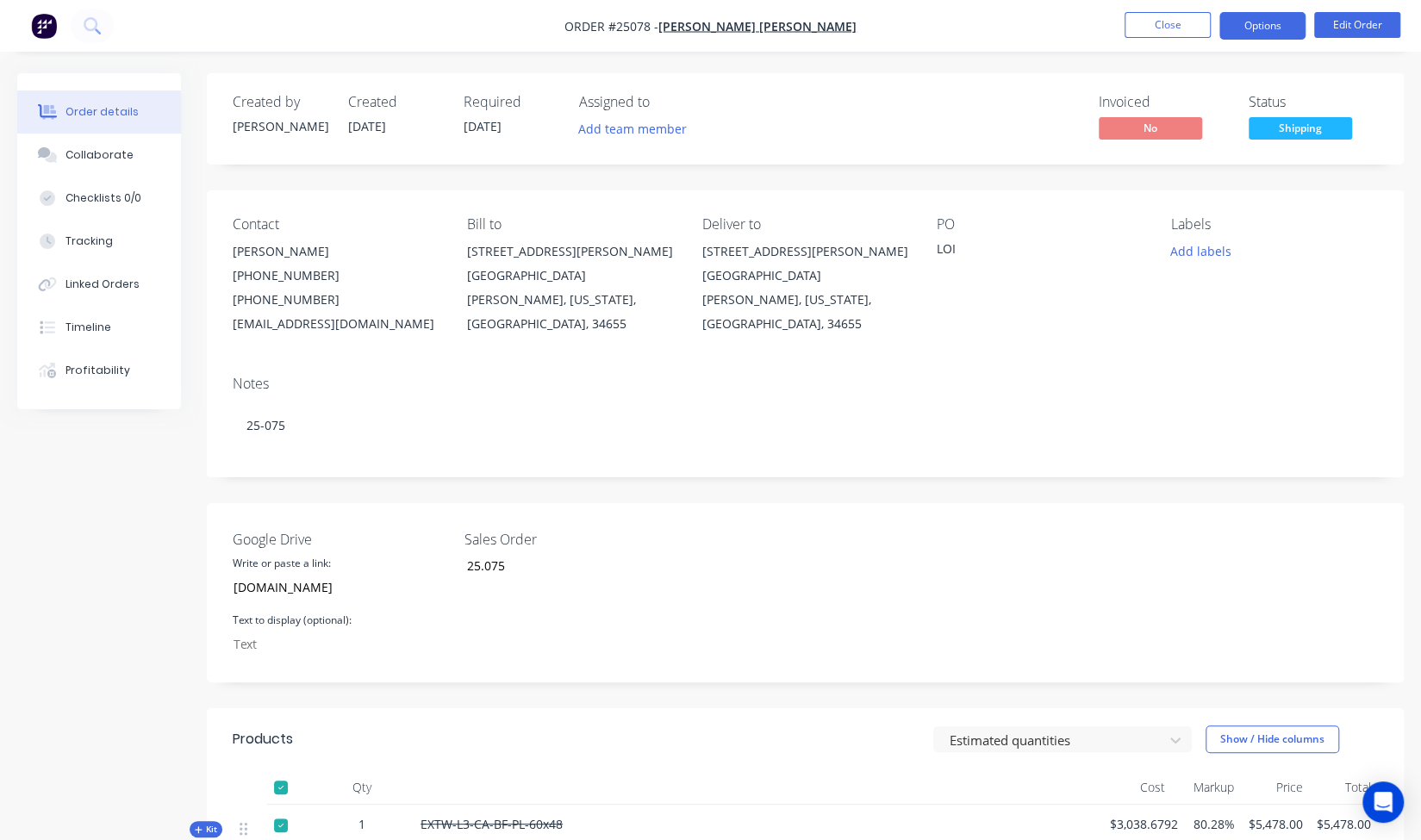
click at [1258, 29] on button "Options" at bounding box center [1262, 26] width 86 height 28
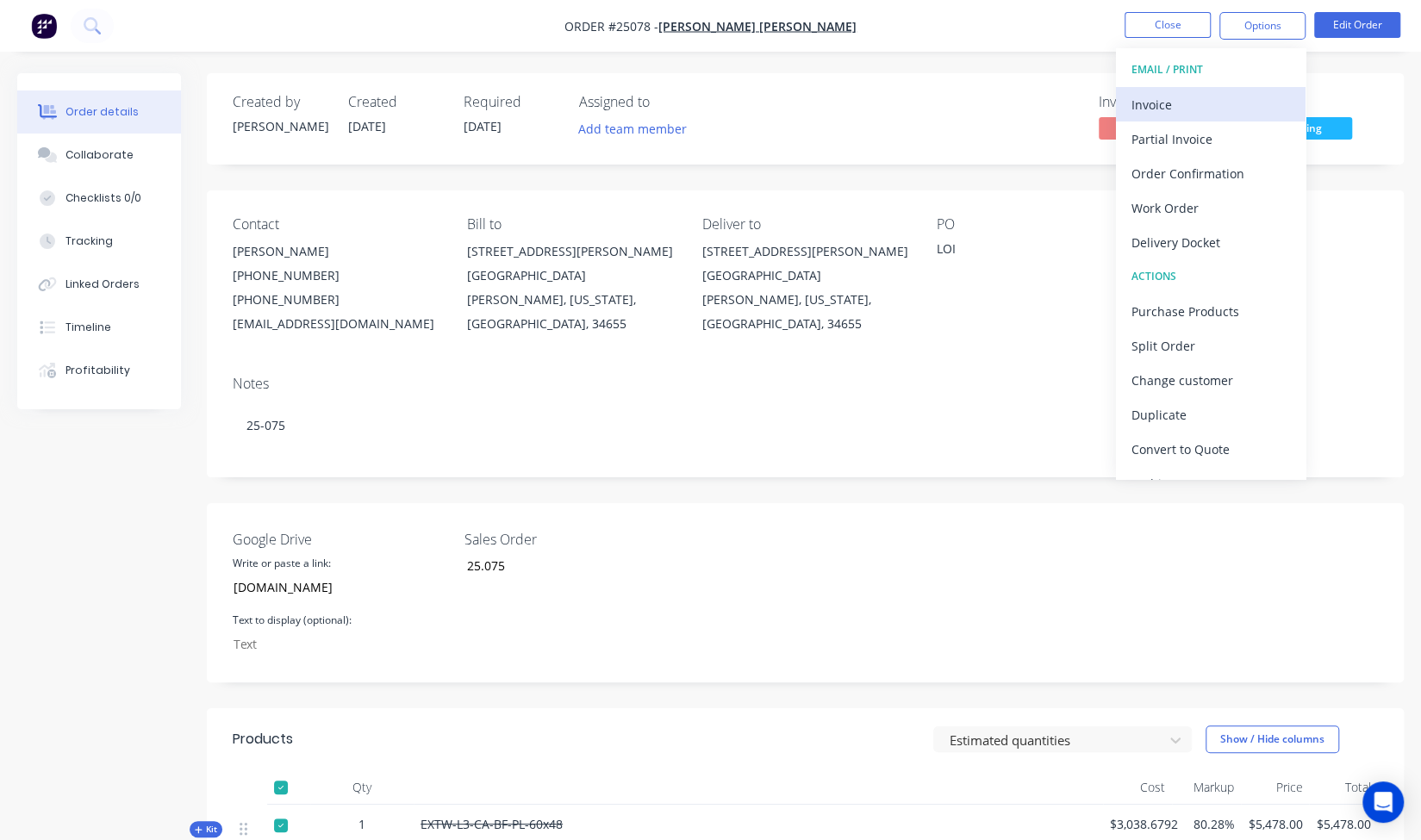
click at [1192, 107] on div "Invoice" at bounding box center [1211, 105] width 159 height 25
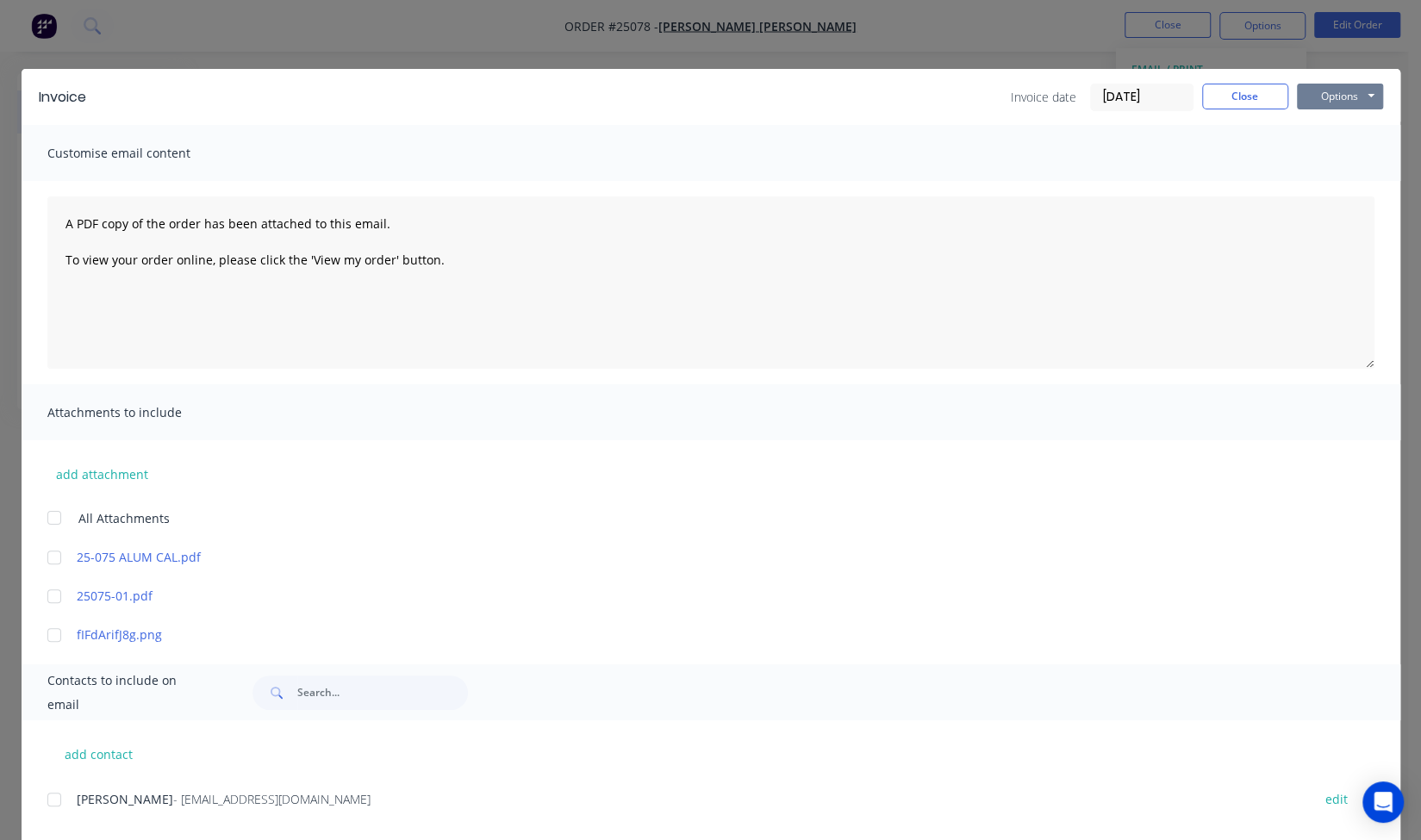
click at [1312, 102] on button "Options" at bounding box center [1339, 96] width 86 height 26
click at [1328, 152] on button "Print" at bounding box center [1352, 155] width 110 height 28
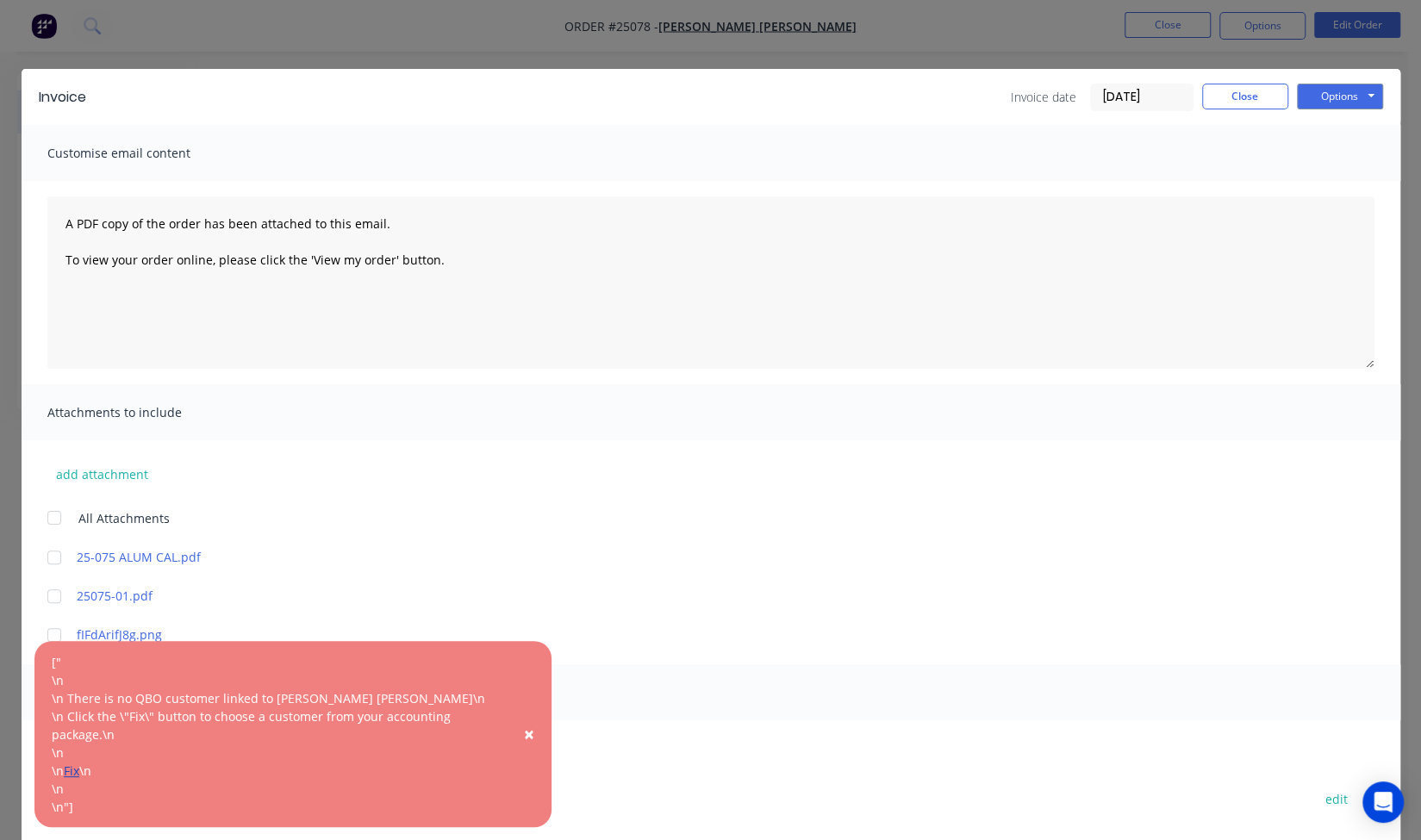
click at [68, 773] on link "Fix" at bounding box center [71, 771] width 15 height 16
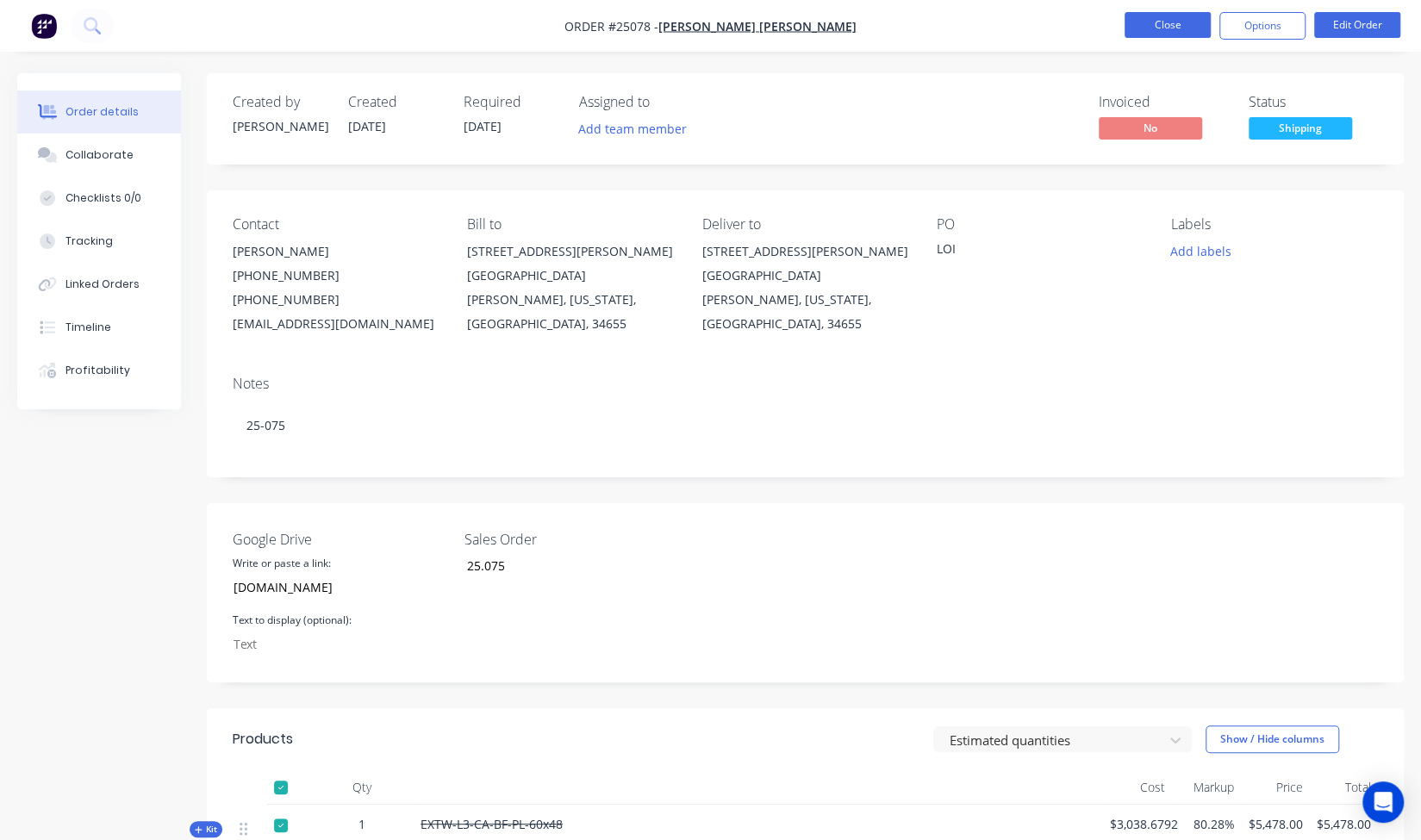
click at [1125, 33] on button "Close" at bounding box center [1167, 25] width 86 height 26
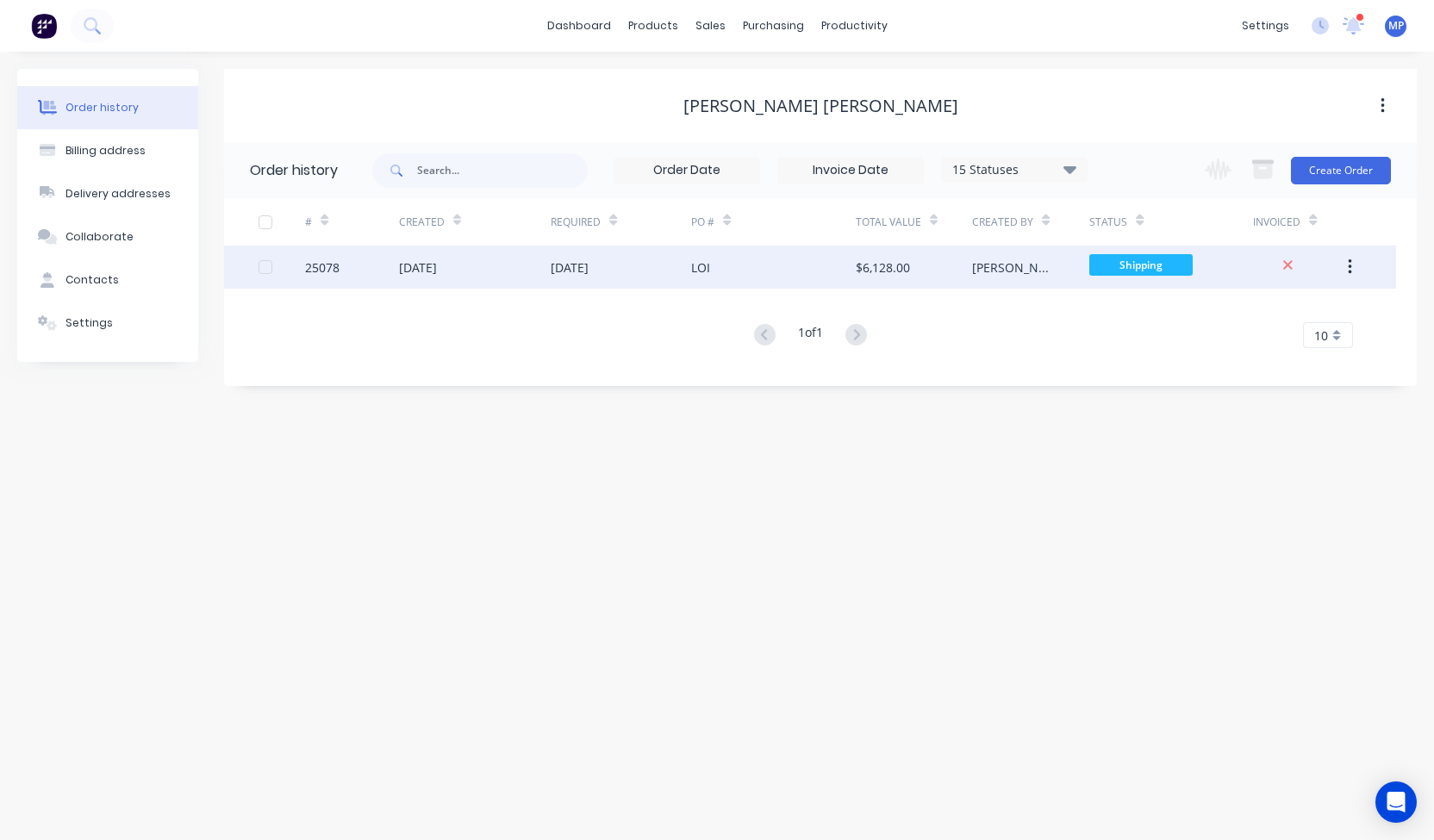
click at [1343, 265] on button "button" at bounding box center [1350, 266] width 41 height 31
click at [1287, 263] on icon at bounding box center [1288, 265] width 12 height 15
click at [437, 258] on div "03 Oct 2025" at bounding box center [418, 267] width 38 height 18
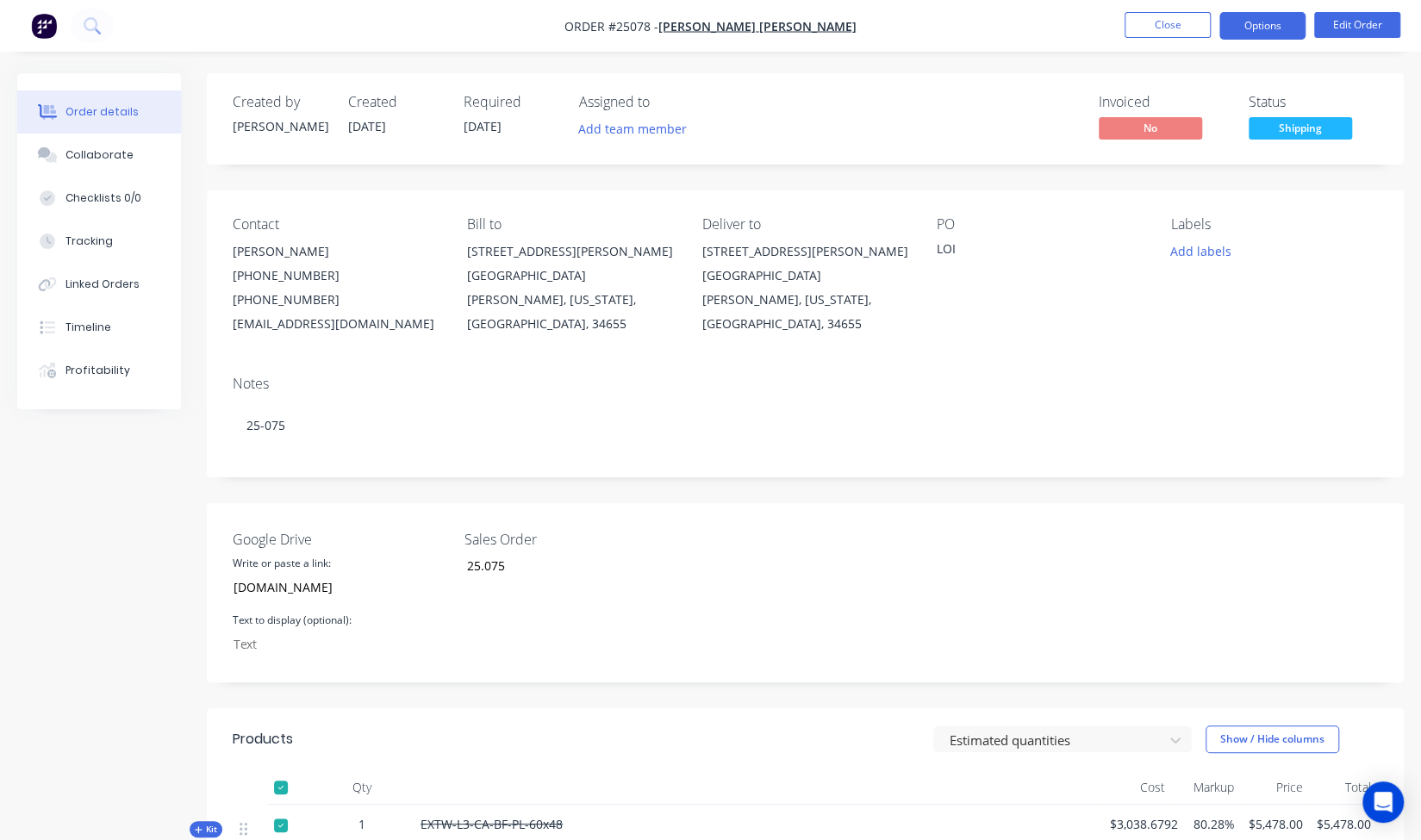
click at [1289, 17] on button "Options" at bounding box center [1262, 26] width 86 height 28
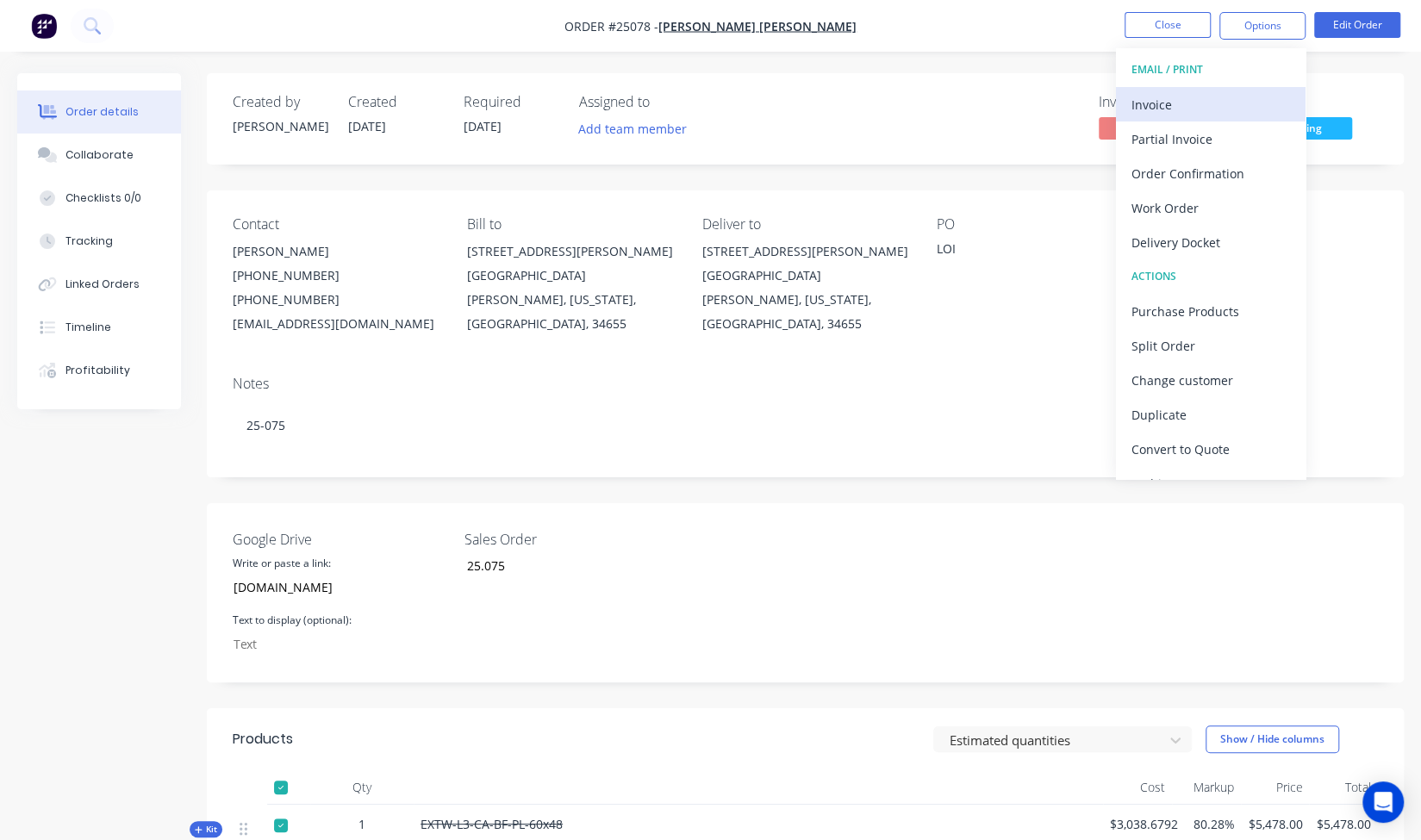
click at [1219, 101] on div "Invoice" at bounding box center [1211, 105] width 159 height 25
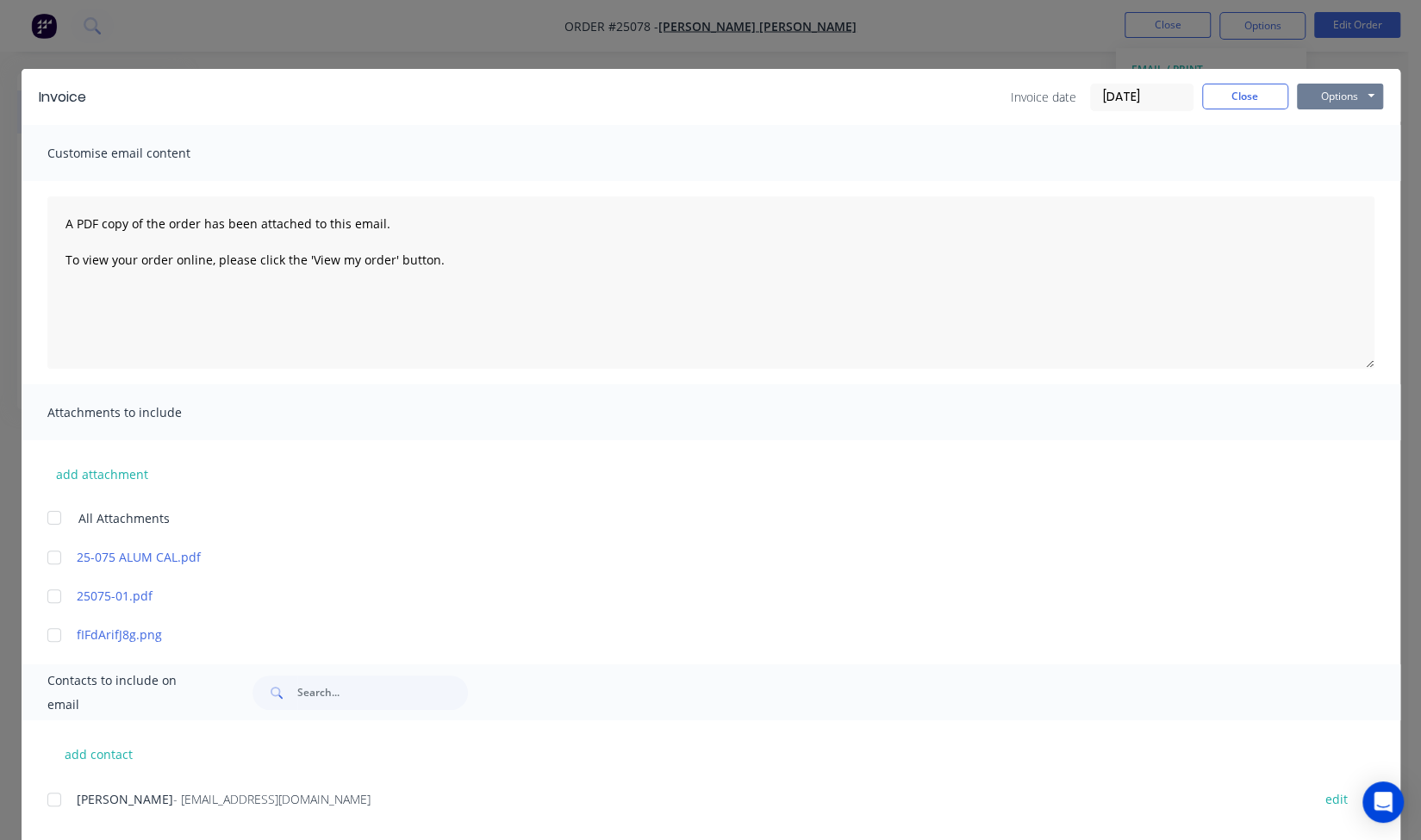
click at [1330, 101] on button "Options" at bounding box center [1339, 96] width 86 height 26
click at [1322, 160] on button "Print" at bounding box center [1352, 155] width 110 height 28
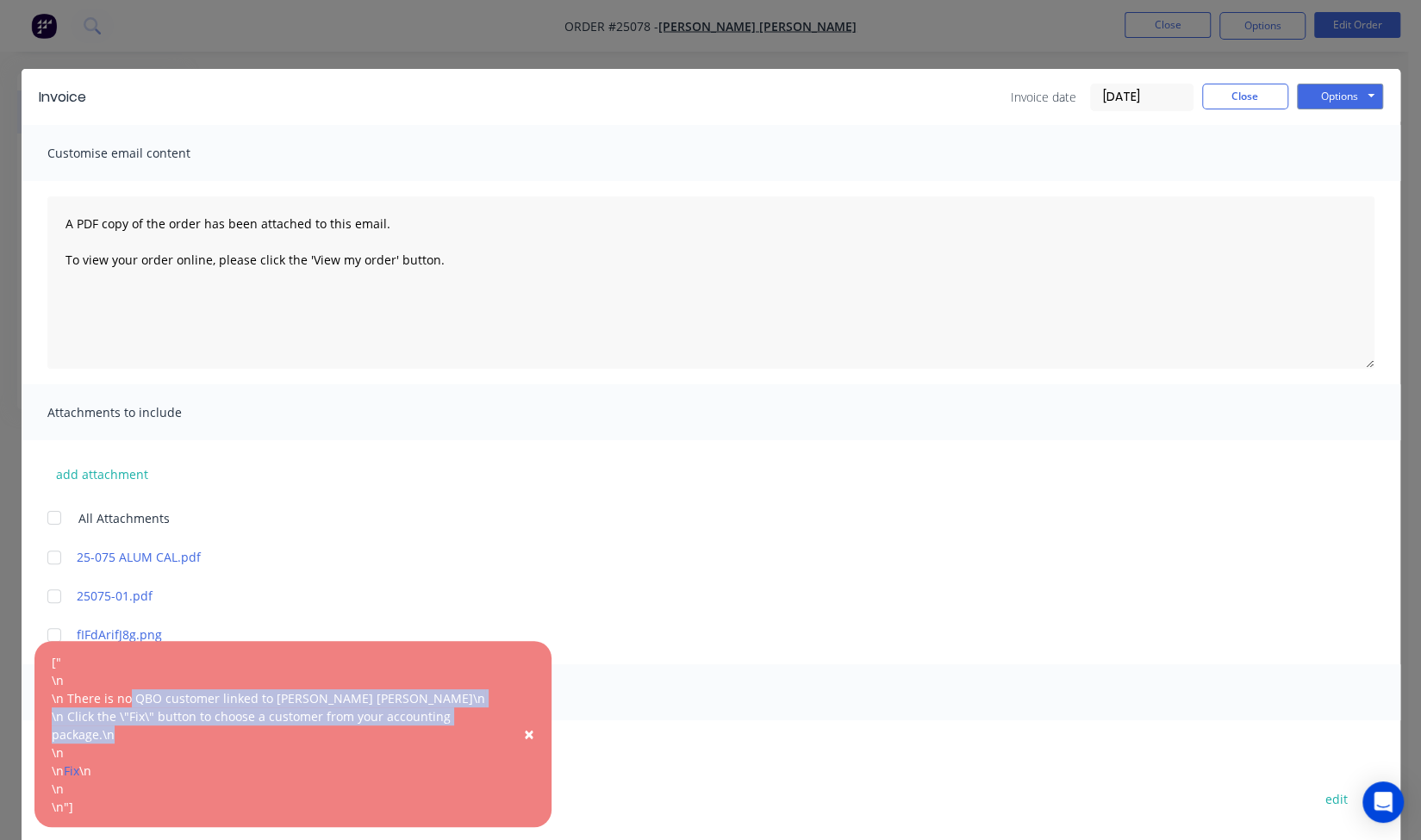
drag, startPoint x: 128, startPoint y: 701, endPoint x: 369, endPoint y: 732, distance: 243.0
click at [369, 732] on div "\n There is no QBO customer linked to Wharton Smith\n \n Click the \"Fix\" butt…" at bounding box center [275, 716] width 448 height 54
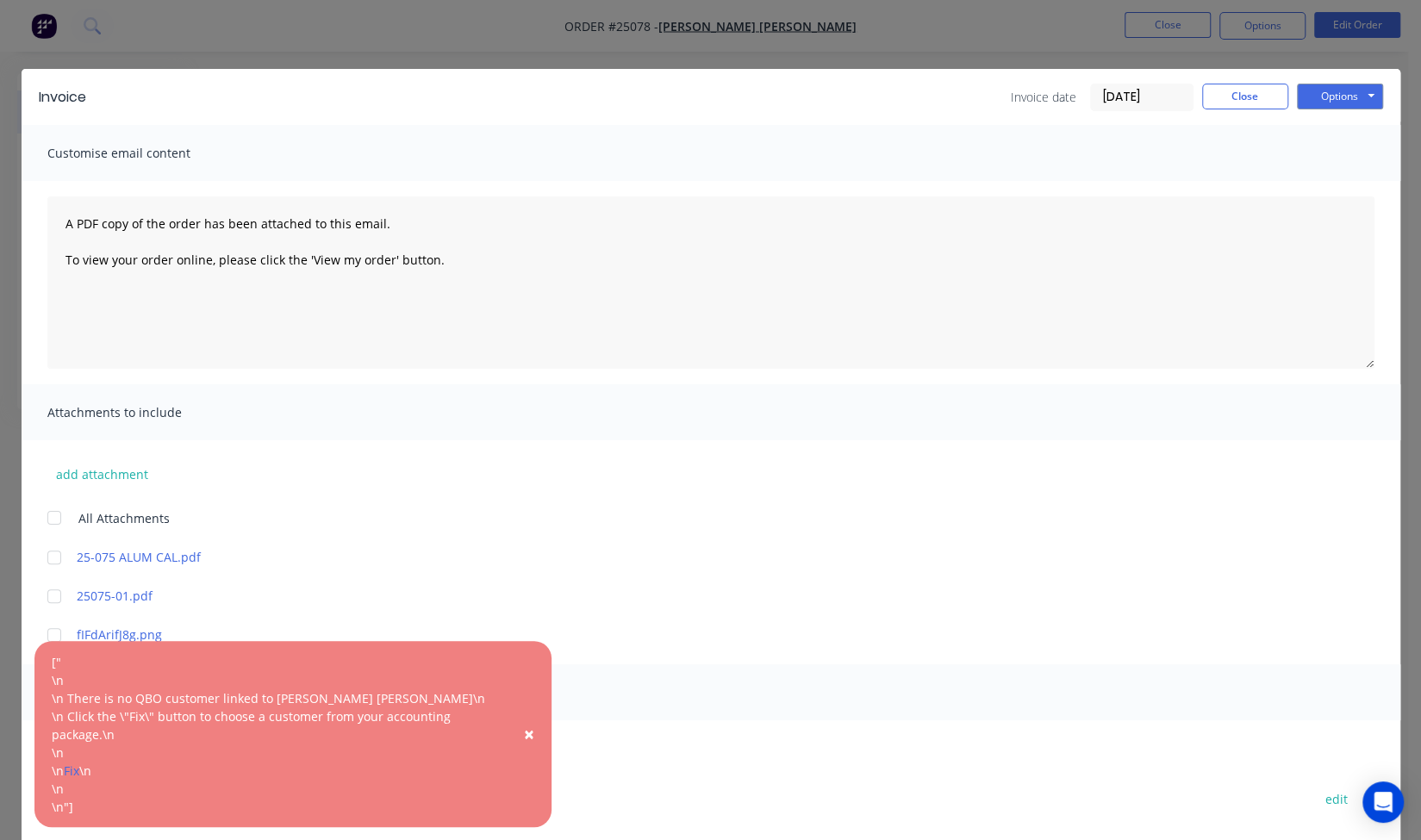
click at [474, 528] on div "add attachment All Attachments 25-075 ALUM CAL.pdf 25075-01.pdf fIFdArifJ8g.png" at bounding box center [710, 542] width 1378 height 203
click at [76, 772] on link "Fix" at bounding box center [71, 771] width 15 height 16
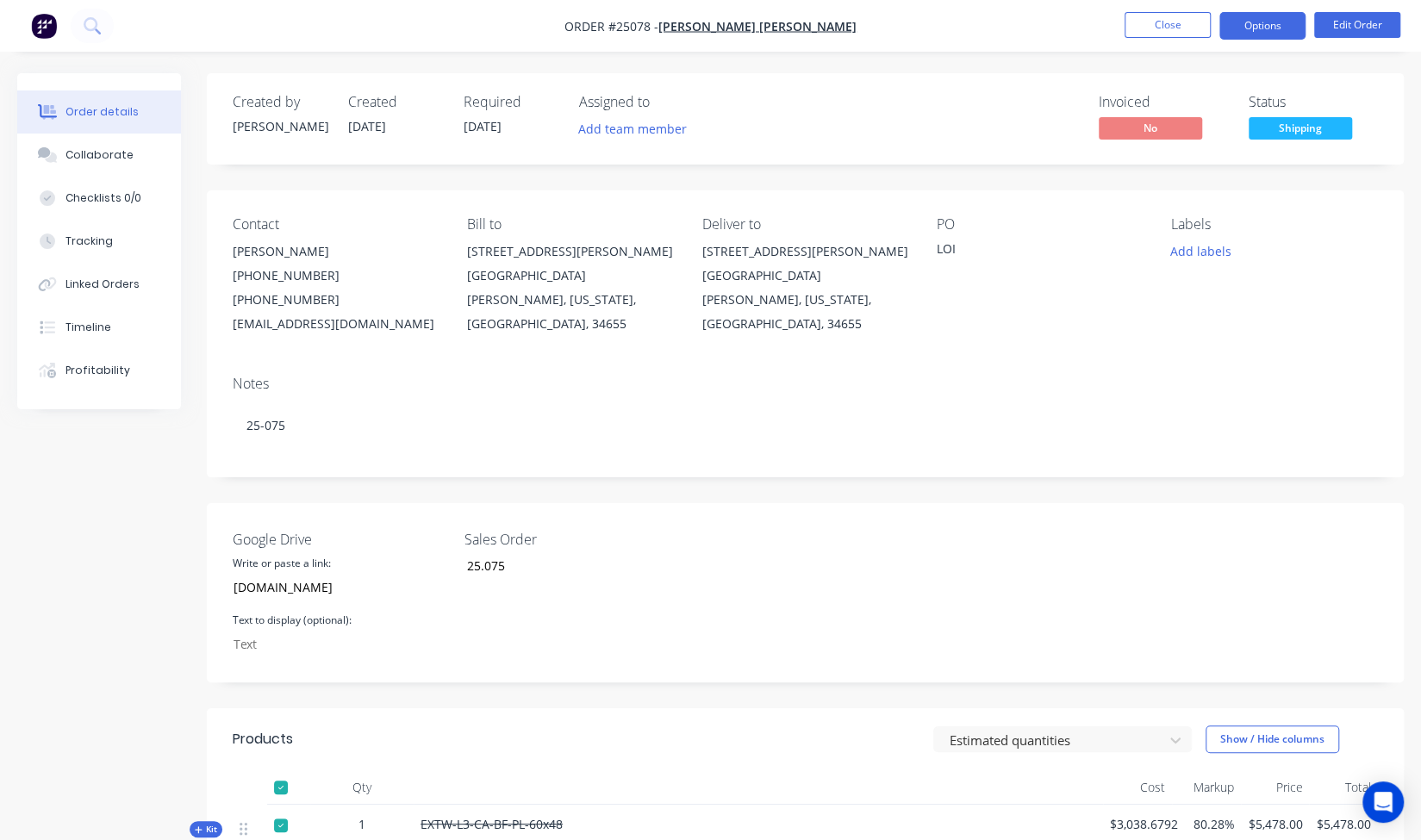
click at [1255, 26] on button "Options" at bounding box center [1262, 26] width 86 height 28
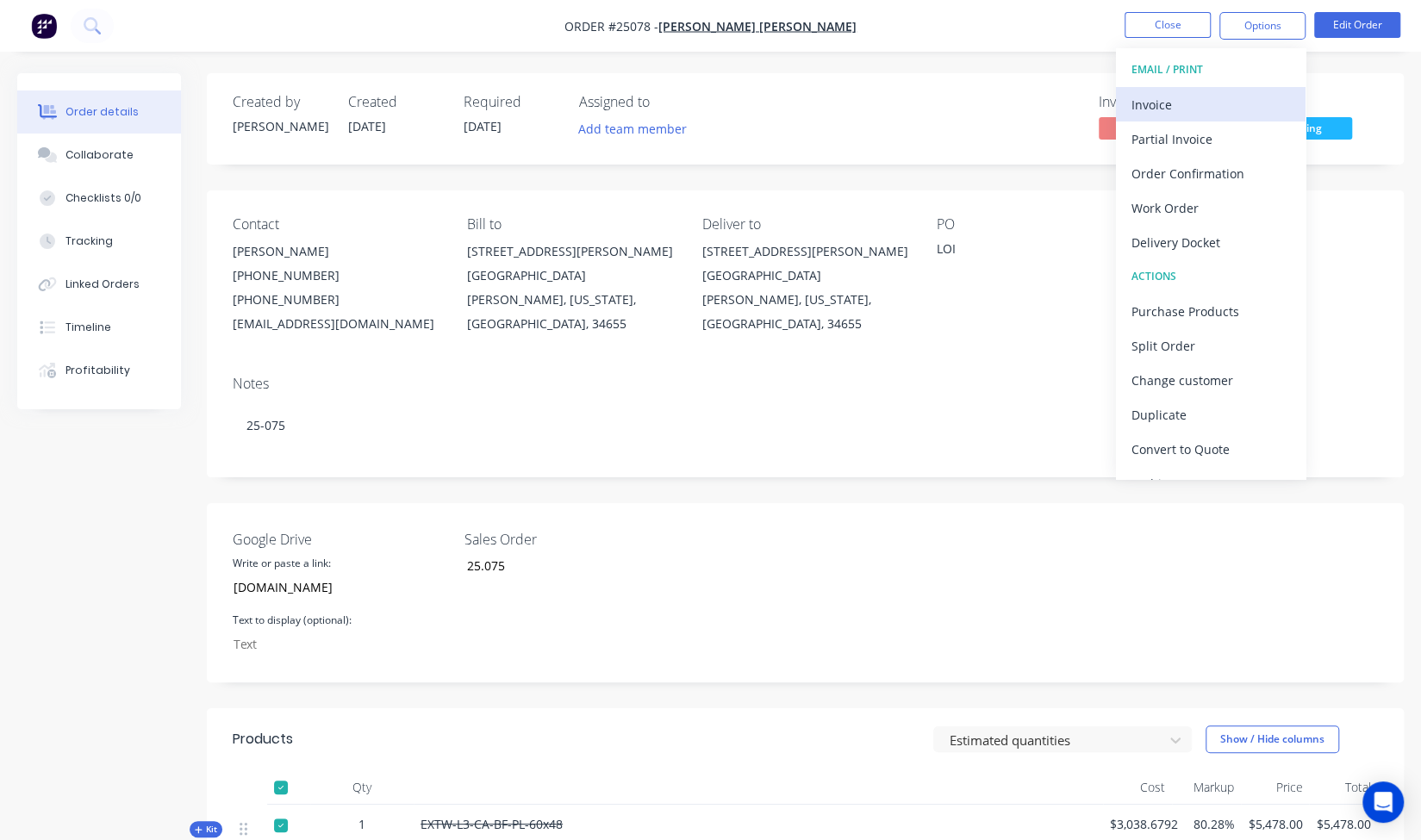
click at [1225, 110] on div "Invoice" at bounding box center [1211, 105] width 159 height 25
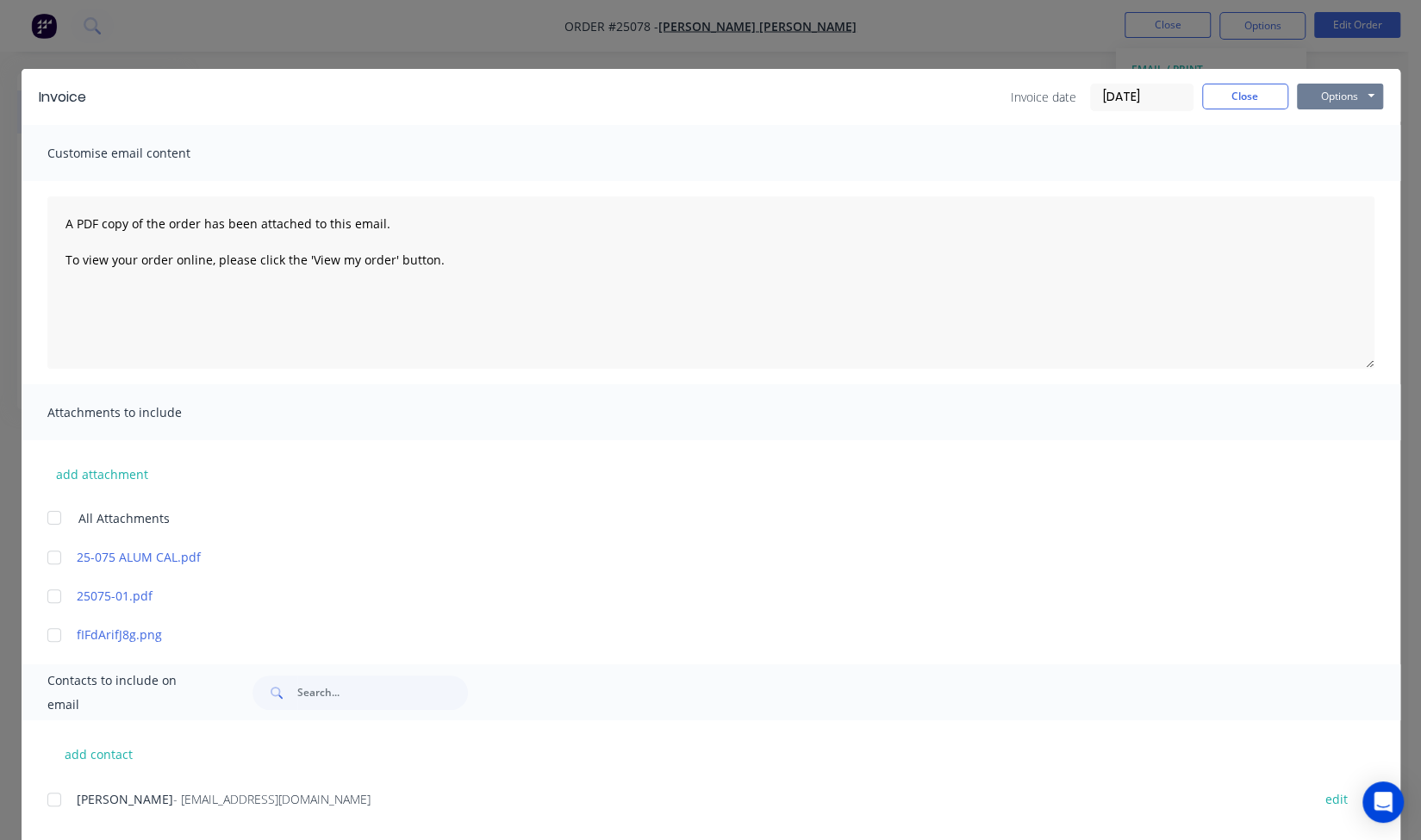
click at [1312, 95] on button "Options" at bounding box center [1339, 96] width 86 height 26
click at [1299, 147] on button "Print" at bounding box center [1352, 155] width 110 height 28
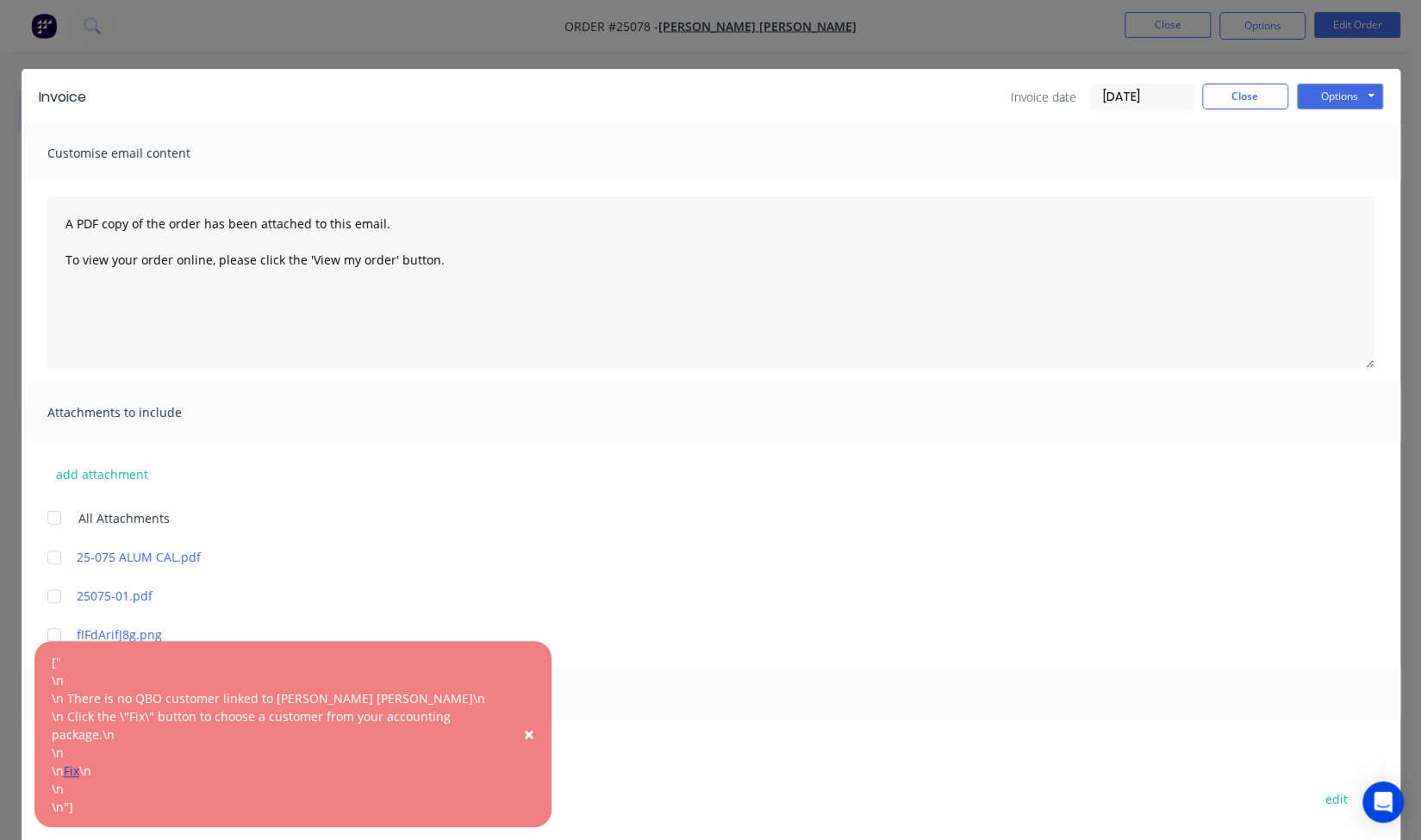
click at [71, 766] on link "Fix" at bounding box center [71, 771] width 15 height 16
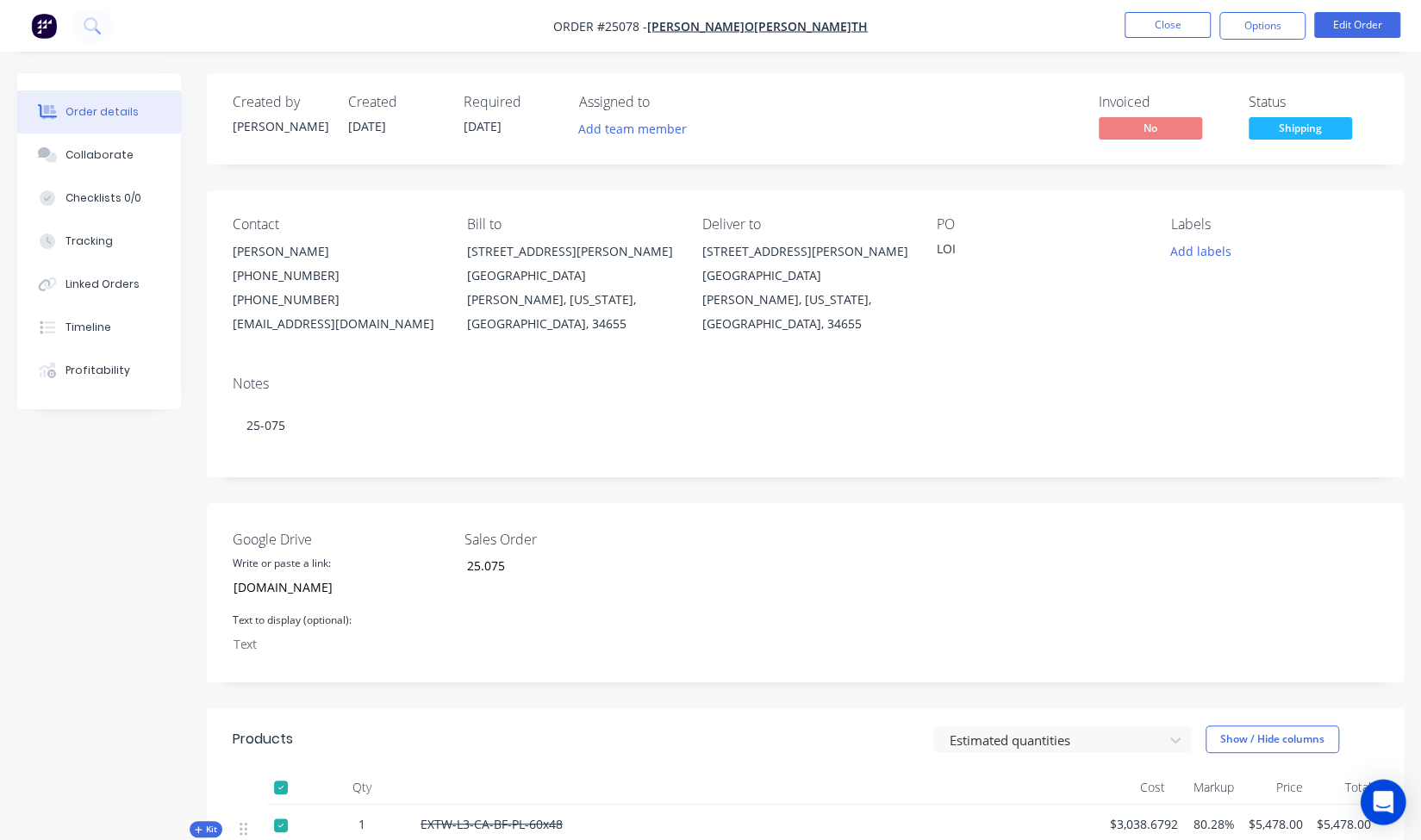
click at [1390, 809] on icon "Open Intercom Messenger" at bounding box center [1383, 802] width 20 height 22
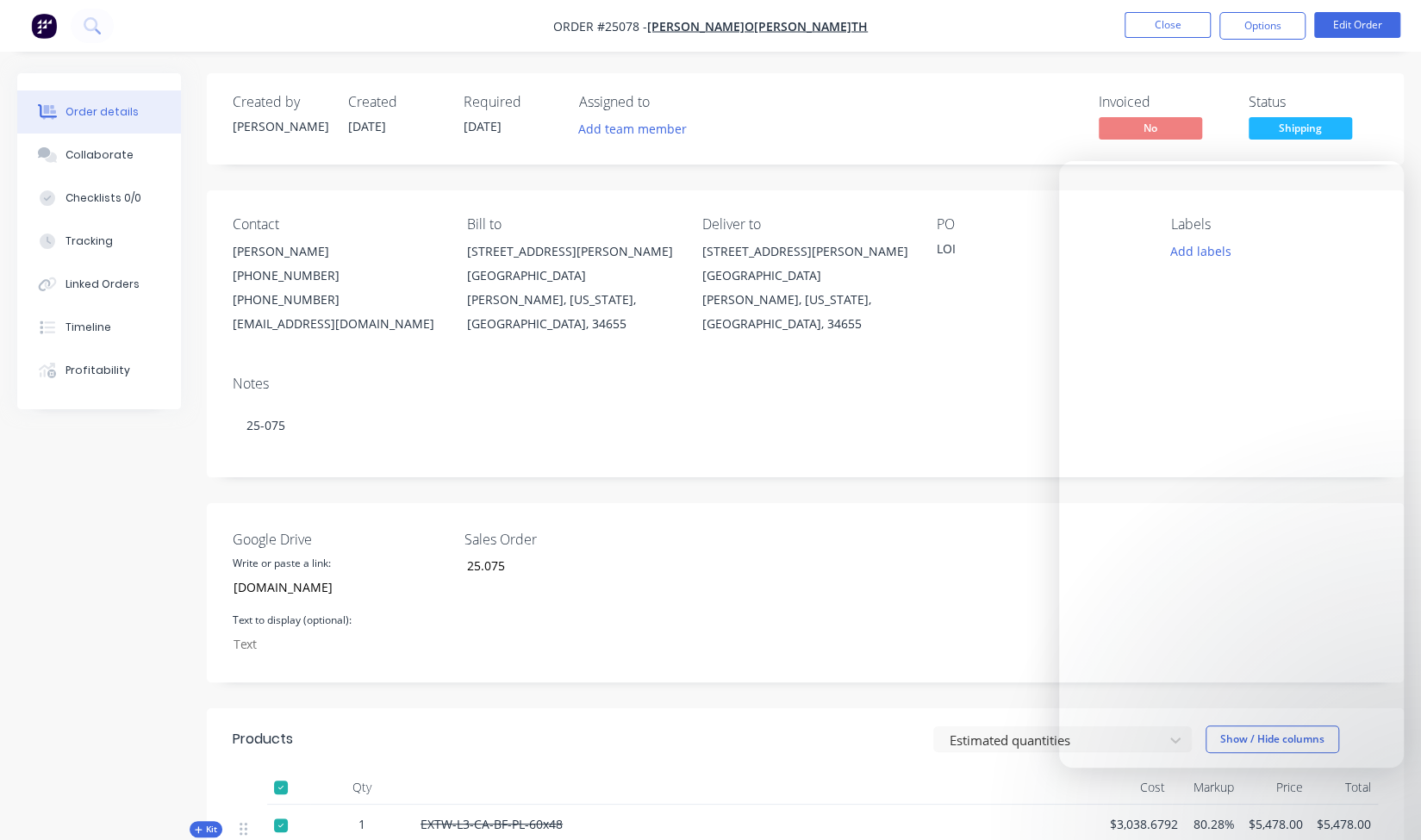
click at [988, 72] on div "Order details Collaborate Checklists 0/0 Tracking Linked Orders Timeline Profit…" at bounding box center [710, 641] width 1421 height 1282
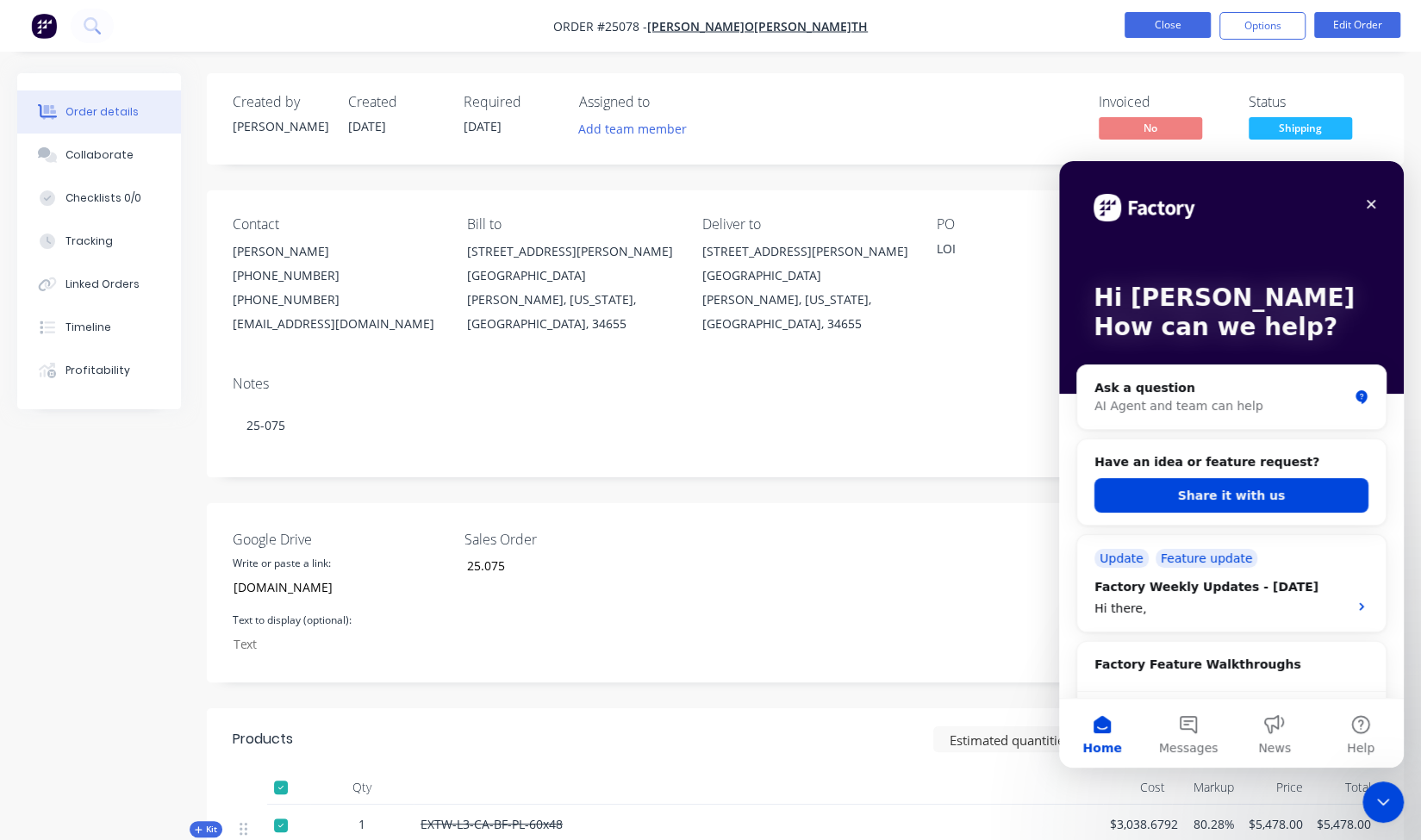
click at [1178, 32] on button "Close" at bounding box center [1167, 25] width 86 height 26
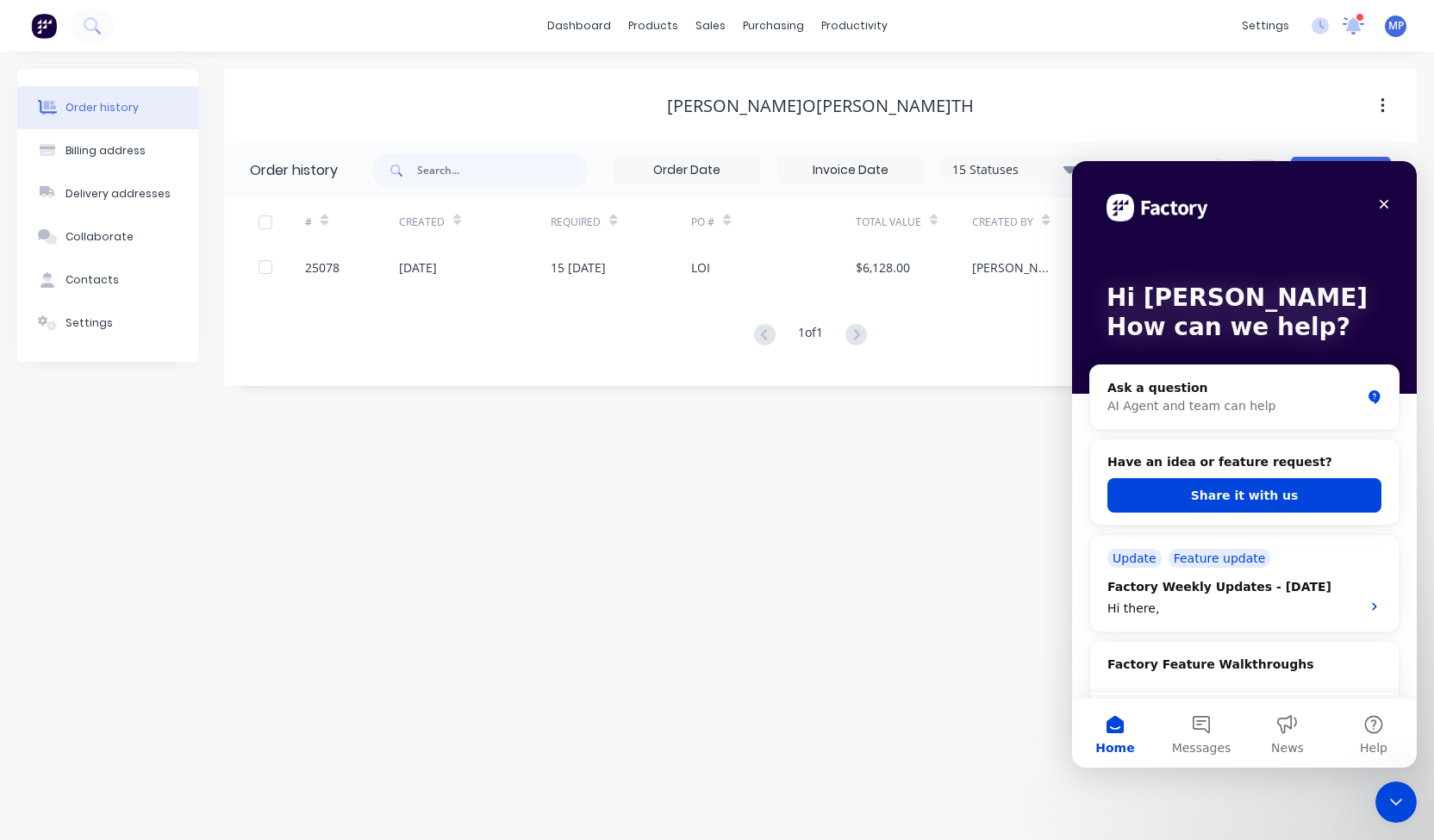
click at [1363, 27] on icon at bounding box center [1354, 25] width 24 height 20
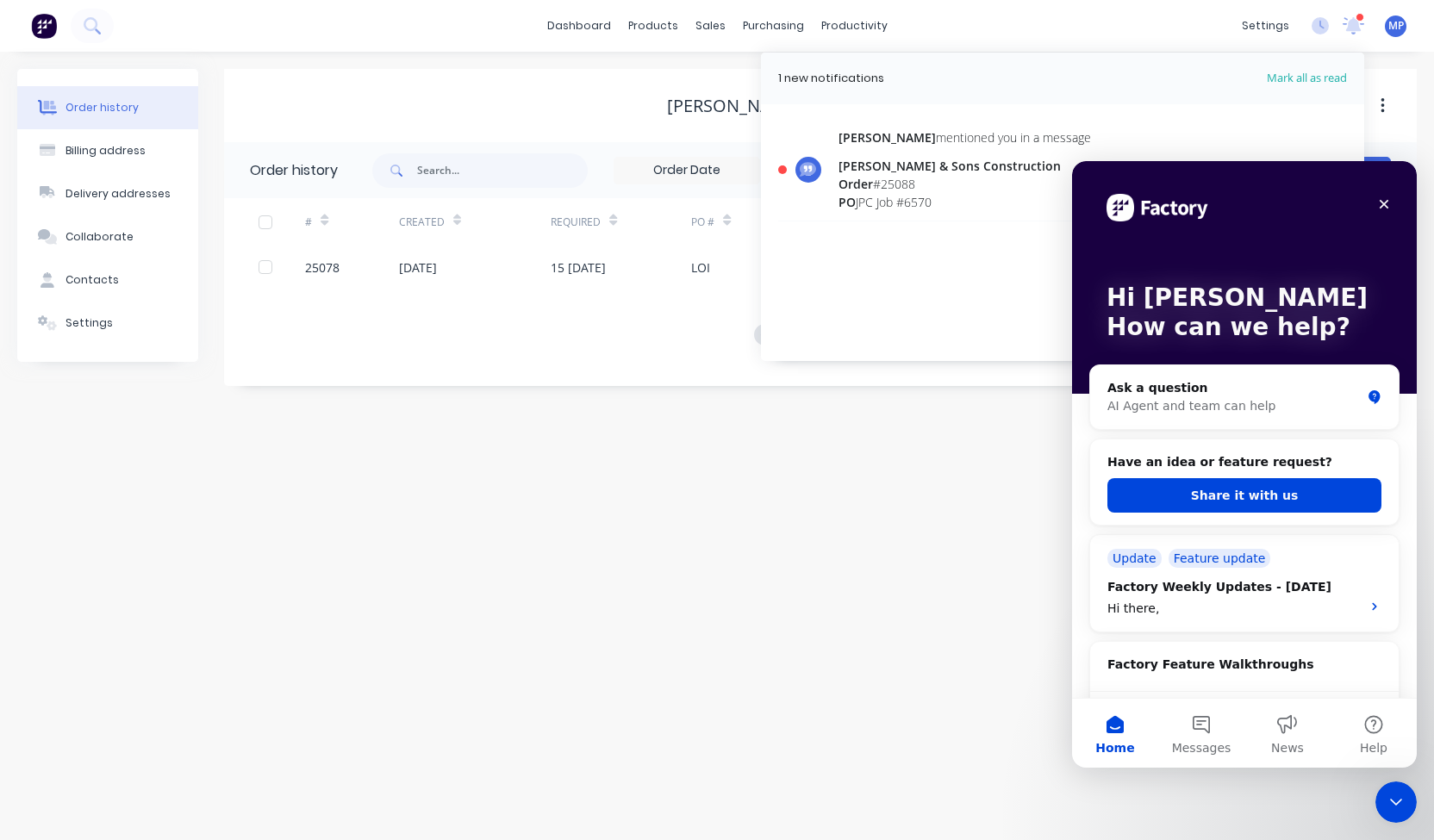
click at [907, 185] on div "Order # 25088" at bounding box center [965, 184] width 252 height 18
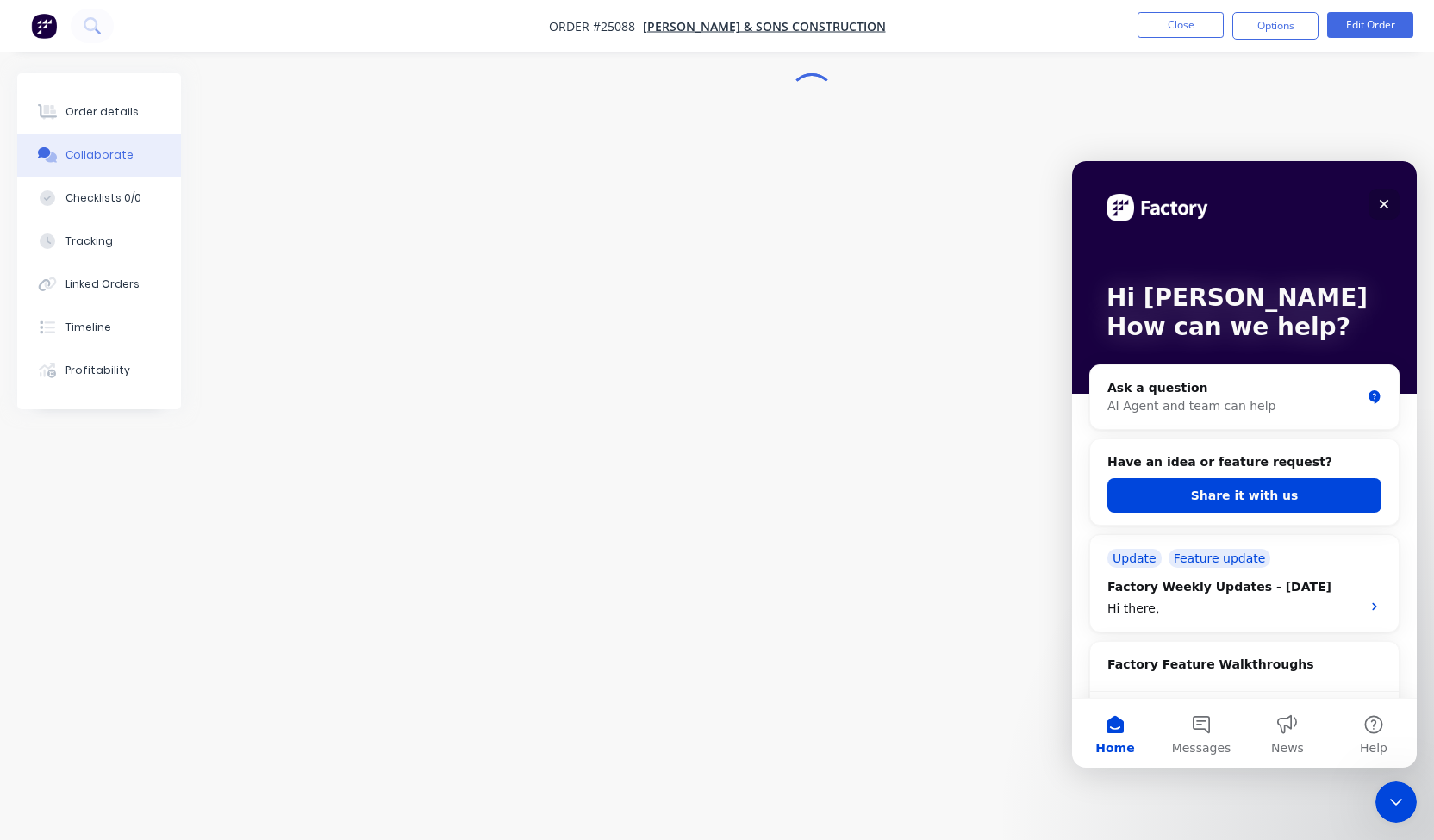
click at [1383, 202] on icon "Close" at bounding box center [1384, 204] width 14 height 14
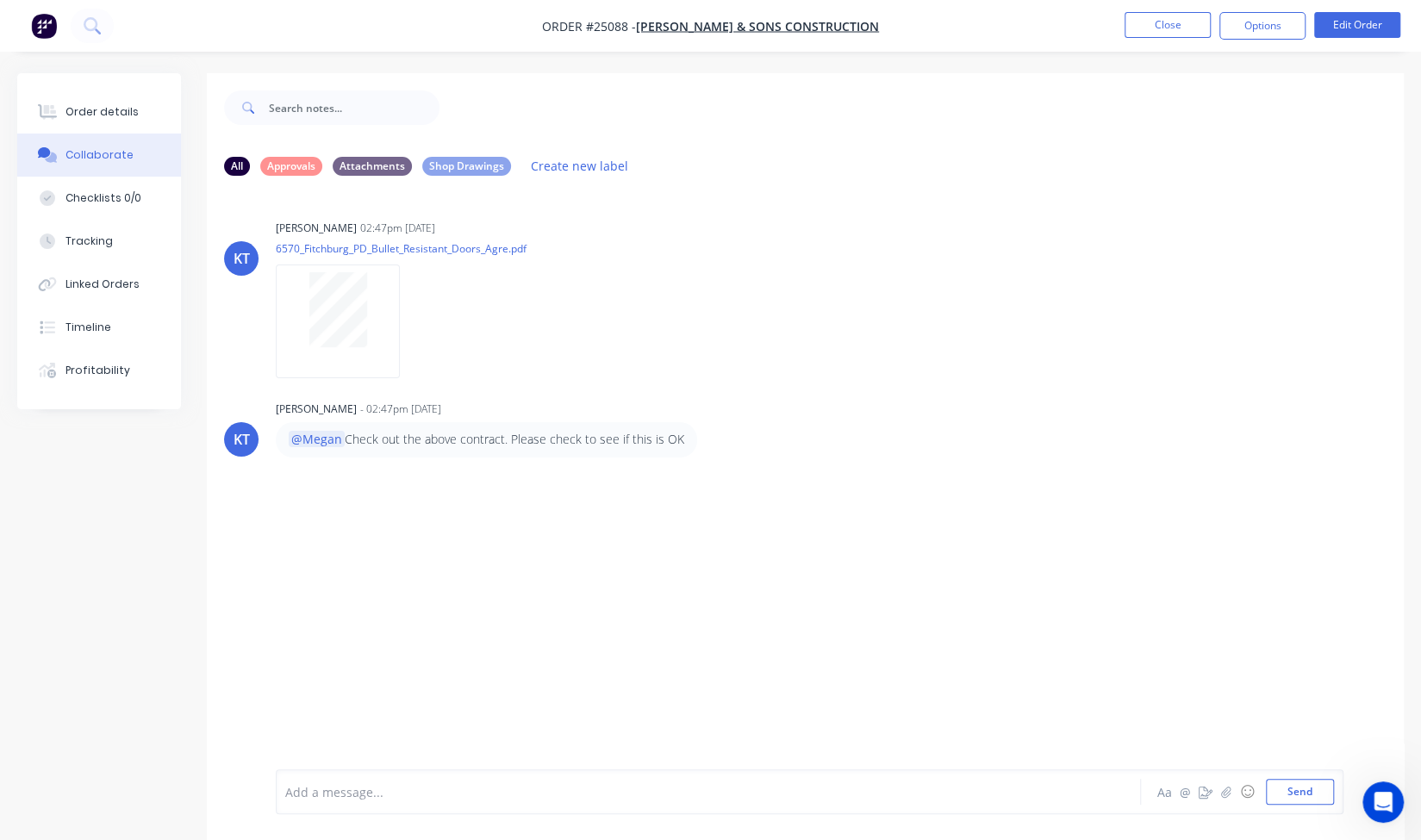
click at [345, 789] on div at bounding box center [679, 792] width 786 height 18
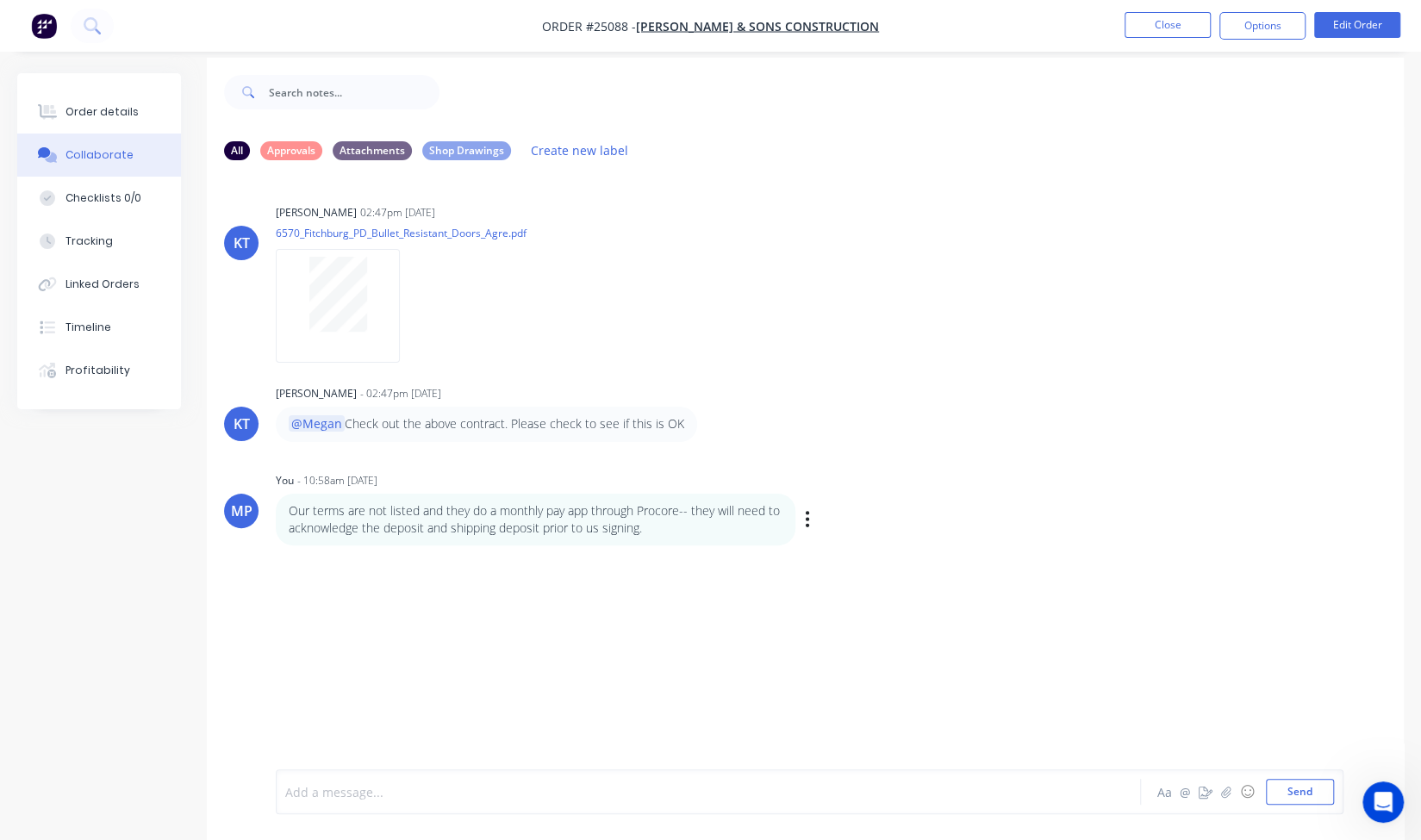
scroll to position [25, 0]
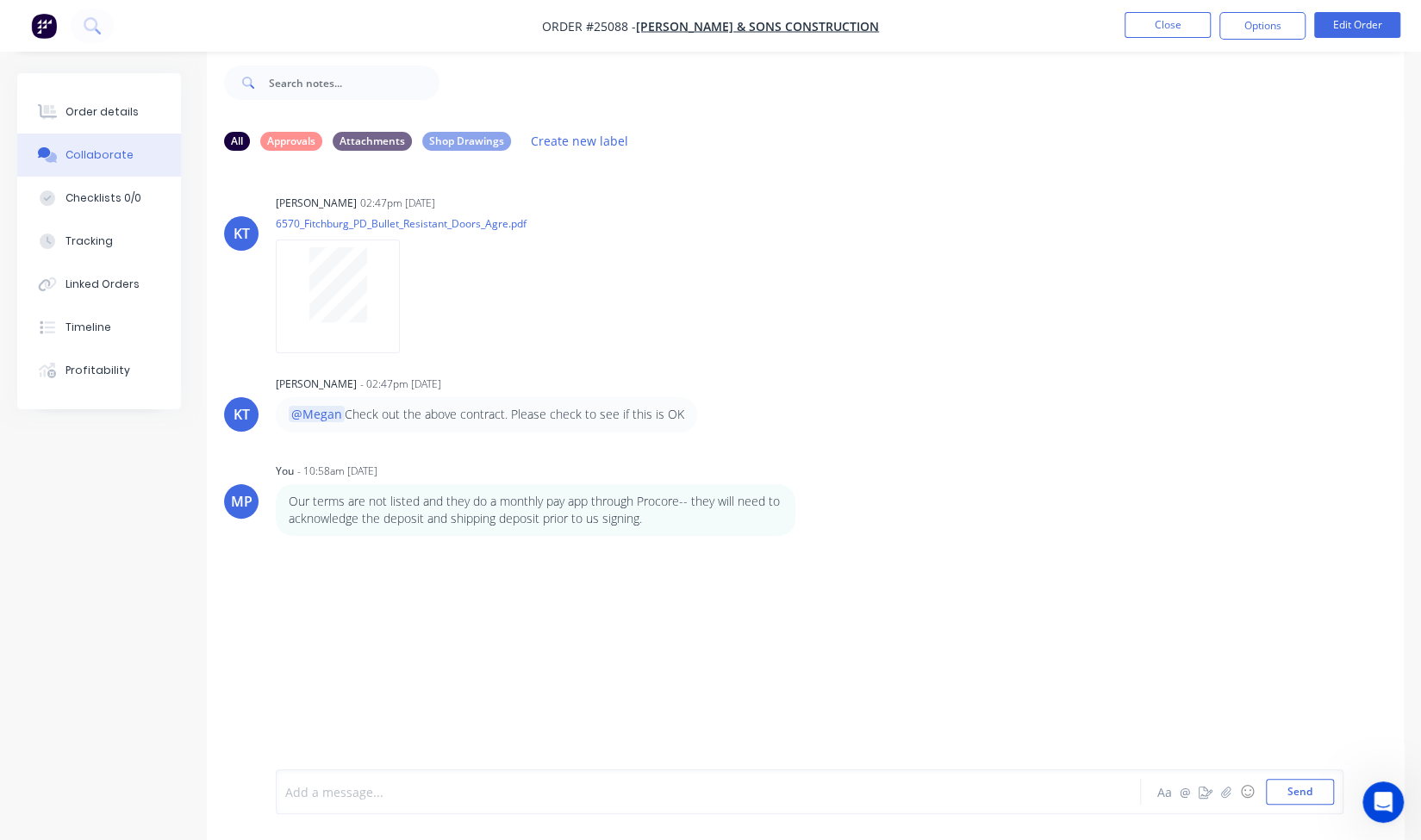
click at [38, 27] on img "button" at bounding box center [44, 26] width 26 height 26
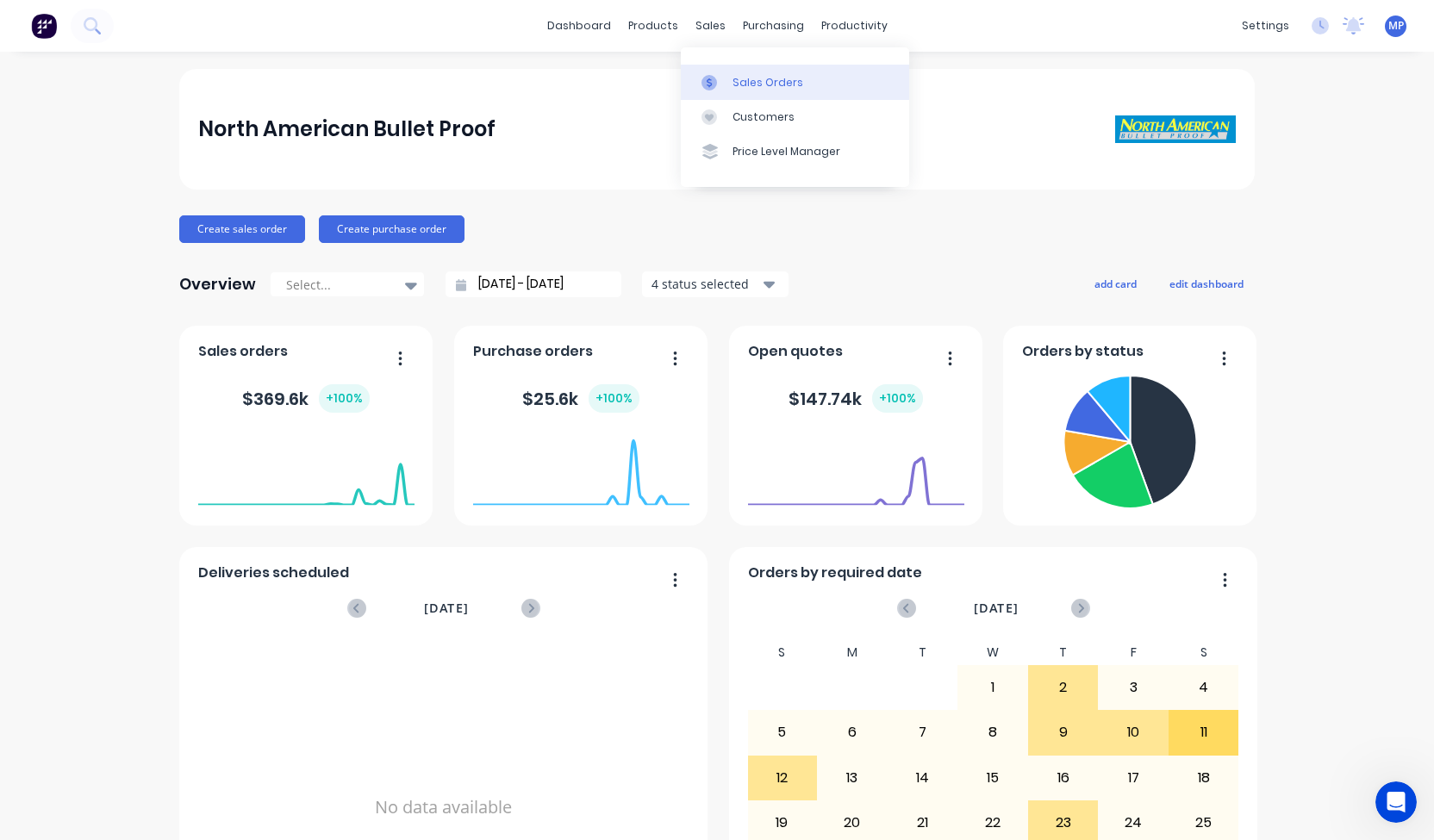
click at [724, 72] on link "Sales Orders" at bounding box center [794, 82] width 228 height 35
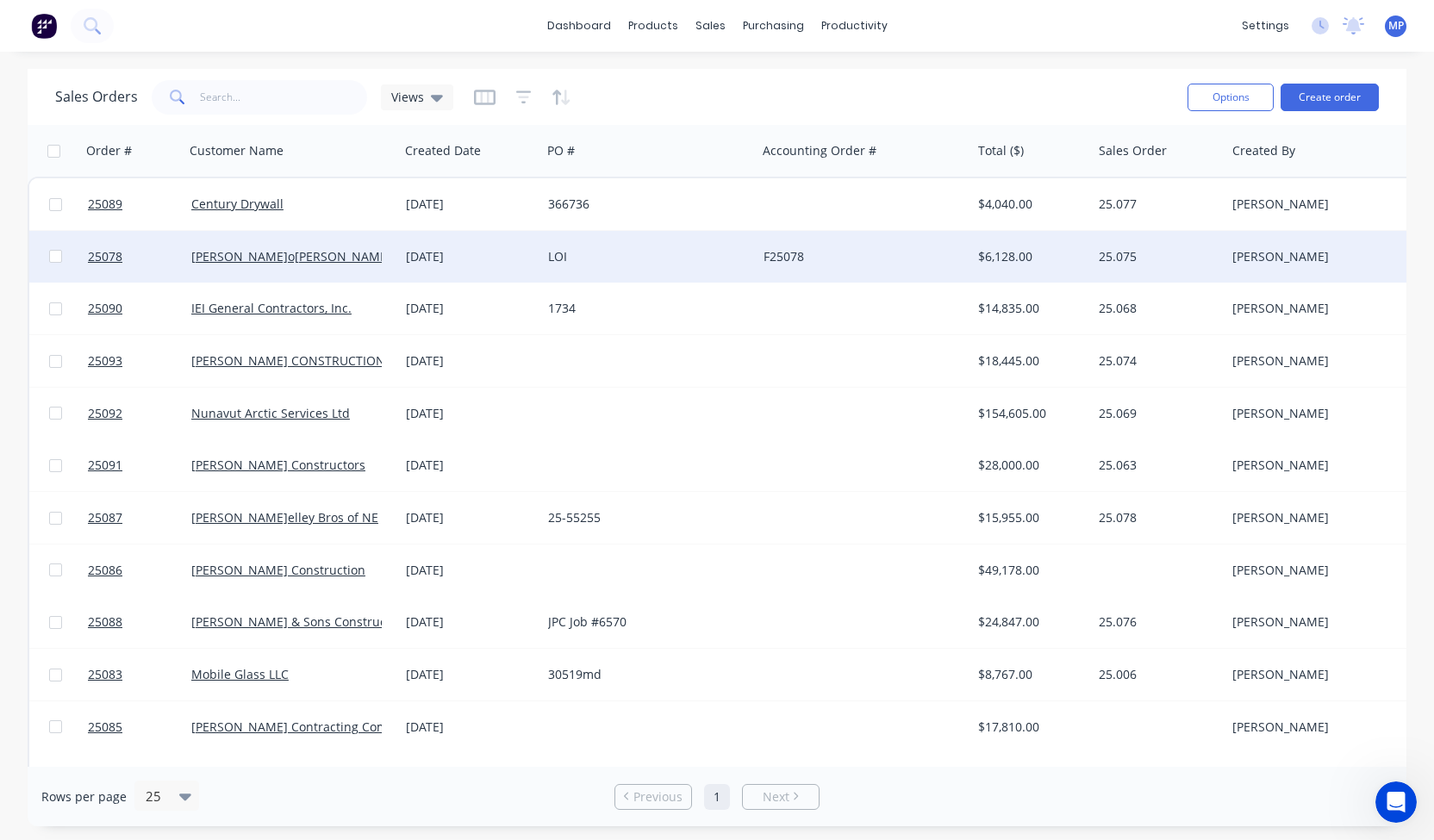
click at [235, 248] on div "[PERSON_NAME]o[PERSON_NAME]th" at bounding box center [286, 256] width 191 height 17
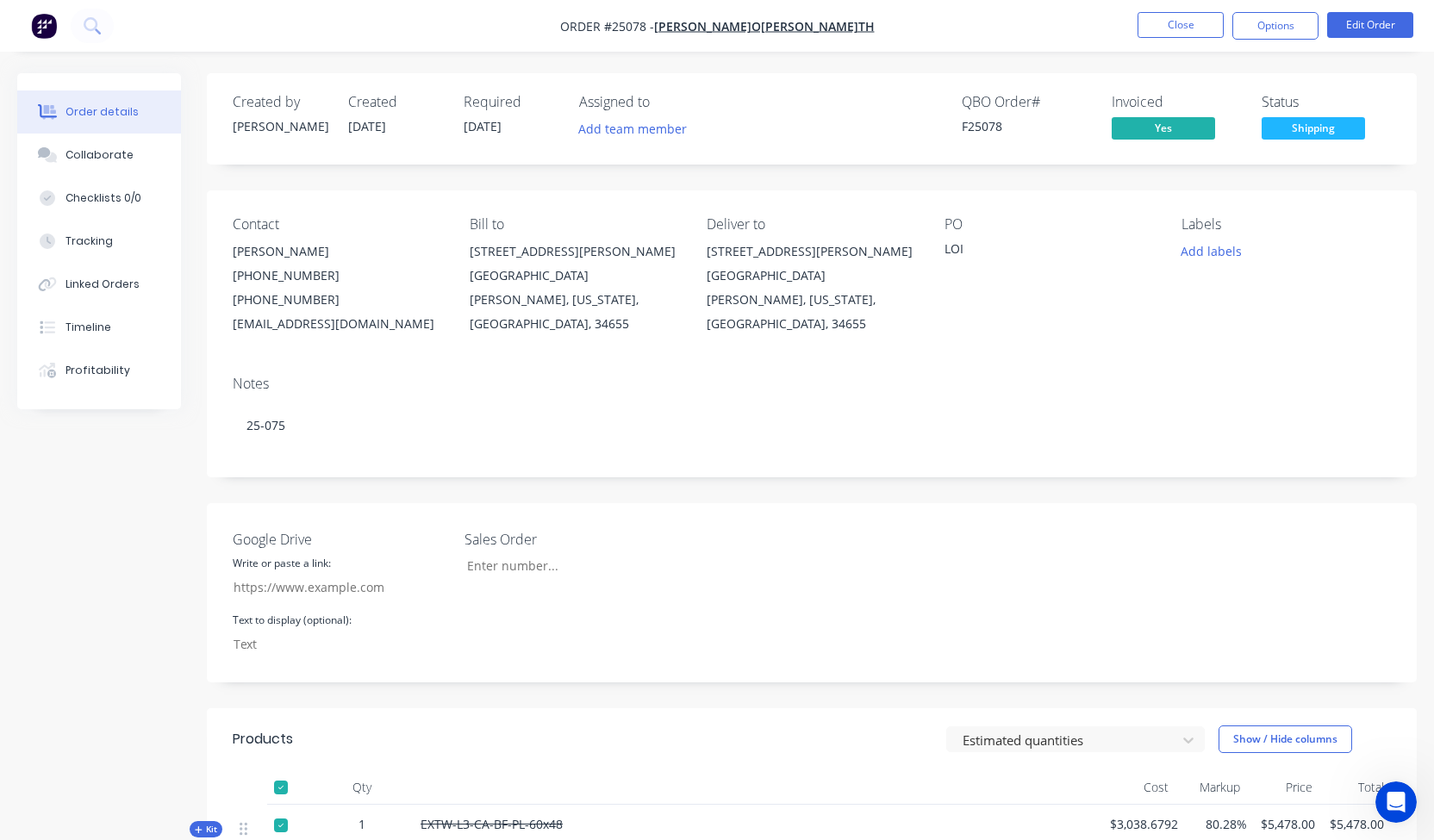
type input "[DOMAIN_NAME]"
type input "25.075"
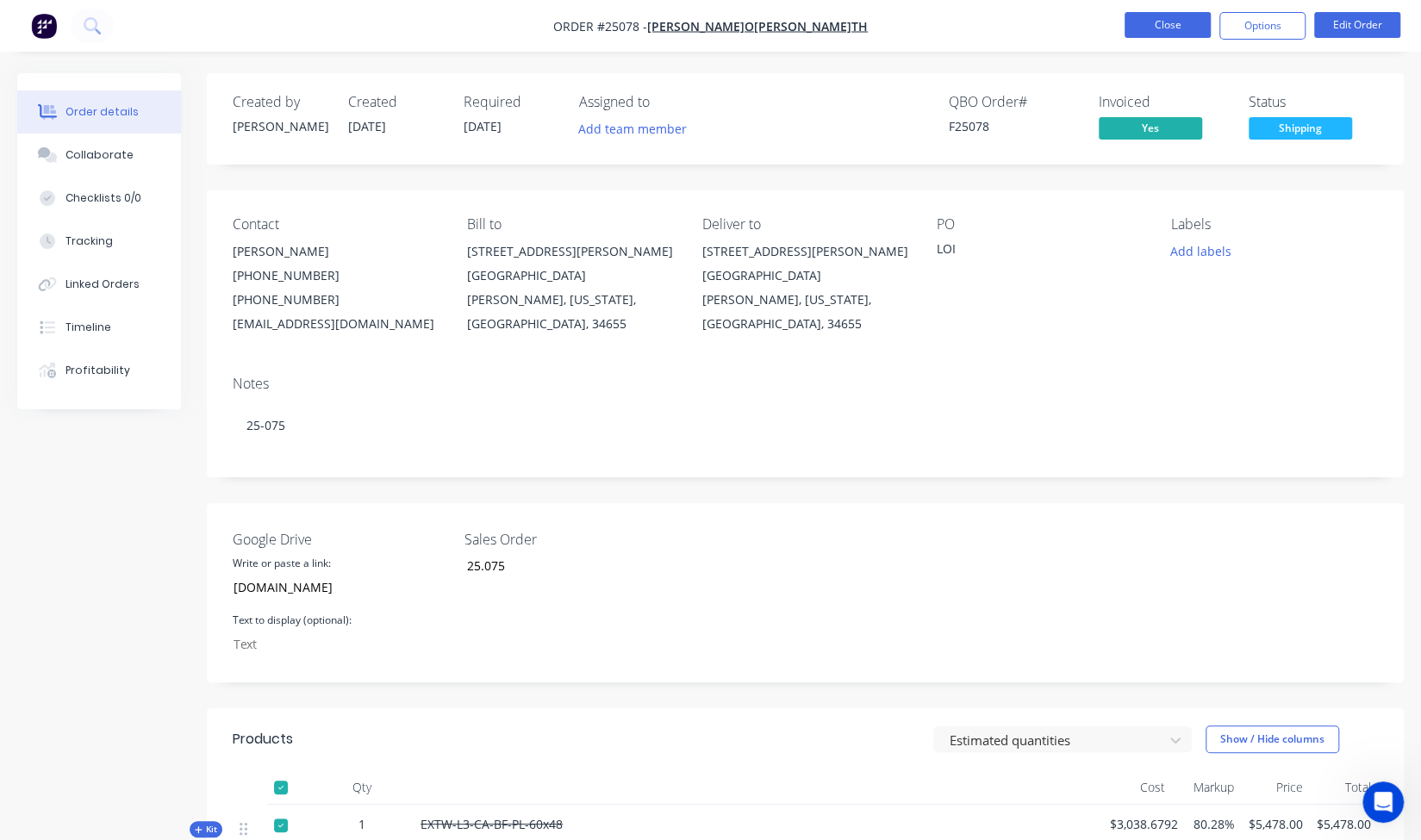
click at [1156, 34] on button "Close" at bounding box center [1167, 25] width 86 height 26
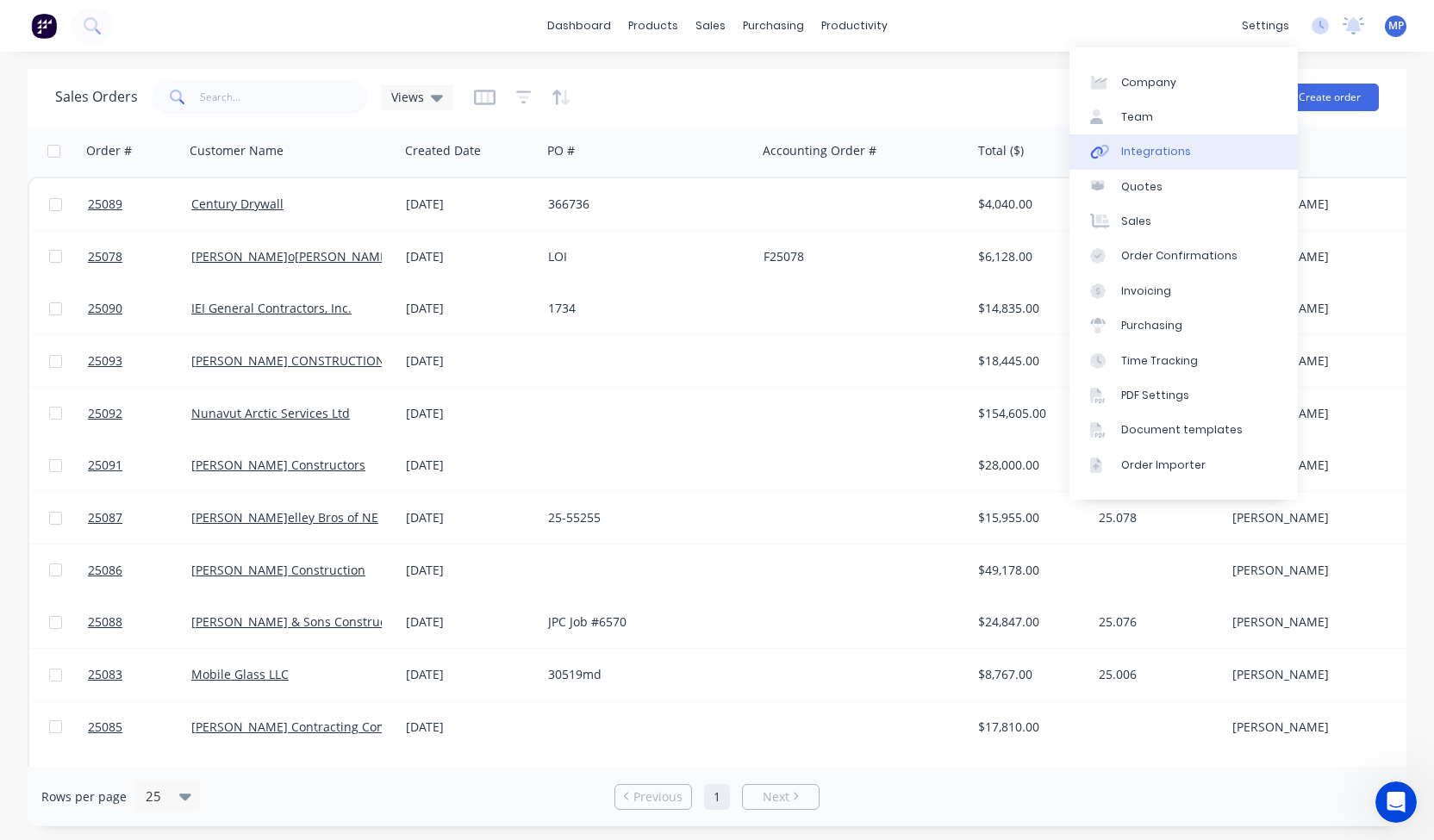
click at [1183, 150] on div "Integrations" at bounding box center [1156, 151] width 70 height 15
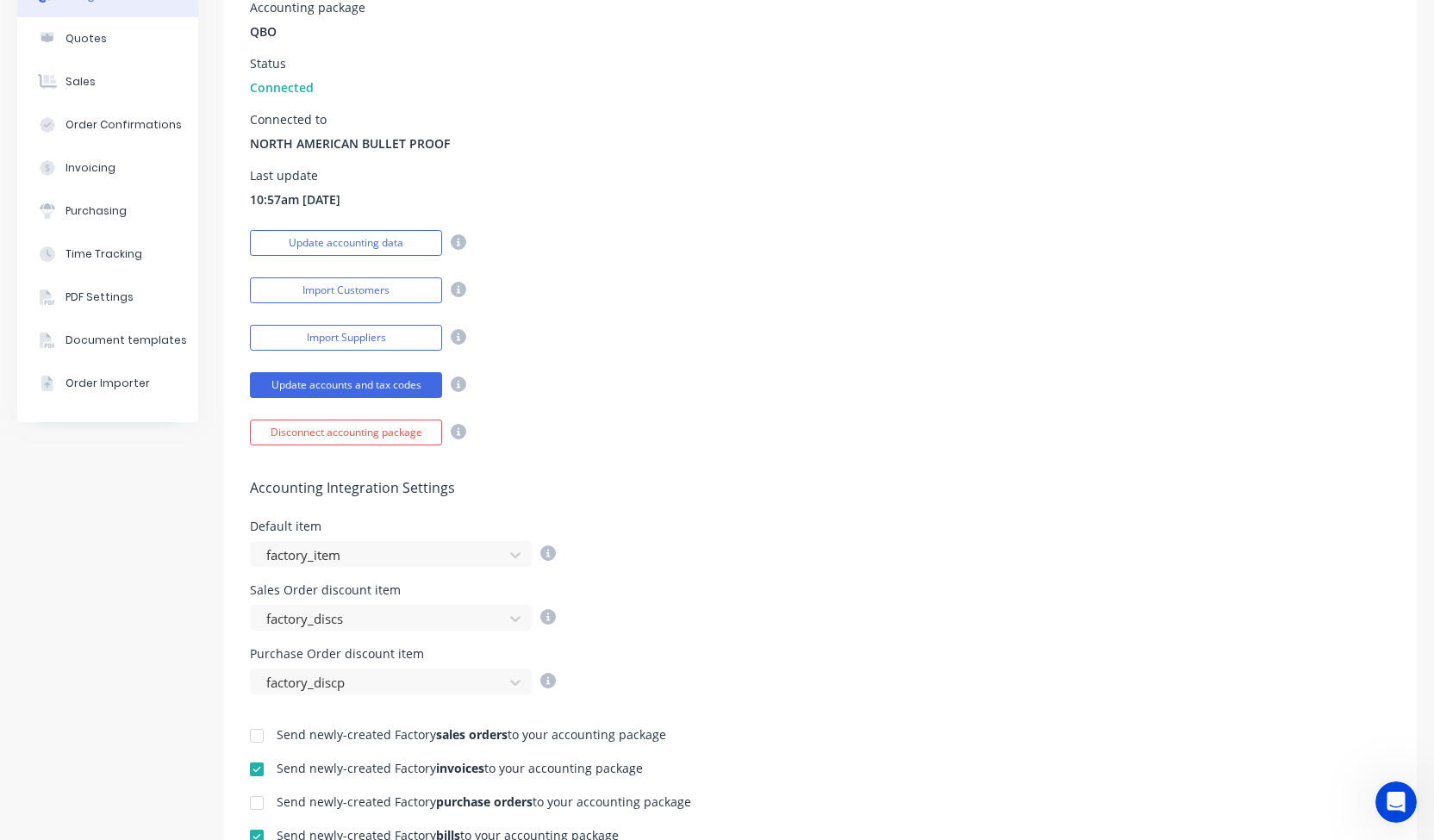
scroll to position [258, 0]
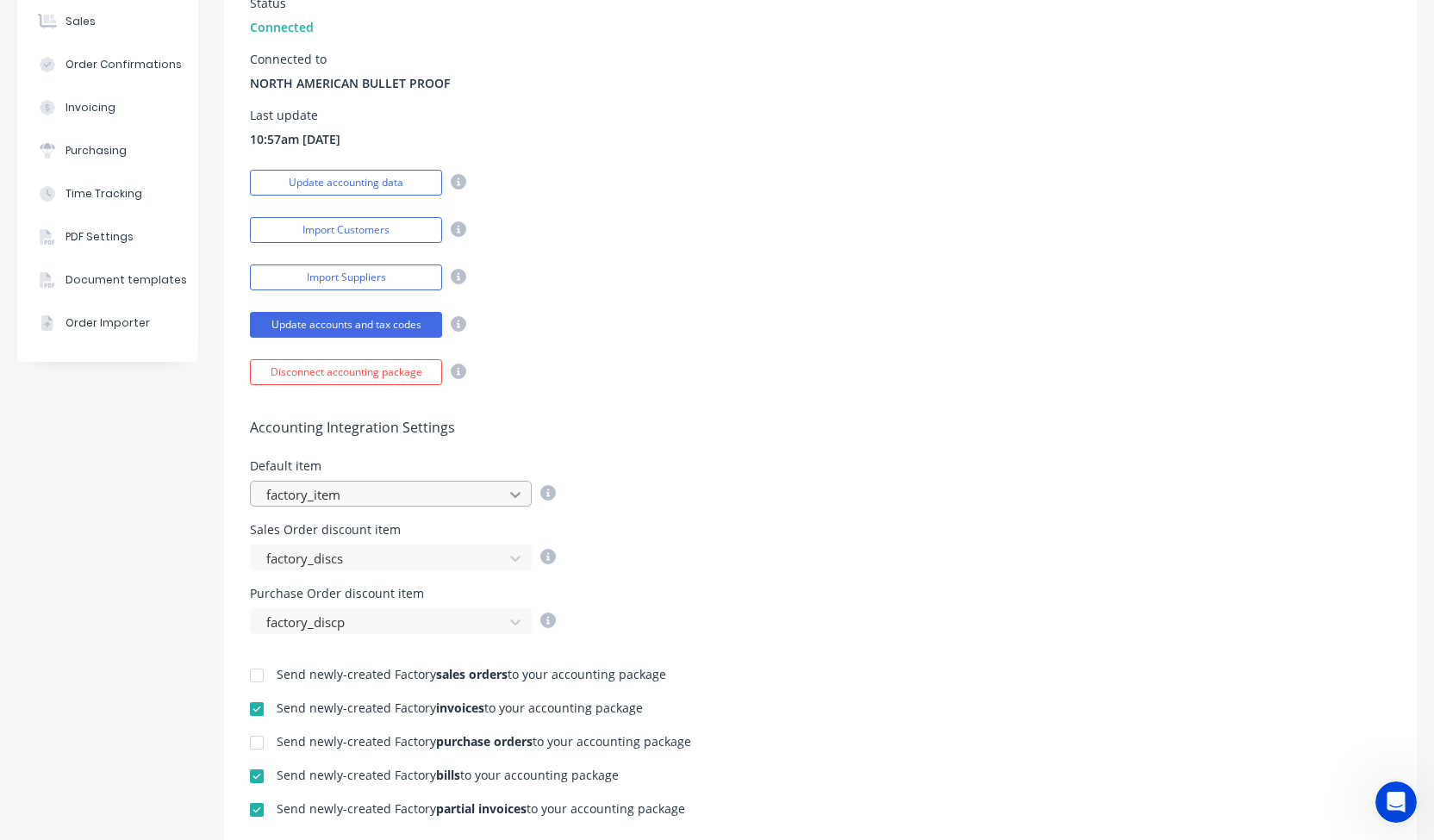
click at [506, 499] on div at bounding box center [515, 494] width 31 height 28
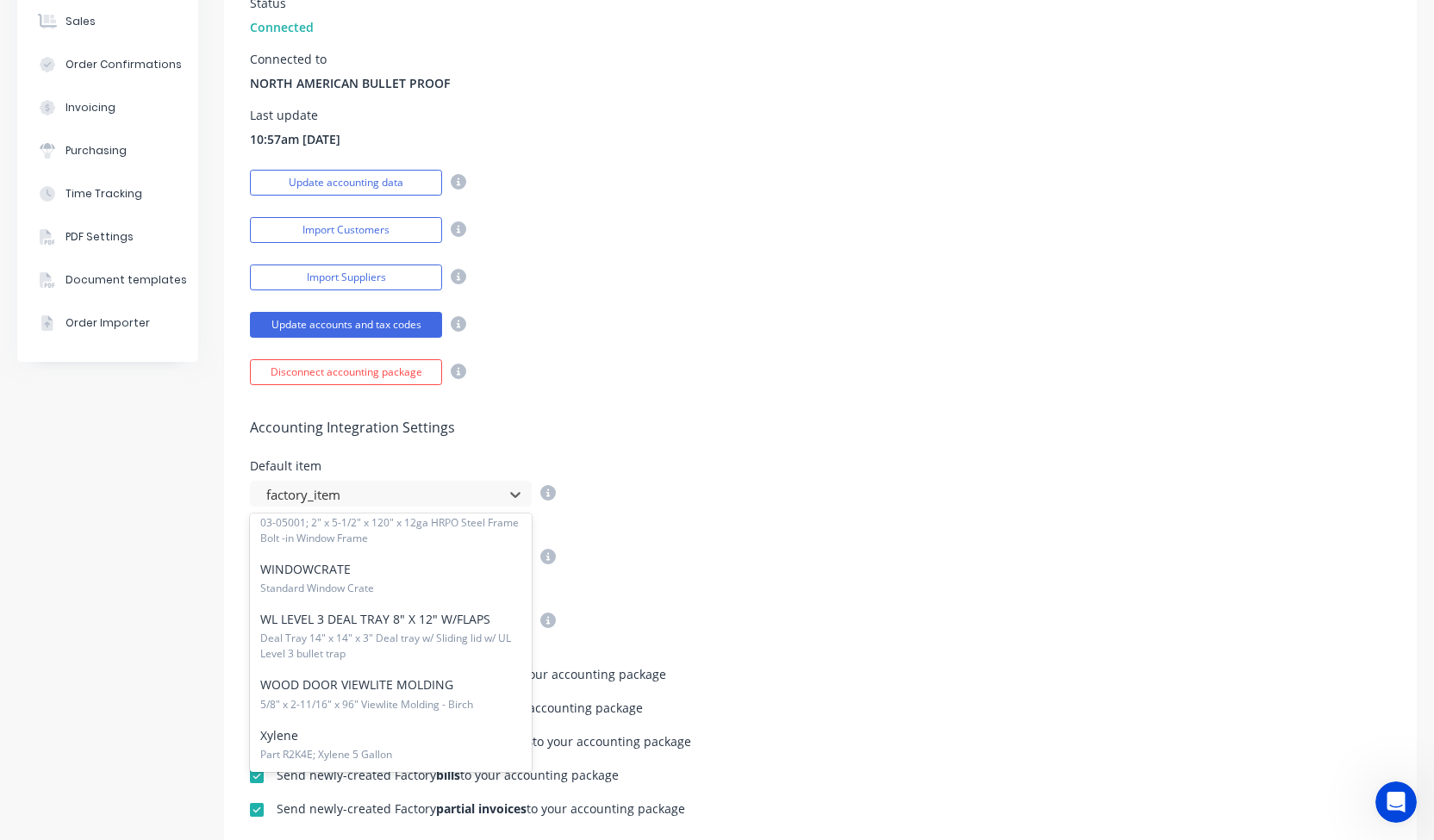
scroll to position [194561, 0]
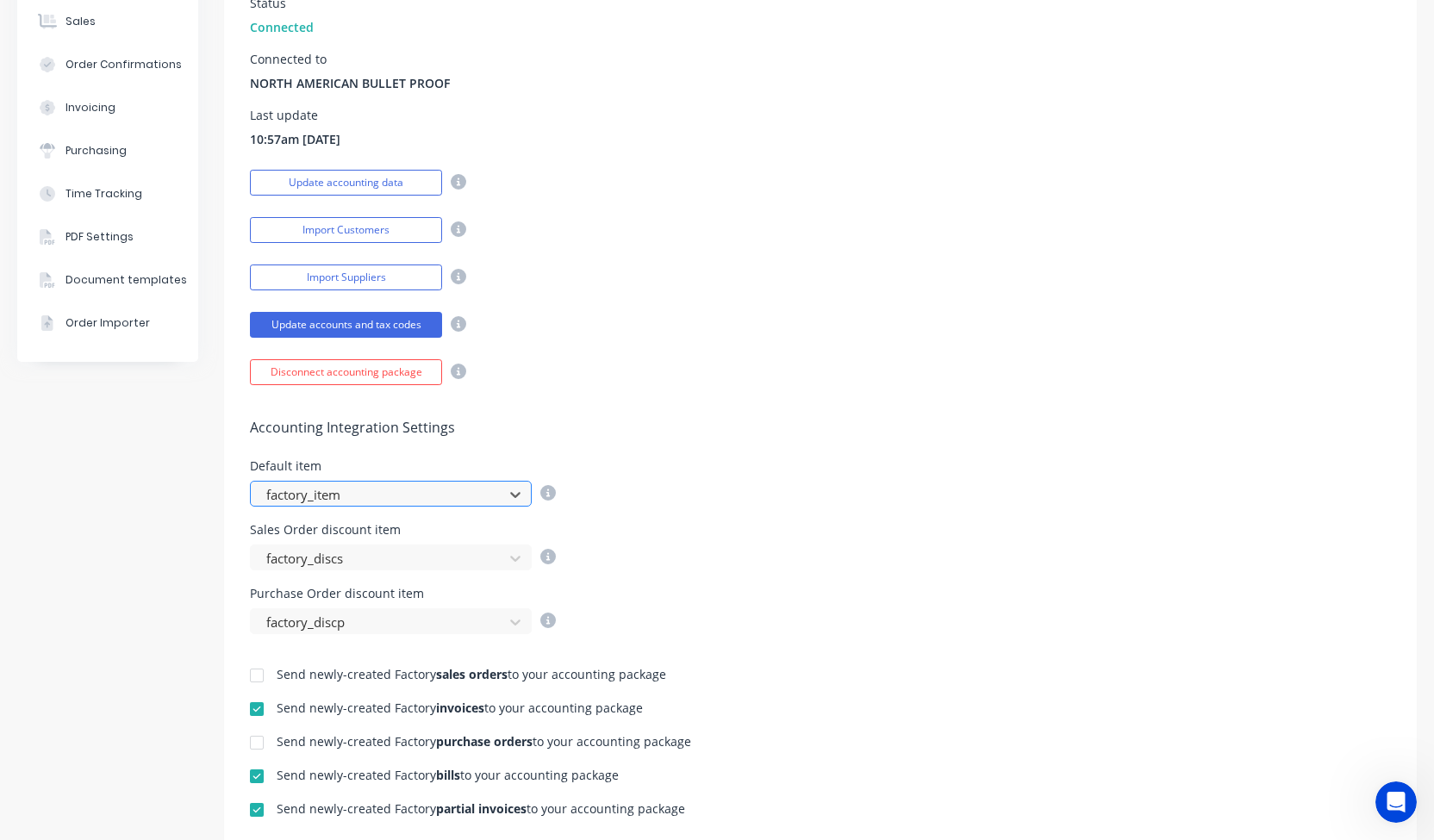
click at [392, 490] on div at bounding box center [379, 495] width 230 height 21
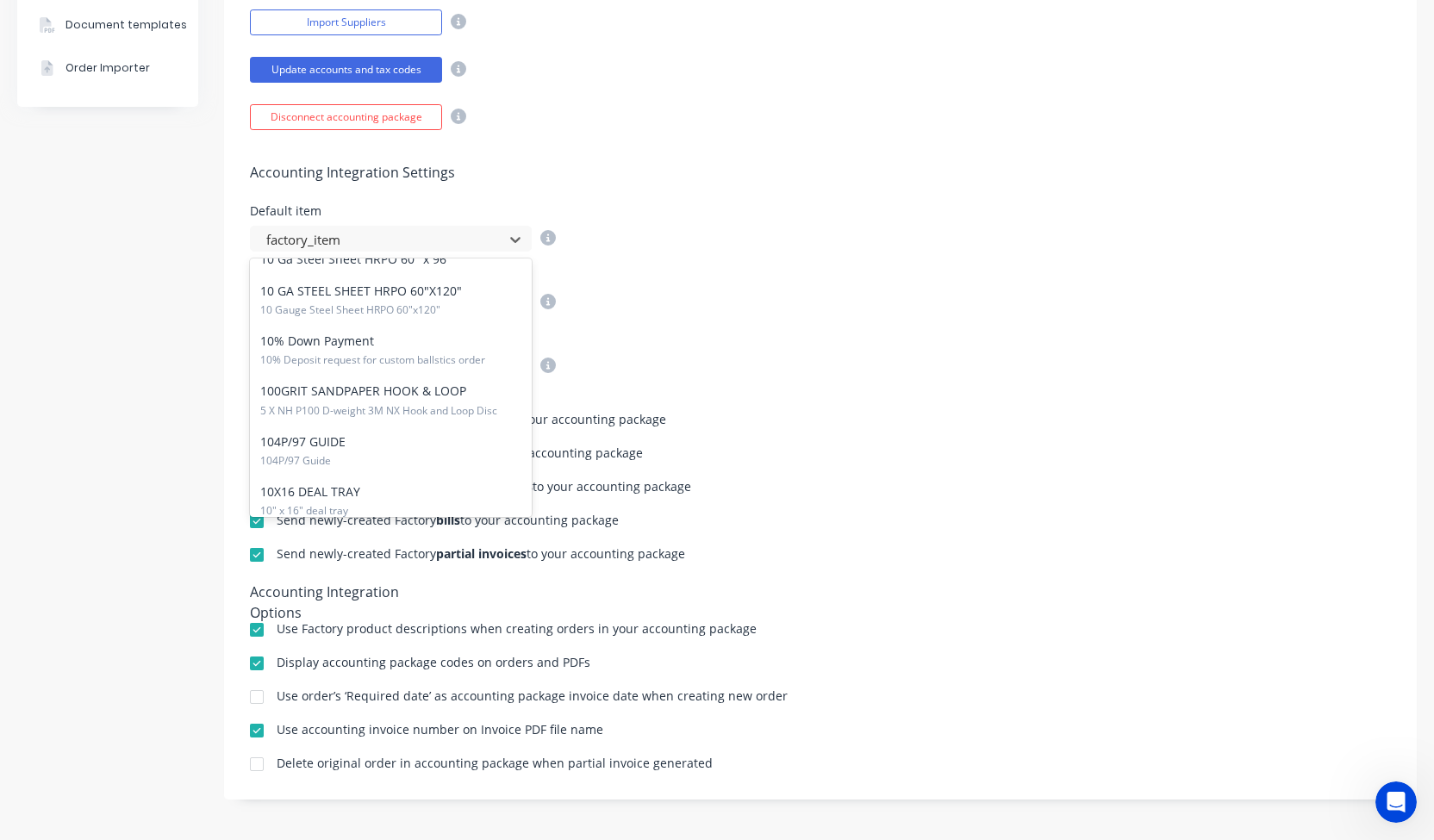
scroll to position [3274, 0]
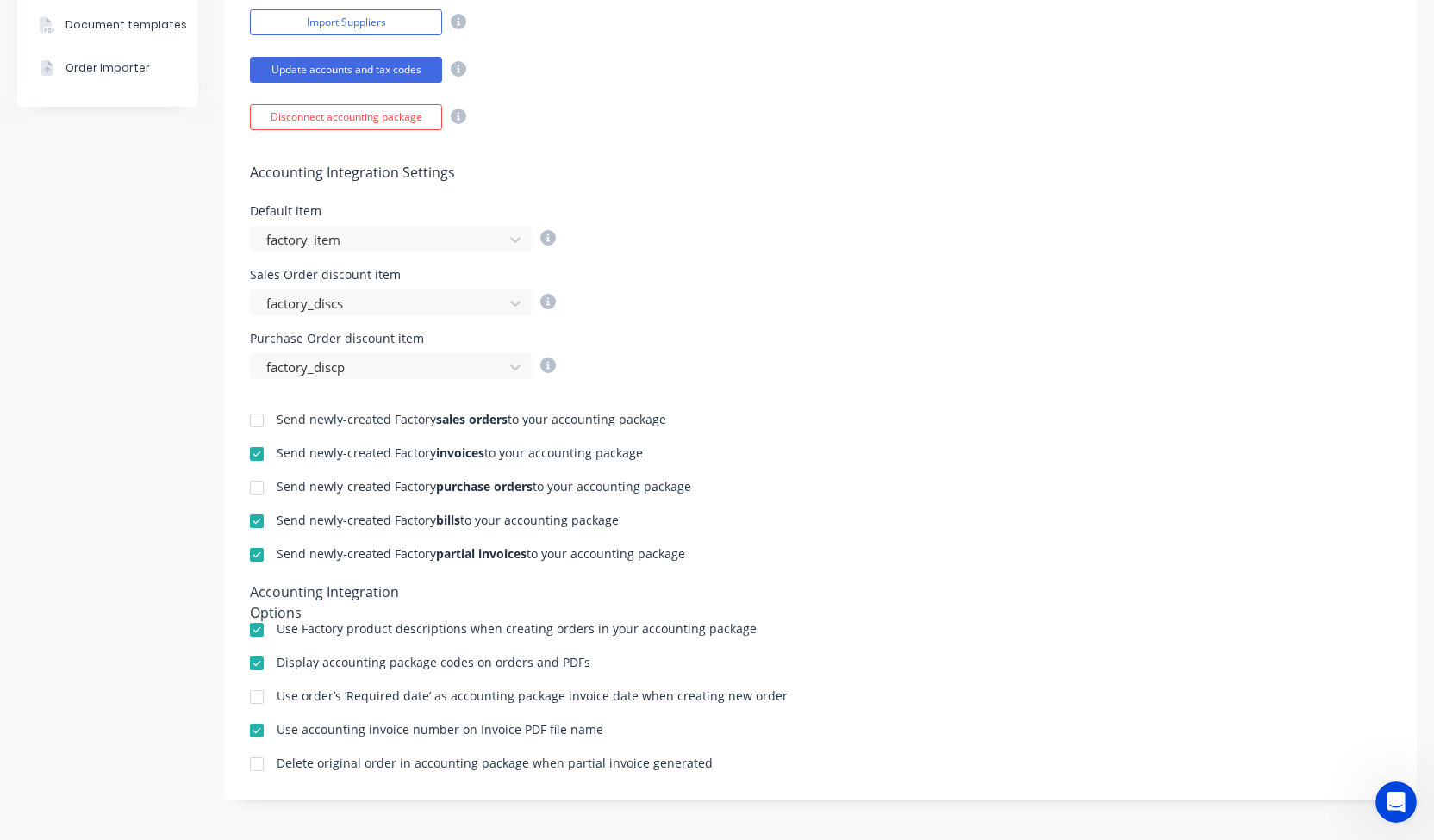
click at [838, 306] on div "Sales Order discount item factory_discs" at bounding box center [820, 292] width 1142 height 46
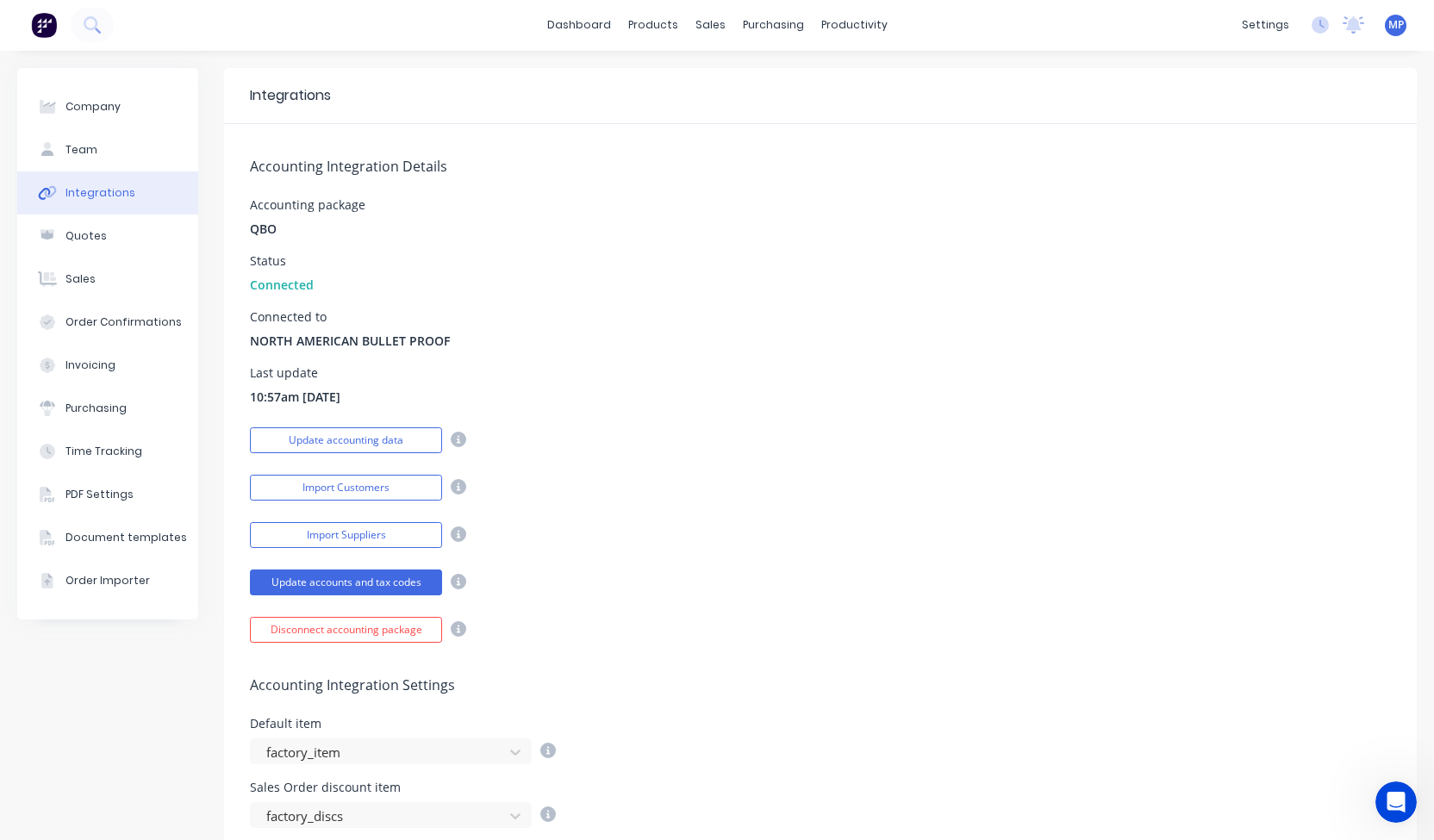
scroll to position [0, 0]
click at [708, 77] on icon at bounding box center [709, 82] width 15 height 15
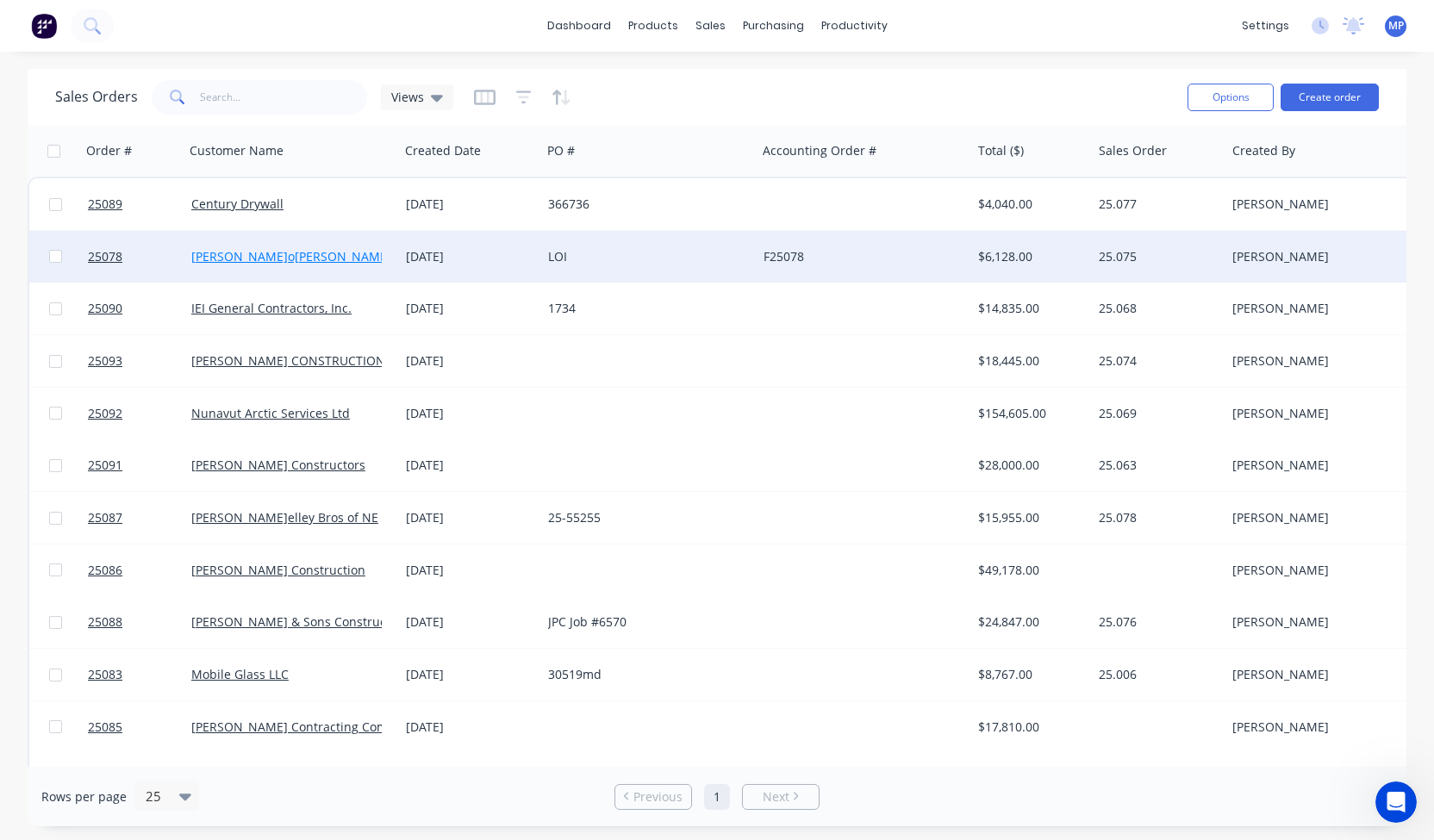
click at [248, 251] on link "[PERSON_NAME]o[PERSON_NAME]th" at bounding box center [297, 256] width 212 height 16
